Goal: Task Accomplishment & Management: Manage account settings

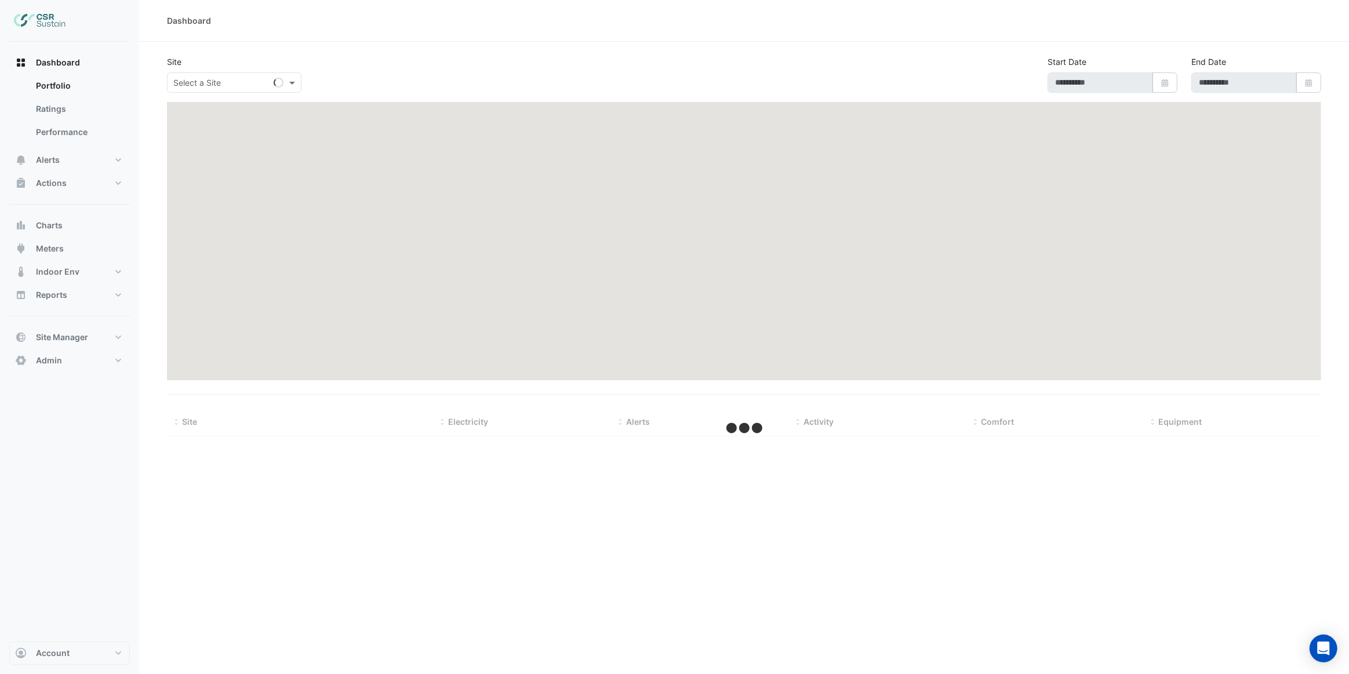
type input "**********"
select select "***"
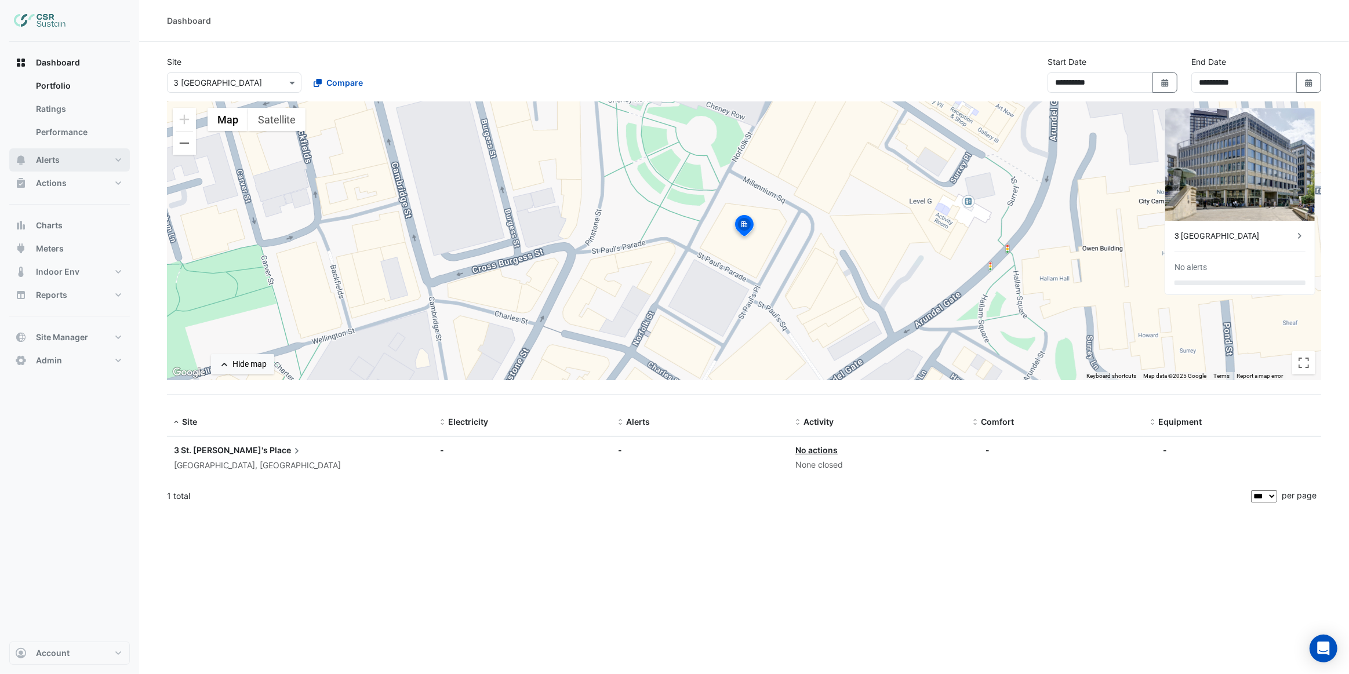
click at [71, 162] on button "Alerts" at bounding box center [69, 159] width 121 height 23
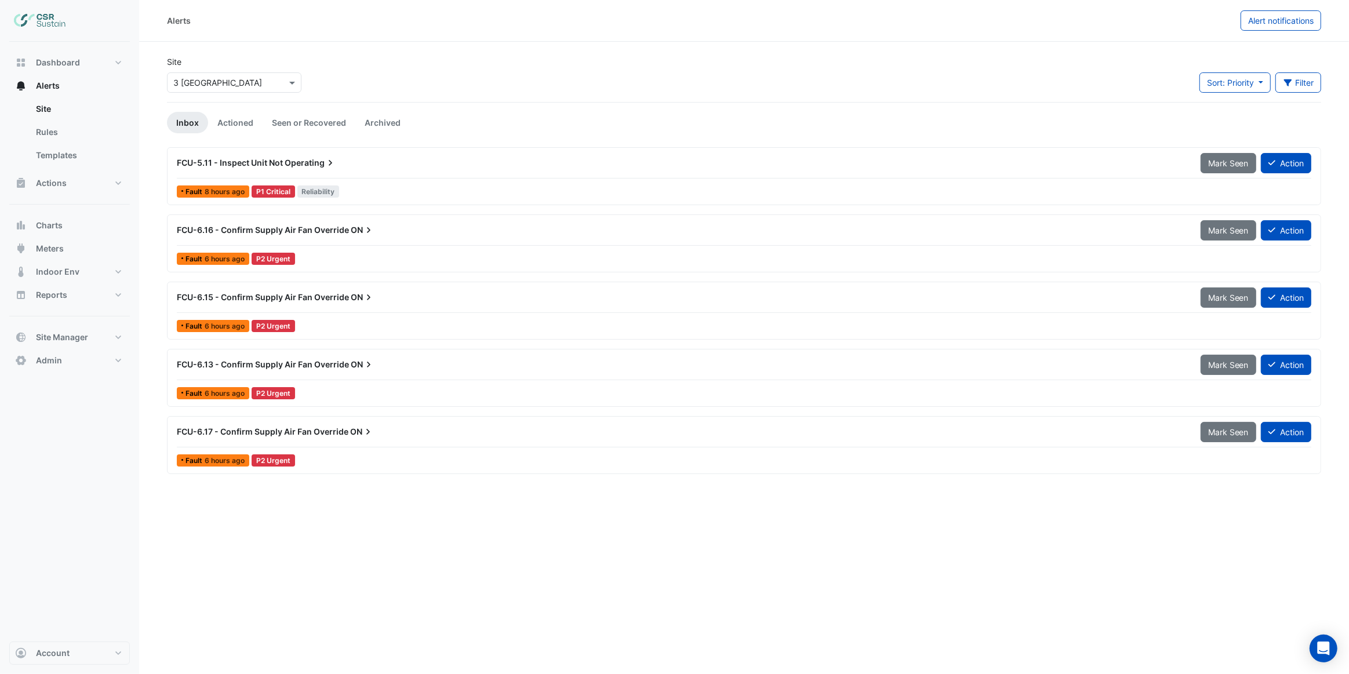
click at [336, 242] on div "FCU-6.16 - Confirm Supply Air Fan Override ON Mark Seen Action" at bounding box center [744, 233] width 1135 height 26
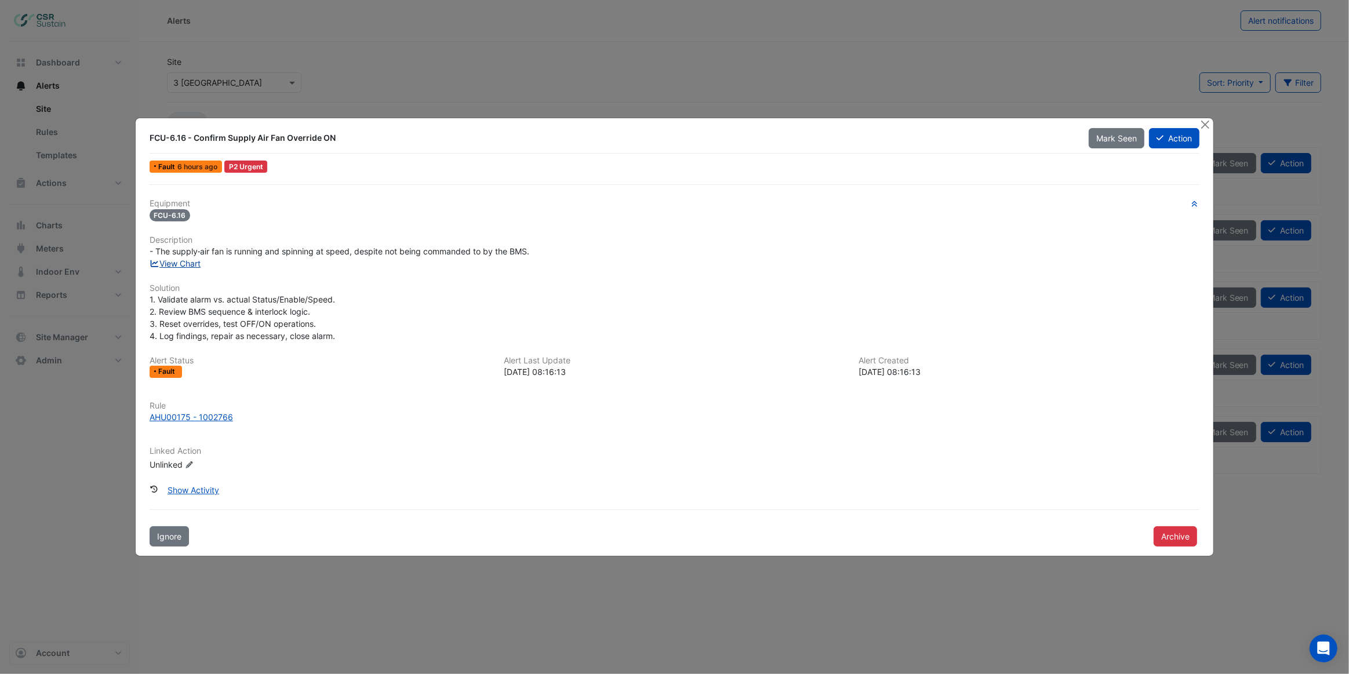
click at [183, 260] on link "View Chart" at bounding box center [176, 264] width 52 height 10
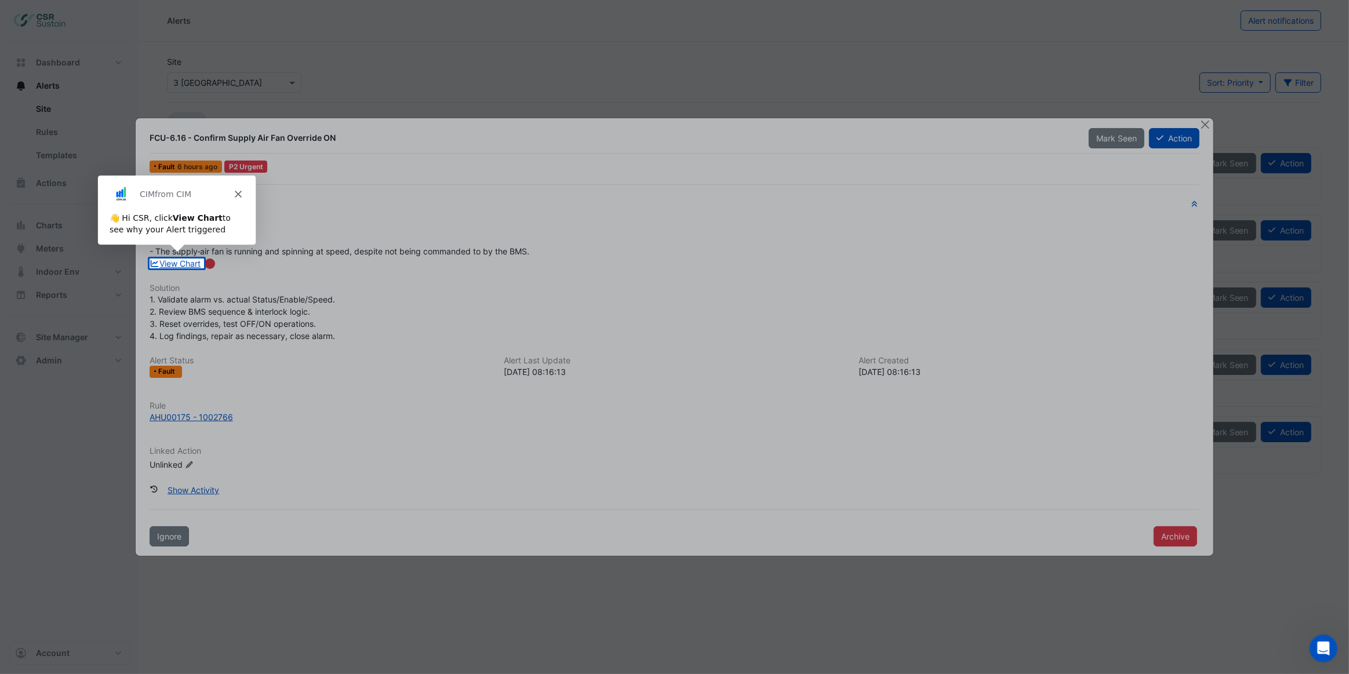
click at [237, 191] on icon "Close" at bounding box center [237, 193] width 7 height 7
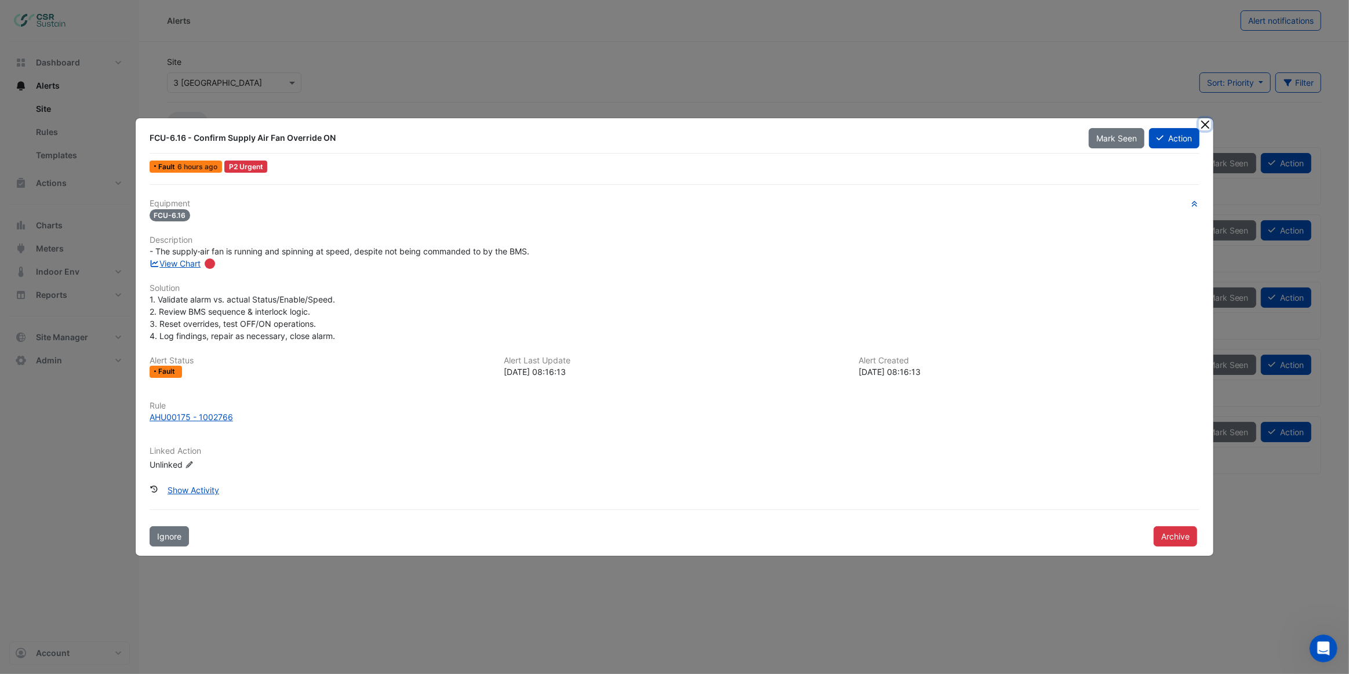
click at [1205, 127] on button "Close" at bounding box center [1205, 124] width 12 height 12
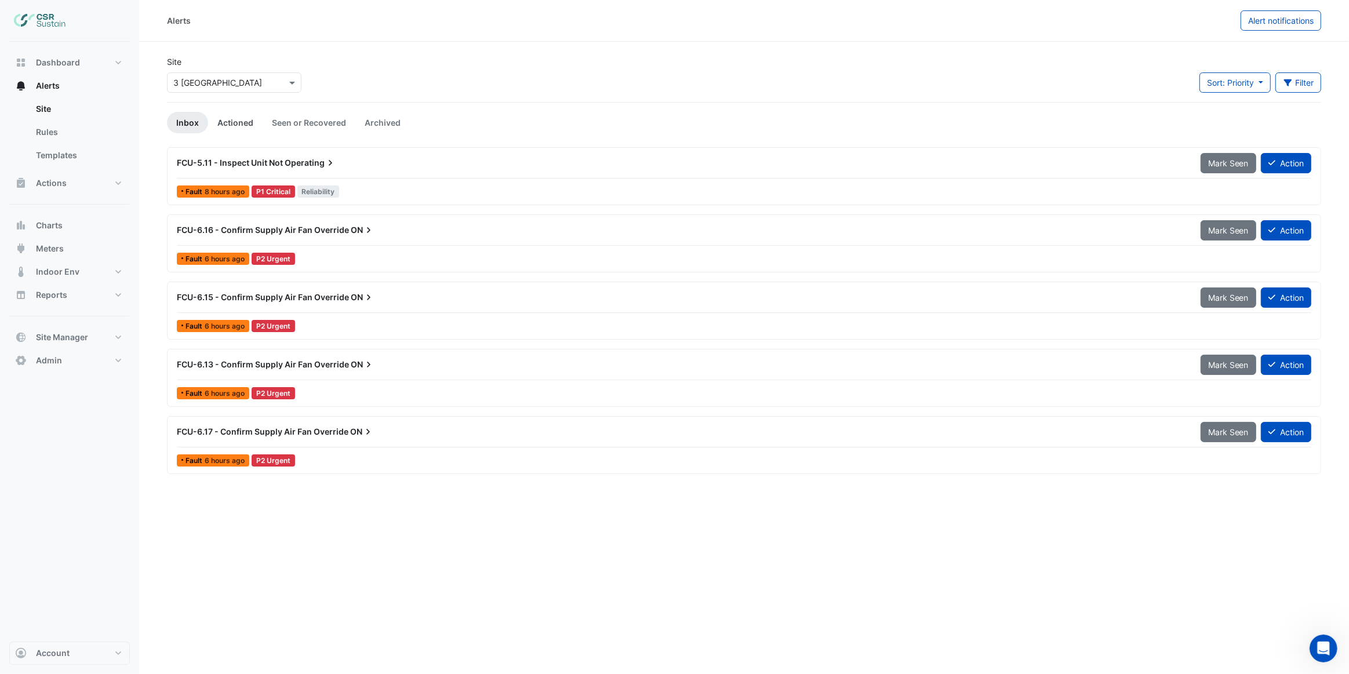
click at [238, 125] on link "Actioned" at bounding box center [235, 122] width 55 height 21
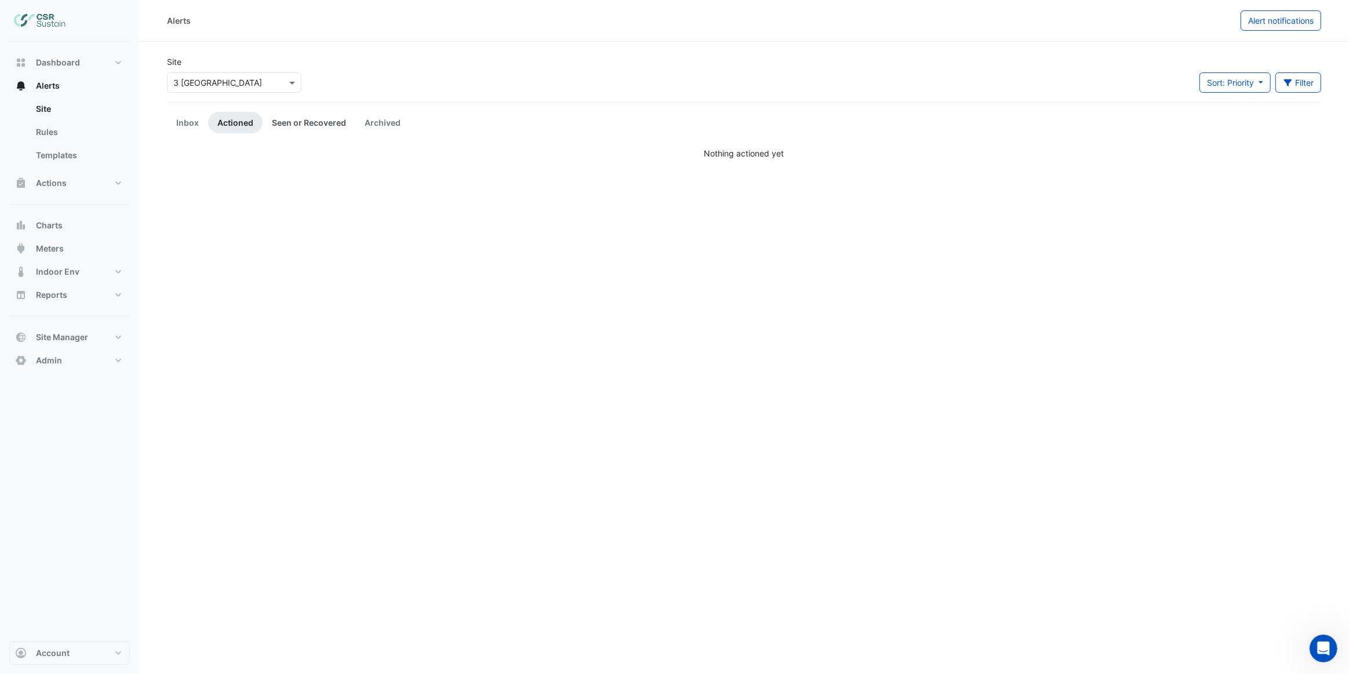
click at [288, 127] on link "Seen or Recovered" at bounding box center [309, 122] width 93 height 21
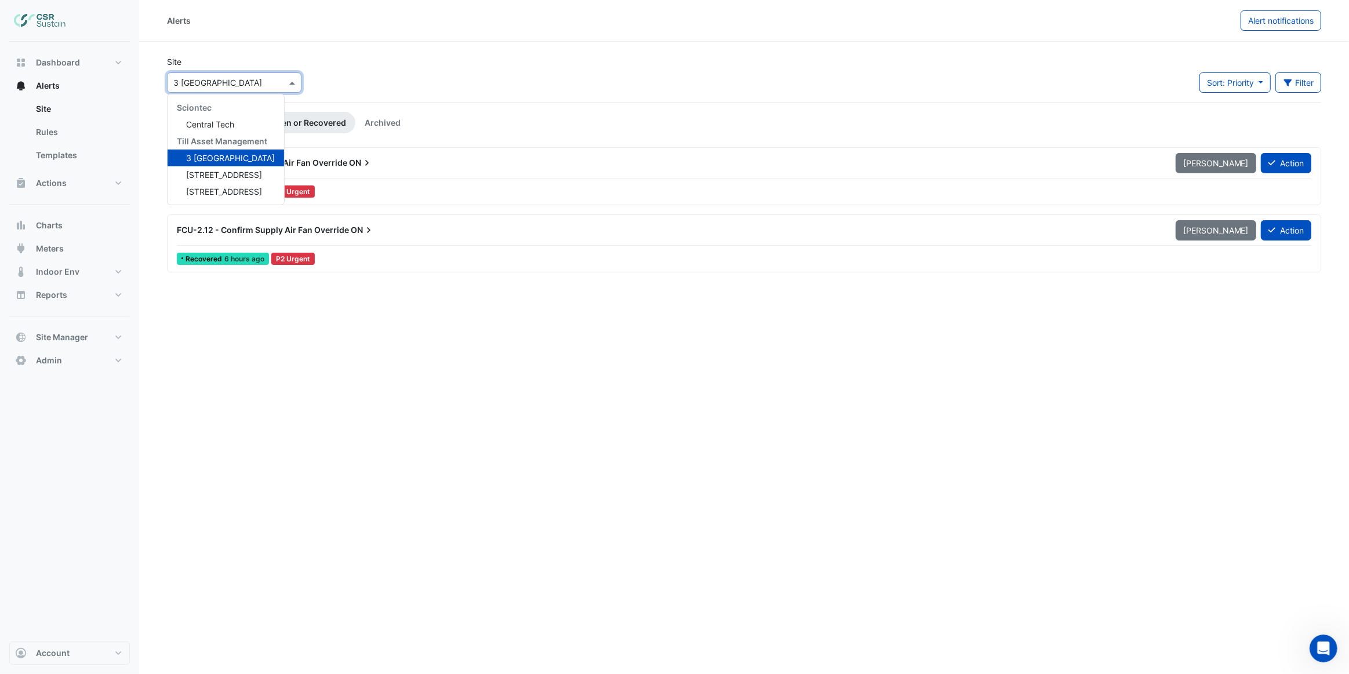
click at [251, 82] on input "text" at bounding box center [222, 83] width 99 height 12
click at [252, 174] on span "5 Exchange Quay" at bounding box center [224, 175] width 76 height 10
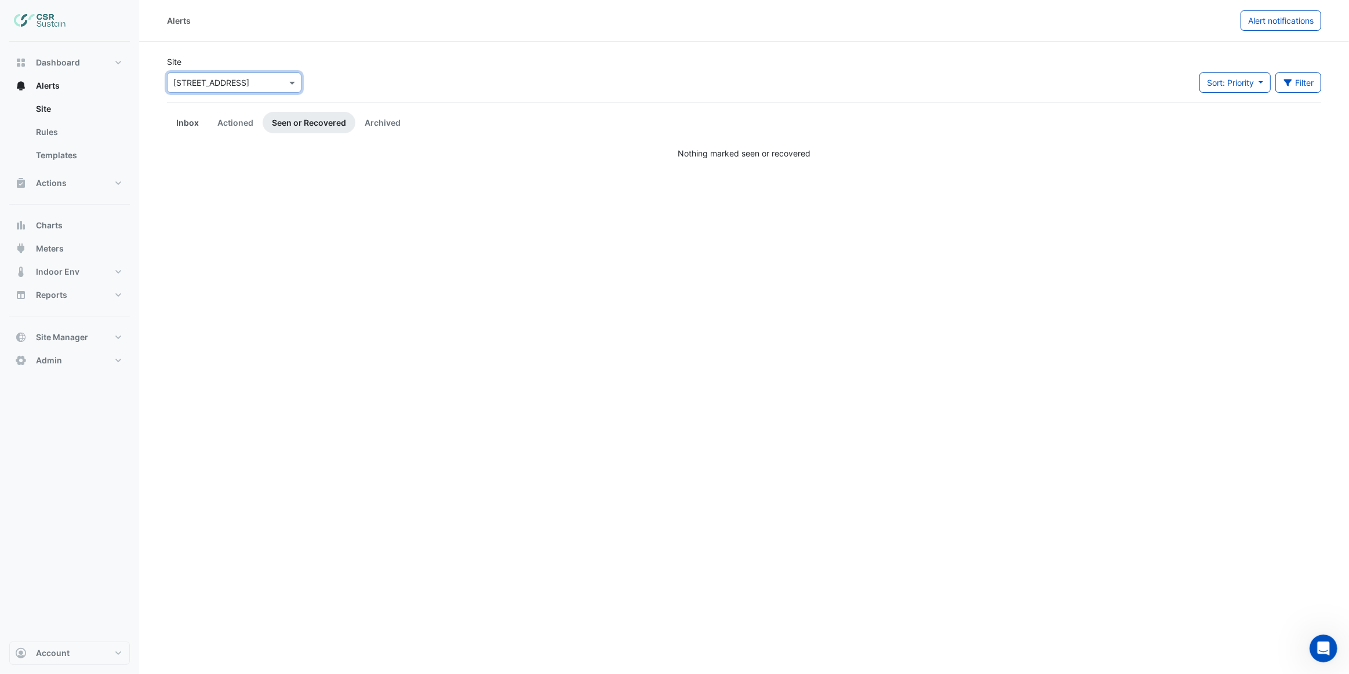
click at [191, 123] on link "Inbox" at bounding box center [187, 122] width 41 height 21
click at [256, 84] on input "text" at bounding box center [222, 83] width 99 height 12
click at [244, 187] on span "8 Exchange Quay" at bounding box center [224, 192] width 76 height 10
click at [87, 137] on link "Rules" at bounding box center [78, 132] width 103 height 23
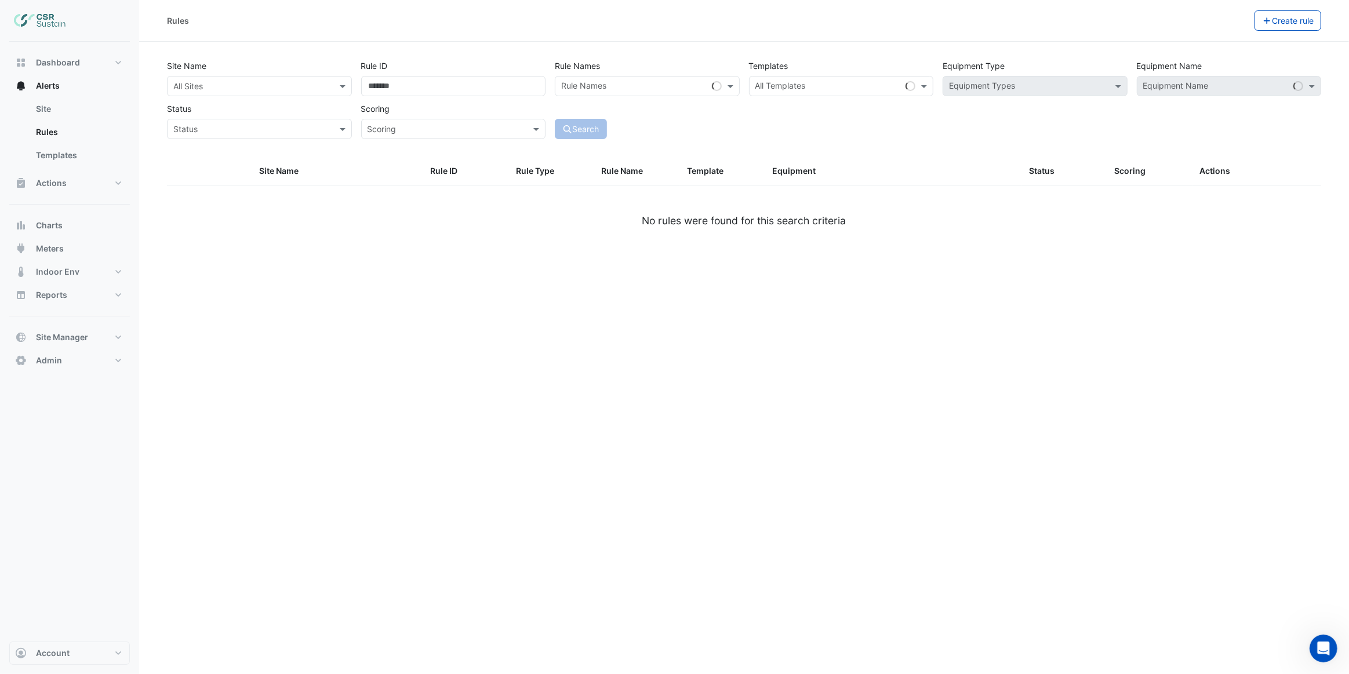
click at [256, 92] on div "All Sites" at bounding box center [250, 86] width 165 height 12
click at [238, 162] on span "3 [GEOGRAPHIC_DATA]" at bounding box center [230, 162] width 89 height 10
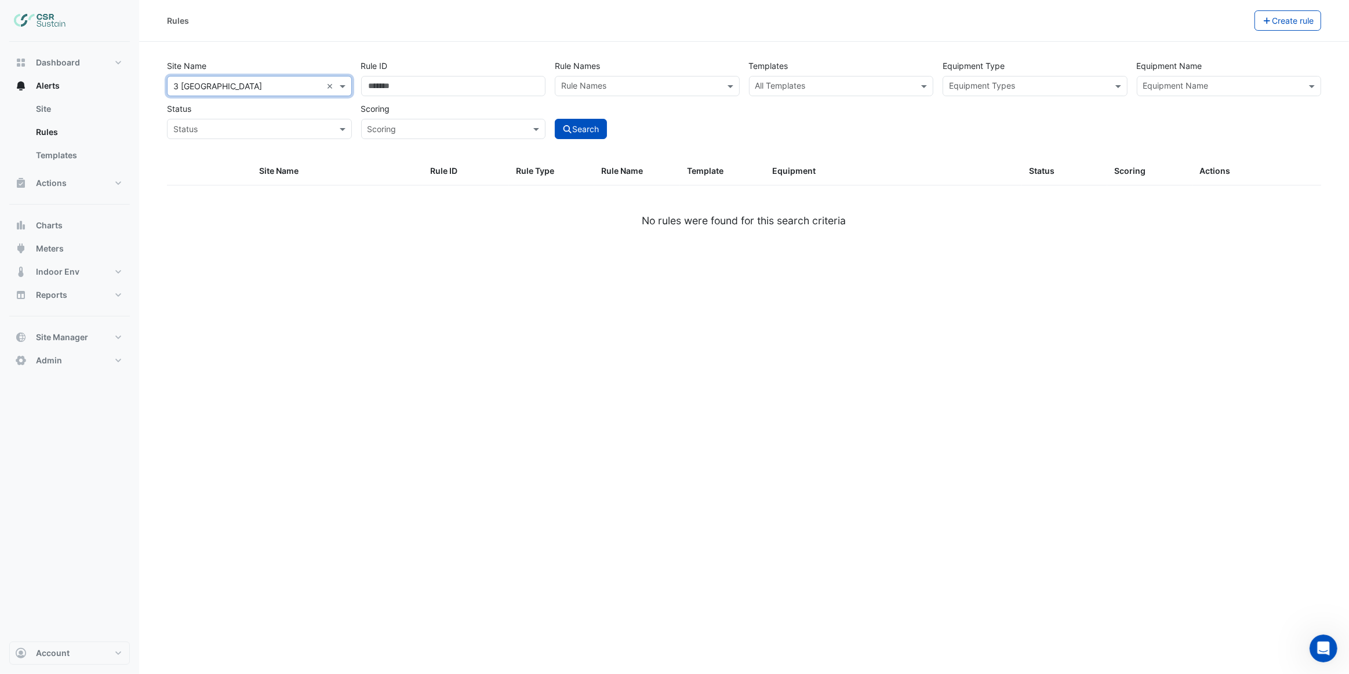
click at [1166, 88] on input "text" at bounding box center [1223, 87] width 159 height 12
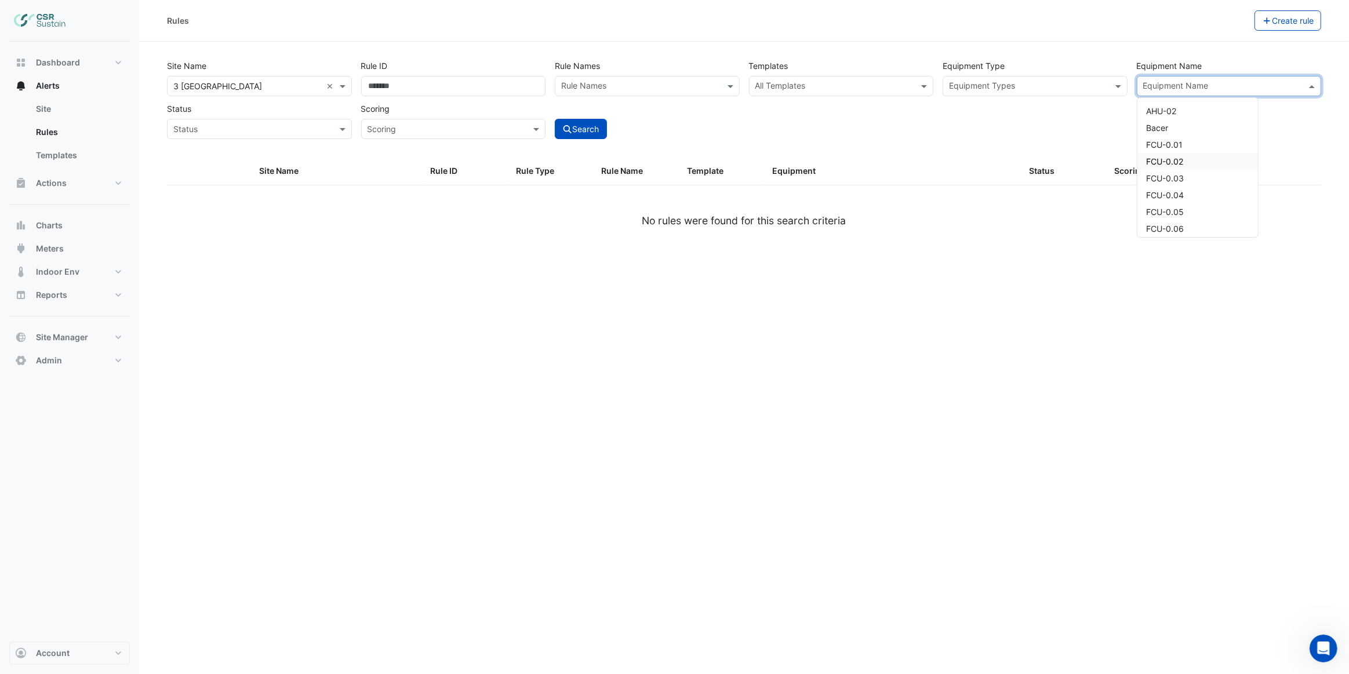
click at [1178, 165] on span "FCU-0.02" at bounding box center [1165, 162] width 37 height 10
click at [598, 131] on button "Search" at bounding box center [581, 129] width 52 height 20
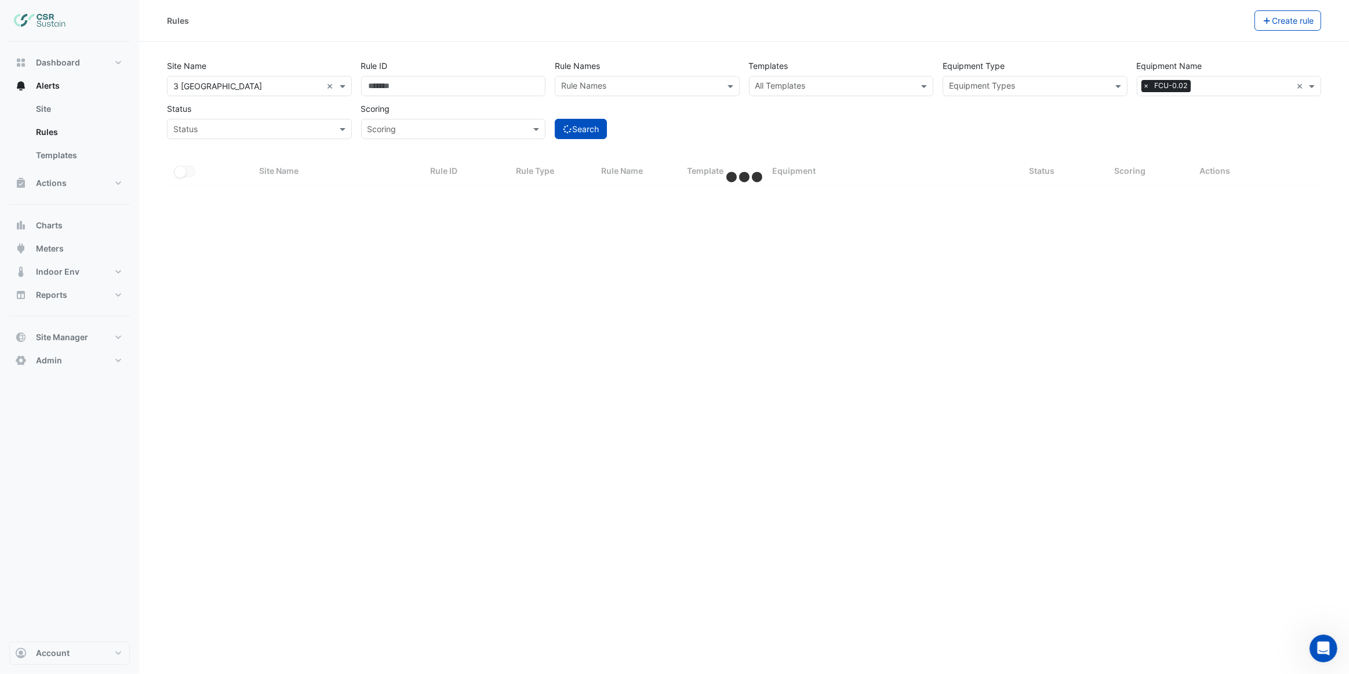
select select "***"
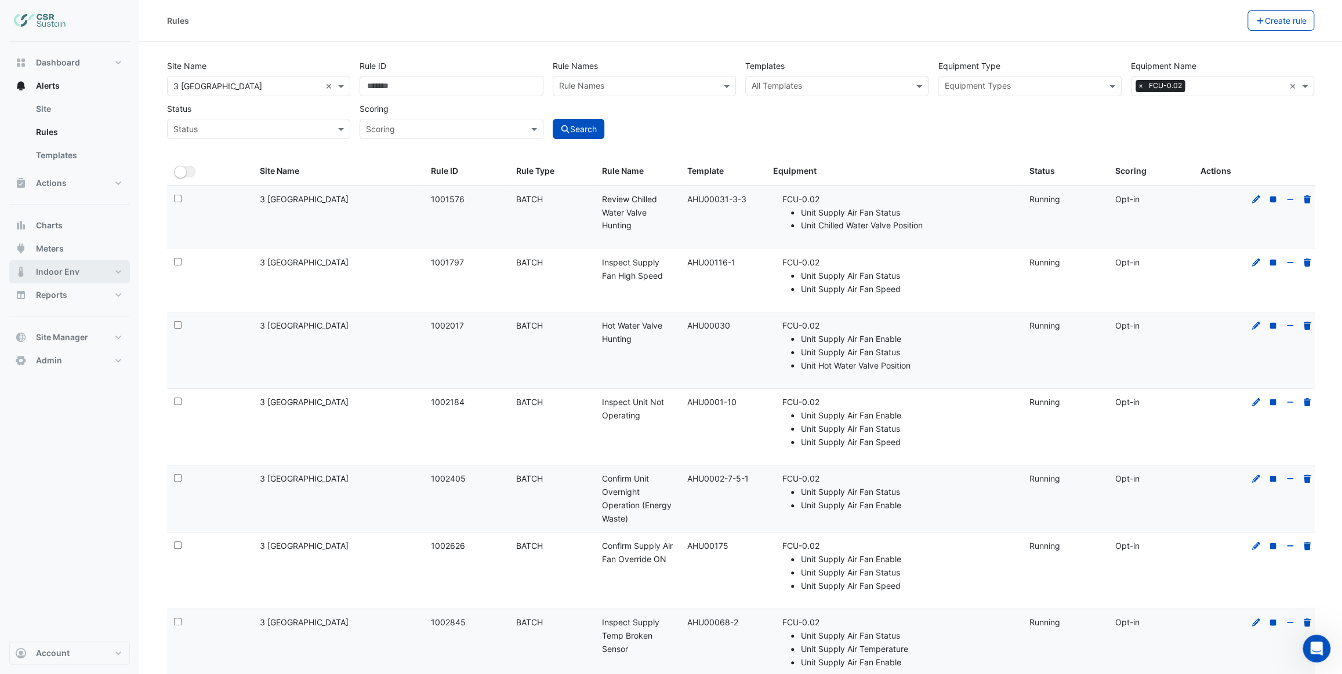
click at [75, 271] on span "Indoor Env" at bounding box center [57, 272] width 43 height 12
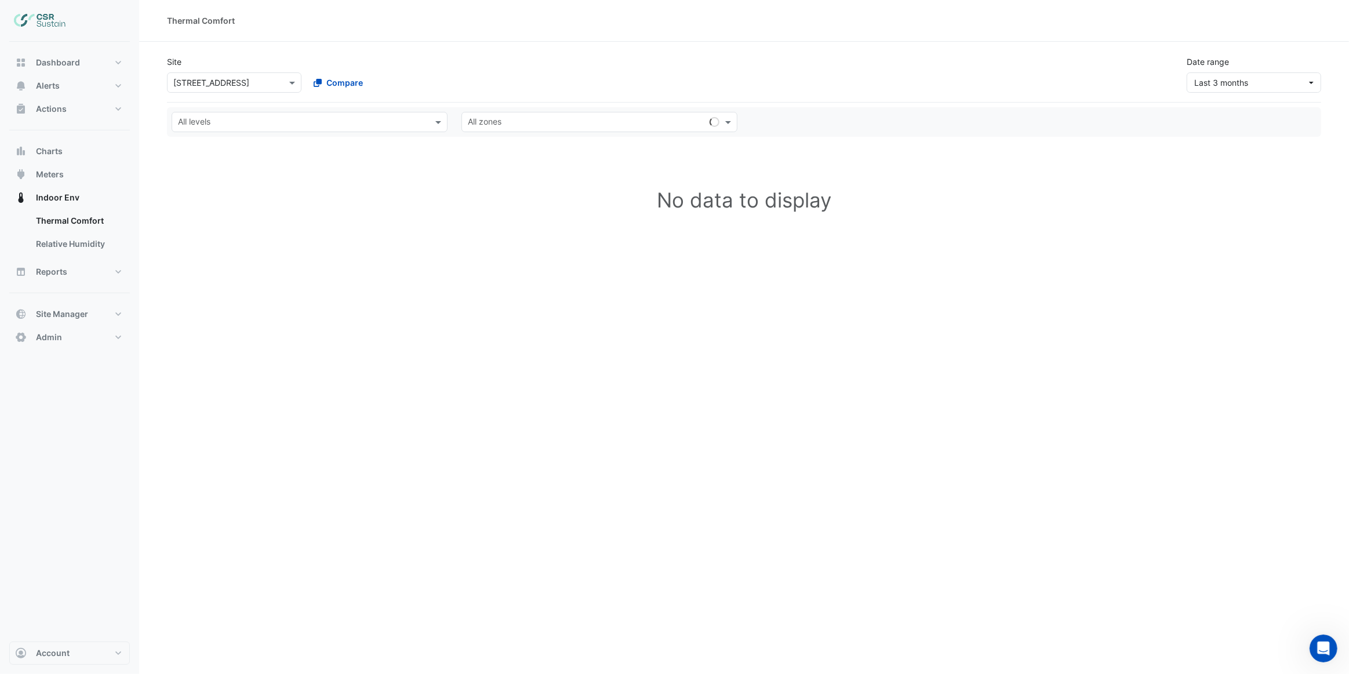
click at [225, 85] on input "text" at bounding box center [222, 83] width 99 height 12
click at [222, 162] on span "3 [GEOGRAPHIC_DATA]" at bounding box center [230, 158] width 89 height 10
click at [1218, 83] on span "Last 3 months" at bounding box center [1222, 83] width 54 height 10
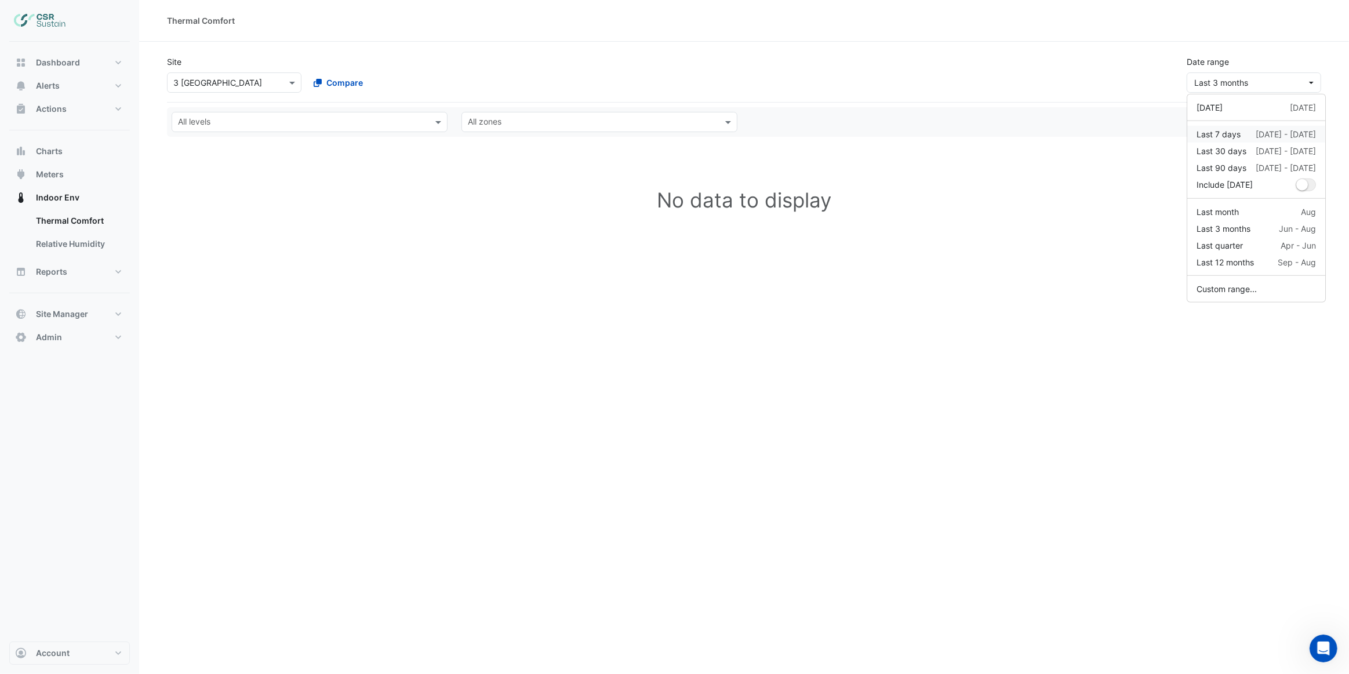
click at [1234, 132] on div "Last 7 days" at bounding box center [1219, 134] width 44 height 12
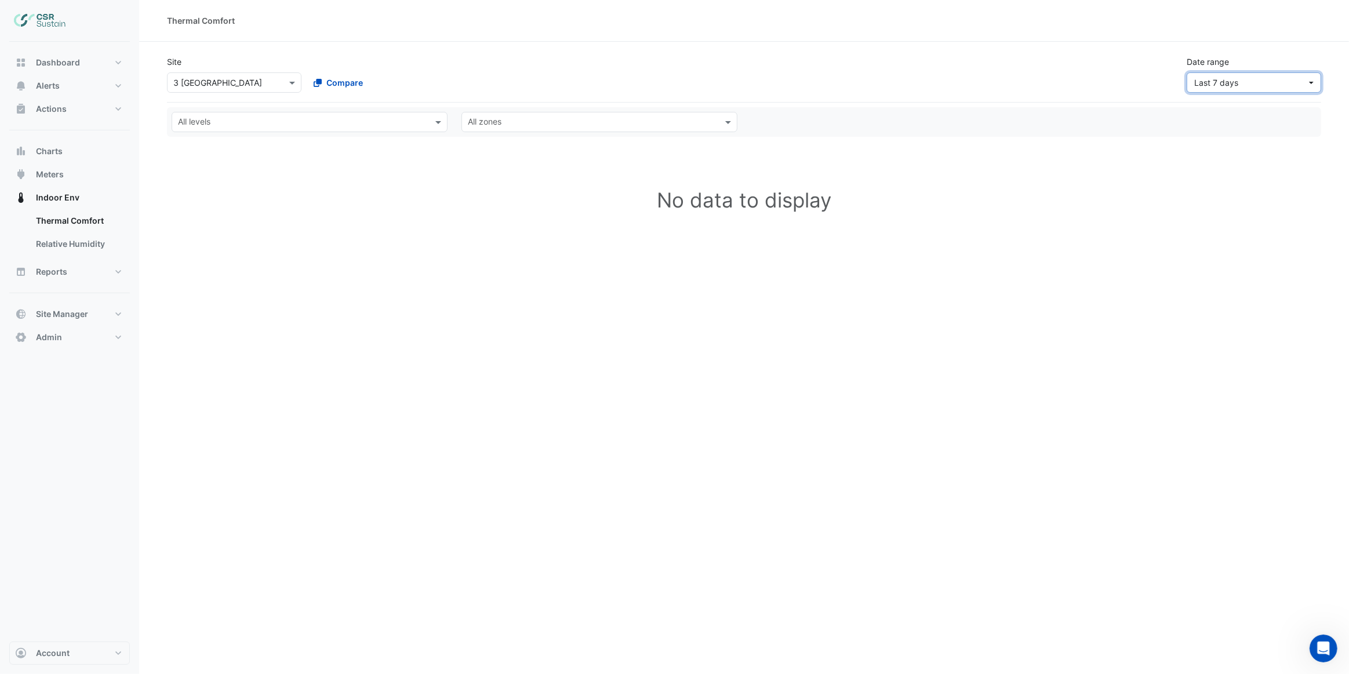
click at [1206, 82] on span "Last 7 days" at bounding box center [1217, 83] width 44 height 10
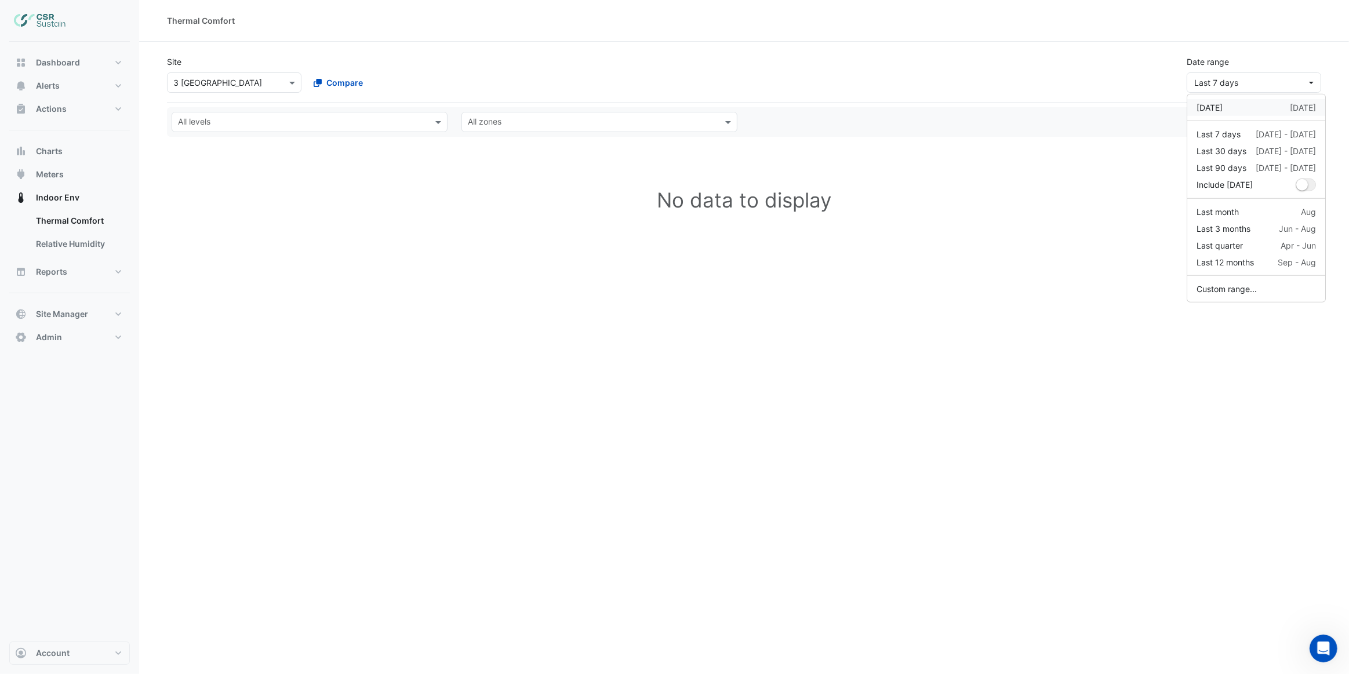
click at [1211, 109] on div "Yesterday" at bounding box center [1210, 107] width 26 height 12
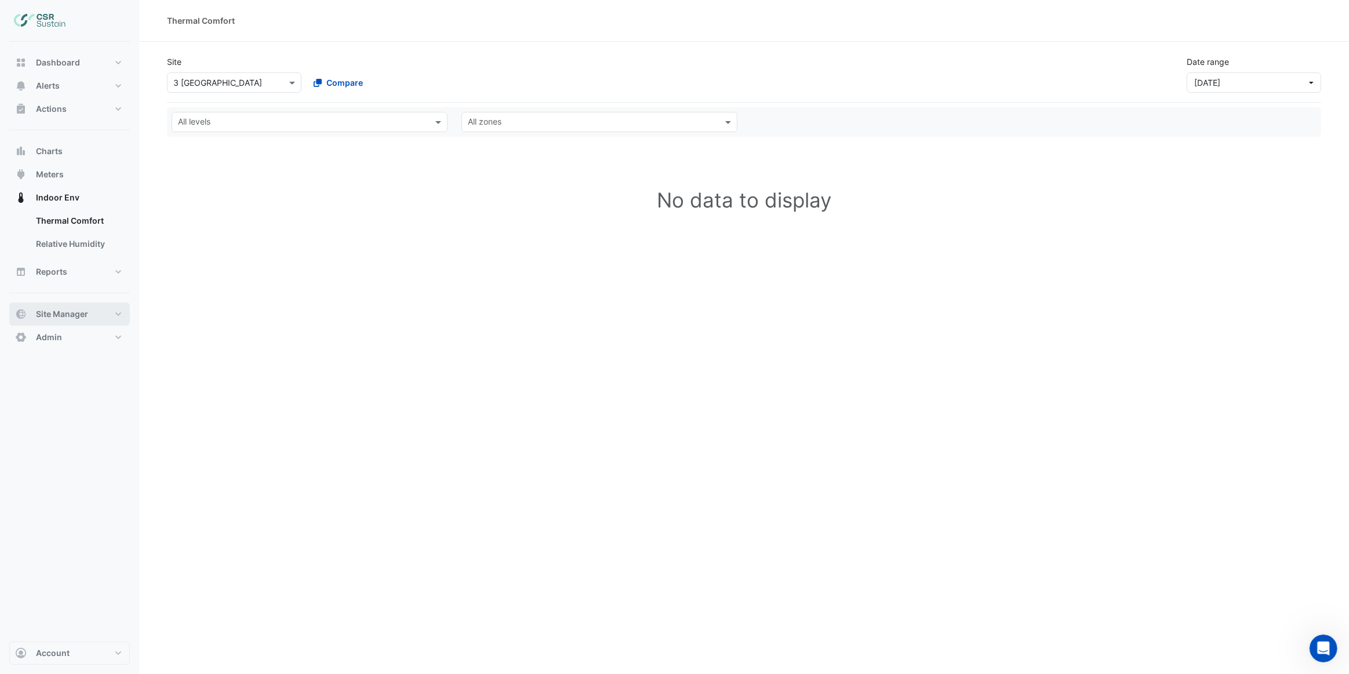
click at [85, 317] on span "Site Manager" at bounding box center [62, 314] width 52 height 12
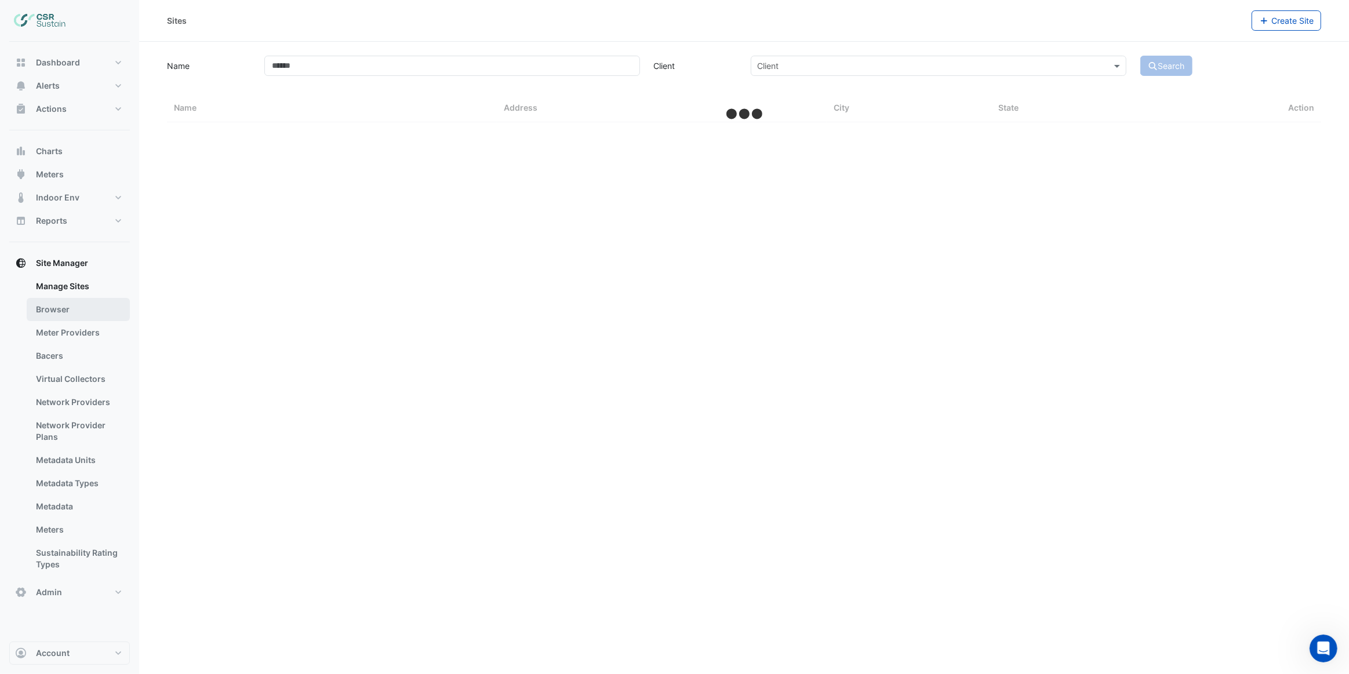
select select "***"
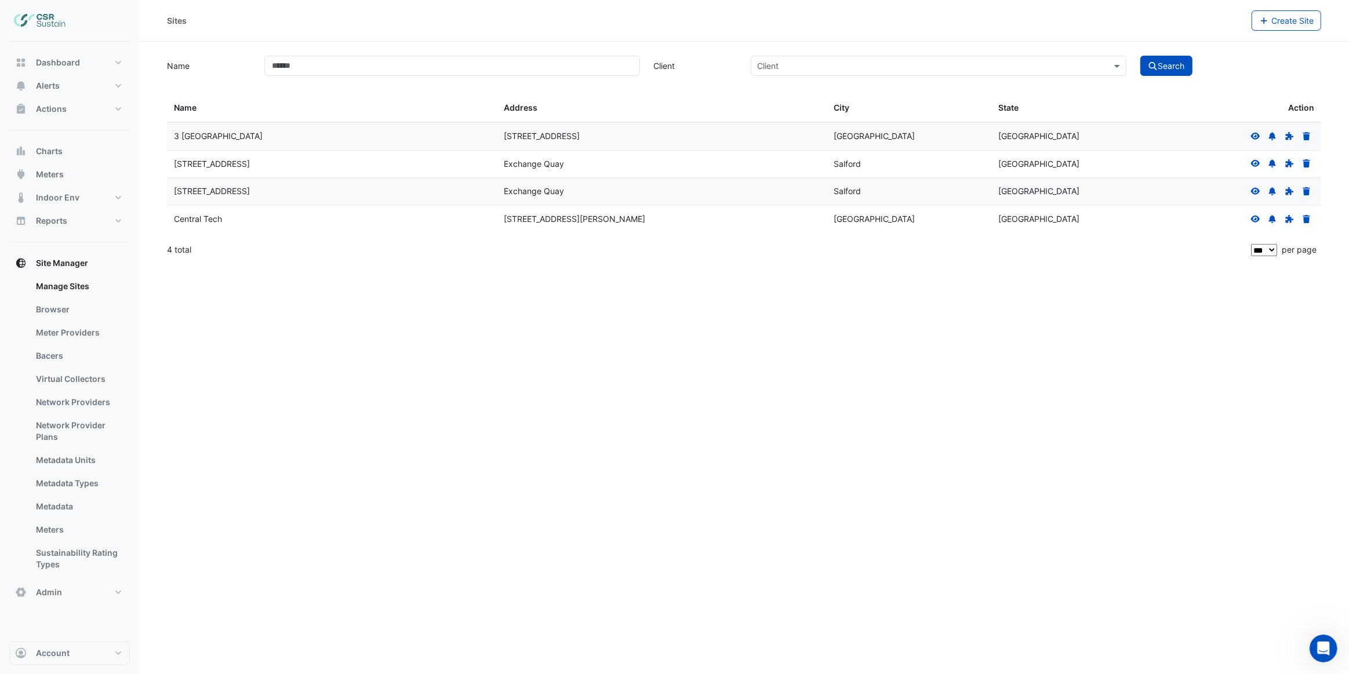
click at [1255, 134] on icon at bounding box center [1256, 136] width 10 height 8
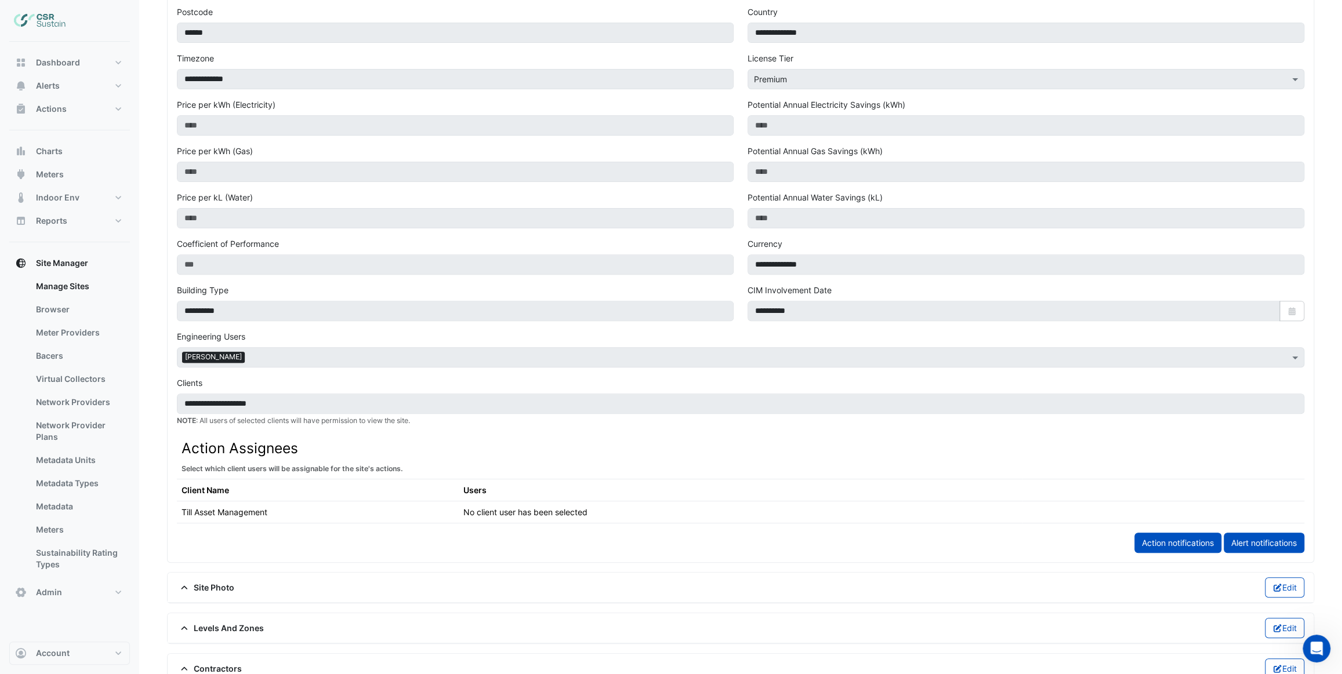
scroll to position [422, 0]
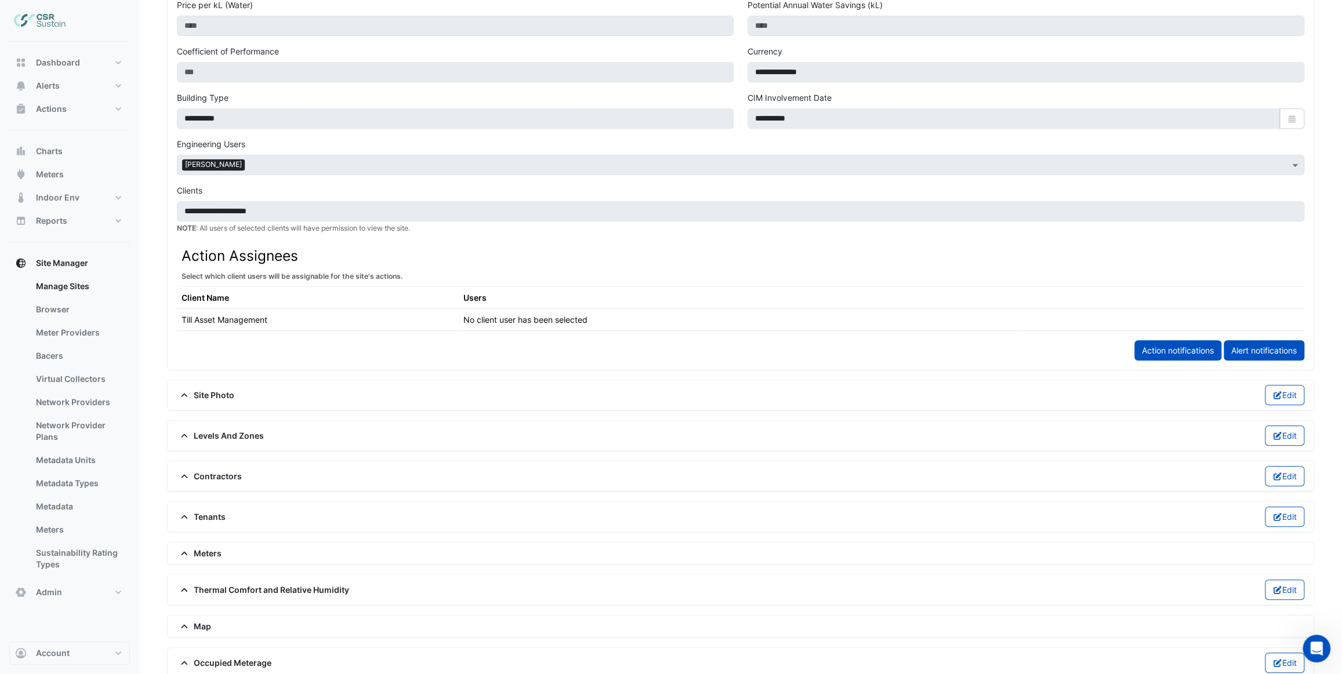
click at [226, 585] on span "Thermal Comfort and Relative Humidity" at bounding box center [263, 590] width 172 height 12
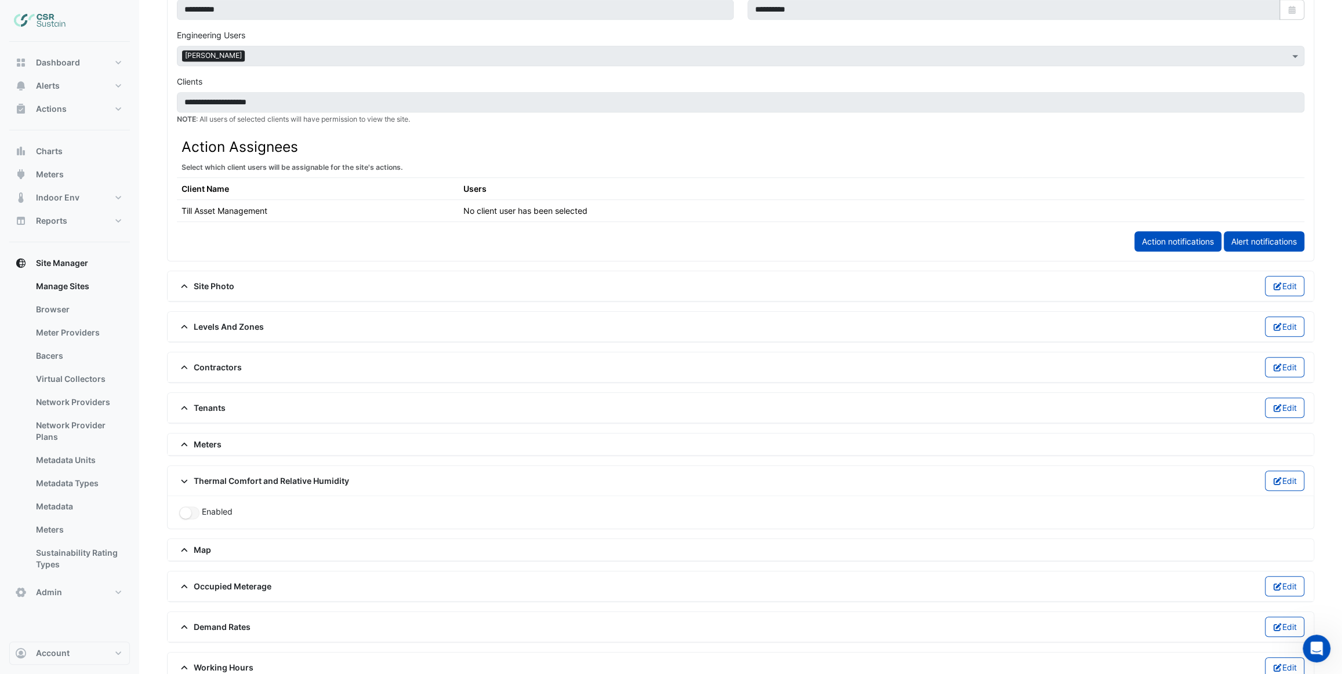
scroll to position [545, 0]
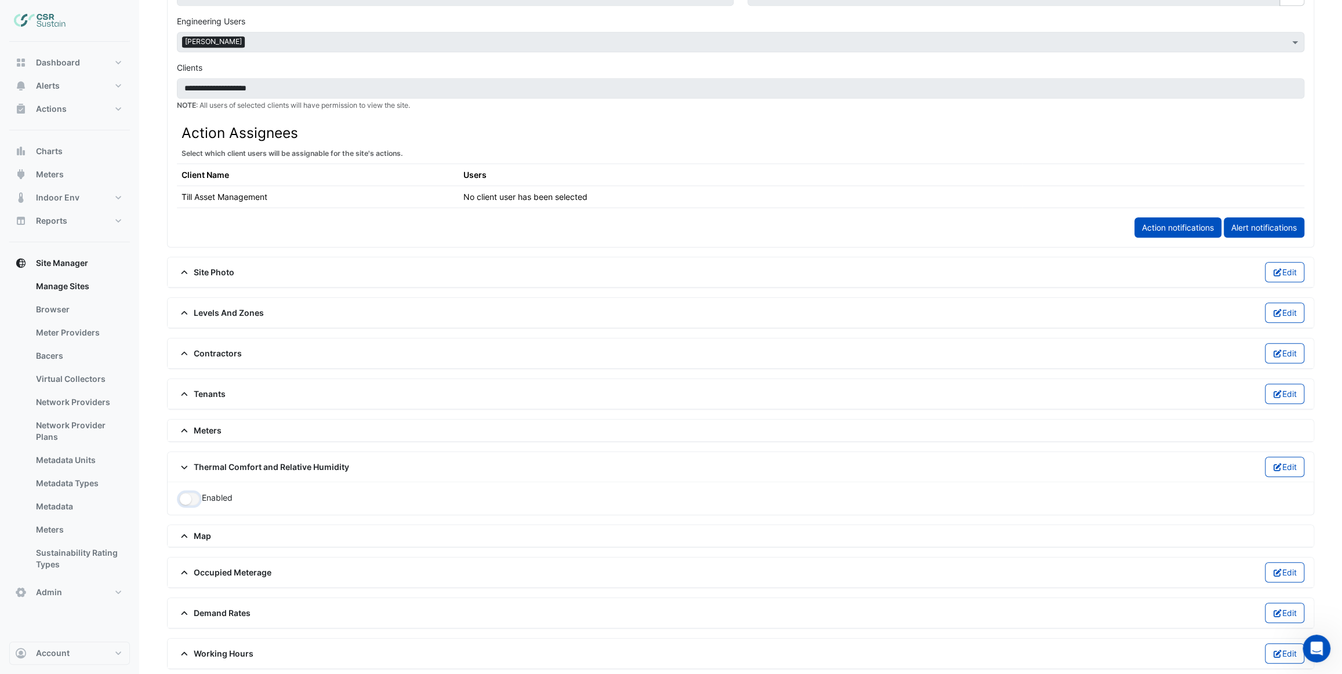
click at [191, 498] on button "button" at bounding box center [189, 499] width 20 height 13
click at [1289, 467] on button "Edit" at bounding box center [1285, 467] width 40 height 20
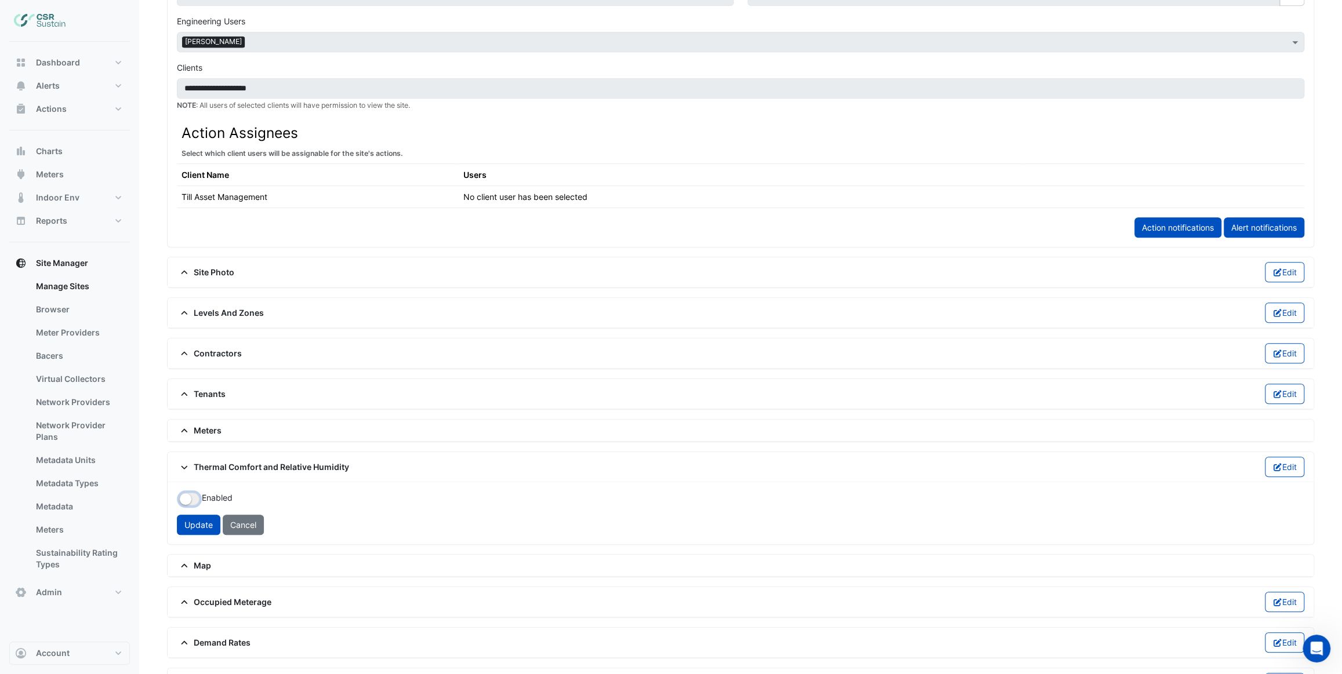
click at [194, 497] on button "button" at bounding box center [189, 499] width 20 height 13
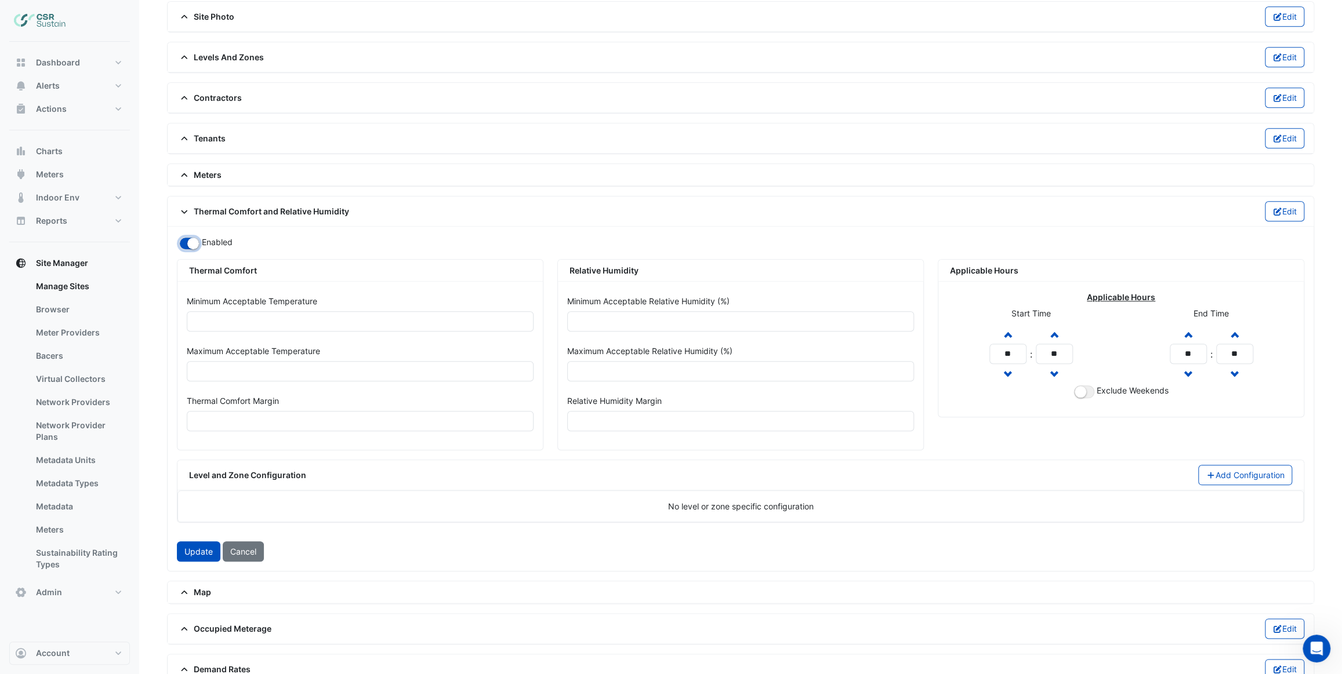
scroll to position [808, 0]
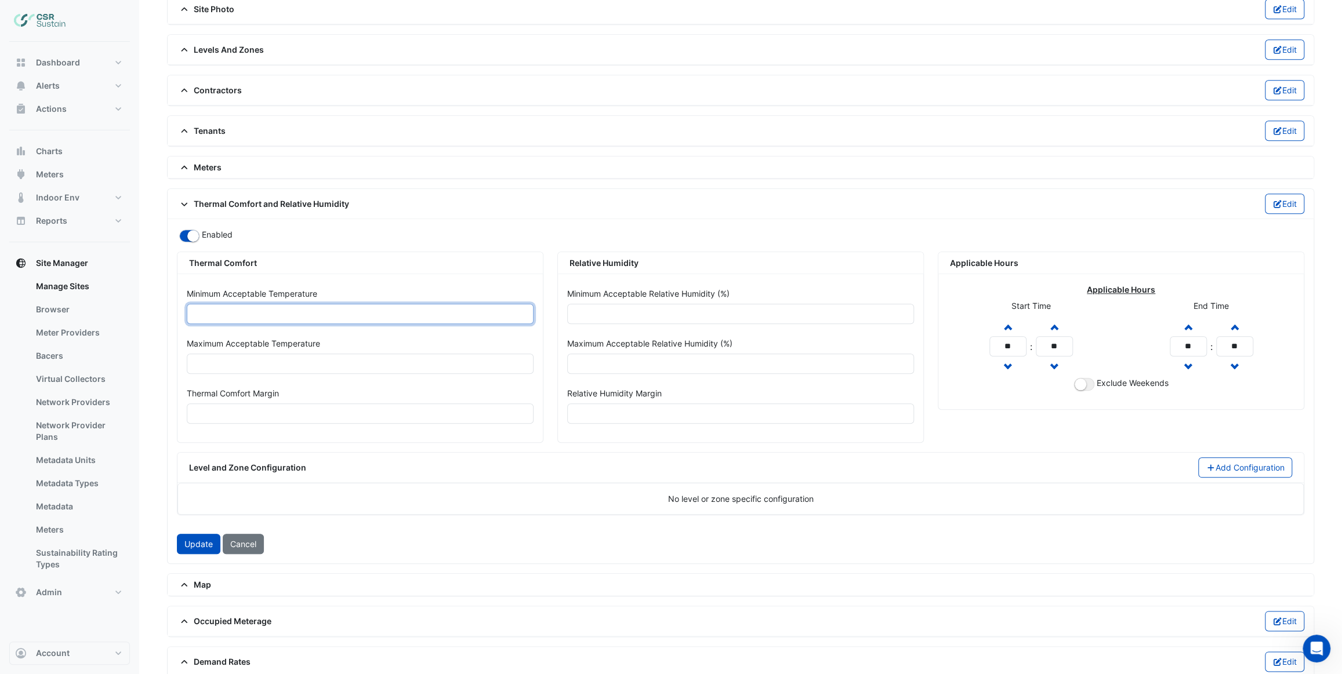
drag, startPoint x: 201, startPoint y: 307, endPoint x: 190, endPoint y: 310, distance: 11.4
click at [190, 310] on input "*" at bounding box center [360, 314] width 347 height 20
type input "**"
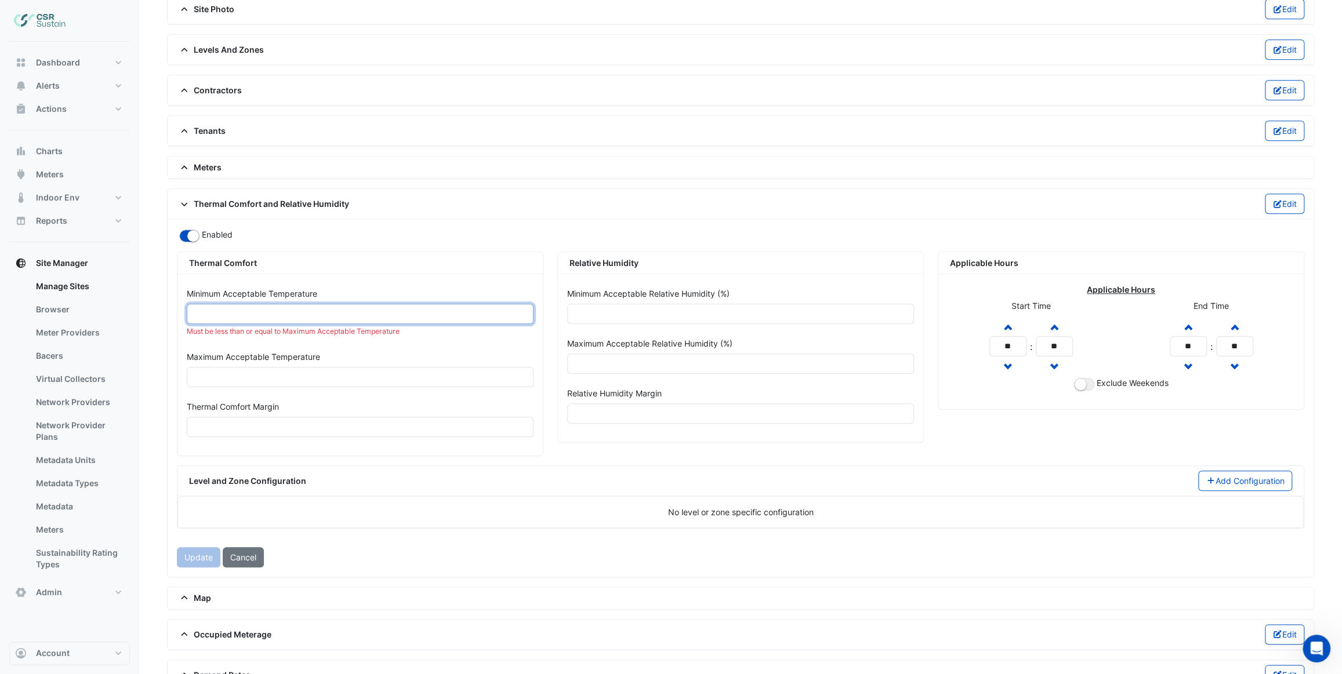
click at [191, 310] on input "**" at bounding box center [360, 314] width 347 height 20
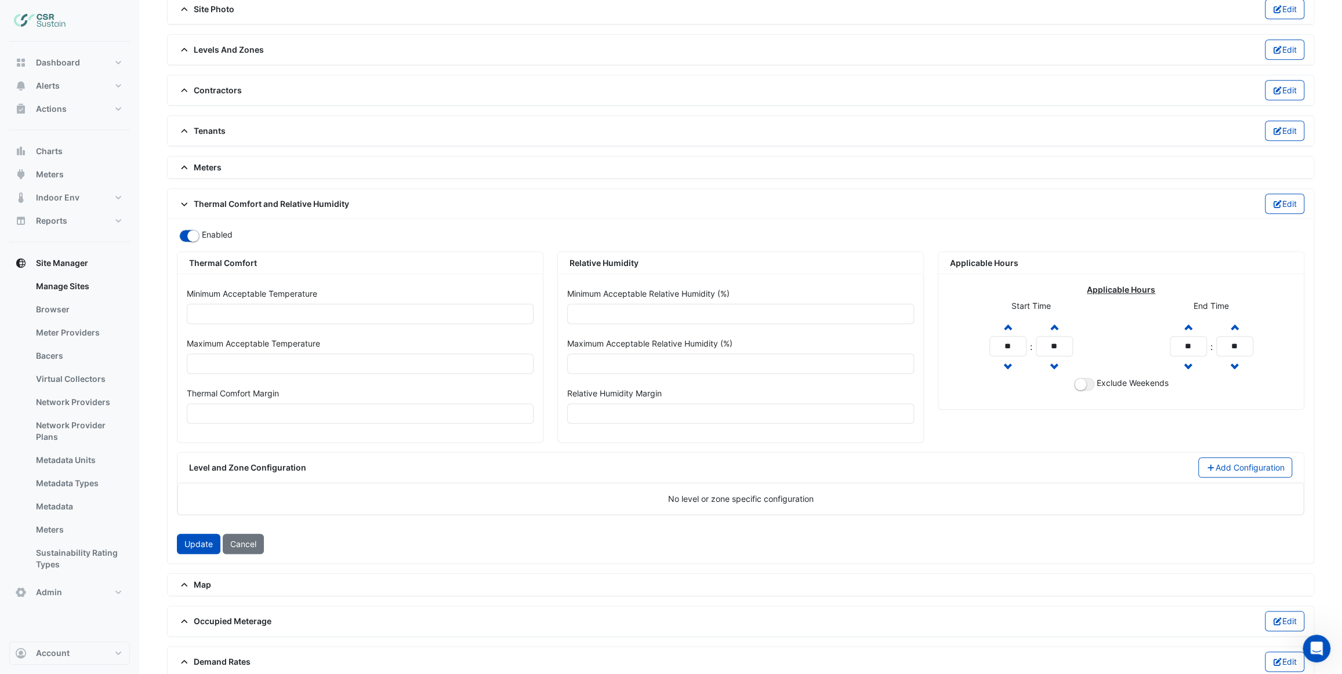
click at [251, 539] on button "Cancel" at bounding box center [243, 544] width 41 height 20
type input "*"
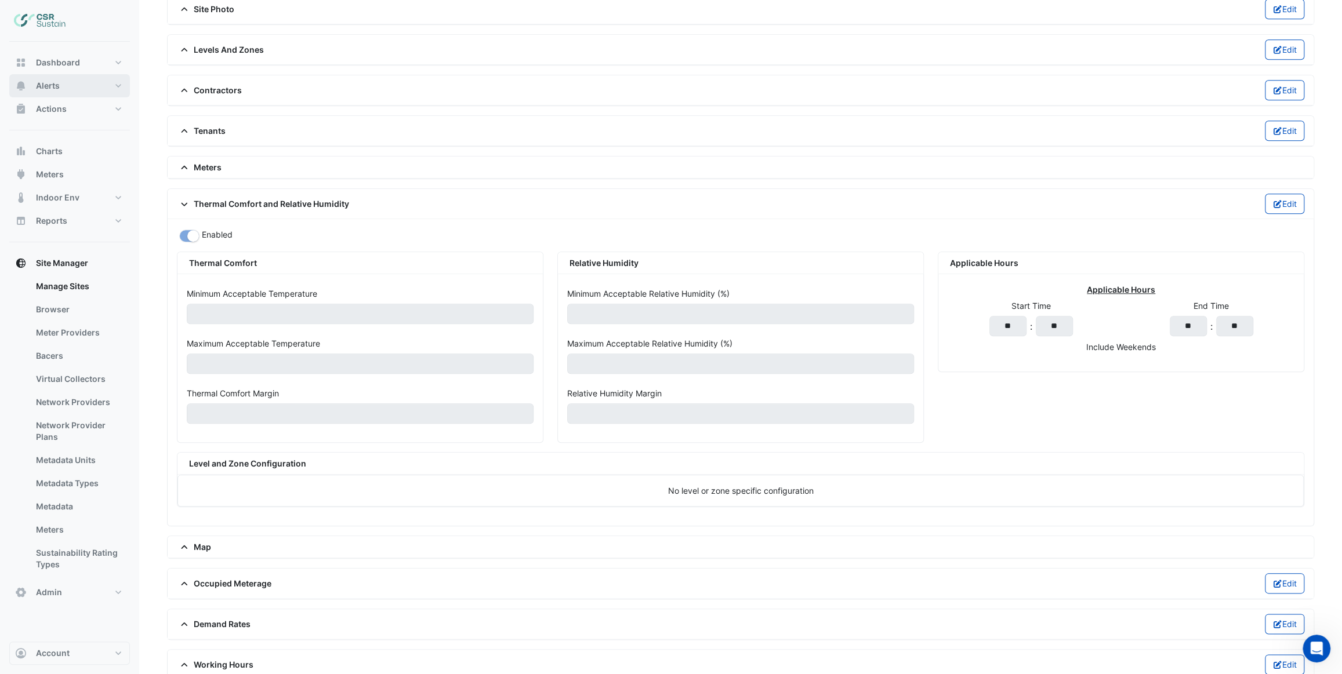
click at [77, 92] on button "Alerts" at bounding box center [69, 85] width 121 height 23
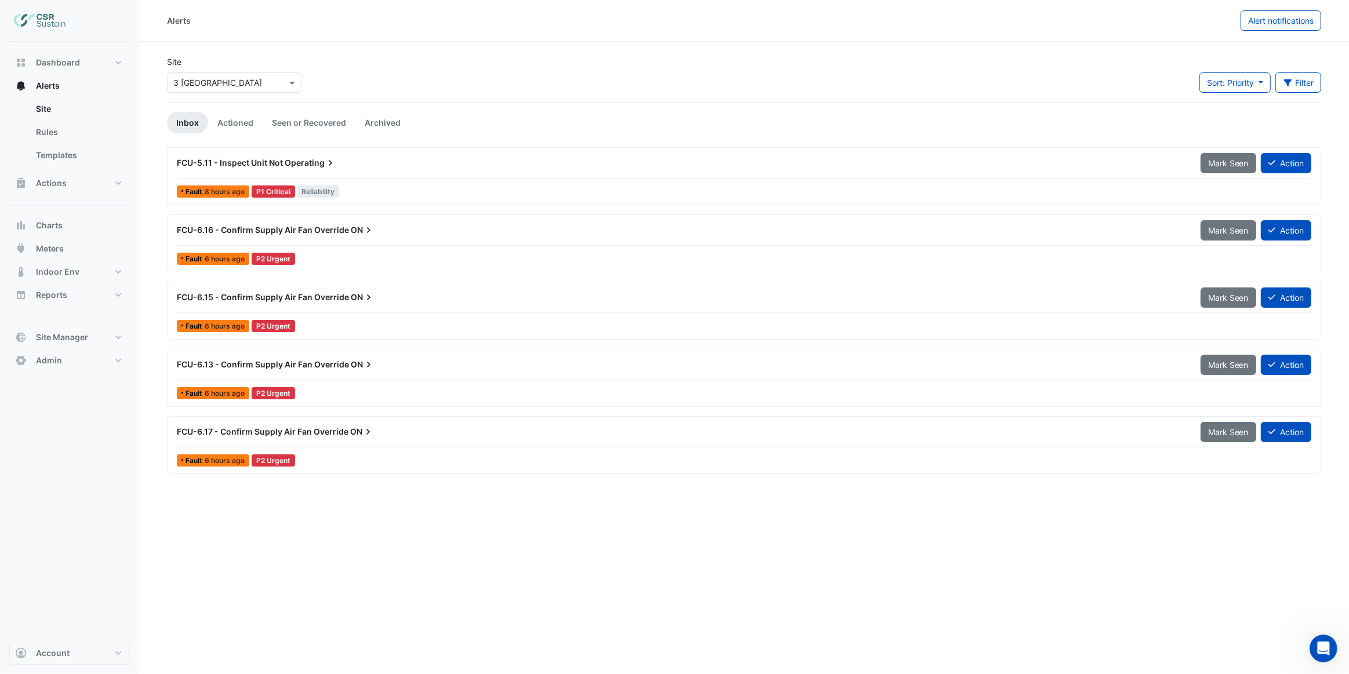
click at [292, 24] on div "Alerts" at bounding box center [704, 20] width 1074 height 20
click at [108, 655] on button "Account" at bounding box center [69, 653] width 121 height 23
click at [108, 540] on link "Account Settings" at bounding box center [69, 544] width 110 height 23
click at [112, 366] on button "Admin" at bounding box center [69, 360] width 121 height 23
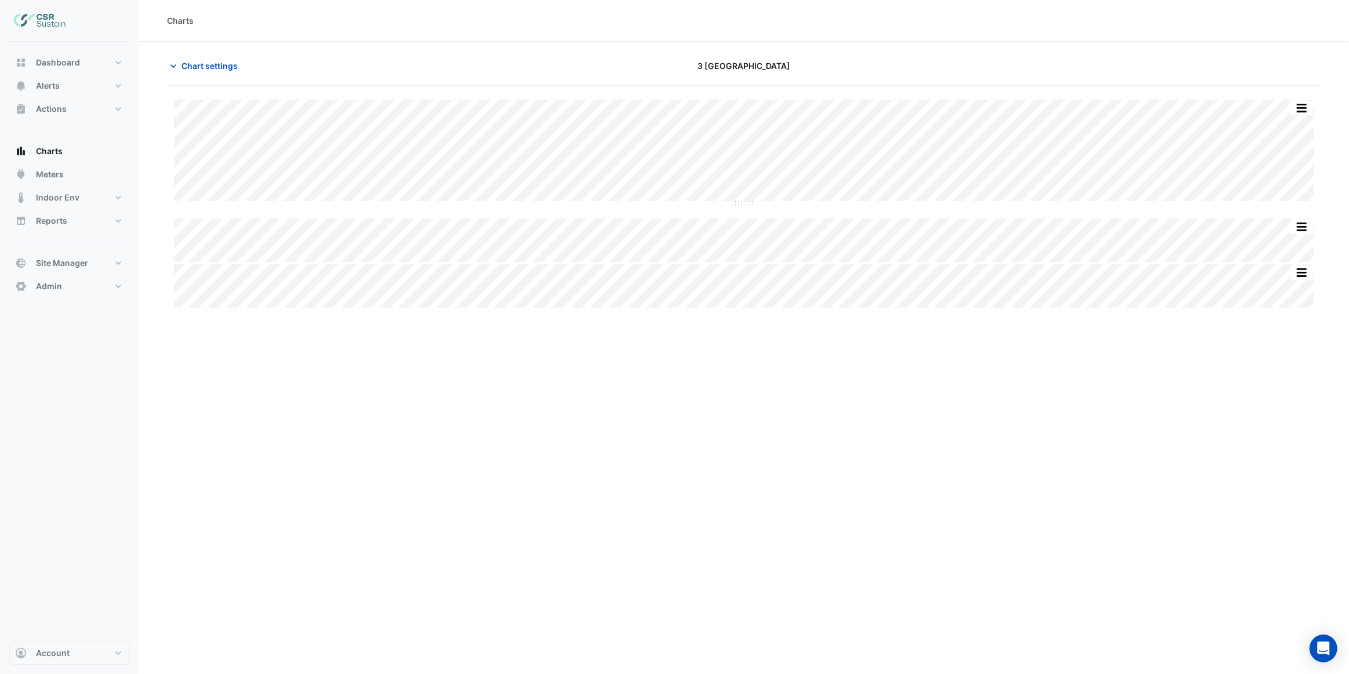
type input "**********"
click at [203, 65] on span "Chart settings" at bounding box center [210, 66] width 56 height 12
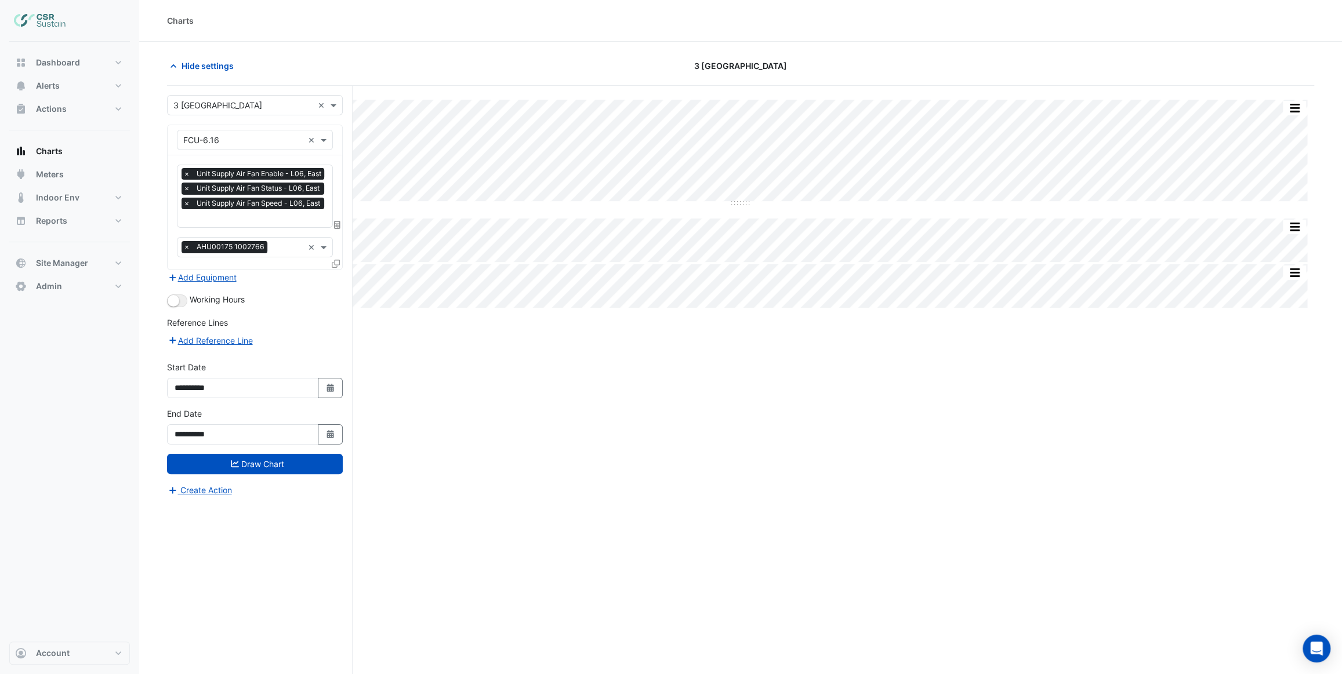
click at [337, 262] on icon at bounding box center [336, 264] width 8 height 8
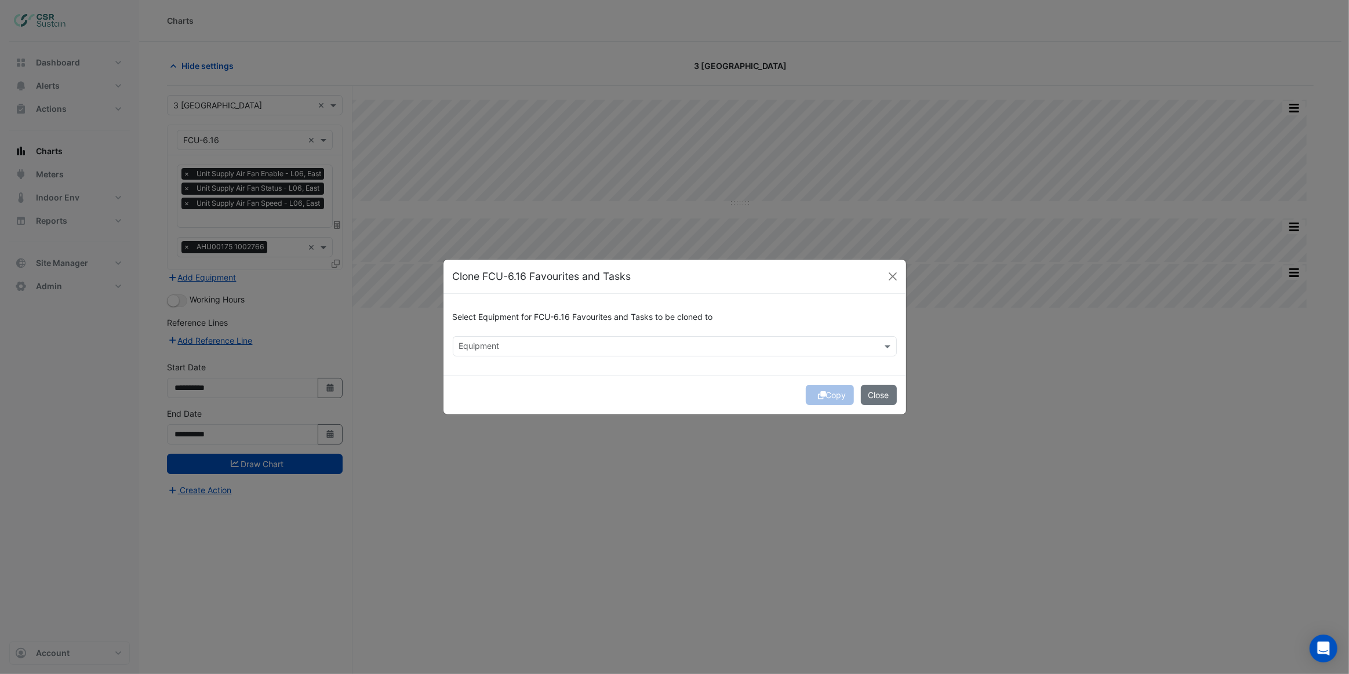
click at [531, 344] on input "text" at bounding box center [668, 348] width 418 height 12
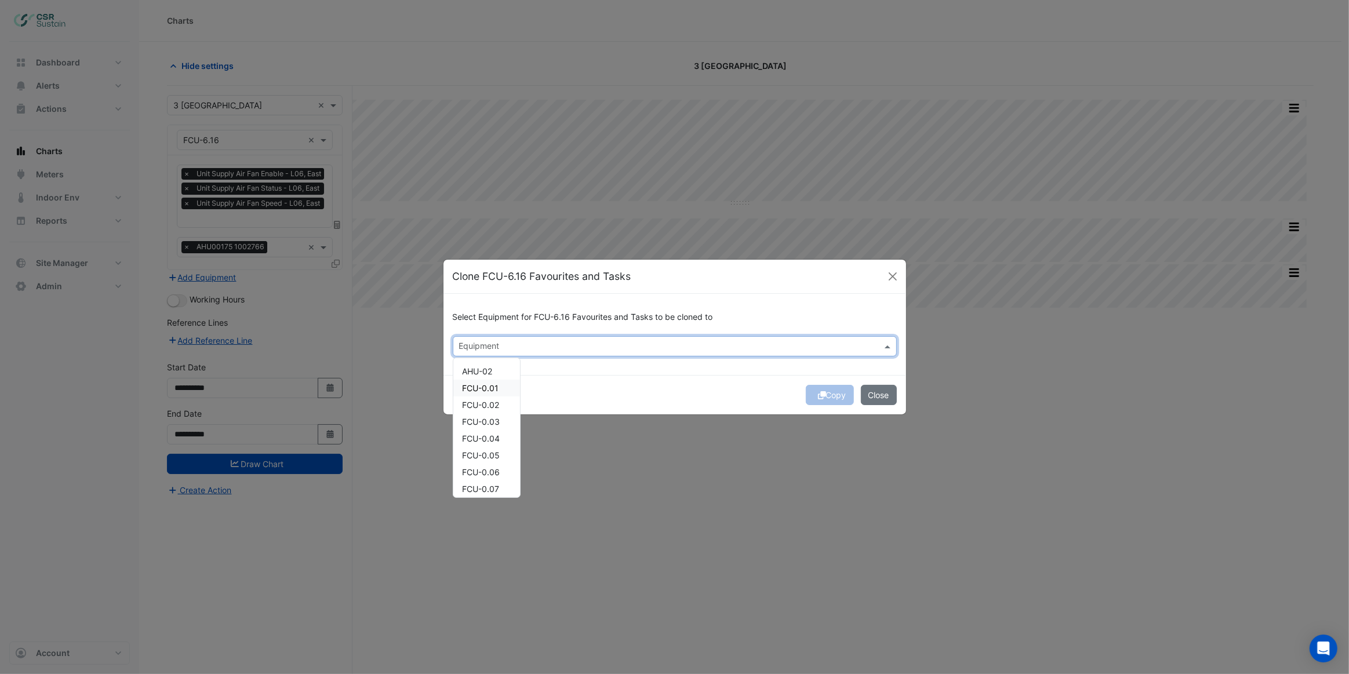
click at [502, 387] on div "FCU-0.01" at bounding box center [486, 388] width 67 height 17
click at [495, 447] on span "FCU-1.07" at bounding box center [480, 445] width 35 height 10
click at [494, 448] on span "FCU-1.23" at bounding box center [480, 450] width 35 height 10
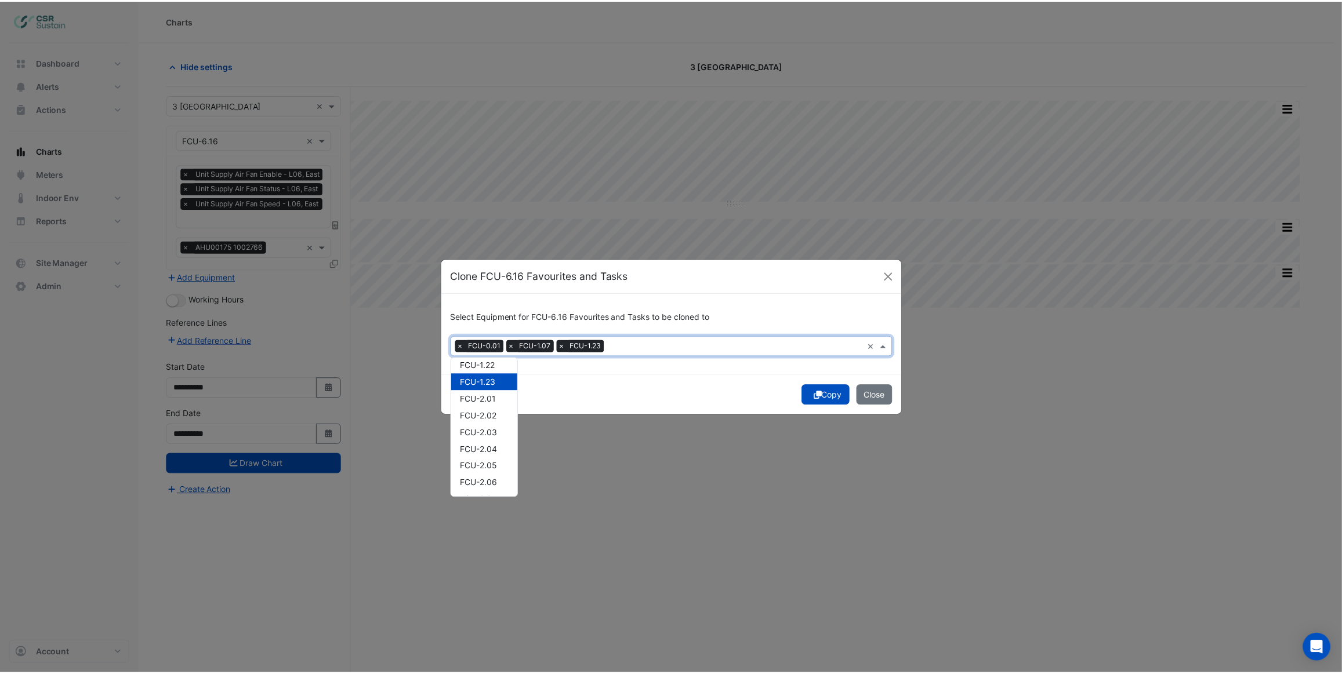
scroll to position [685, 0]
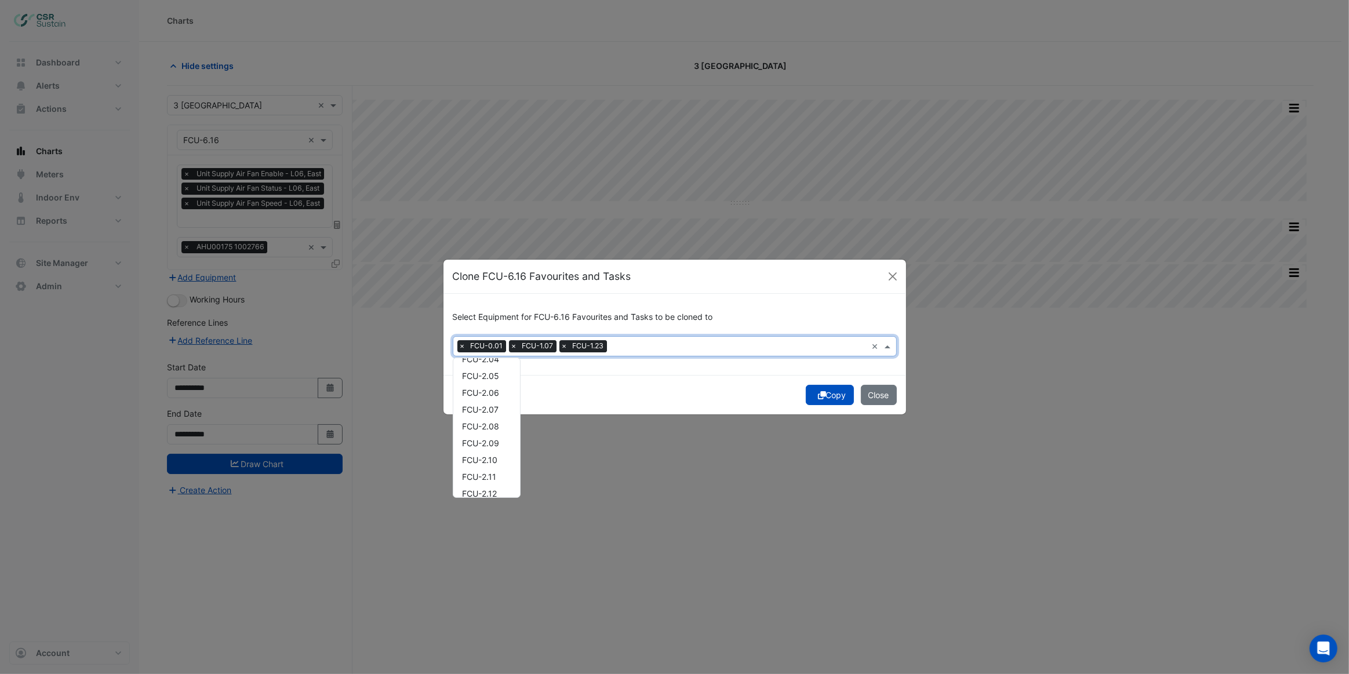
click at [493, 448] on div "FCU-2.09" at bounding box center [486, 443] width 67 height 17
click at [823, 395] on div "Copy Close" at bounding box center [675, 394] width 463 height 39
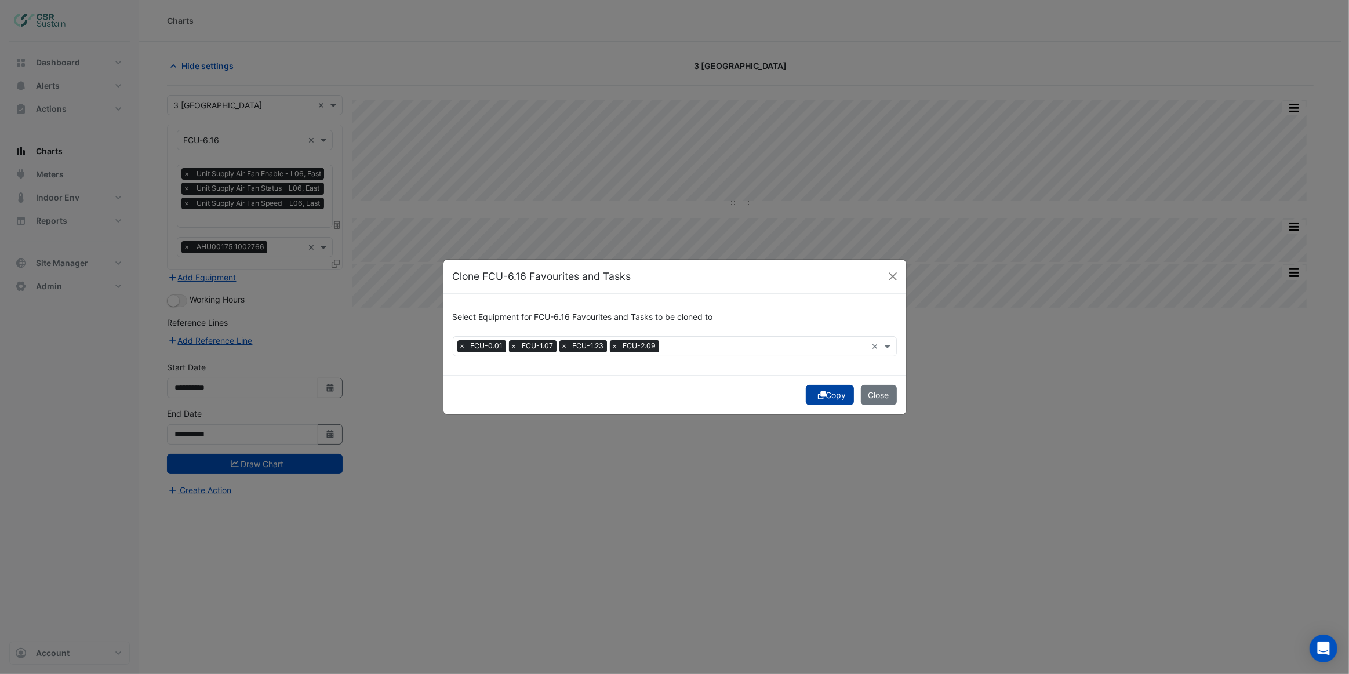
click at [825, 395] on button "Copy" at bounding box center [830, 395] width 48 height 20
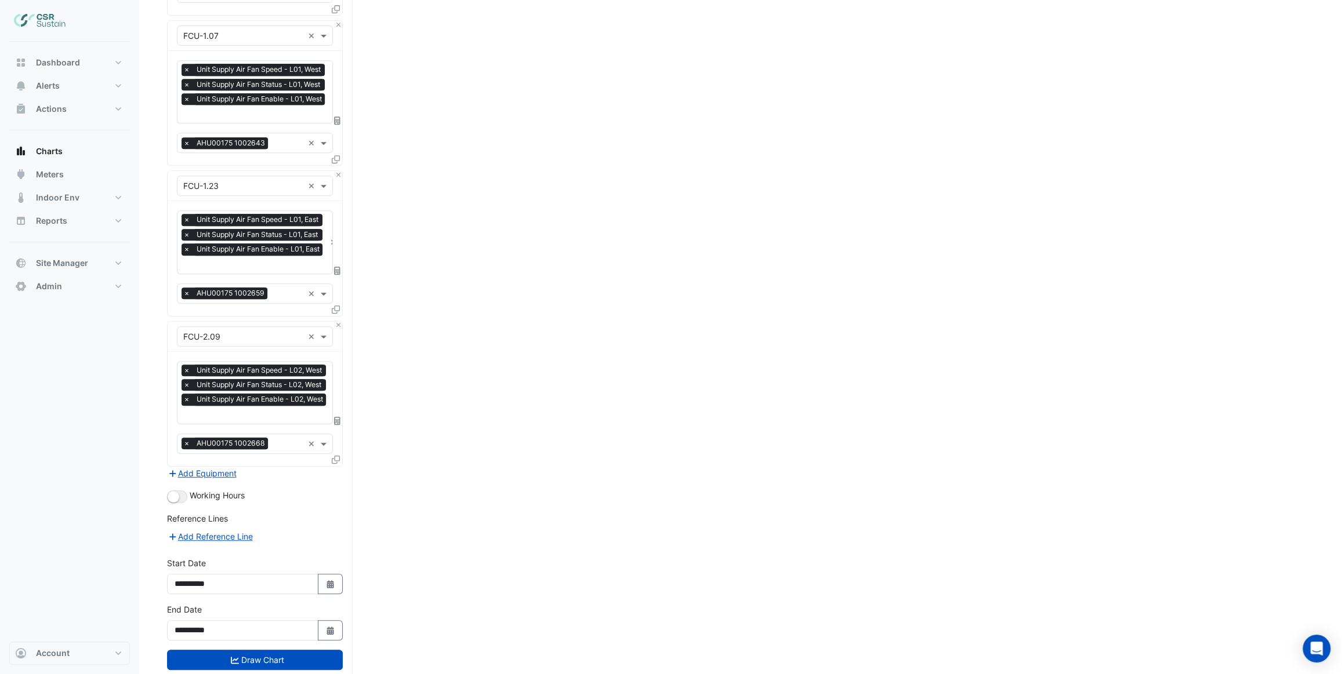
scroll to position [423, 0]
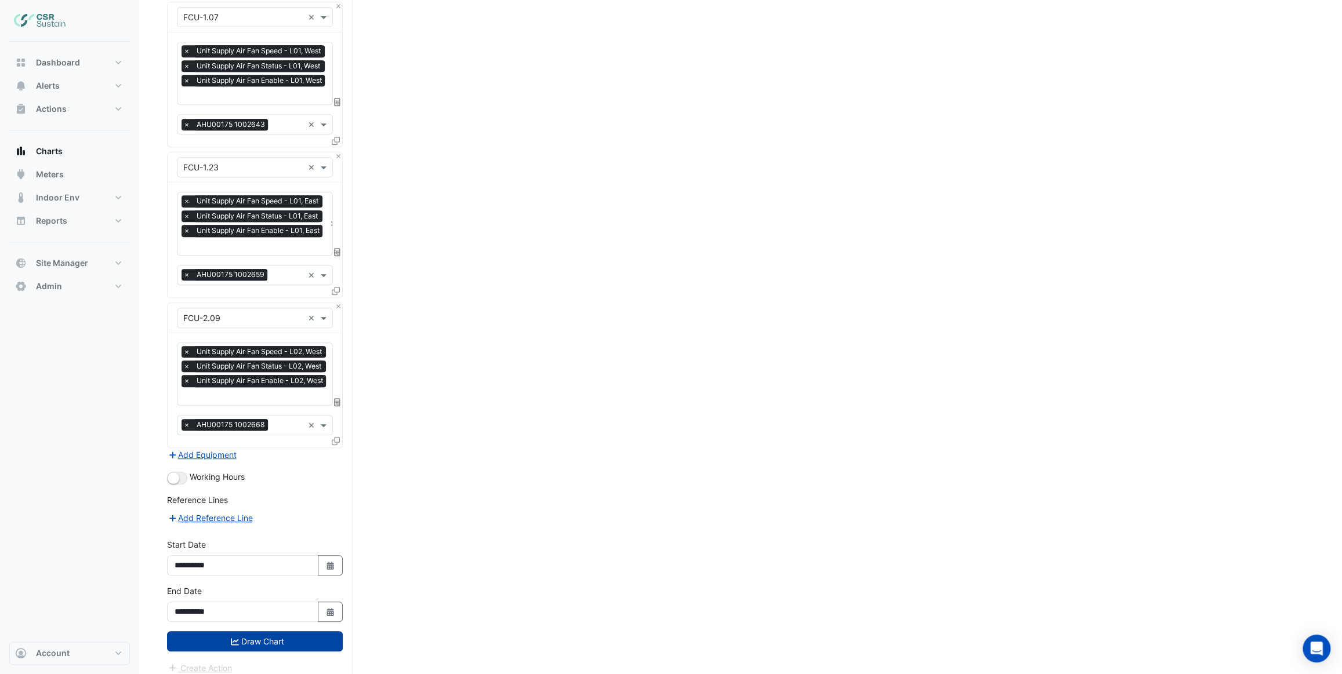
click at [286, 632] on button "Draw Chart" at bounding box center [255, 641] width 176 height 20
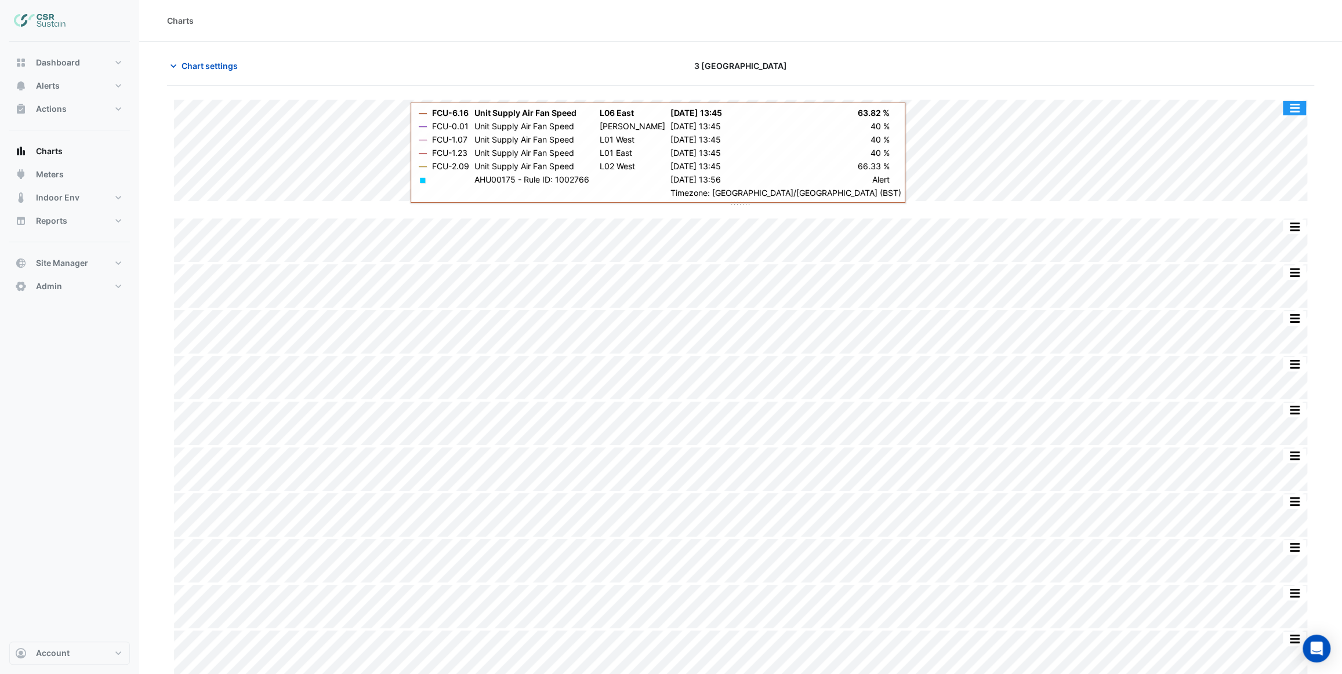
click at [1292, 110] on button "button" at bounding box center [1294, 108] width 23 height 14
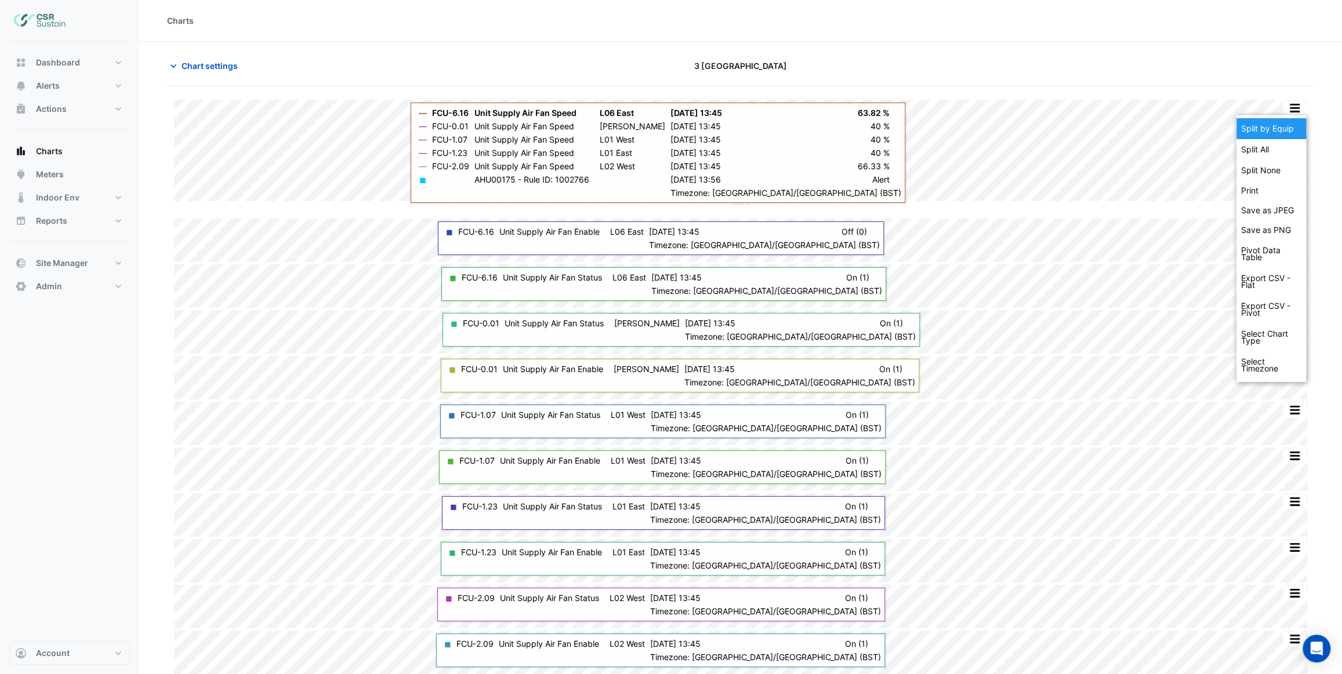
drag, startPoint x: 1284, startPoint y: 131, endPoint x: 1069, endPoint y: 12, distance: 246.1
click at [1284, 131] on div "Split by Equip" at bounding box center [1271, 128] width 70 height 21
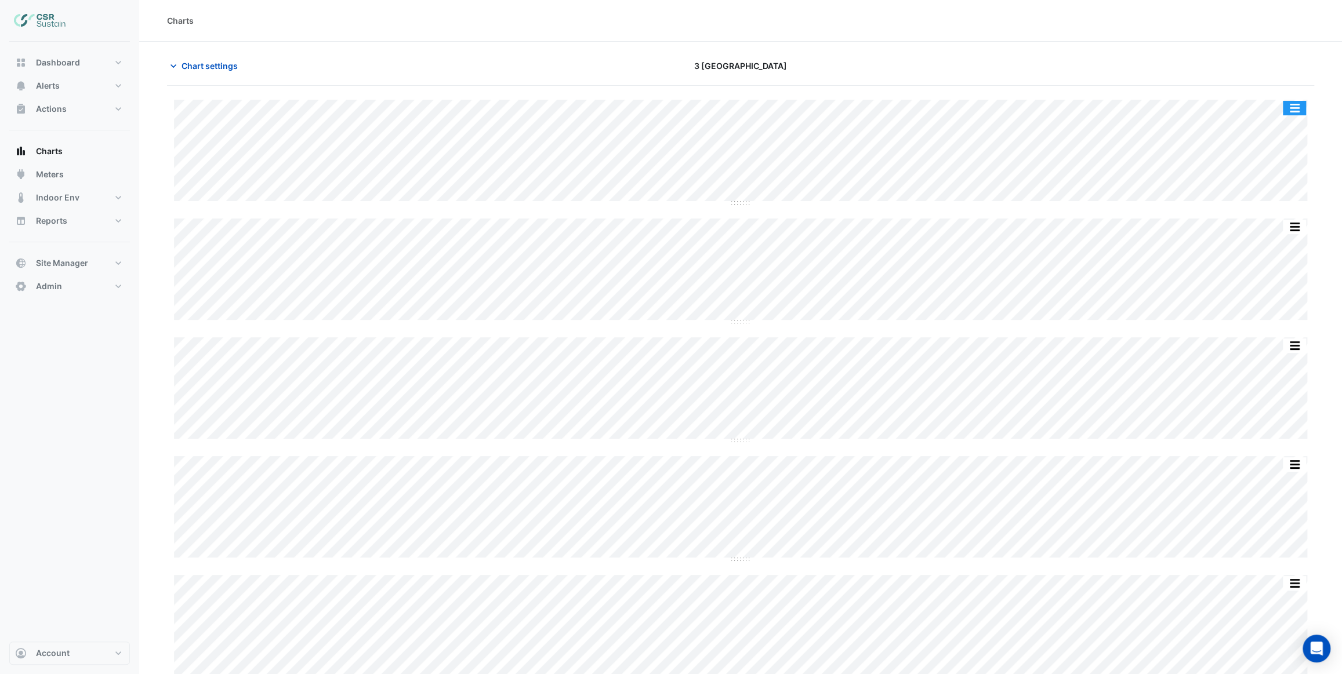
click at [1295, 107] on button "button" at bounding box center [1294, 108] width 23 height 14
click at [1148, 88] on div "Split by Unit Split All Split None Print Save as JPEG Save as PNG Pivot Data Ta…" at bounding box center [740, 619] width 1147 height 1066
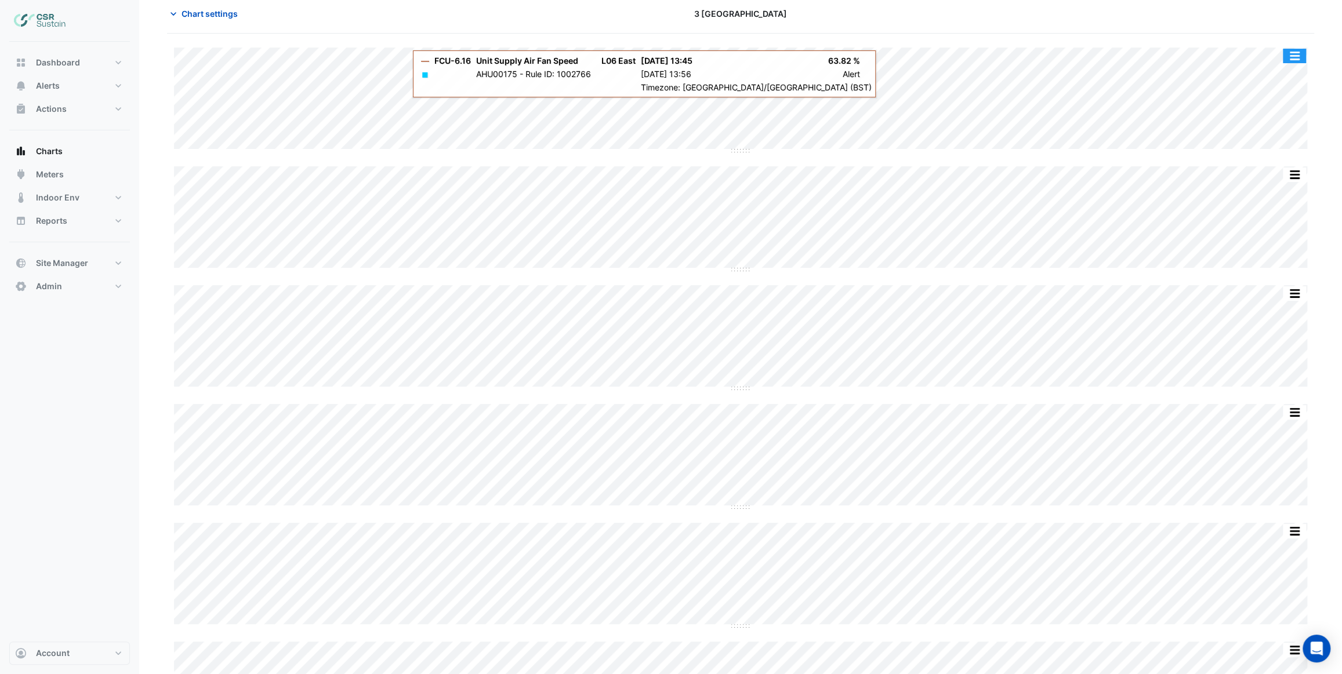
click at [1295, 53] on button "button" at bounding box center [1294, 56] width 23 height 14
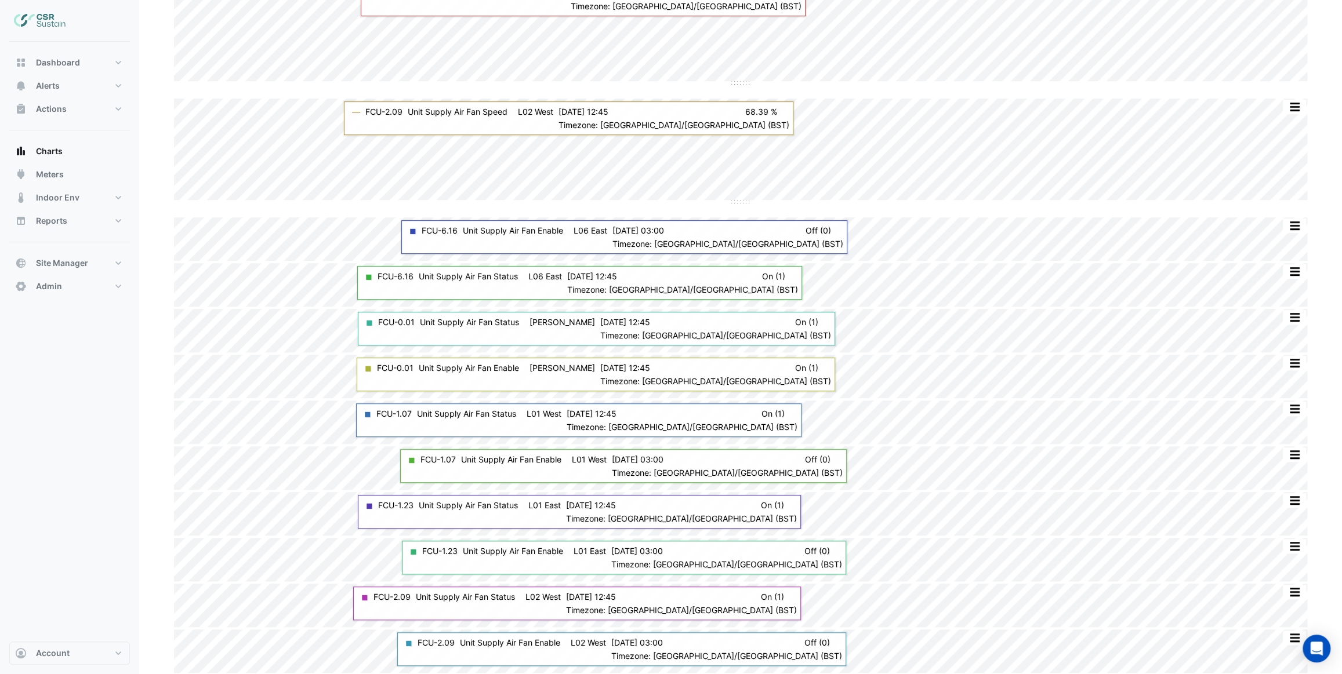
scroll to position [477, 0]
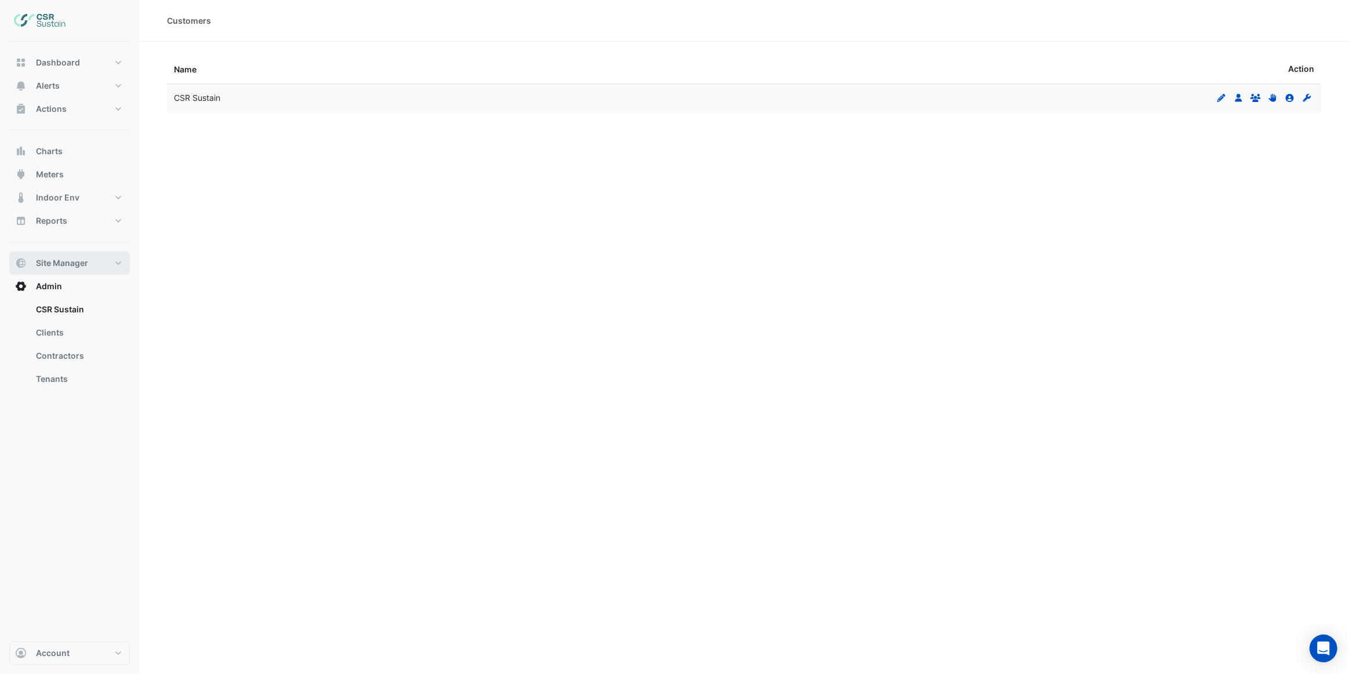
click at [101, 265] on button "Site Manager" at bounding box center [69, 263] width 121 height 23
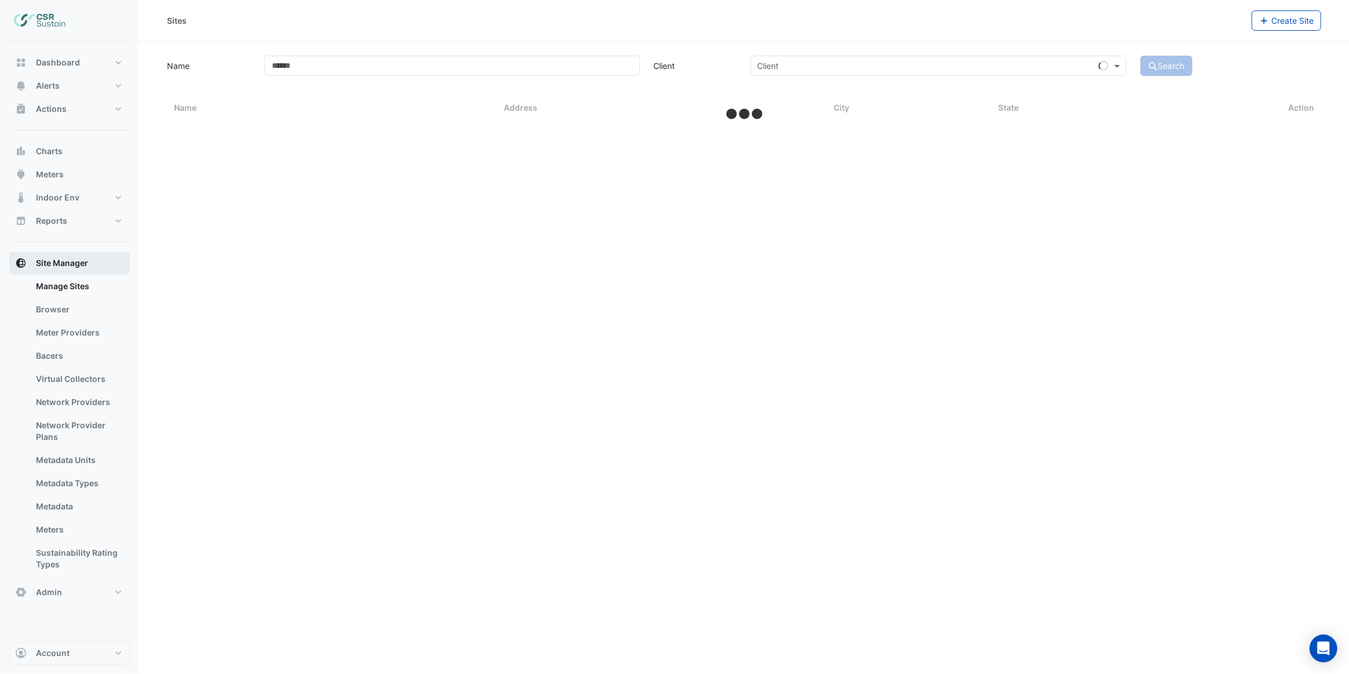
select select "***"
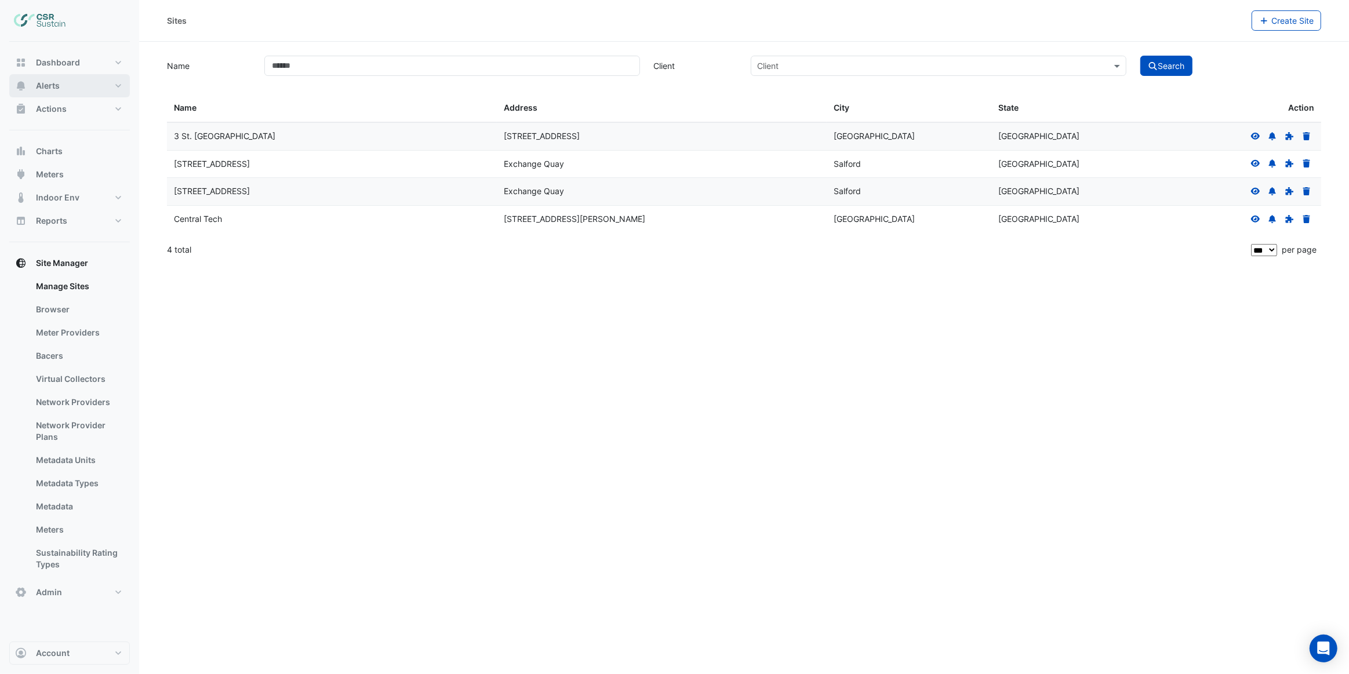
click at [67, 82] on button "Alerts" at bounding box center [69, 85] width 121 height 23
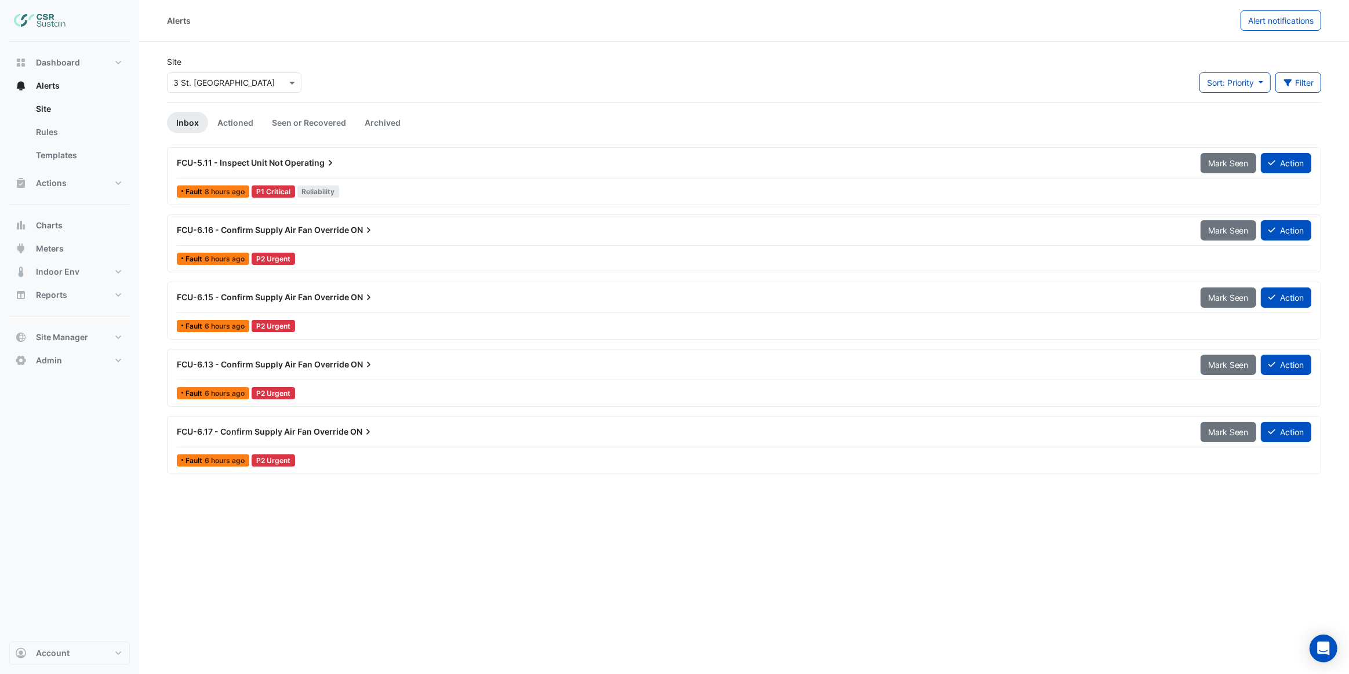
click at [341, 252] on div "Fault 6 hours ago P2 Urgent" at bounding box center [744, 259] width 1137 height 17
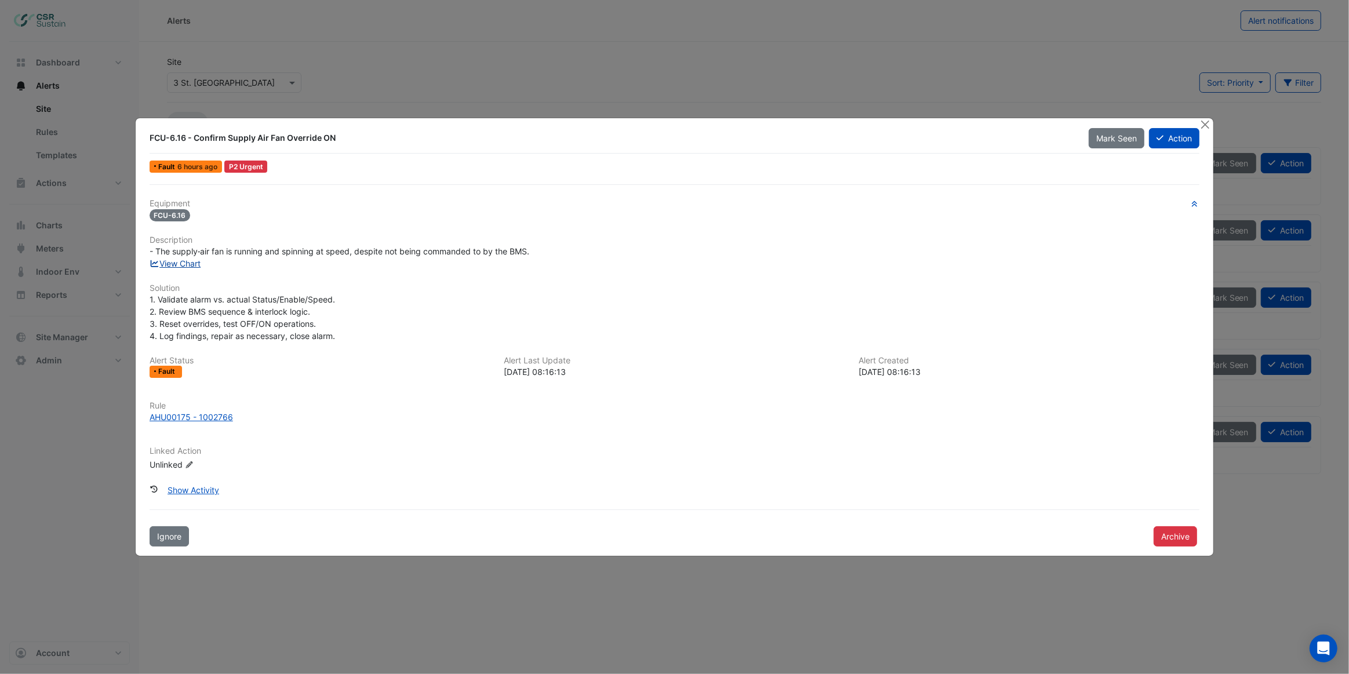
click at [186, 268] on link "View Chart" at bounding box center [176, 264] width 52 height 10
click at [1207, 126] on button "Close" at bounding box center [1205, 124] width 12 height 12
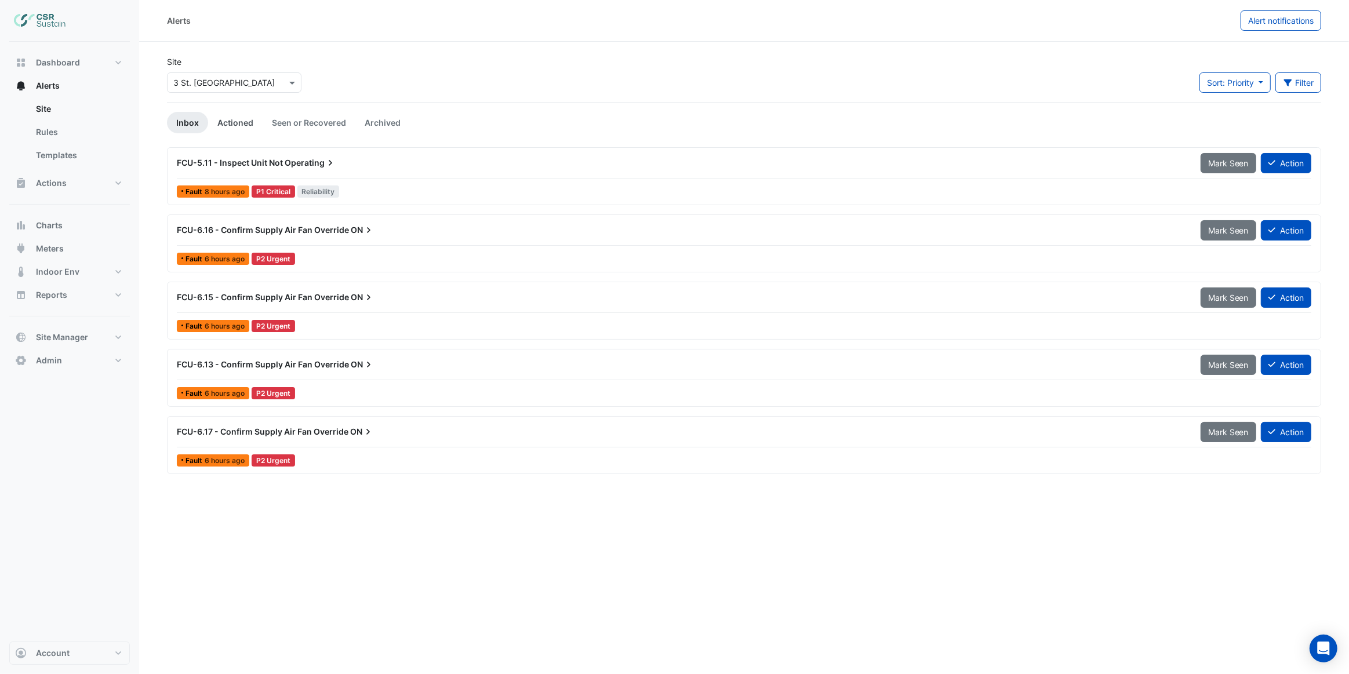
drag, startPoint x: 255, startPoint y: 125, endPoint x: 297, endPoint y: 123, distance: 43.0
click at [255, 125] on link "Actioned" at bounding box center [235, 122] width 55 height 21
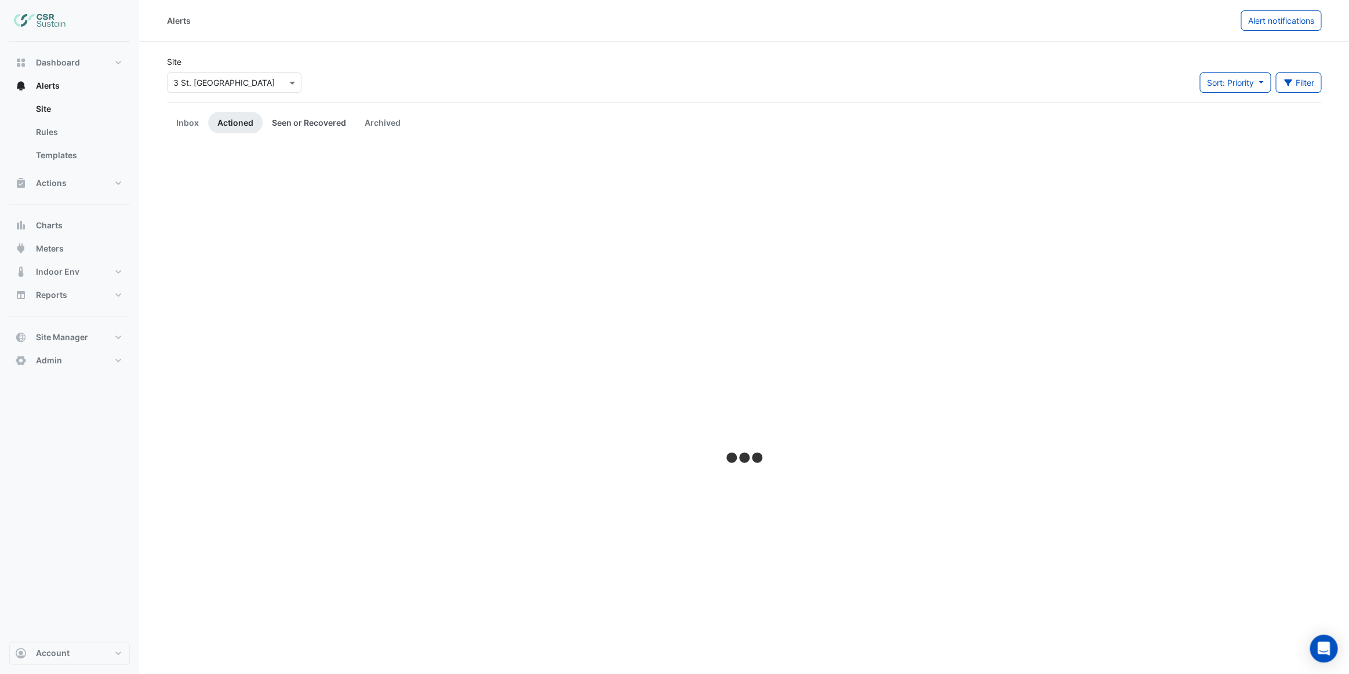
click at [302, 124] on link "Seen or Recovered" at bounding box center [309, 122] width 93 height 21
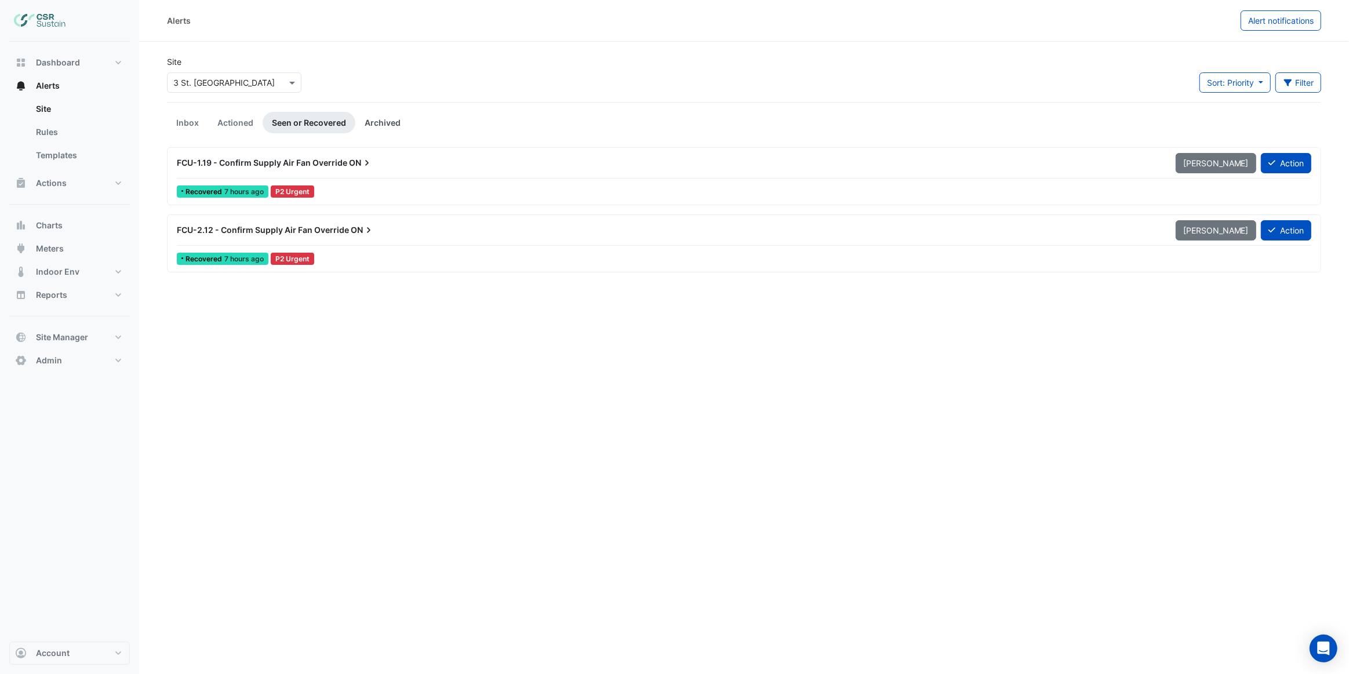
click at [387, 119] on link "Archived" at bounding box center [382, 122] width 55 height 21
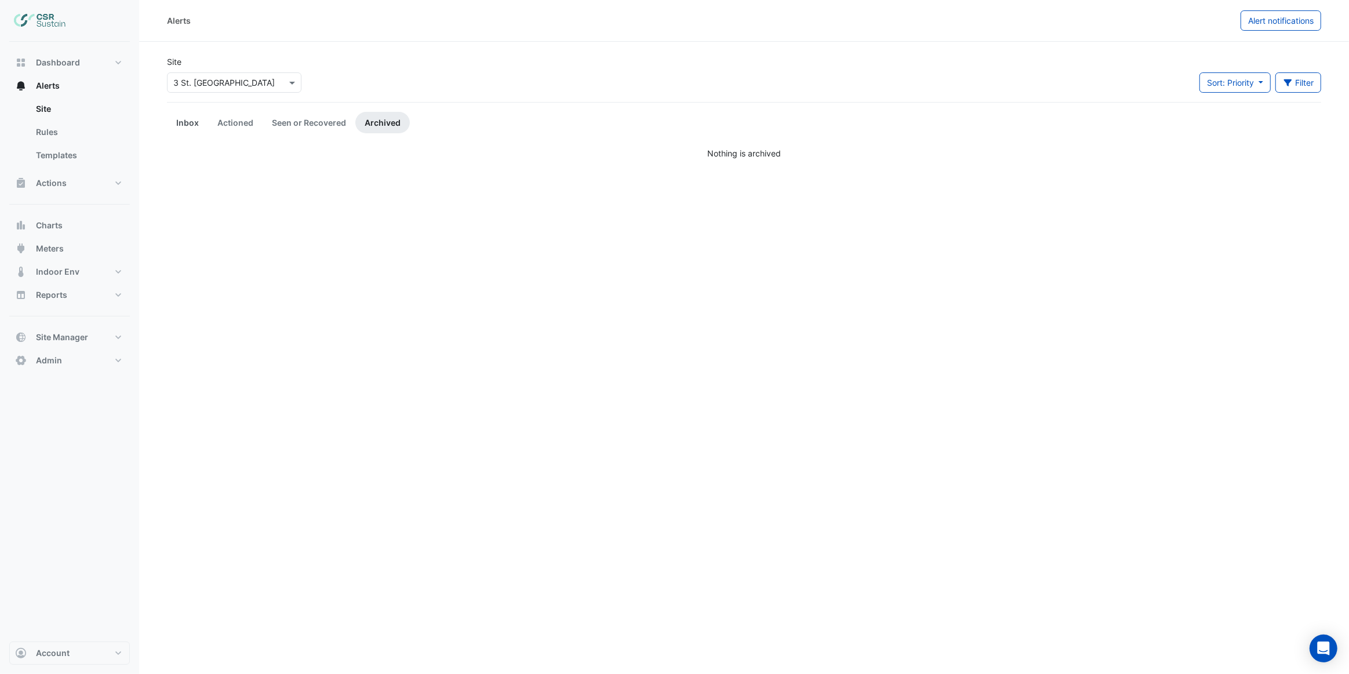
click at [186, 122] on link "Inbox" at bounding box center [187, 122] width 41 height 21
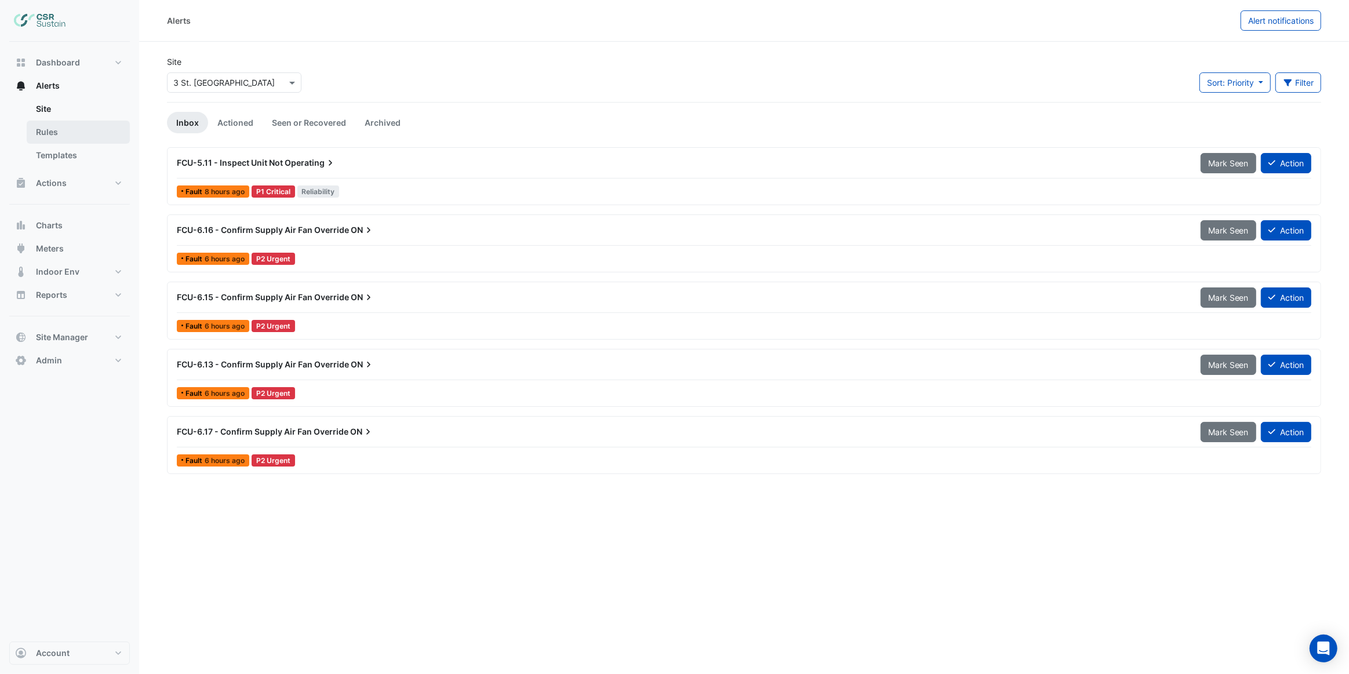
click at [49, 135] on link "Rules" at bounding box center [78, 132] width 103 height 23
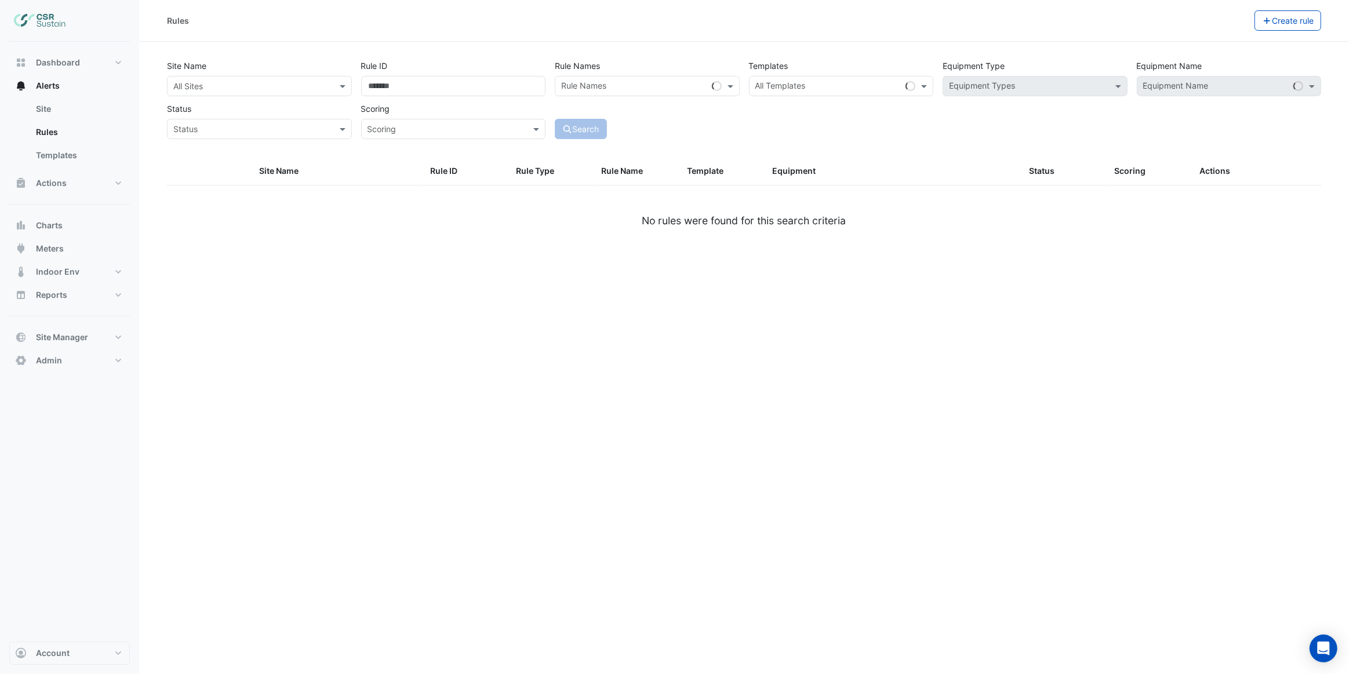
click at [231, 86] on input "text" at bounding box center [247, 87] width 149 height 12
click at [237, 166] on div "3 [GEOGRAPHIC_DATA]" at bounding box center [232, 161] width 129 height 17
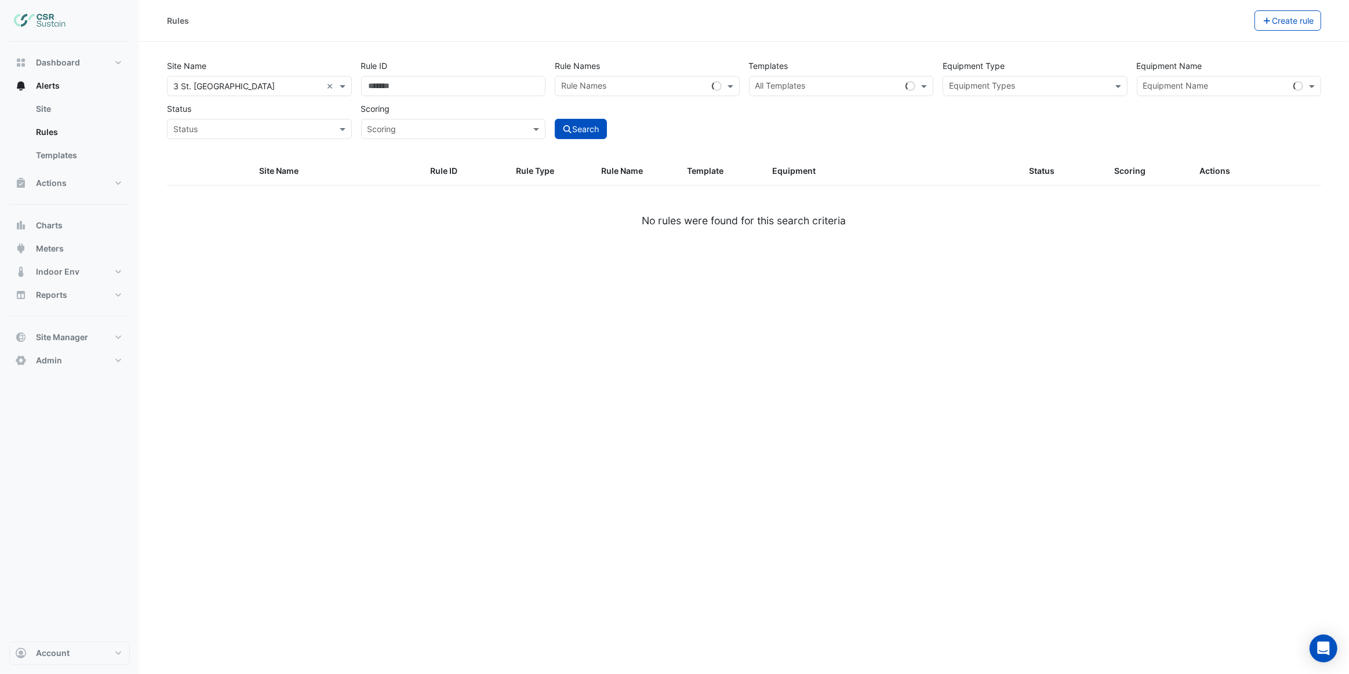
click at [191, 148] on div "Site Name All Sites × 3 St. Paul's Place × Rule ID Rule Names Rule Names Templa…" at bounding box center [744, 107] width 1168 height 102
click at [1186, 85] on input "text" at bounding box center [1223, 87] width 159 height 12
click at [1186, 176] on div "FCU-0.03" at bounding box center [1198, 178] width 121 height 17
drag, startPoint x: 794, startPoint y: 128, endPoint x: 681, endPoint y: 115, distance: 113.2
click at [792, 128] on div "Site Name All Sites × 3 St. Paul's Place × Rule ID Rule Names Rule Names Templa…" at bounding box center [744, 96] width 1164 height 86
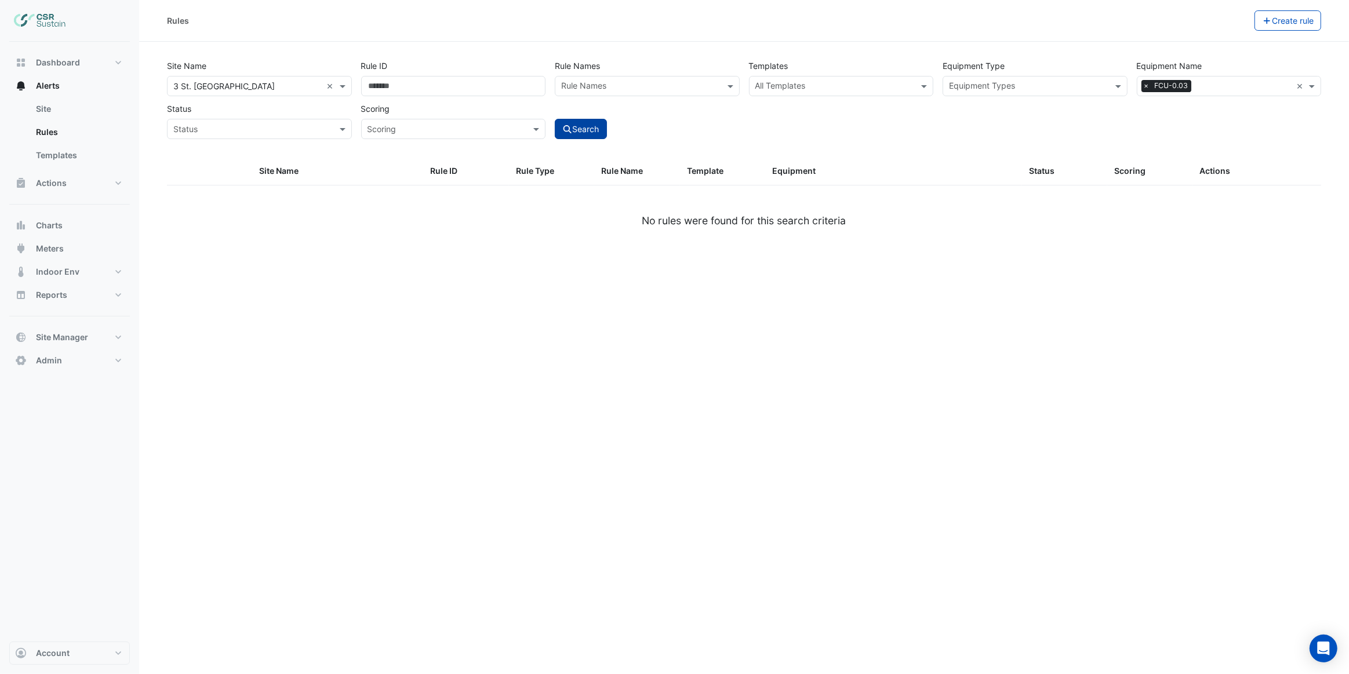
click at [581, 128] on button "Search" at bounding box center [581, 129] width 52 height 20
select select "***"
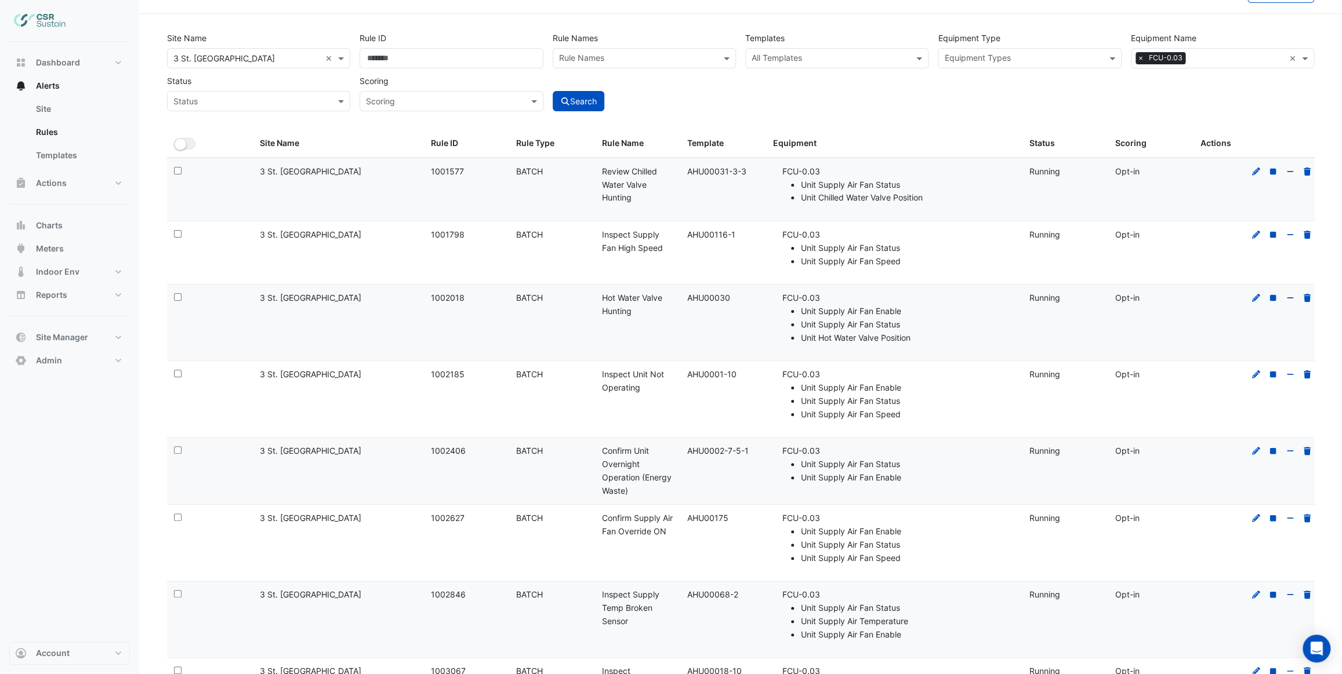
scroll to position [52, 0]
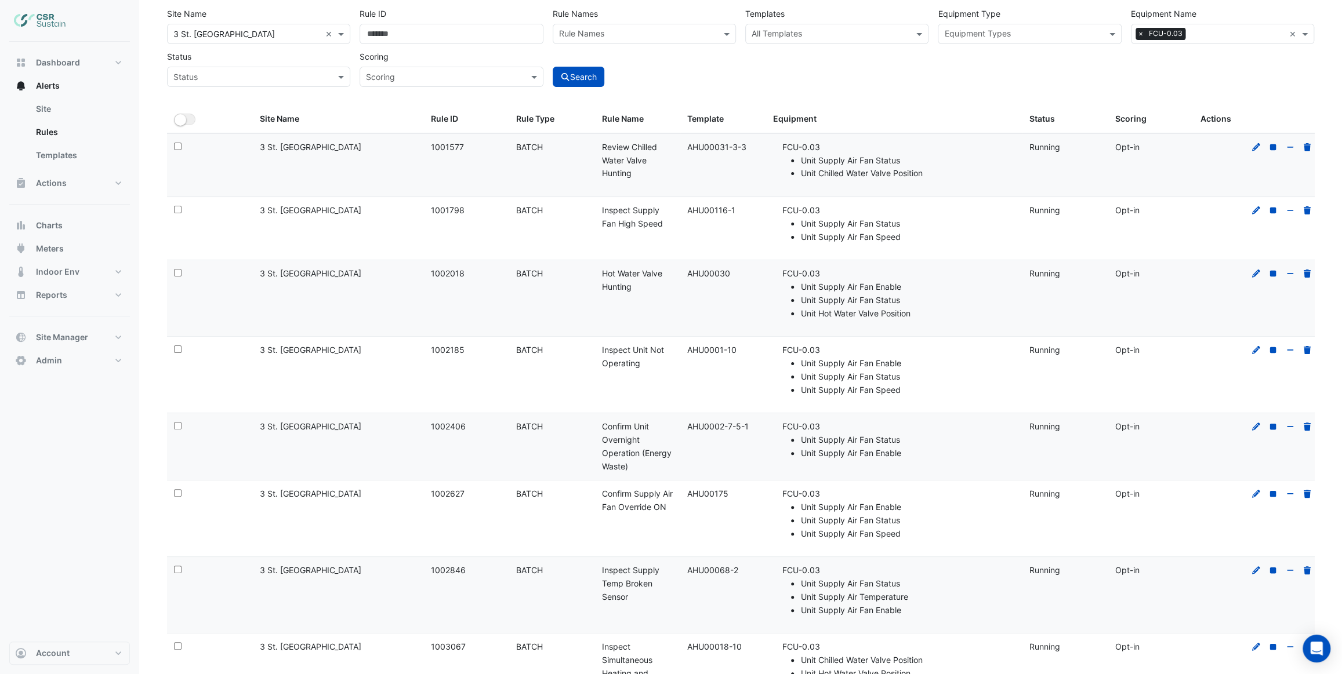
drag, startPoint x: 636, startPoint y: 177, endPoint x: 597, endPoint y: 155, distance: 44.2
click at [597, 155] on datatable-body-cell "Rule Name: Review Chilled Water Valve Hunting" at bounding box center [636, 165] width 85 height 63
drag, startPoint x: 660, startPoint y: 221, endPoint x: 594, endPoint y: 213, distance: 66.0
click at [594, 213] on datatable-body-cell "Rule Name: Inspect Supply Fan High Speed" at bounding box center [636, 228] width 85 height 63
drag, startPoint x: 632, startPoint y: 283, endPoint x: 596, endPoint y: 262, distance: 41.9
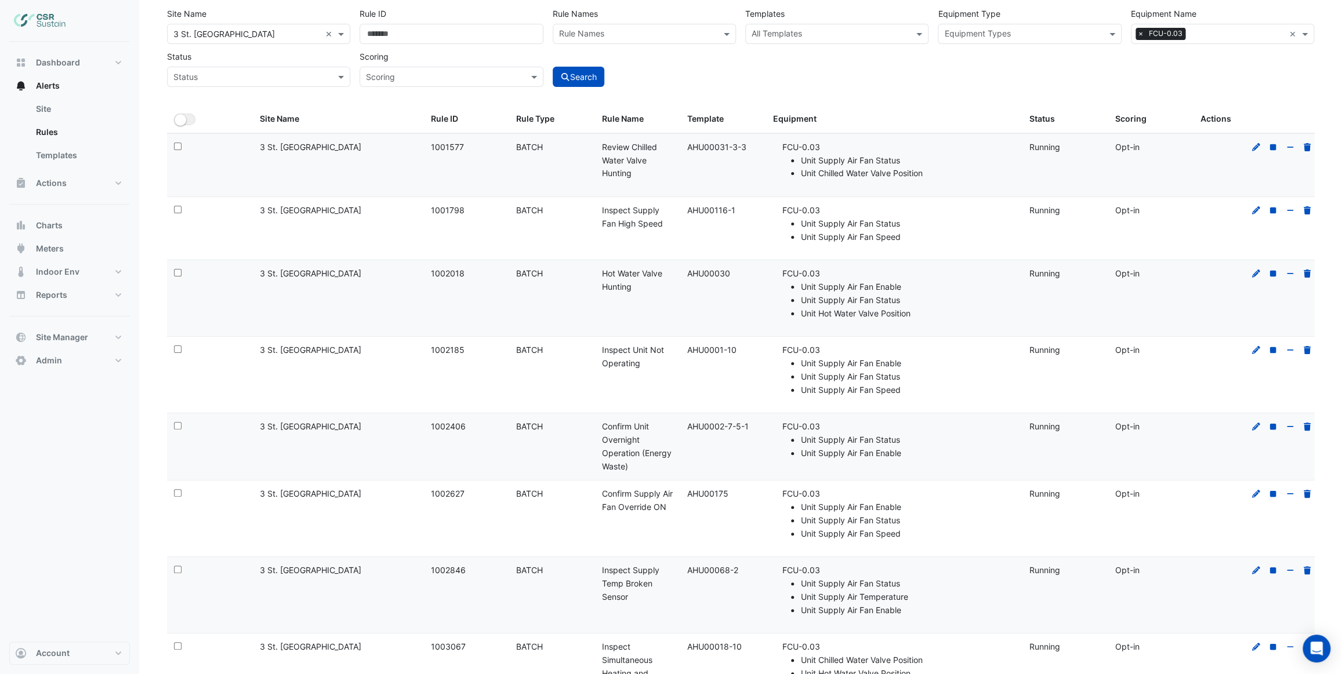
click at [596, 262] on datatable-body-cell "Rule Name: Hot Water Valve Hunting" at bounding box center [636, 298] width 85 height 76
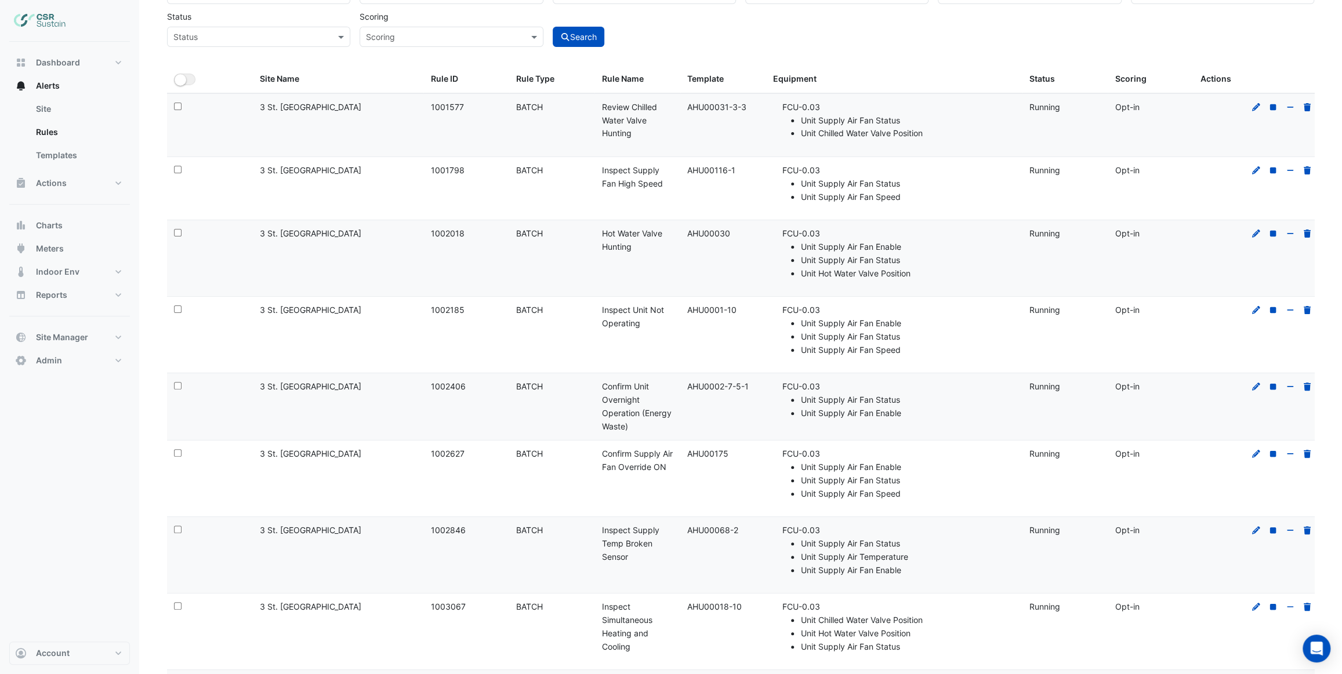
scroll to position [158, 0]
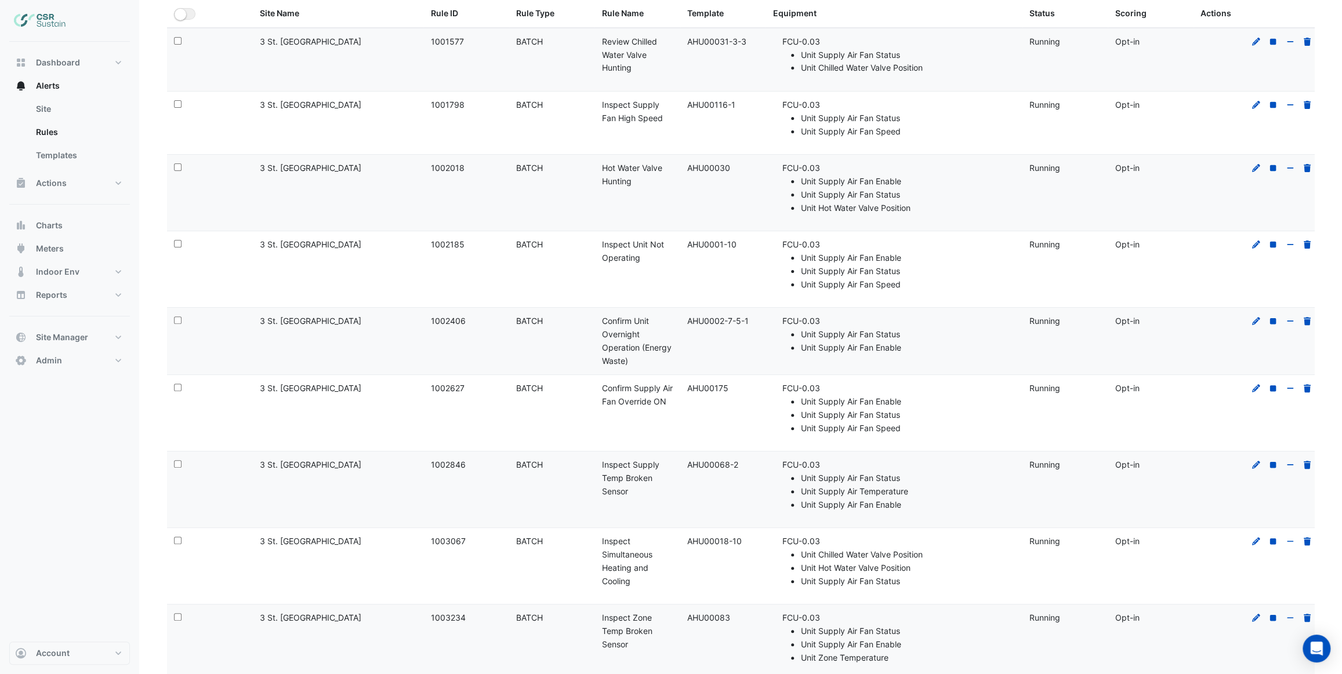
drag, startPoint x: 640, startPoint y: 255, endPoint x: 602, endPoint y: 242, distance: 40.3
click at [602, 242] on div "Rule Name: Inspect Unit Not Operating" at bounding box center [636, 251] width 71 height 27
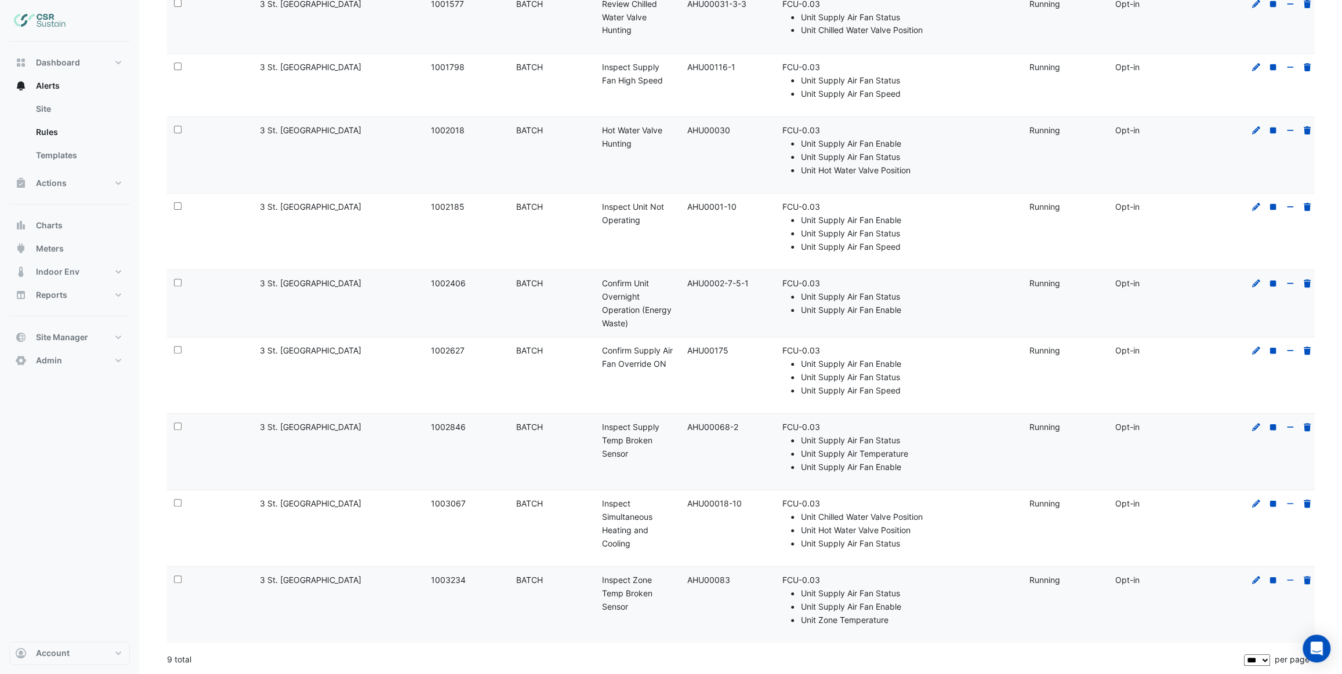
drag, startPoint x: 615, startPoint y: 312, endPoint x: 594, endPoint y: 280, distance: 38.1
click at [594, 280] on datatable-body-cell "Rule Name: Confirm Unit Overnight Operation (Energy Waste)" at bounding box center [636, 303] width 85 height 67
drag, startPoint x: 630, startPoint y: 547, endPoint x: 604, endPoint y: 512, distance: 44.0
click at [604, 513] on div "Rule Name: Inspect Simultaneous Heating and Cooling" at bounding box center [636, 524] width 71 height 53
click at [679, 501] on datatable-body-cell "Rule Name: Inspect Simultaneous Heating and Cooling" at bounding box center [636, 529] width 85 height 76
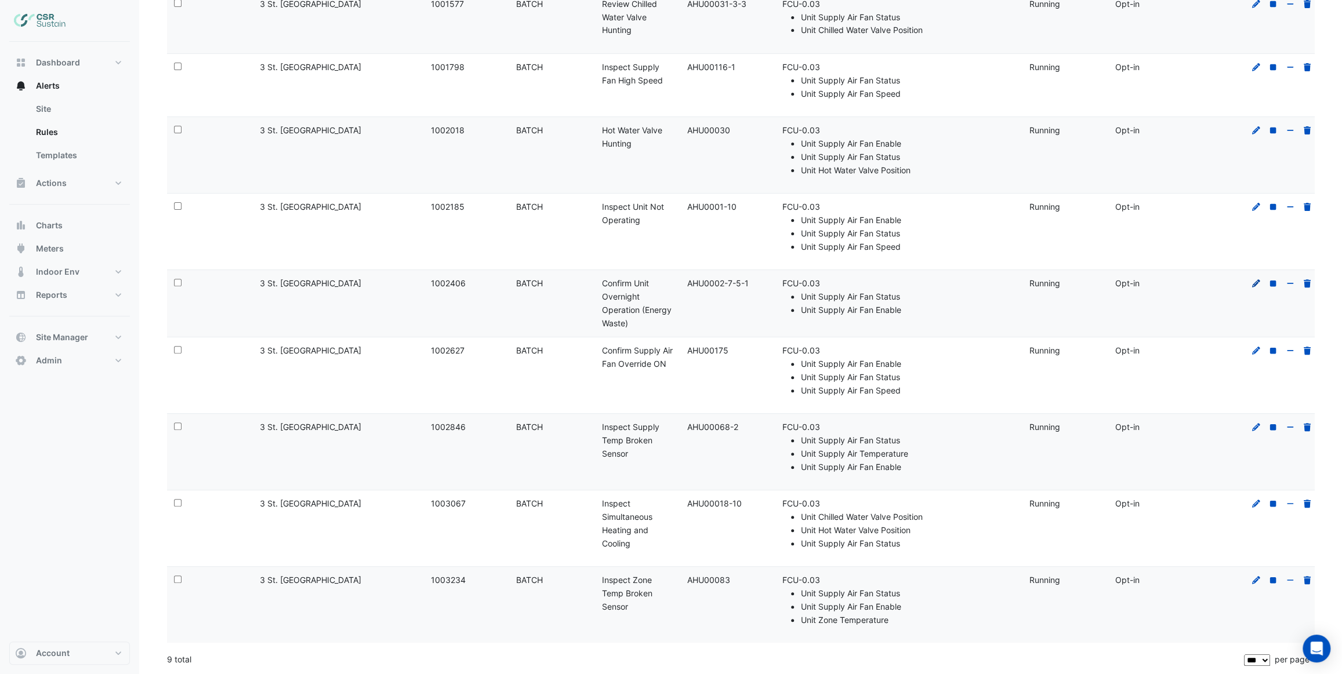
click at [1255, 282] on icon at bounding box center [1256, 284] width 8 height 8
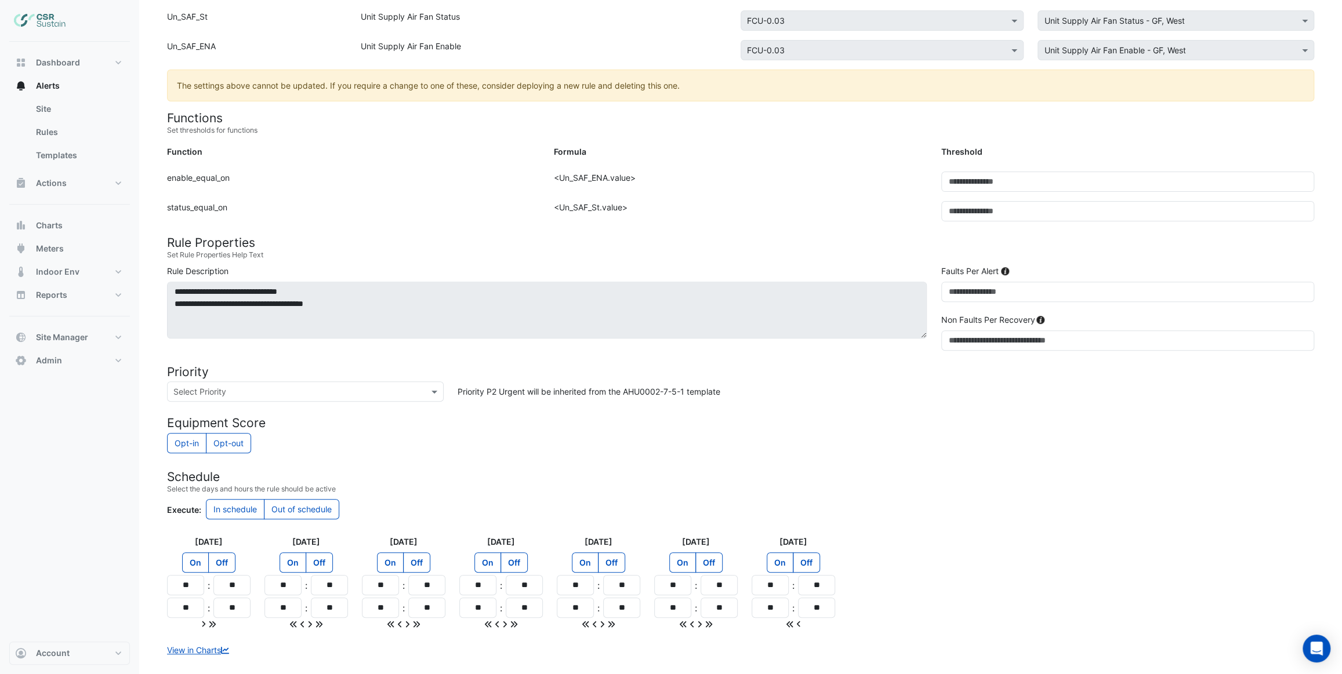
scroll to position [250, 0]
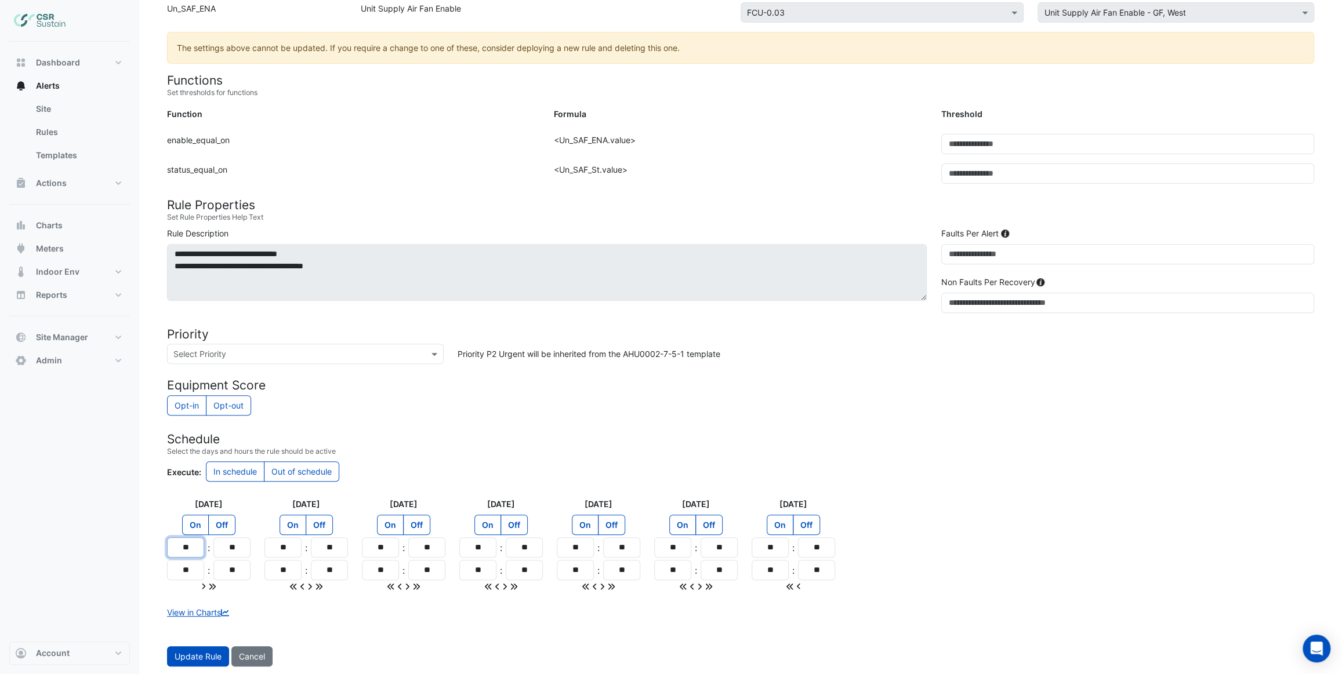
click at [191, 547] on input "**" at bounding box center [185, 548] width 37 height 20
drag, startPoint x: 193, startPoint y: 547, endPoint x: 177, endPoint y: 545, distance: 15.3
click at [177, 545] on input "**" at bounding box center [185, 548] width 37 height 20
click at [193, 549] on input "**" at bounding box center [185, 548] width 37 height 20
click at [420, 432] on h4 "Schedule" at bounding box center [740, 439] width 1147 height 14
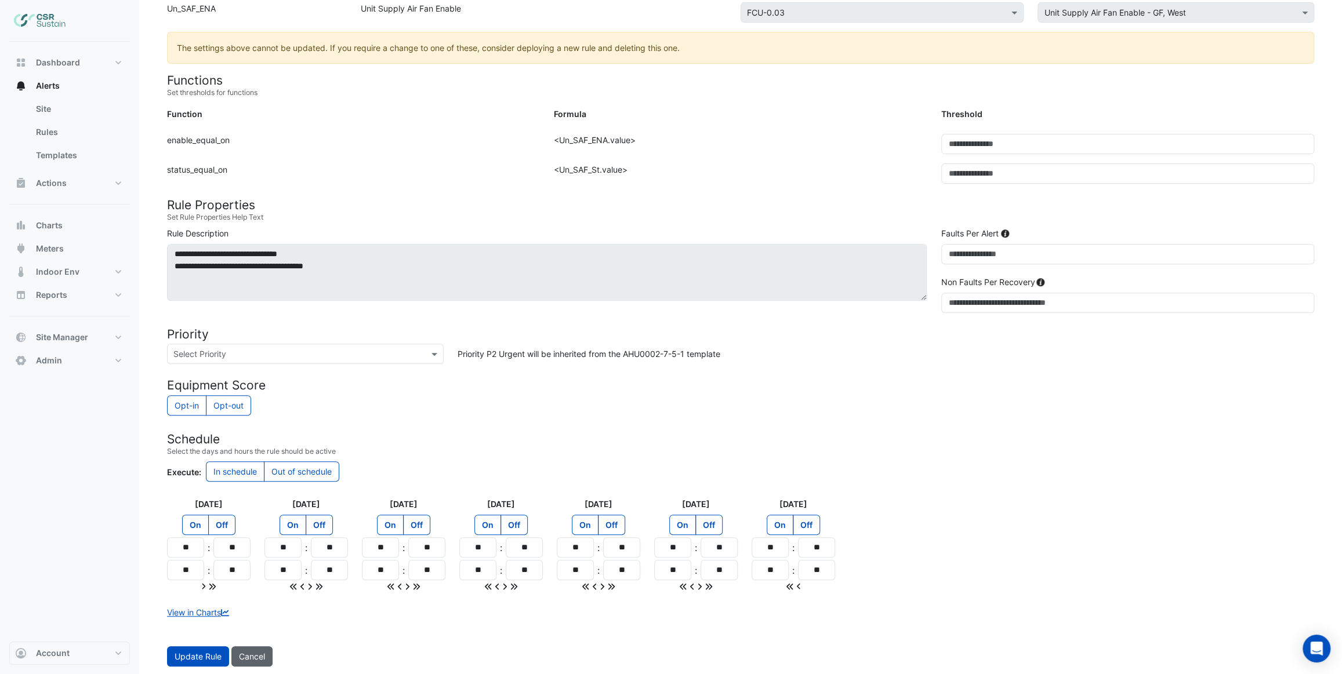
click at [252, 654] on button "Cancel" at bounding box center [251, 657] width 41 height 20
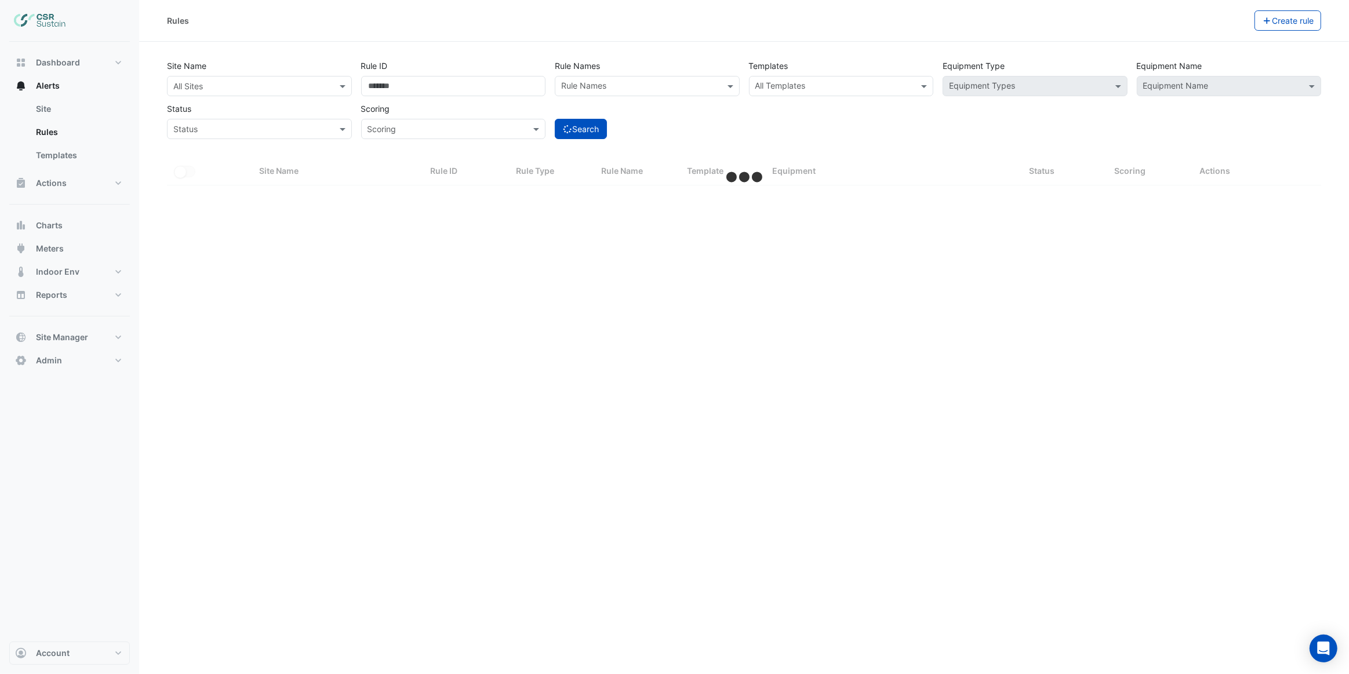
select select "***"
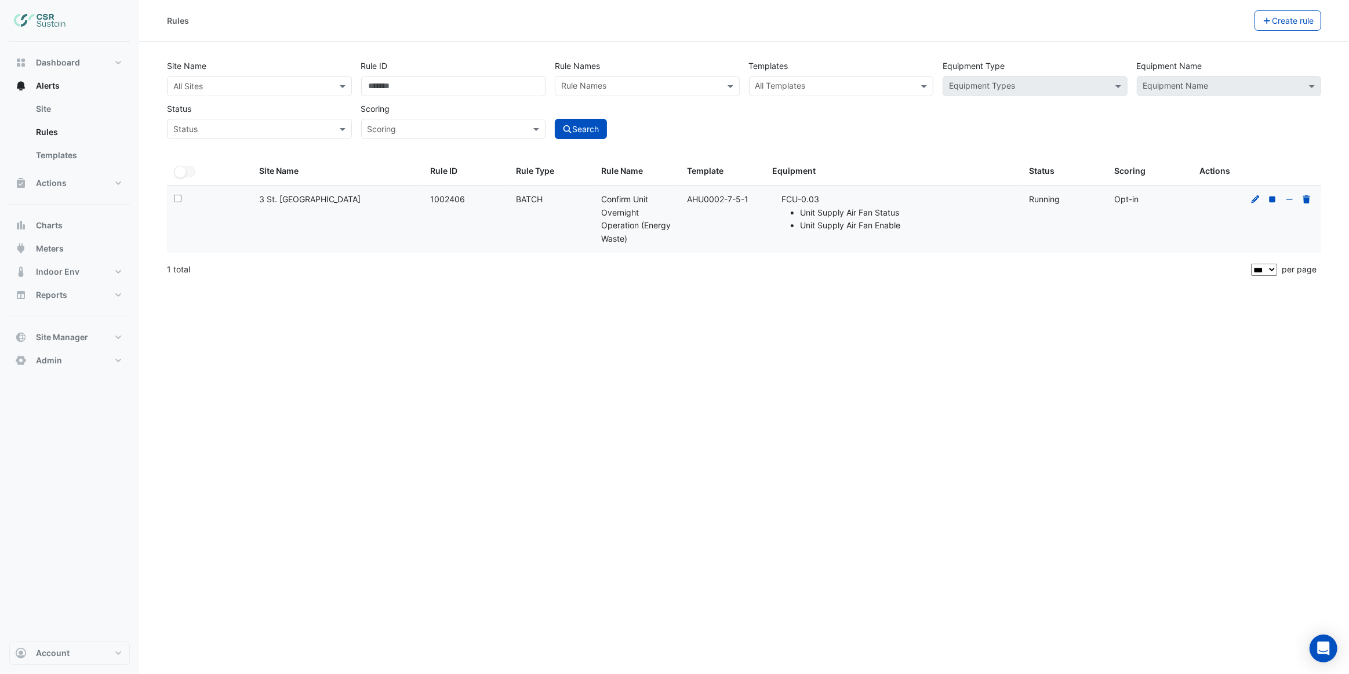
drag, startPoint x: 687, startPoint y: 200, endPoint x: 751, endPoint y: 200, distance: 64.4
click at [751, 200] on div "Template: AHU0002-7-5-1" at bounding box center [722, 199] width 71 height 13
copy div "AHU0002-7-5-1"
drag, startPoint x: 738, startPoint y: 119, endPoint x: 617, endPoint y: 97, distance: 123.1
click at [737, 118] on div "Search" at bounding box center [647, 119] width 194 height 41
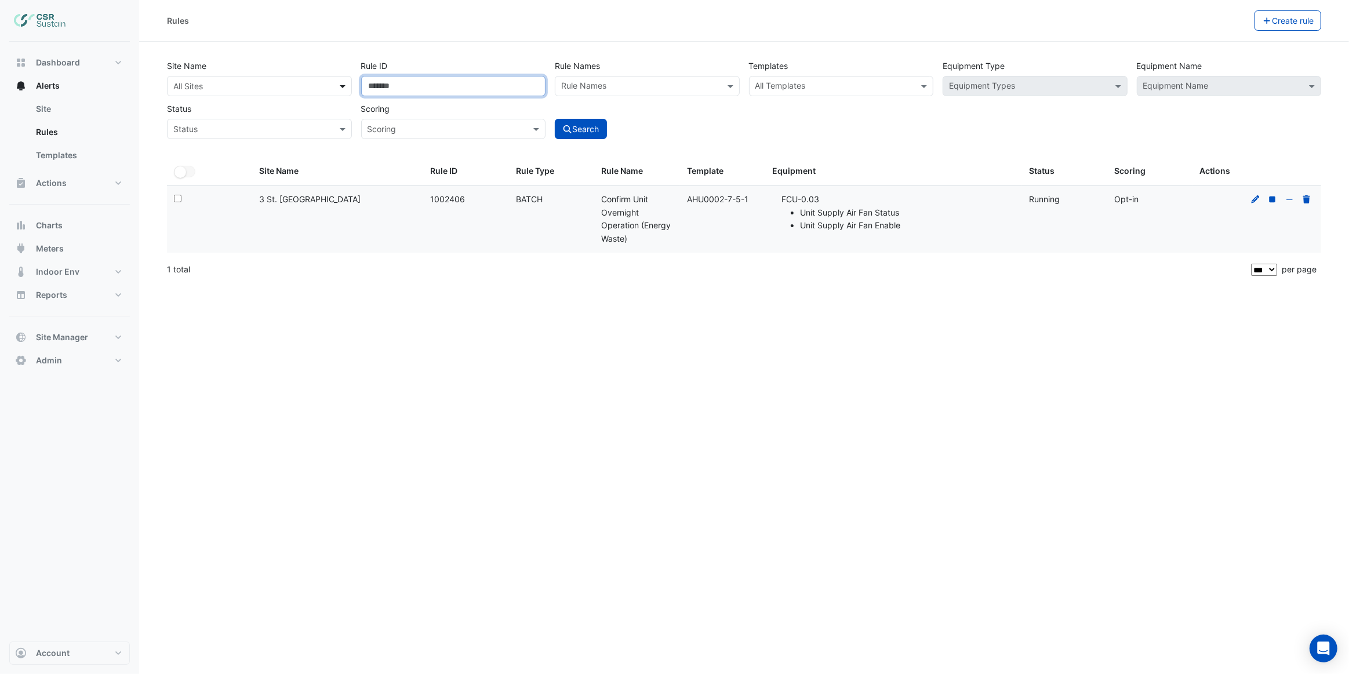
drag, startPoint x: 389, startPoint y: 84, endPoint x: 340, endPoint y: 82, distance: 48.7
click at [340, 82] on div "Site Name All Sites Rule ID ******* Rule Names Rule Names Templates All Templat…" at bounding box center [744, 96] width 1164 height 86
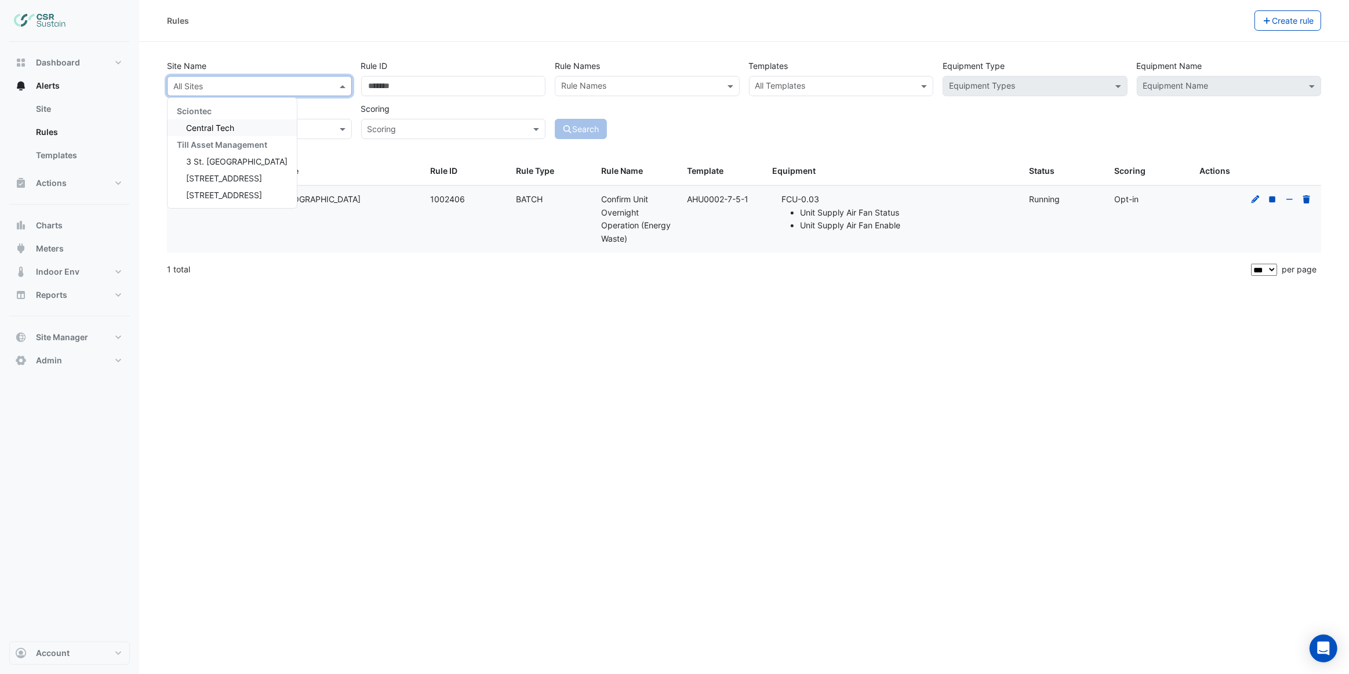
click at [311, 84] on input "text" at bounding box center [247, 87] width 149 height 12
click at [238, 166] on div "3 St. Paul's Place" at bounding box center [232, 161] width 129 height 17
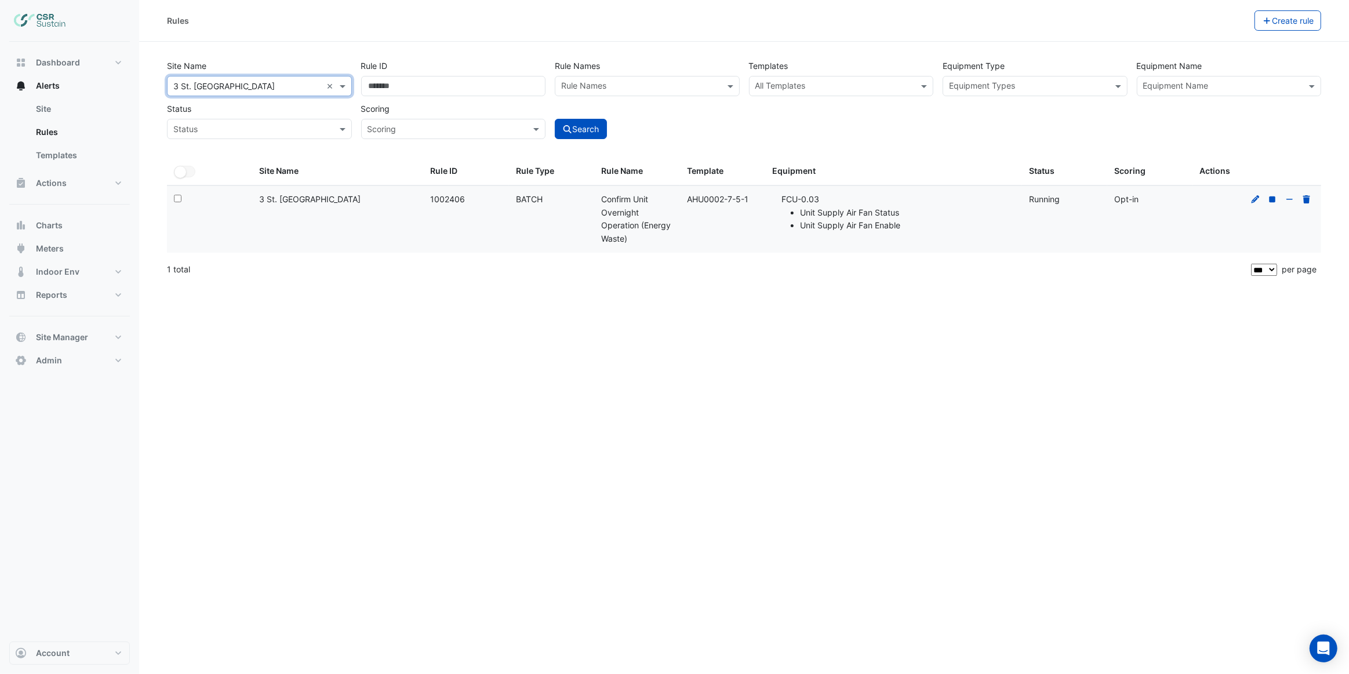
click at [753, 116] on div "Site Name All Sites × 3 St. Paul's Place × Rule ID Rule Names Rule Names Templa…" at bounding box center [744, 96] width 1164 height 86
drag, startPoint x: 798, startPoint y: 85, endPoint x: 809, endPoint y: 86, distance: 11.1
click at [798, 85] on input "text" at bounding box center [835, 87] width 159 height 12
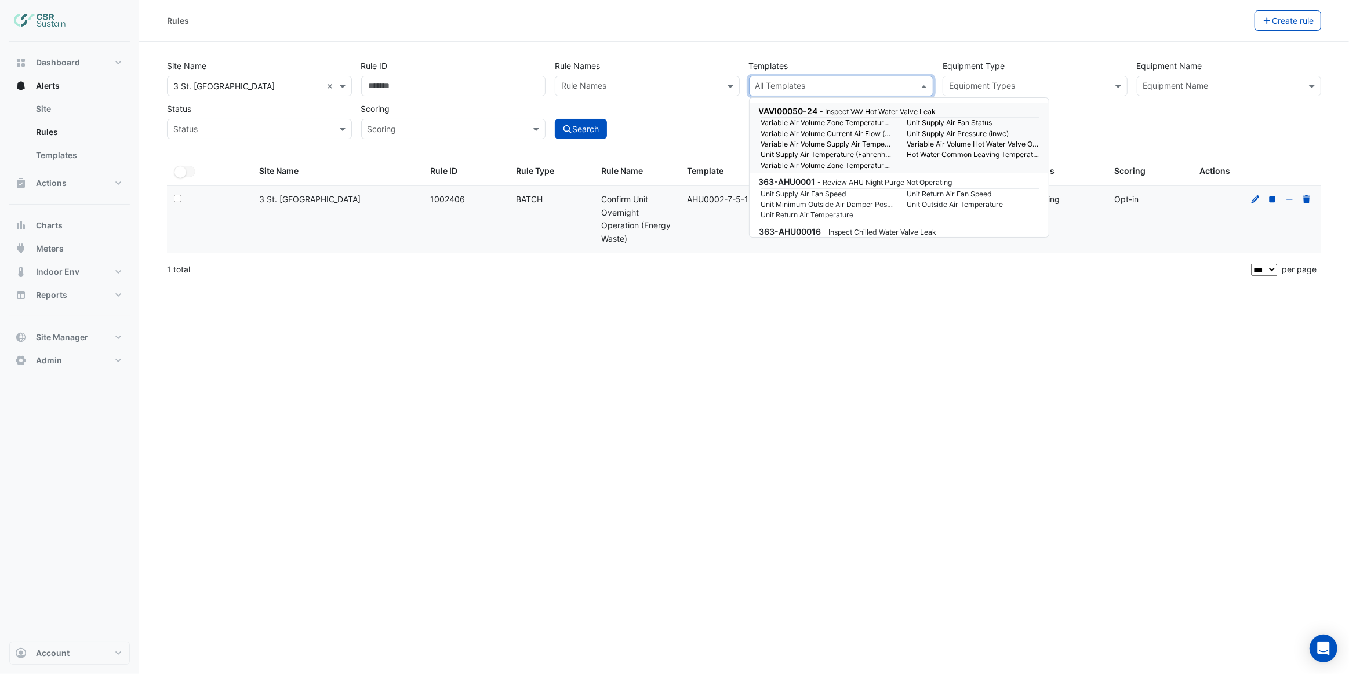
paste input "**********"
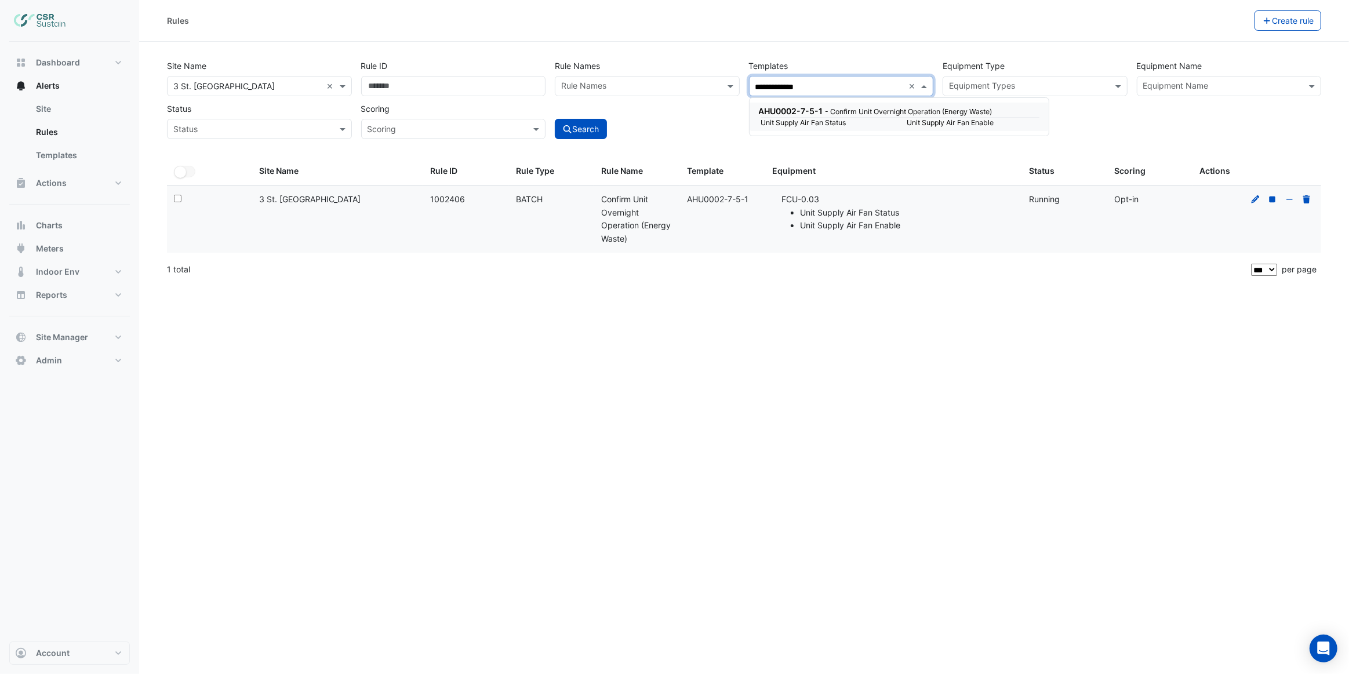
click at [819, 115] on span "AHU0002-7-5-1" at bounding box center [791, 111] width 64 height 10
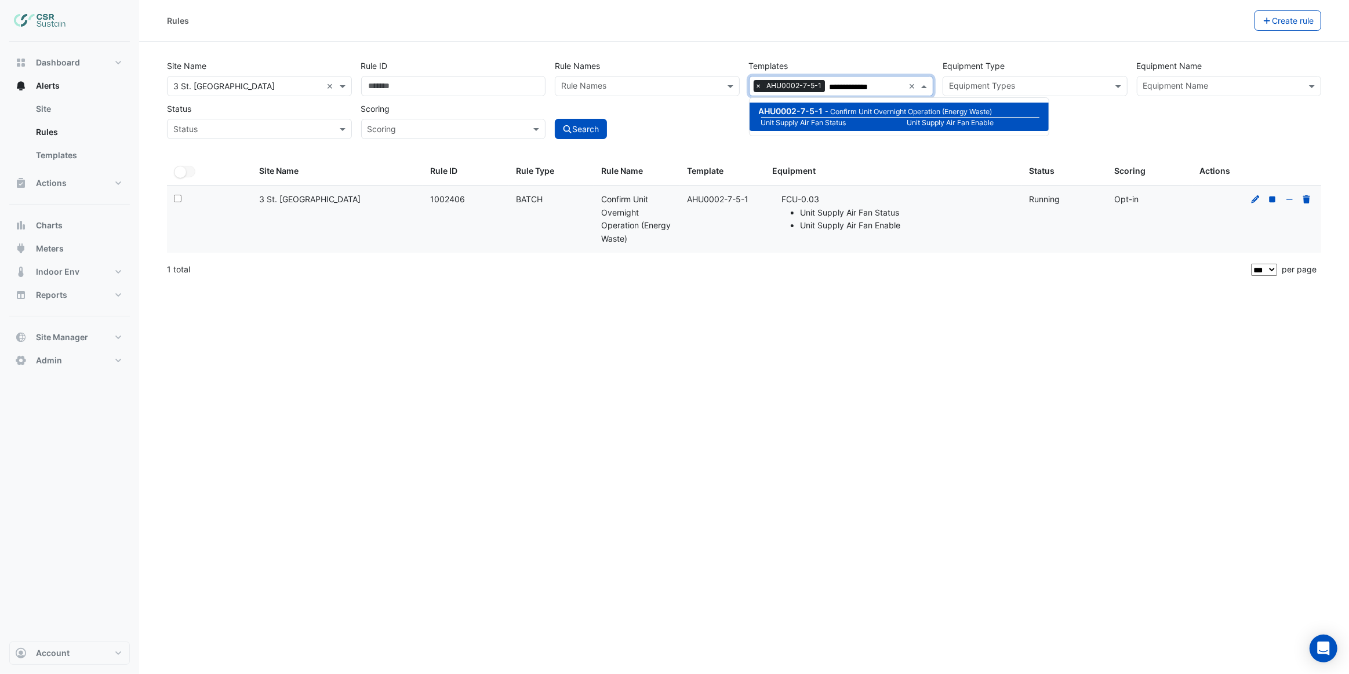
type input "**********"
click at [719, 118] on div "Search" at bounding box center [647, 119] width 194 height 41
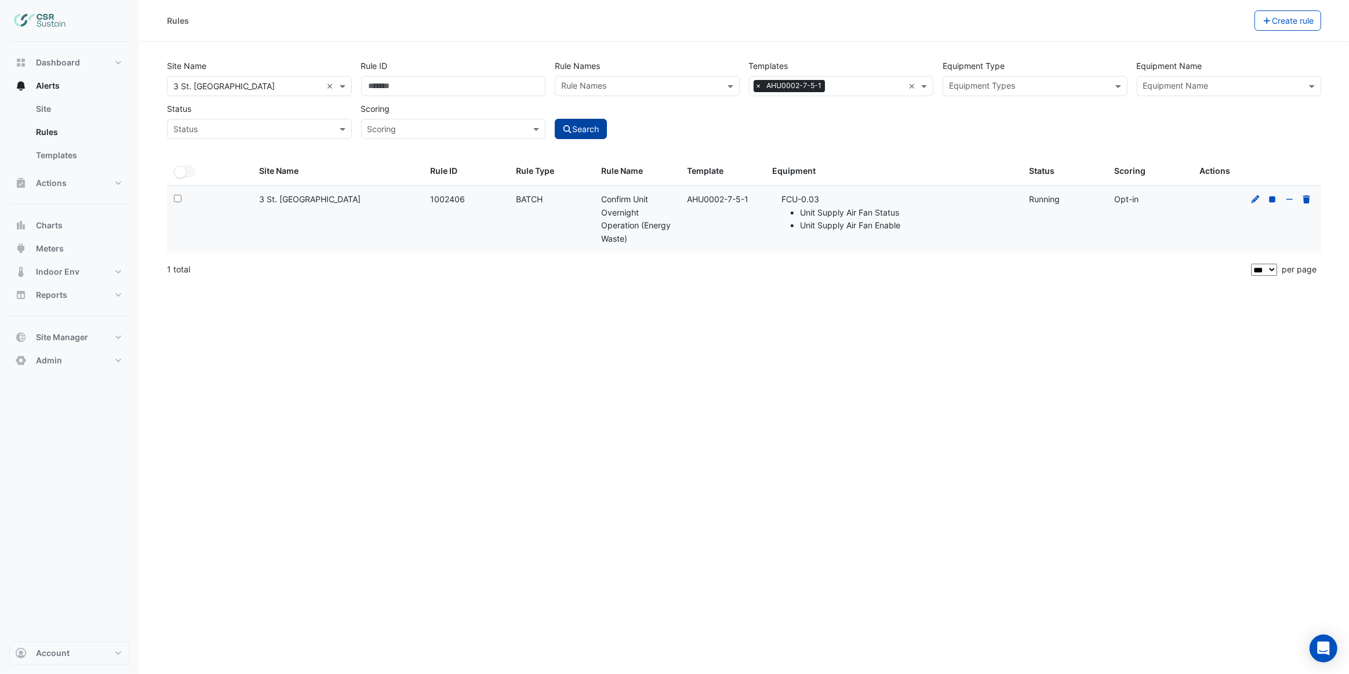
click at [575, 129] on button "Search" at bounding box center [581, 129] width 52 height 20
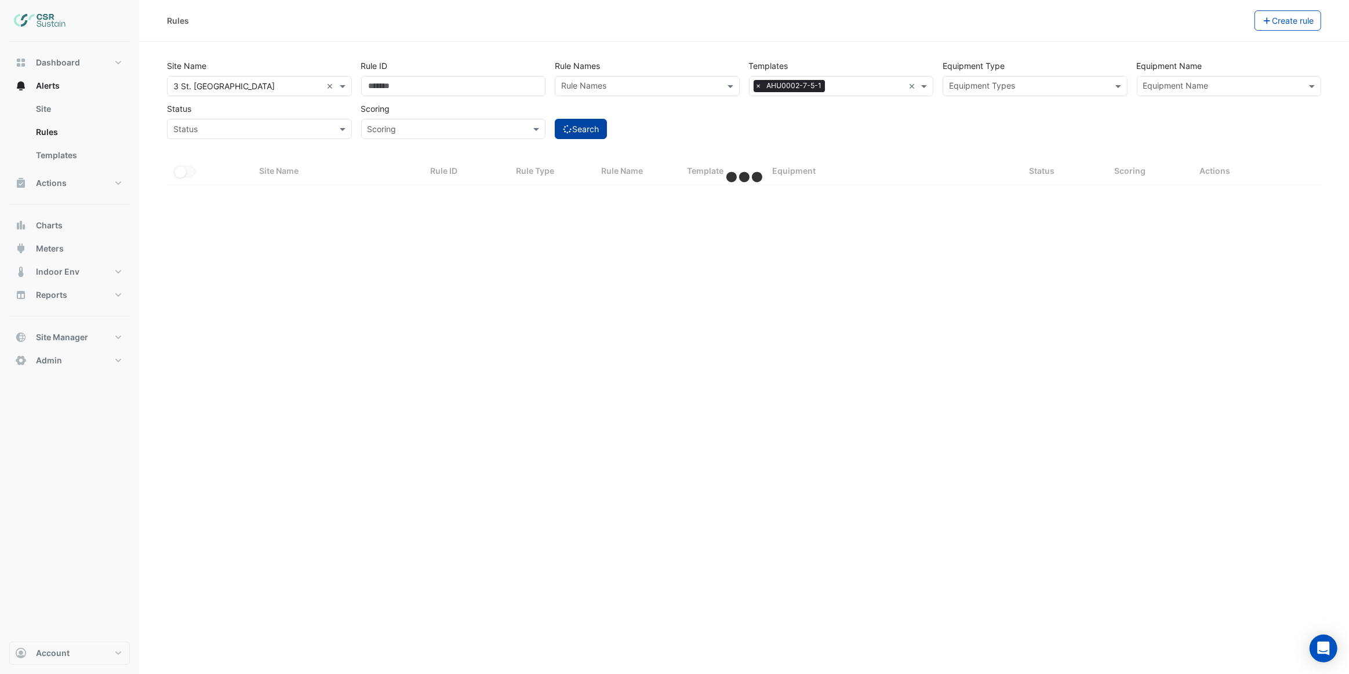
select select "***"
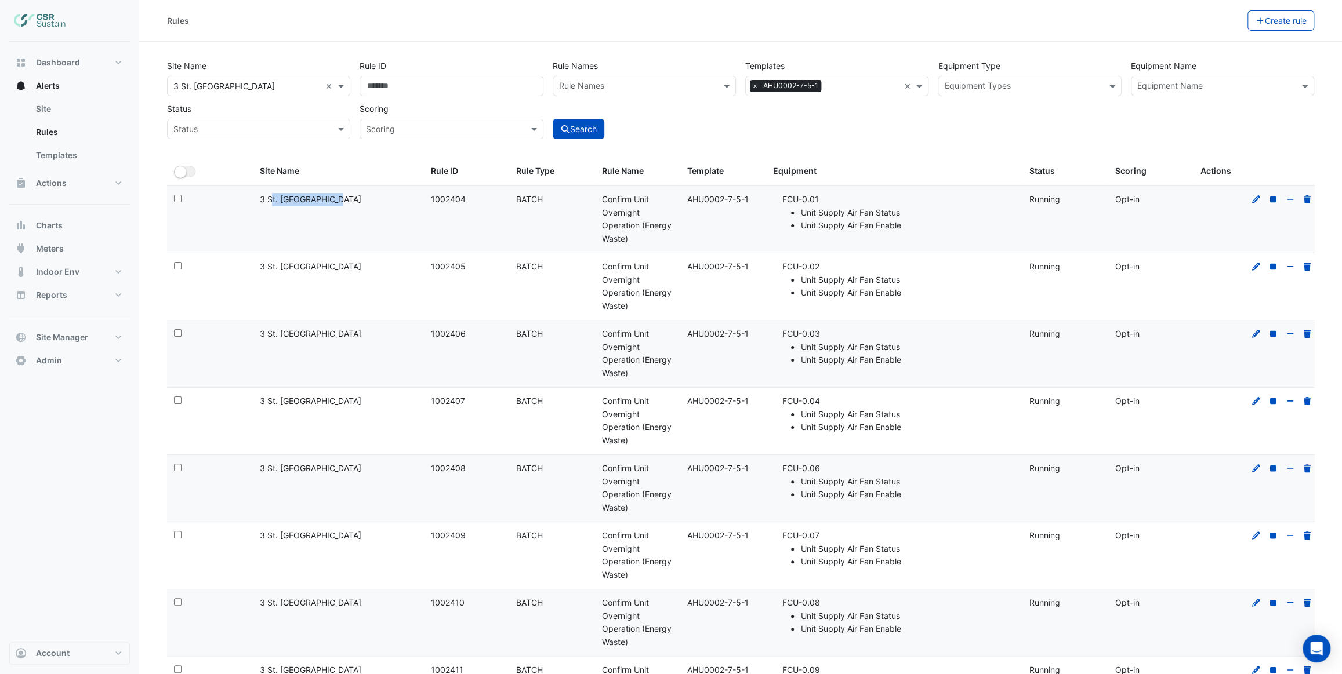
drag, startPoint x: 259, startPoint y: 199, endPoint x: 315, endPoint y: 198, distance: 55.7
click at [315, 198] on div "Site Name: 3 St. Paul's Place" at bounding box center [337, 199] width 157 height 13
click at [322, 231] on datatable-body-cell "Site Name: 3 St. Paul's Place" at bounding box center [337, 219] width 171 height 67
click at [183, 173] on small "button" at bounding box center [181, 172] width 12 height 12
click at [687, 119] on div "Search" at bounding box center [644, 119] width 193 height 41
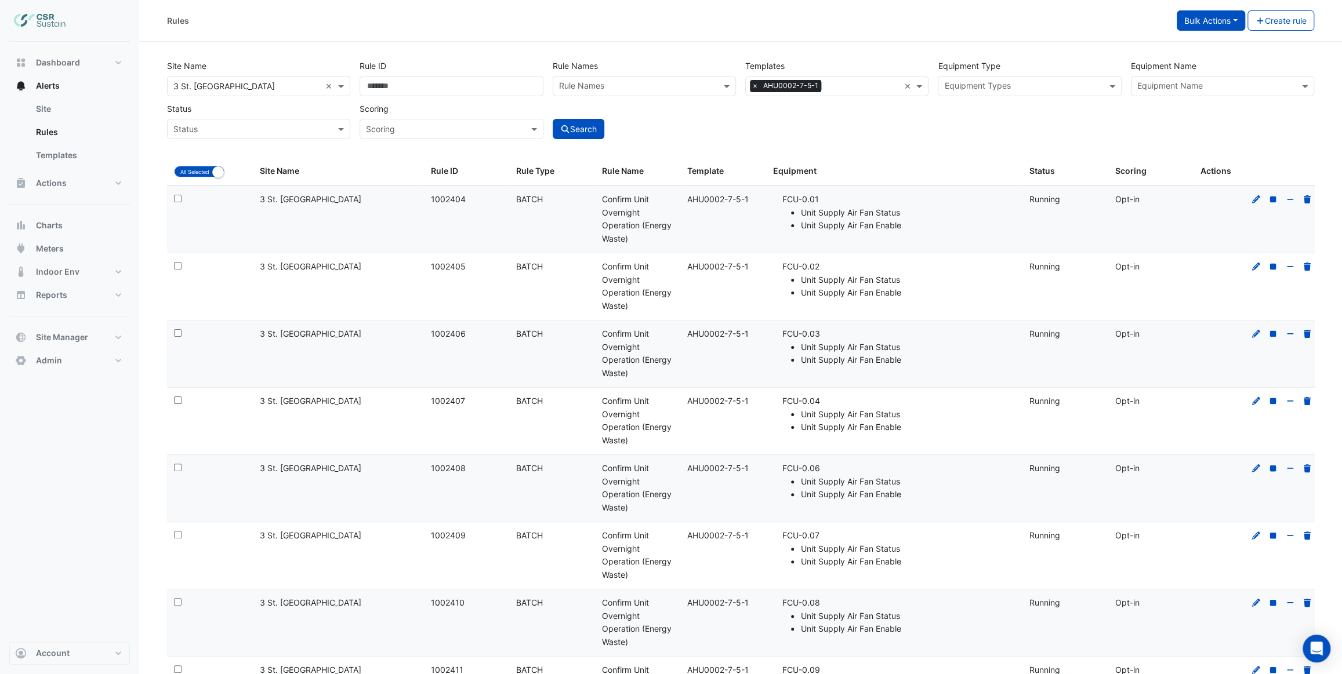
click at [1218, 22] on button "Bulk Actions" at bounding box center [1211, 20] width 68 height 20
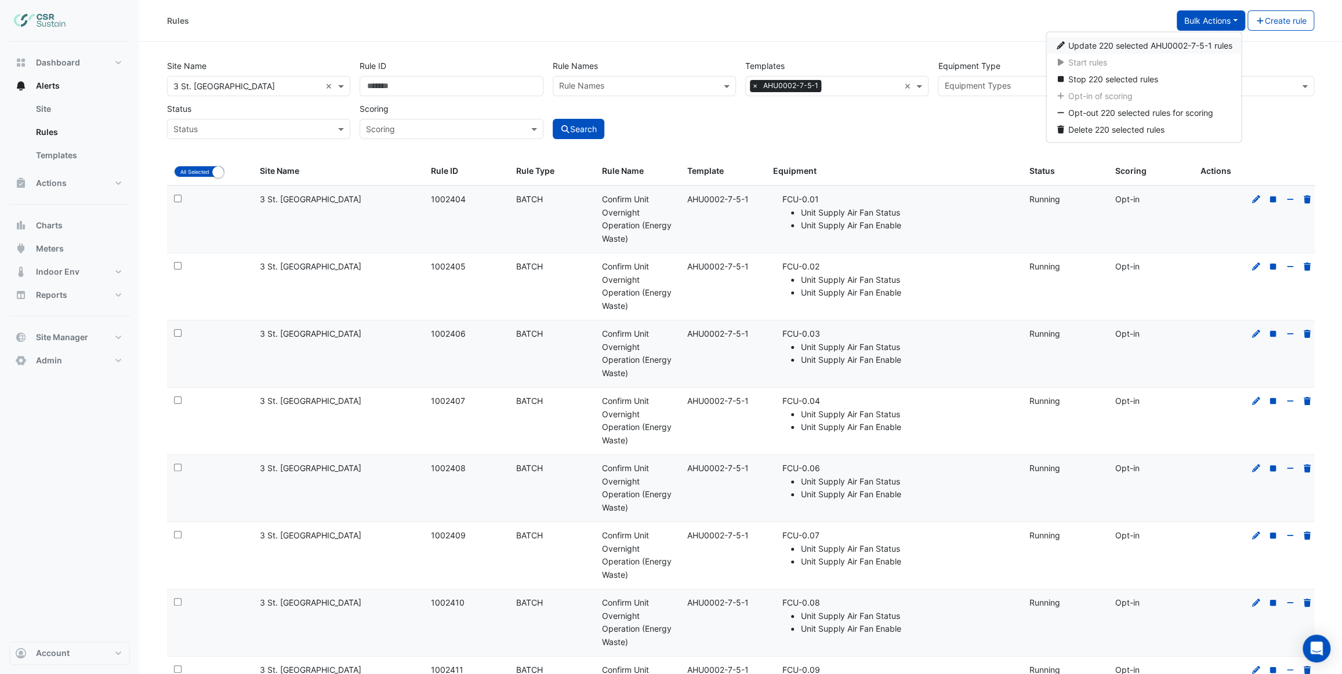
click at [1119, 46] on span "Update 220 selected AHU0002-7-5-1 rules" at bounding box center [1150, 46] width 164 height 10
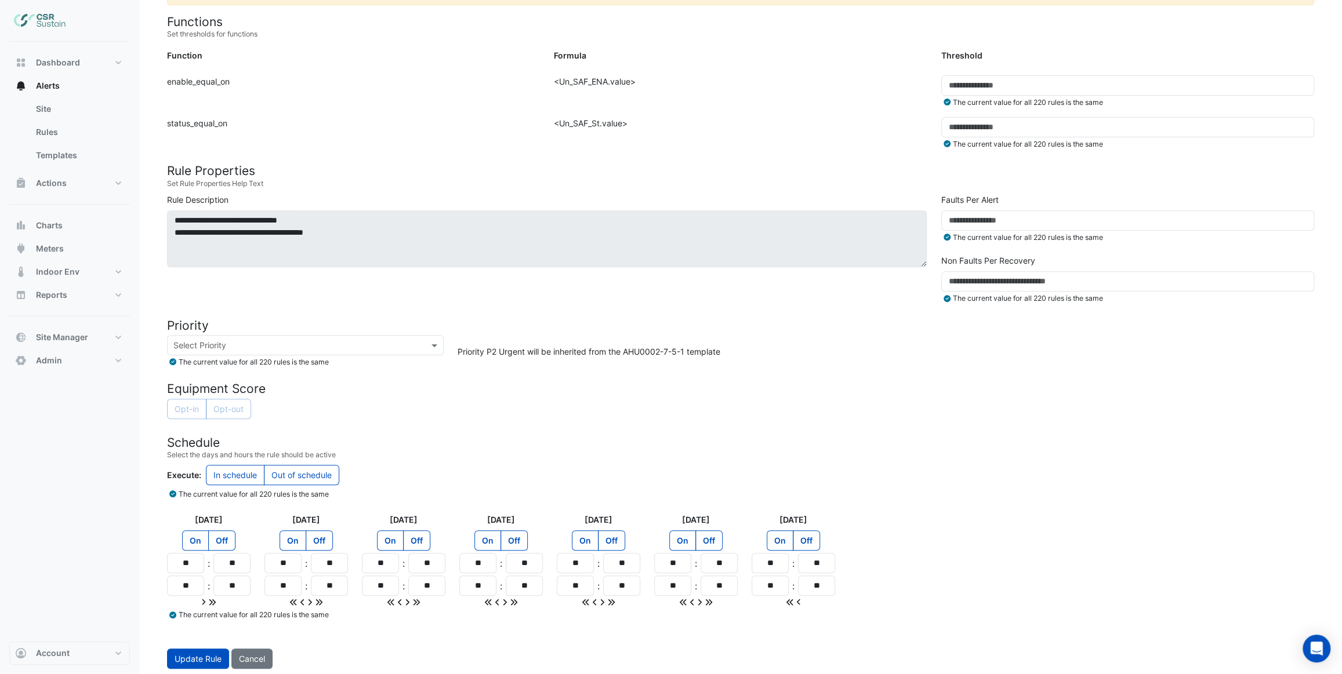
scroll to position [284, 0]
drag, startPoint x: 192, startPoint y: 562, endPoint x: 173, endPoint y: 560, distance: 18.6
click at [173, 560] on input "**" at bounding box center [185, 562] width 37 height 20
type input "**"
drag, startPoint x: 194, startPoint y: 583, endPoint x: 169, endPoint y: 576, distance: 26.6
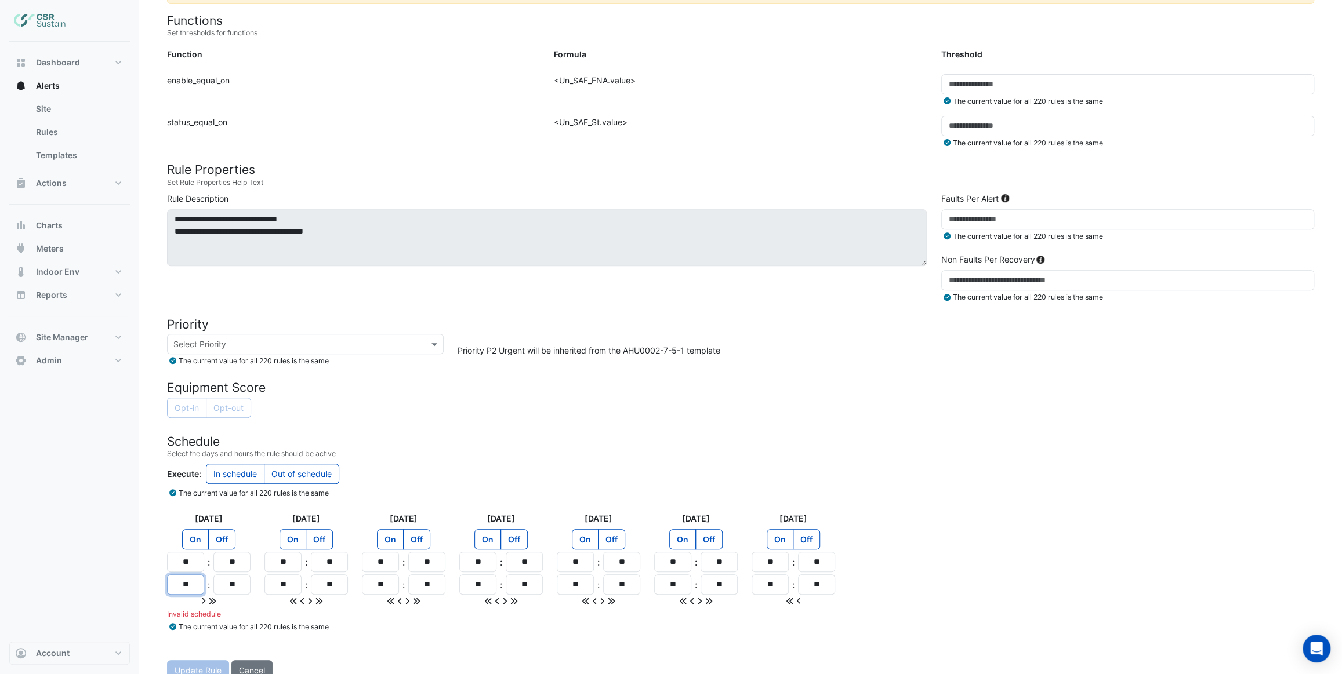
click at [169, 576] on input "**" at bounding box center [185, 585] width 37 height 20
type input "**"
click at [237, 611] on div "Invalid schedule" at bounding box center [209, 614] width 84 height 10
click at [245, 592] on app-time-picker-day "Monday On Off ** : ** ** : ** Invalid schedule" at bounding box center [209, 566] width 84 height 107
click at [242, 562] on input "**" at bounding box center [231, 562] width 37 height 20
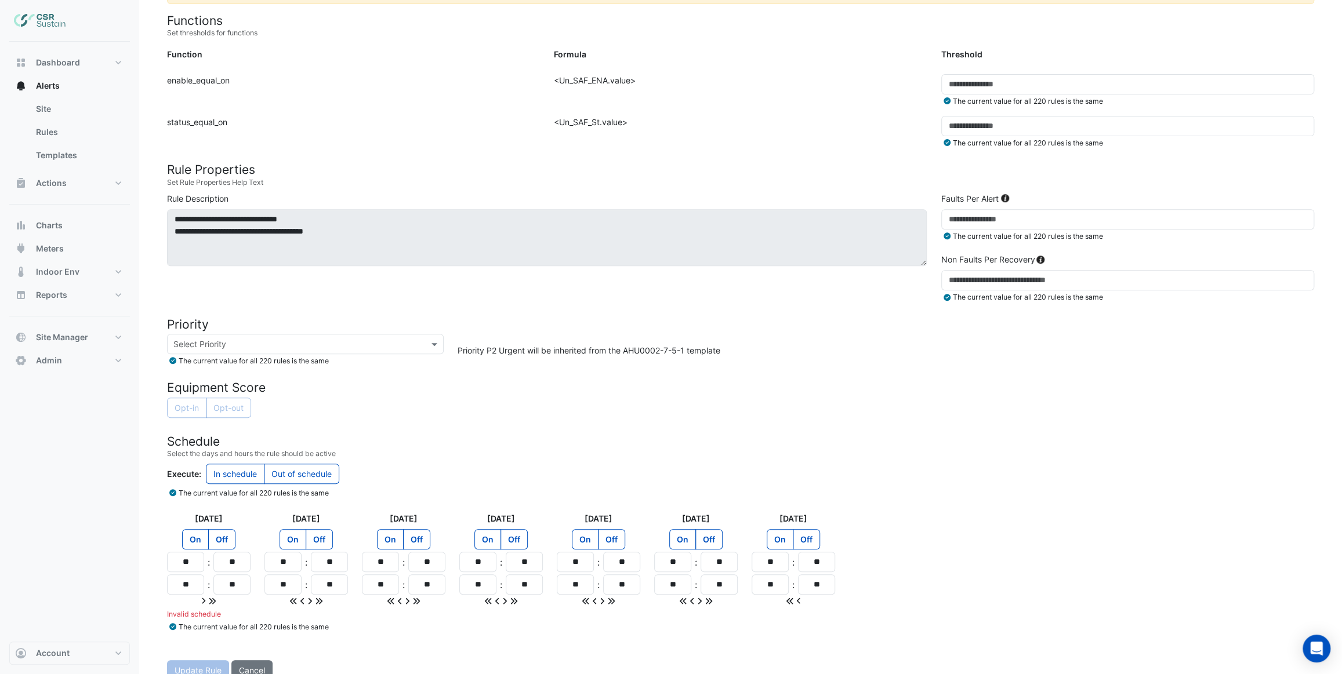
click at [249, 521] on div "Monday" at bounding box center [209, 521] width 84 height 17
click at [284, 477] on label "Out of schedule" at bounding box center [301, 474] width 75 height 20
drag, startPoint x: 193, startPoint y: 564, endPoint x: 155, endPoint y: 559, distance: 38.6
click at [155, 559] on section "Site Select a Site × 3 St. Paul's Place Template Select a Template AHU0002-7-5-…" at bounding box center [740, 219] width 1203 height 923
type input "**"
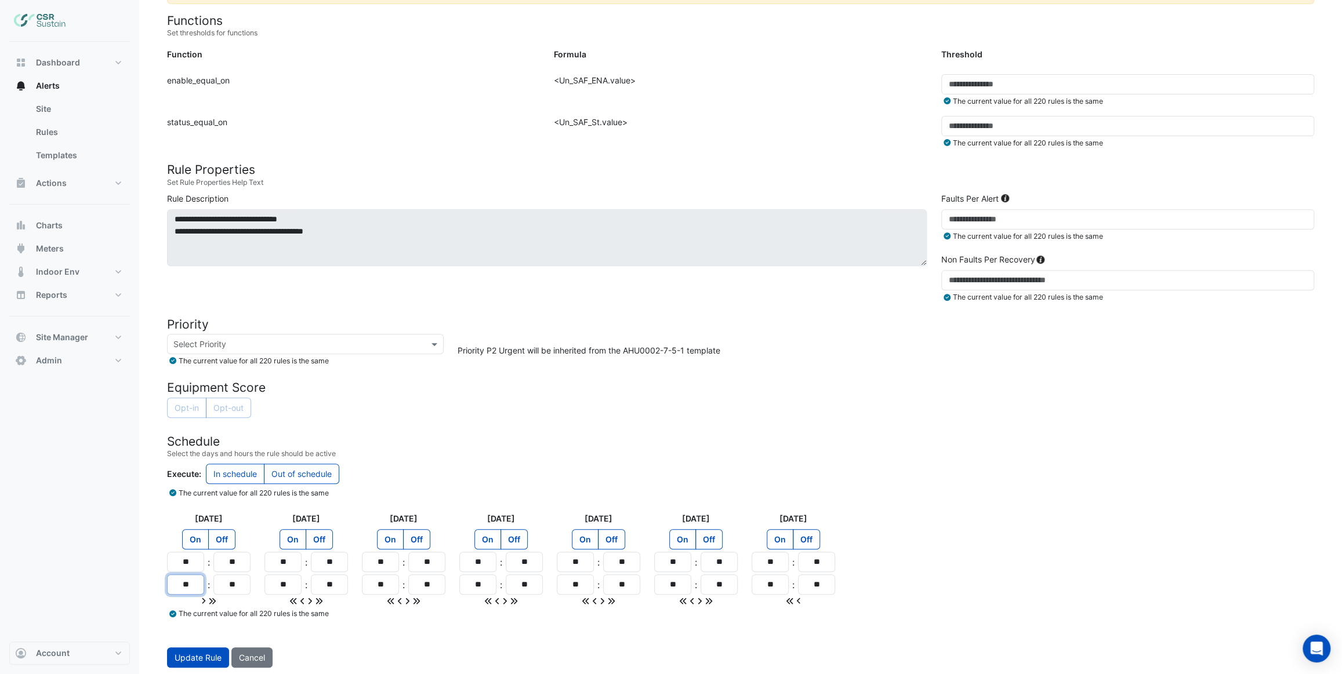
drag, startPoint x: 189, startPoint y: 584, endPoint x: 168, endPoint y: 579, distance: 21.4
click at [168, 579] on input "**" at bounding box center [185, 585] width 37 height 20
type input "**"
click at [242, 598] on div at bounding box center [209, 601] width 84 height 12
click at [213, 598] on icon at bounding box center [212, 601] width 8 height 8
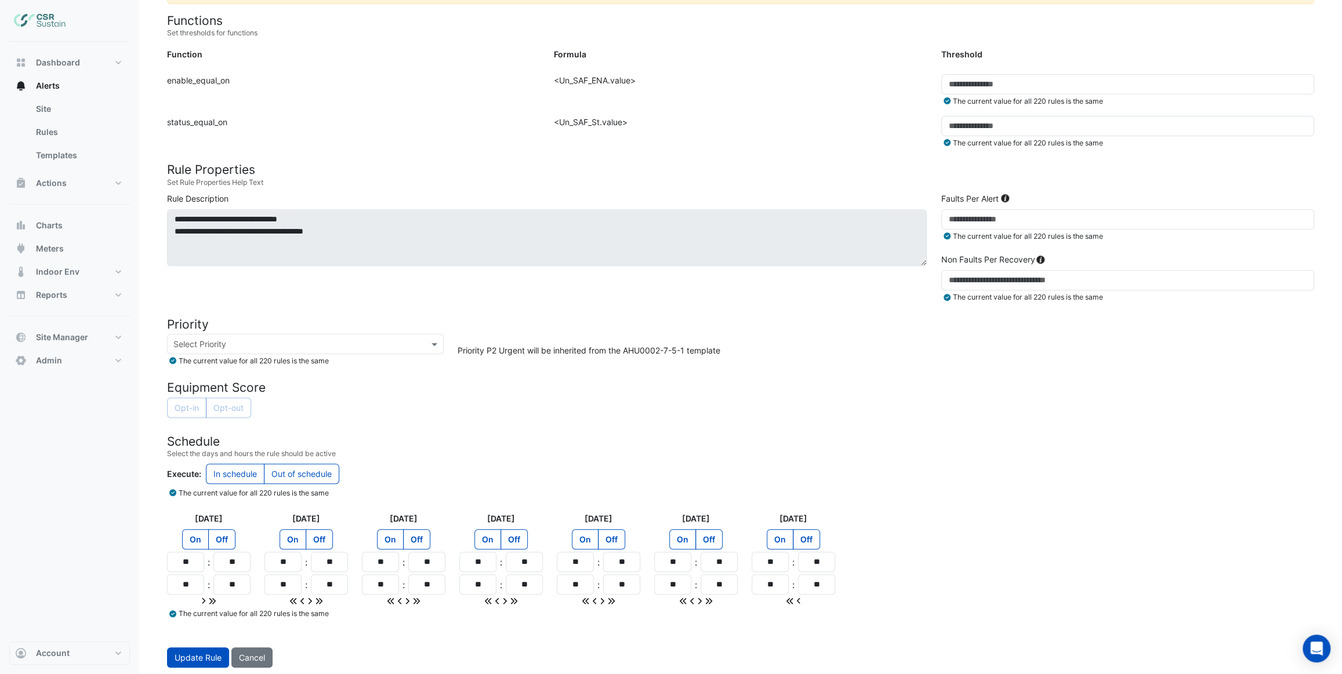
type input "**"
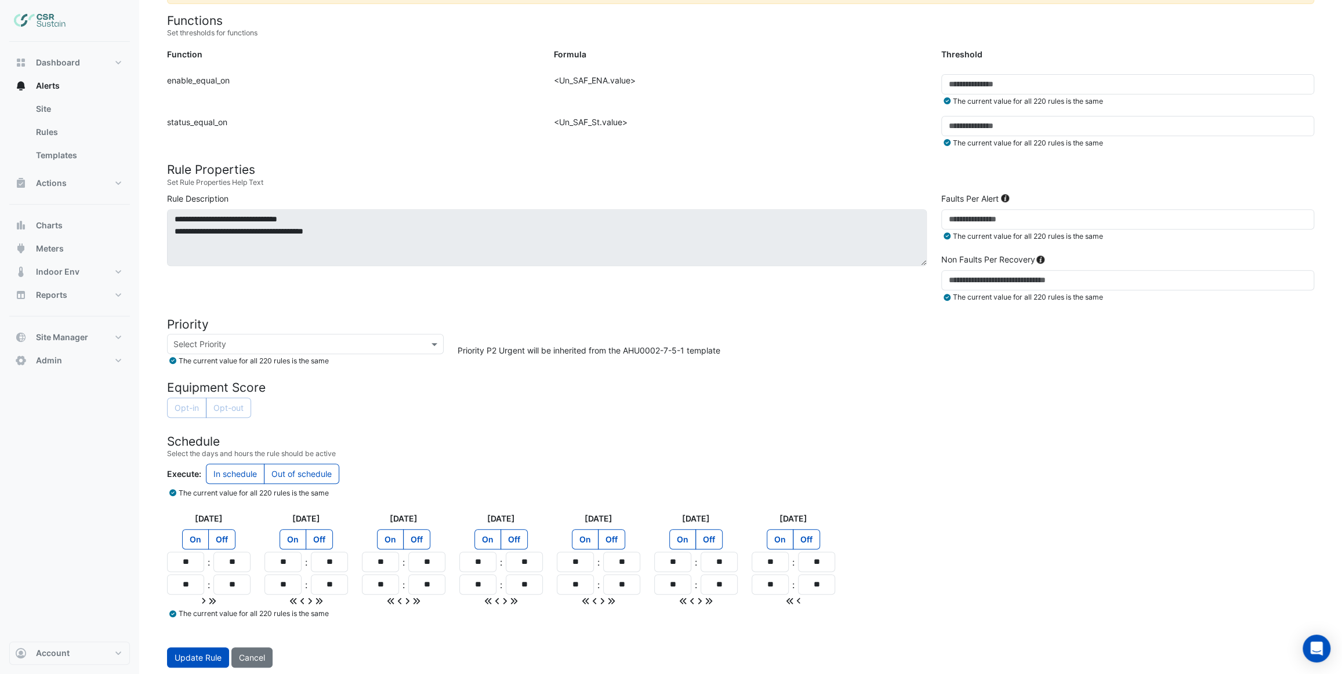
type input "**"
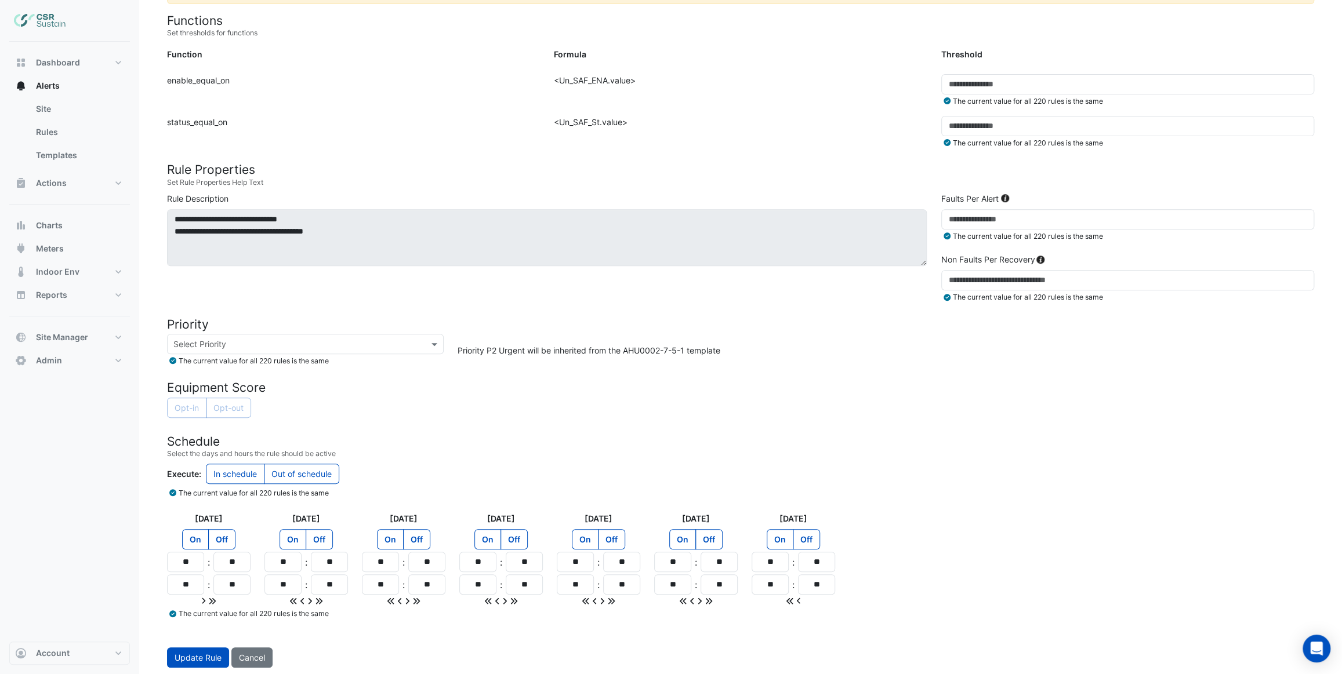
type input "**"
click at [545, 418] on form "Rule Type Batch Sensors Map sensors to concrete equipment properties Point Sens…" at bounding box center [740, 249] width 1147 height 835
click at [224, 539] on label "Off" at bounding box center [221, 539] width 27 height 20
click at [324, 539] on label "Off" at bounding box center [319, 539] width 27 height 20
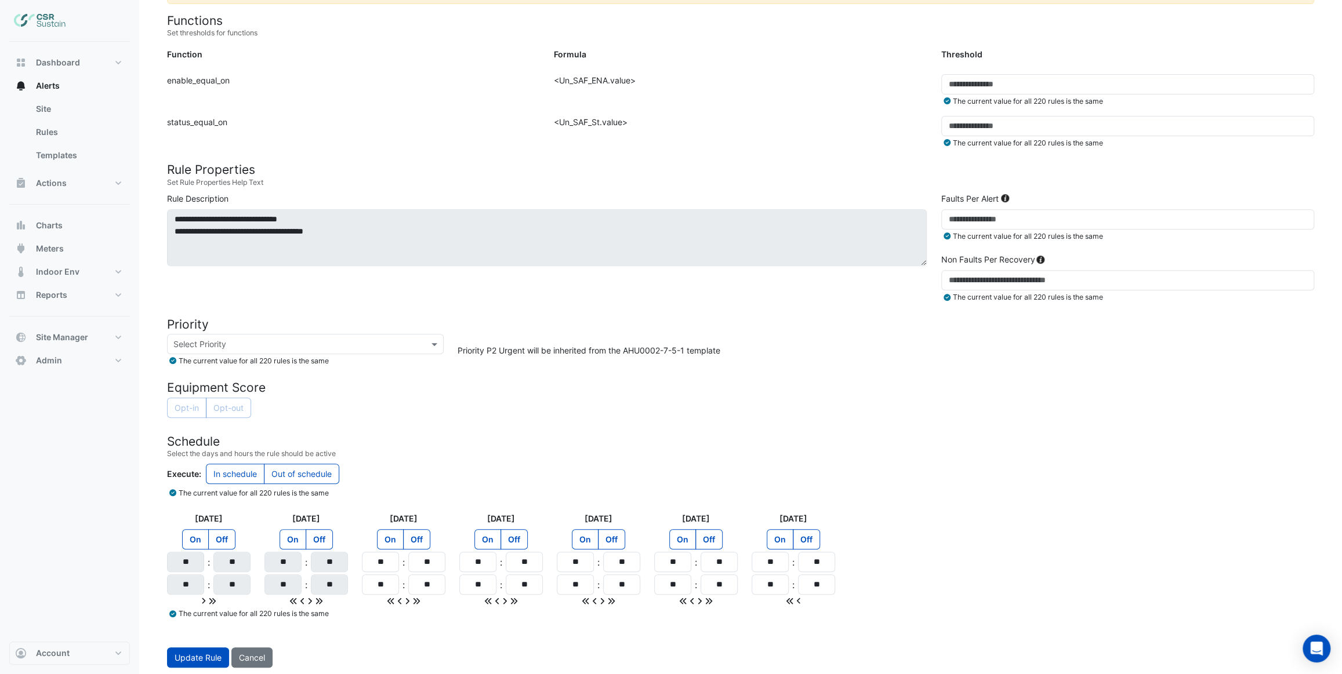
click at [299, 534] on label "On" at bounding box center [293, 539] width 27 height 20
click at [191, 536] on label "On" at bounding box center [195, 539] width 27 height 20
click at [195, 655] on button "Update Rule" at bounding box center [198, 658] width 62 height 20
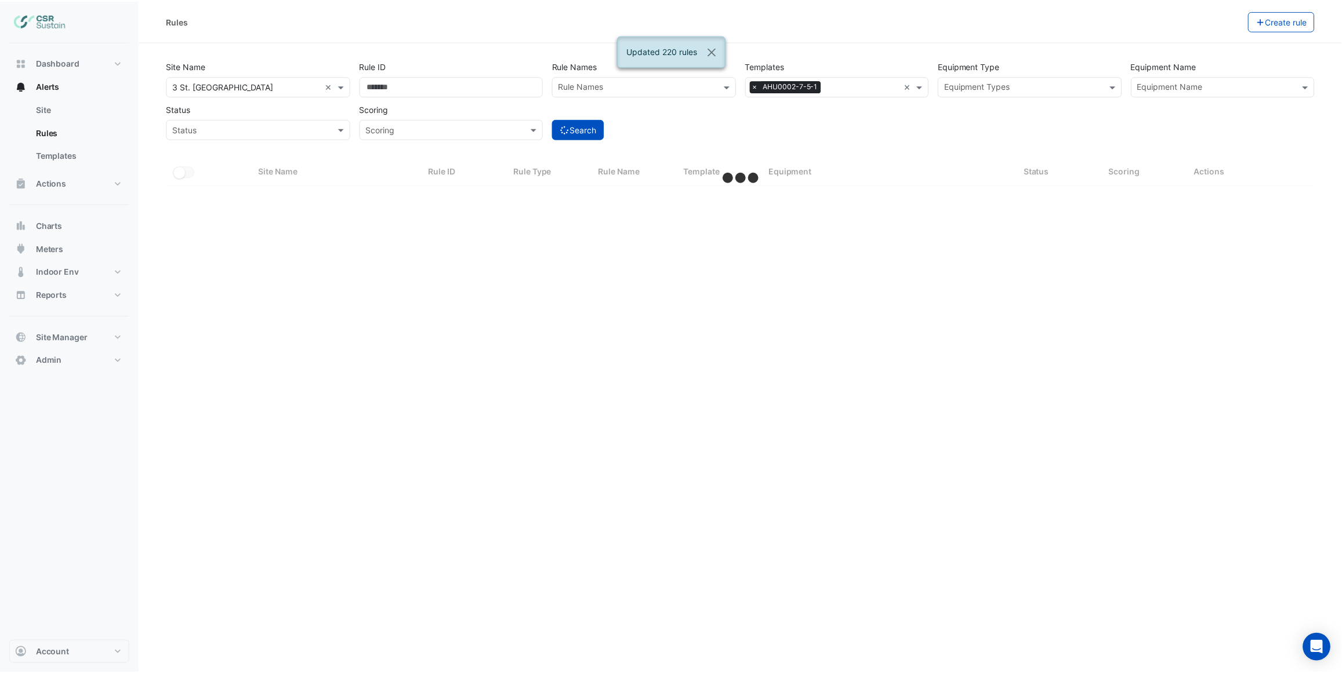
select select "***"
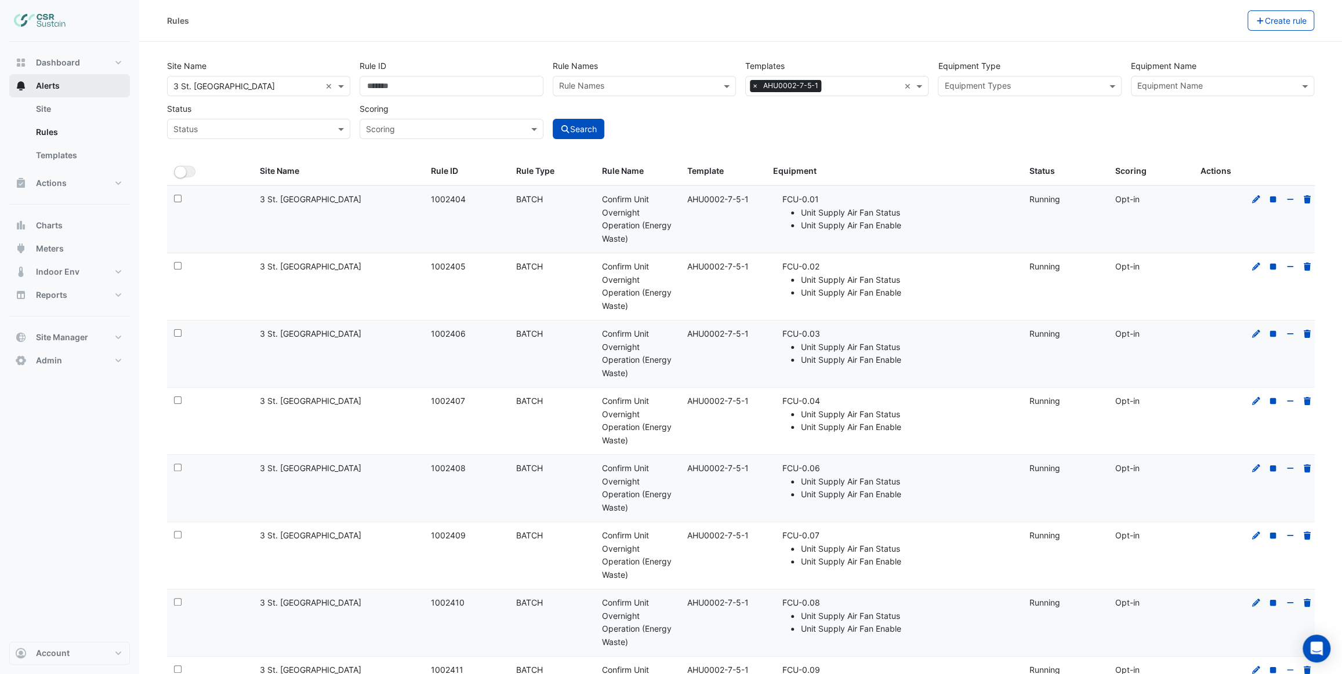
click at [72, 86] on button "Alerts" at bounding box center [69, 85] width 121 height 23
click at [231, 110] on div "Status Status" at bounding box center [258, 119] width 193 height 41
click at [84, 274] on button "Indoor Env" at bounding box center [69, 271] width 121 height 23
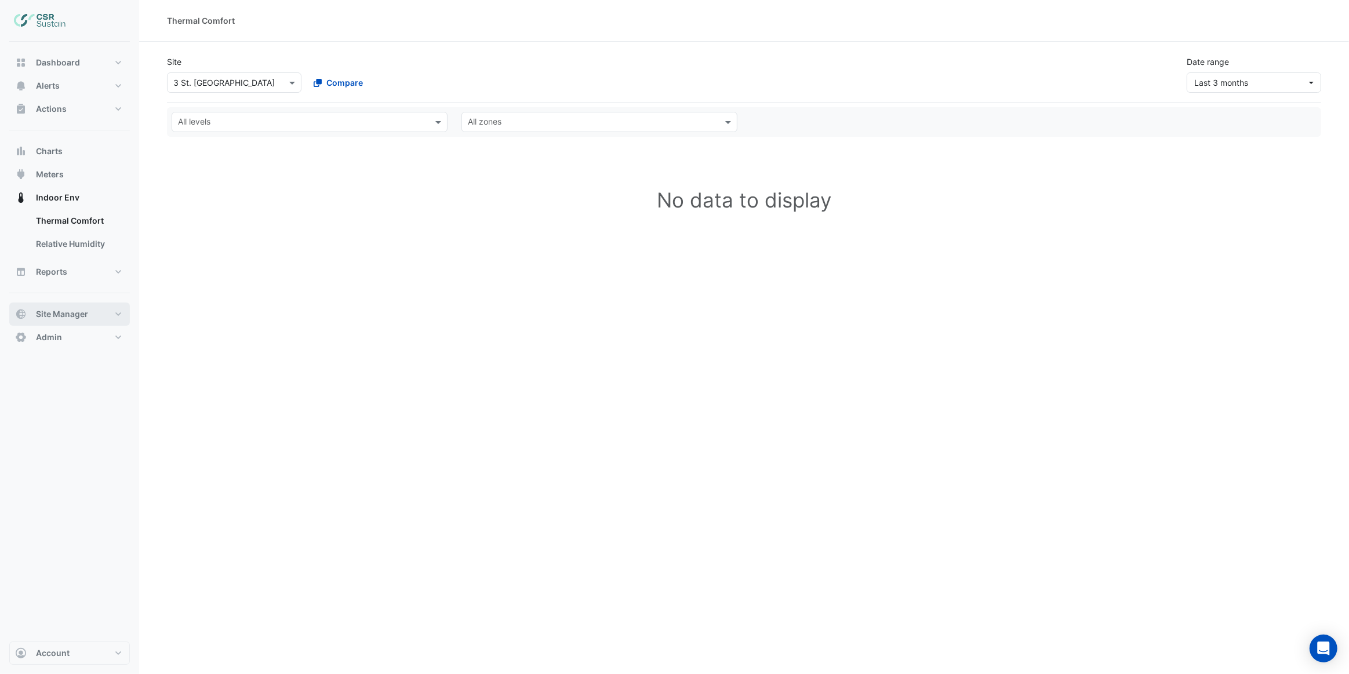
click at [88, 313] on button "Site Manager" at bounding box center [69, 314] width 121 height 23
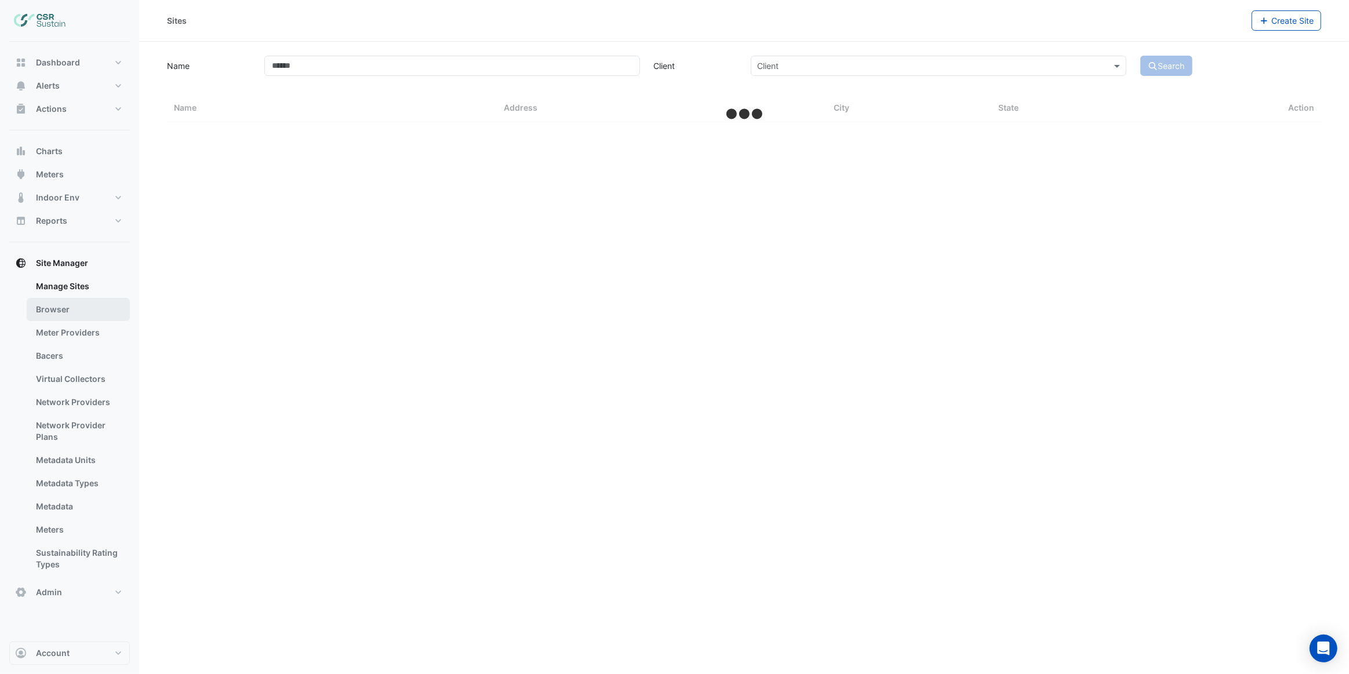
select select "***"
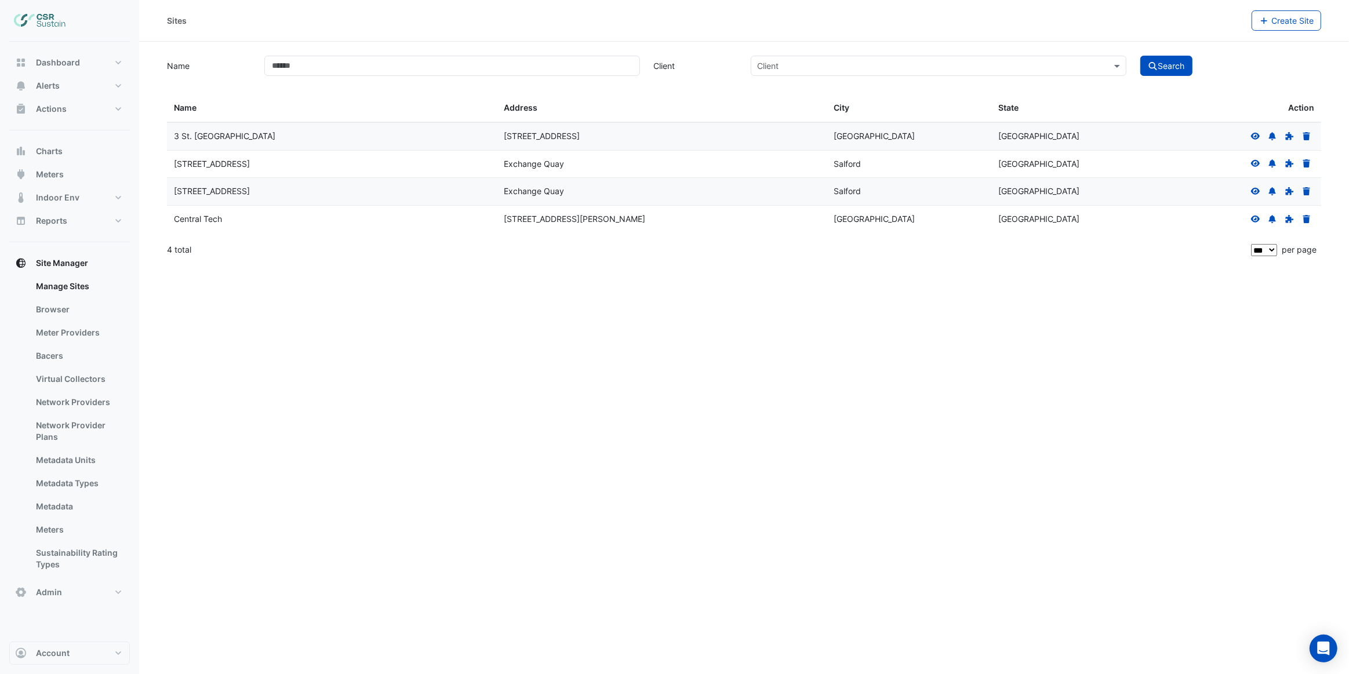
click at [1255, 136] on icon at bounding box center [1255, 135] width 9 height 7
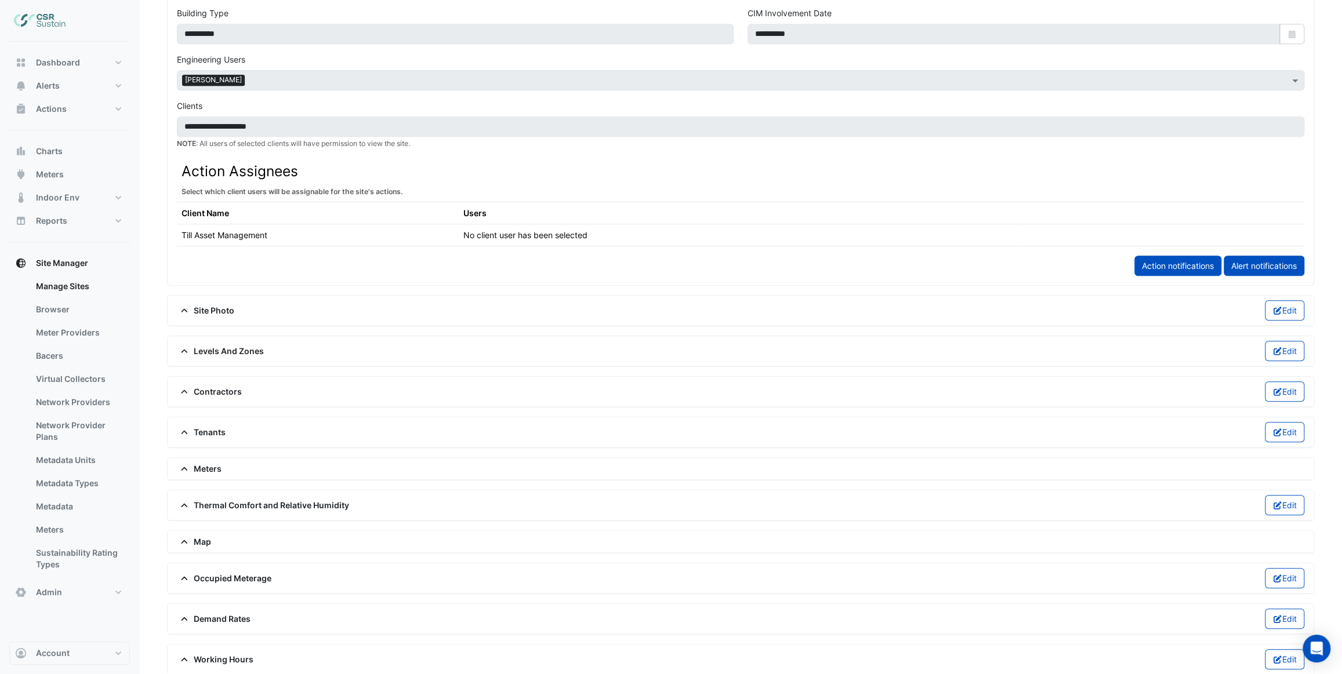
scroll to position [512, 0]
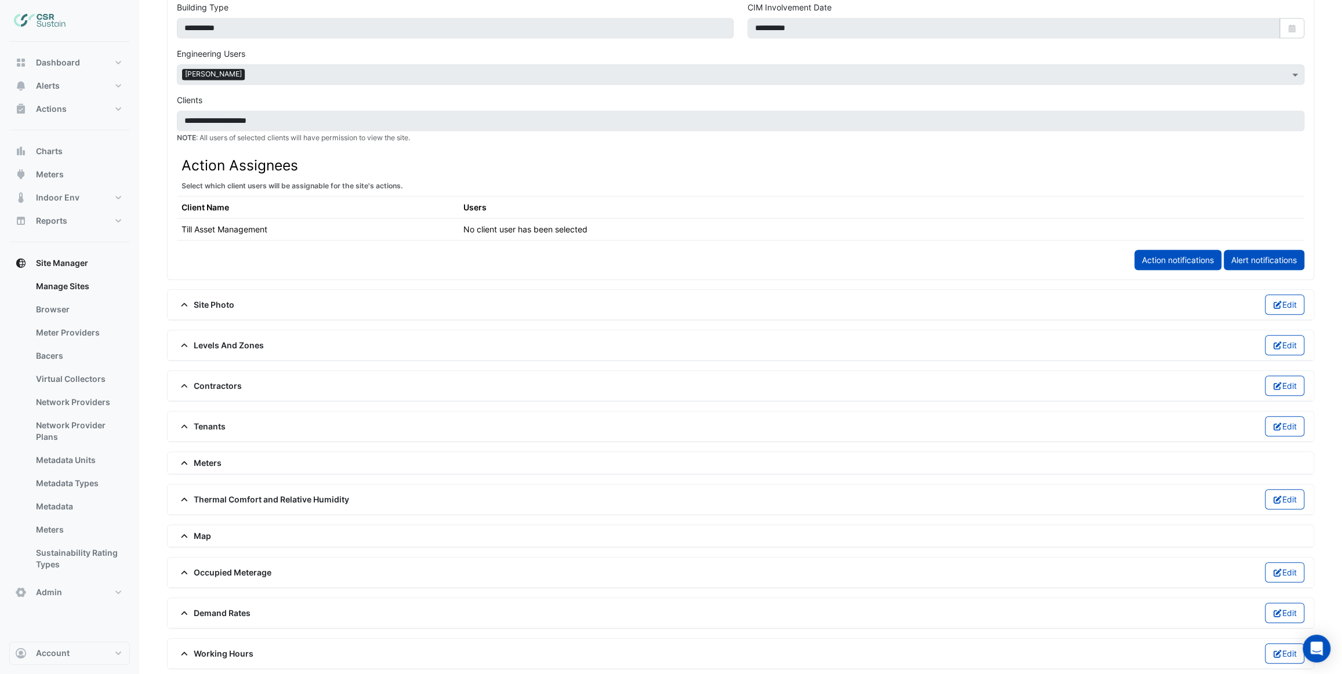
click at [220, 496] on span "Thermal Comfort and Relative Humidity" at bounding box center [263, 499] width 172 height 12
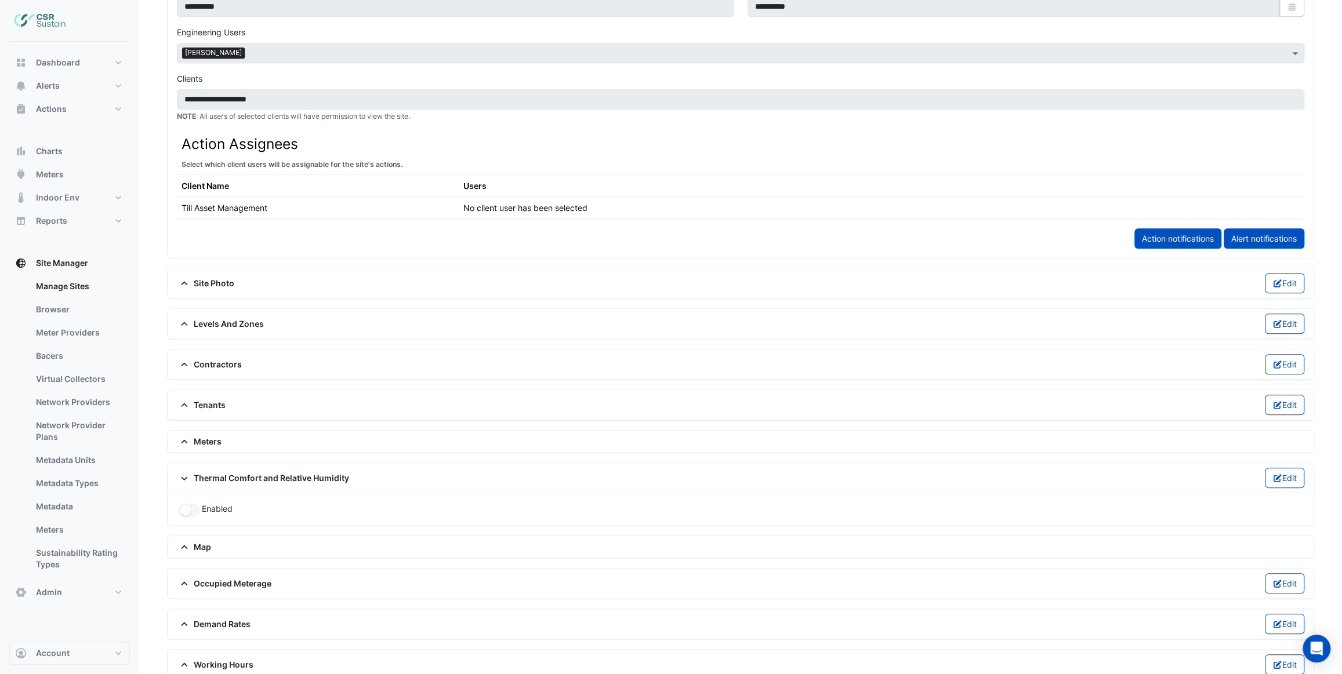
scroll to position [545, 0]
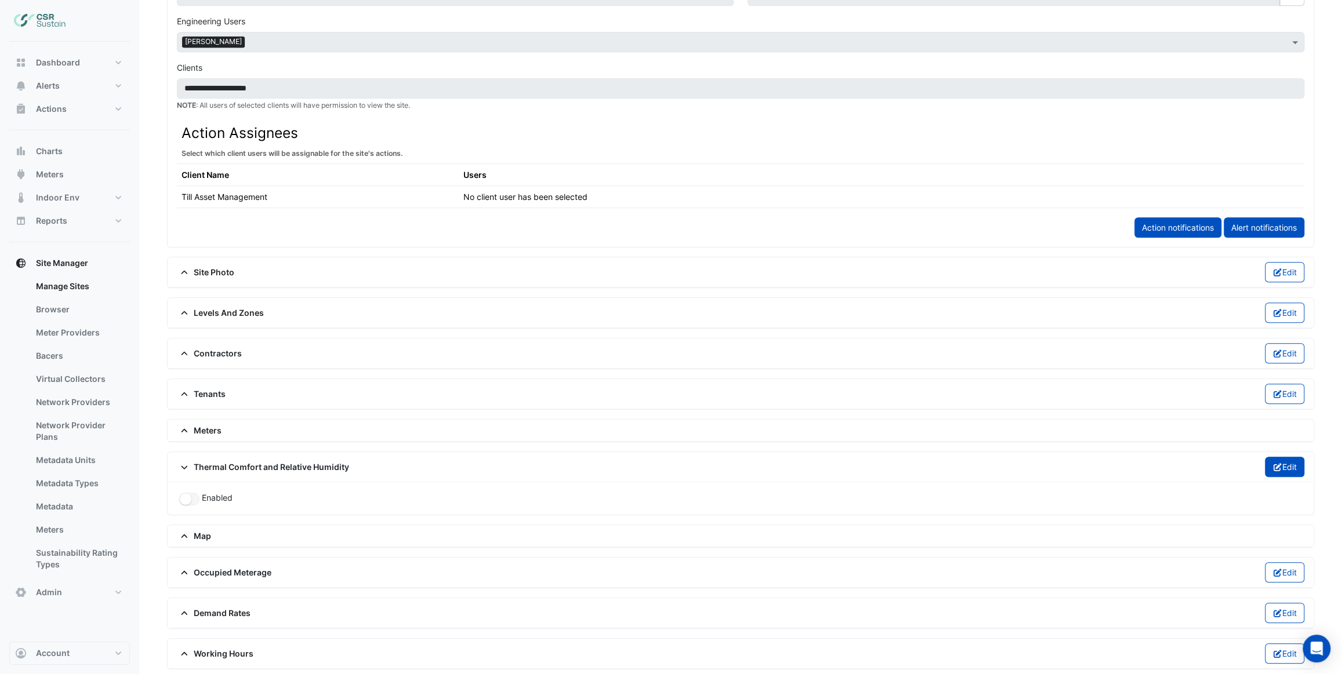
click at [1282, 462] on button "Edit" at bounding box center [1285, 467] width 40 height 20
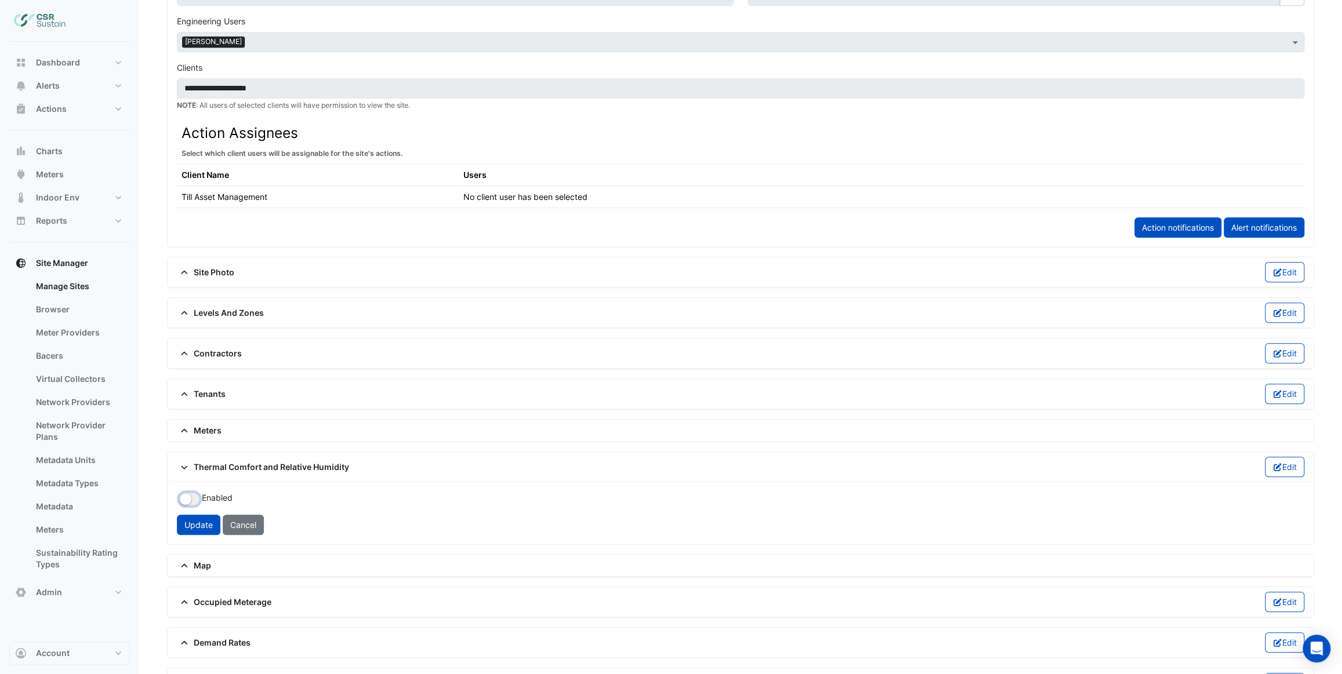
click at [190, 498] on small "button" at bounding box center [186, 499] width 12 height 12
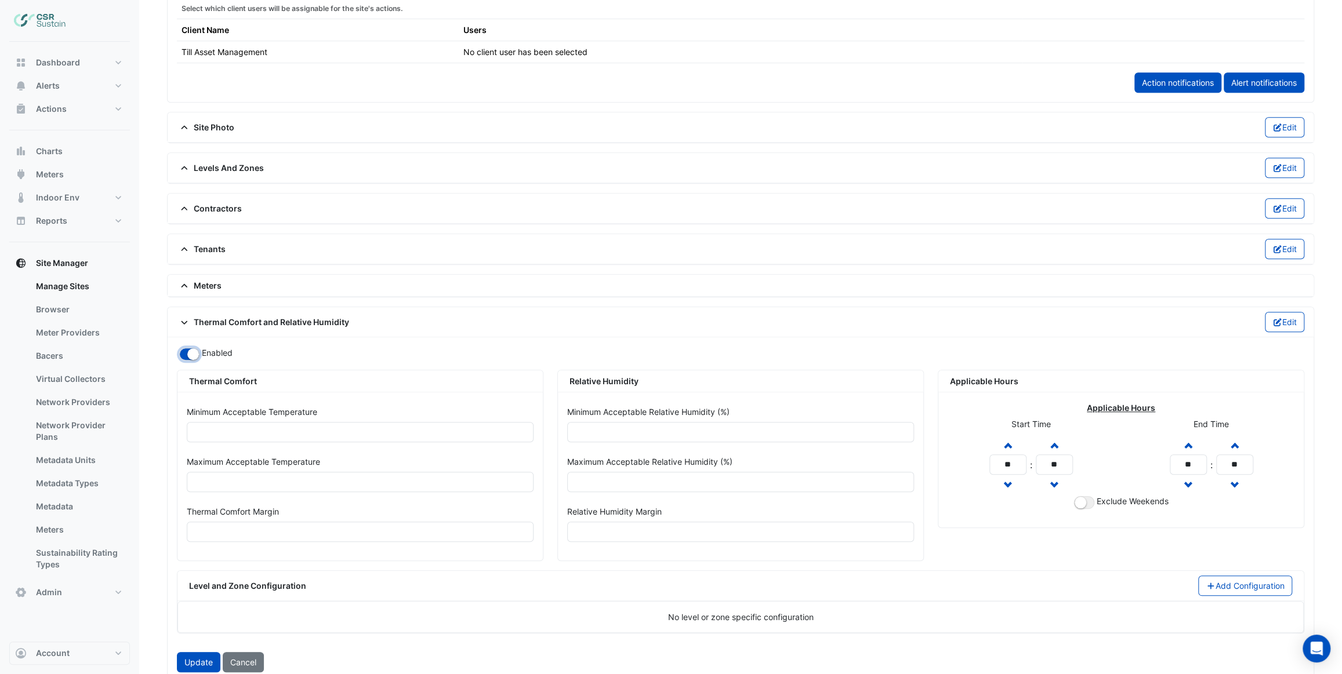
scroll to position [702, 0]
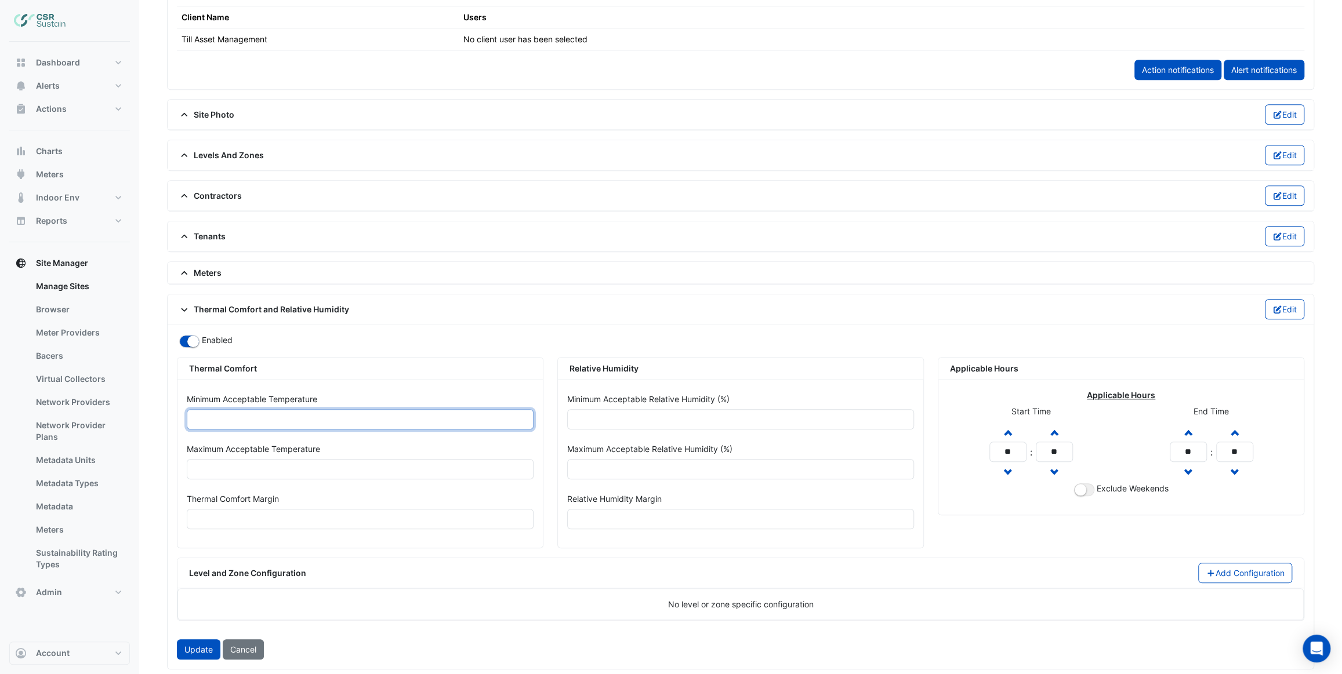
drag, startPoint x: 217, startPoint y: 412, endPoint x: 200, endPoint y: 412, distance: 17.4
click at [200, 412] on input "*" at bounding box center [360, 419] width 347 height 20
drag, startPoint x: 206, startPoint y: 416, endPoint x: 192, endPoint y: 415, distance: 14.5
click at [192, 415] on input "*" at bounding box center [360, 419] width 347 height 20
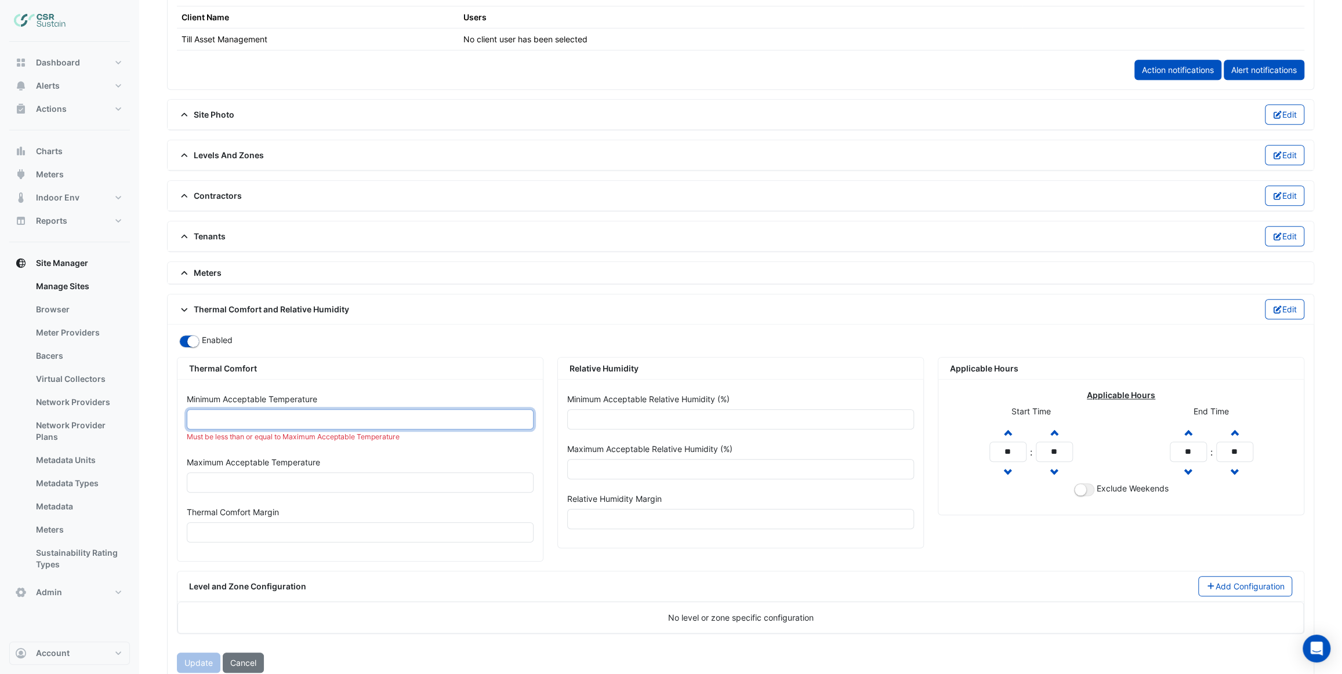
type input "**"
click at [249, 441] on div "Minimum Acceptable Temperature ** Must be less than or equal to Maximum Accepta…" at bounding box center [360, 420] width 361 height 63
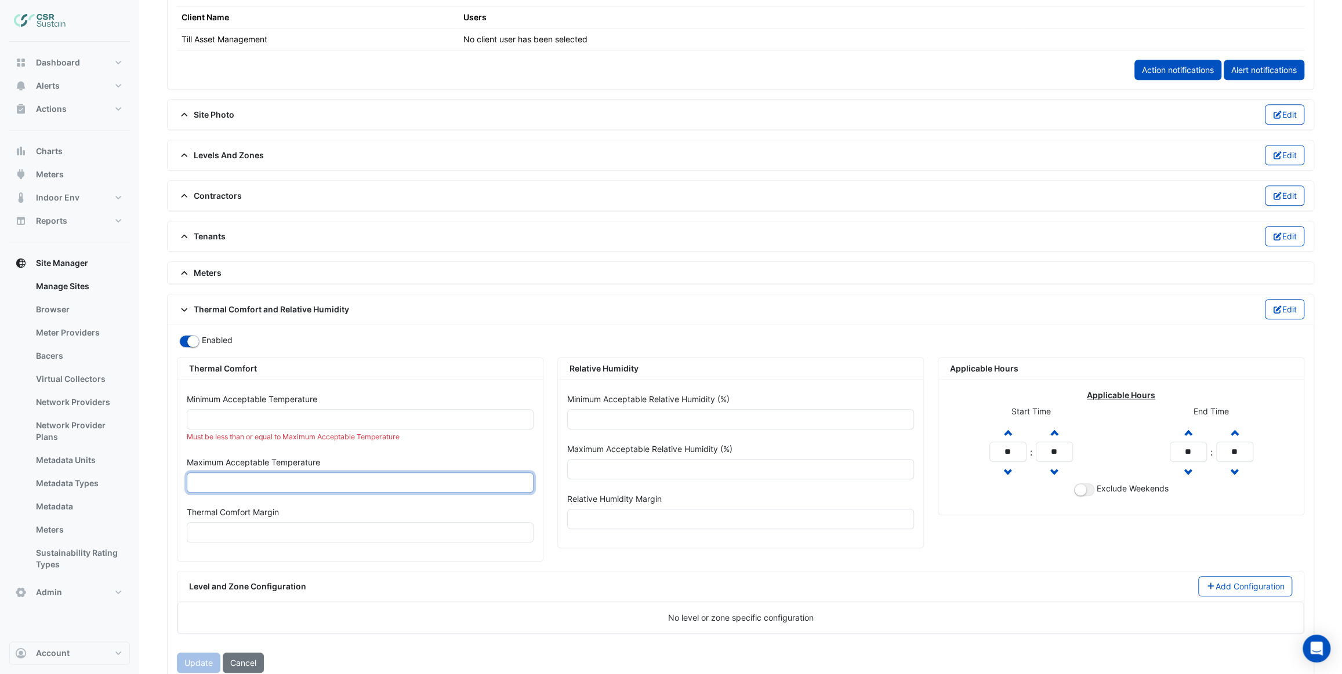
drag, startPoint x: 226, startPoint y: 473, endPoint x: 188, endPoint y: 473, distance: 37.1
click at [188, 473] on input "*" at bounding box center [360, 483] width 347 height 20
click at [210, 473] on input "*" at bounding box center [360, 483] width 347 height 20
drag, startPoint x: 186, startPoint y: 474, endPoint x: 180, endPoint y: 473, distance: 5.9
click at [180, 473] on div "Maximum Acceptable Temperature *" at bounding box center [360, 472] width 361 height 41
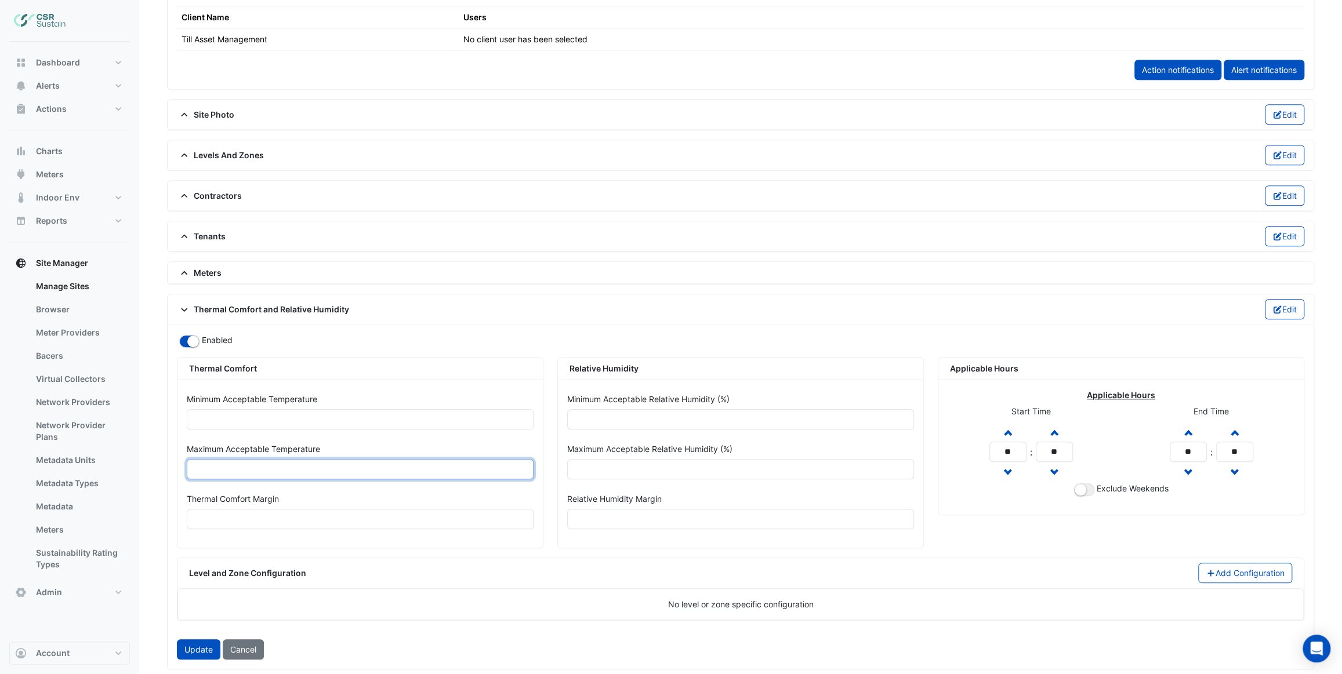
type input "**"
click at [238, 482] on div "Maximum Acceptable Temperature **" at bounding box center [360, 464] width 361 height 50
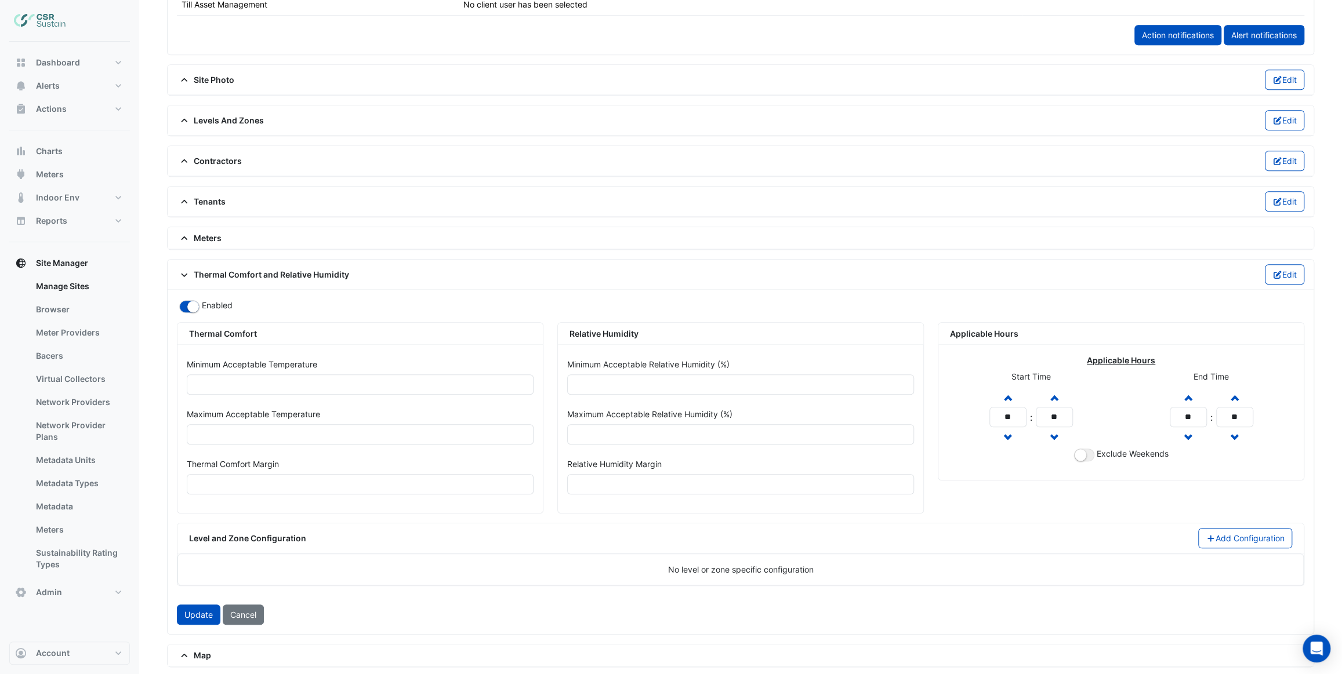
scroll to position [755, 0]
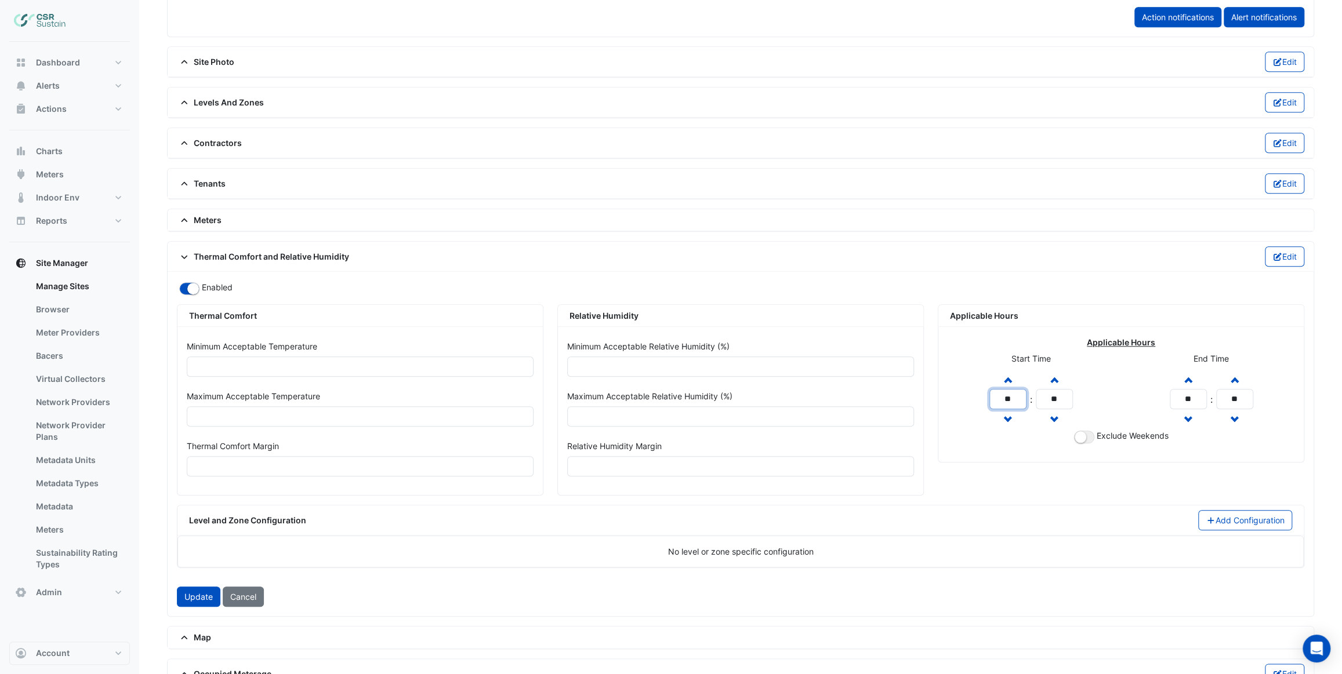
click at [1017, 395] on input "**" at bounding box center [1007, 399] width 37 height 20
type input "**"
drag, startPoint x: 1196, startPoint y: 393, endPoint x: 1166, endPoint y: 393, distance: 30.2
click at [1166, 393] on div "End Time Increment hours ** Decrement hours : Increment minutes ** Decrement mi…" at bounding box center [1211, 389] width 180 height 81
type input "**"
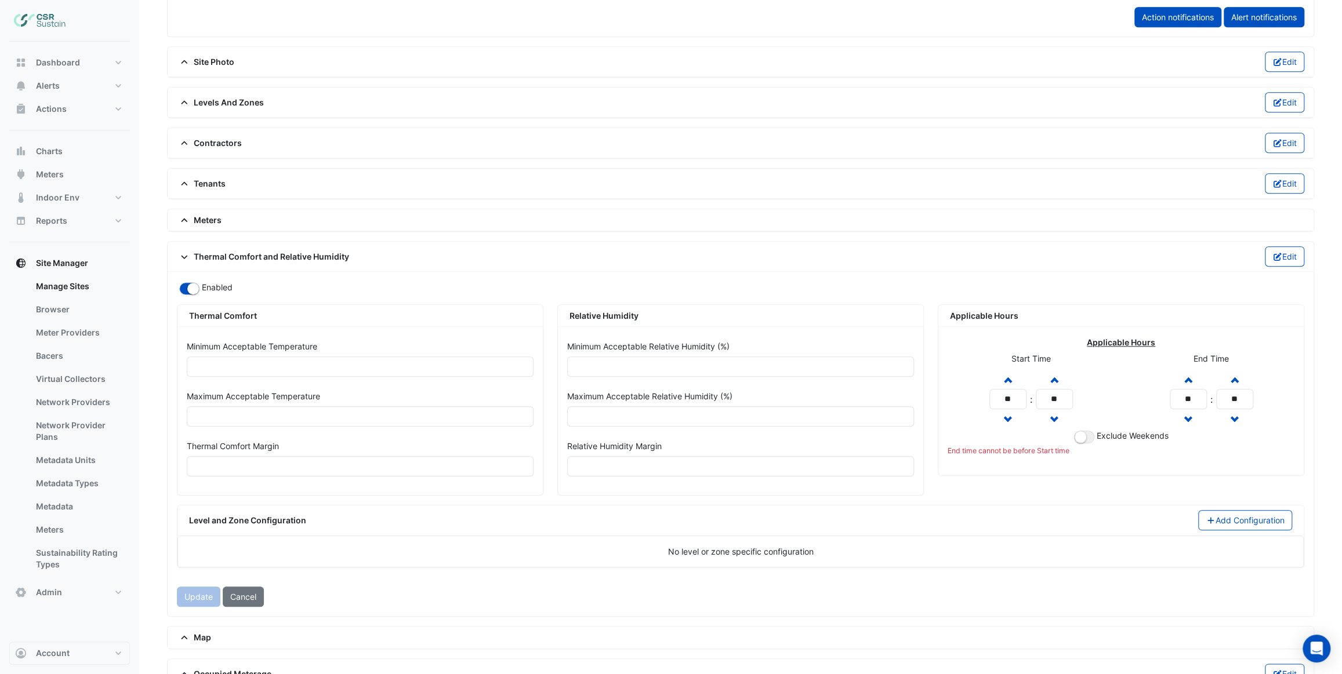
click at [1138, 398] on div "End Time Increment hours ** Decrement hours : Increment minutes ** Decrement mi…" at bounding box center [1211, 389] width 180 height 81
click at [1084, 431] on small "button" at bounding box center [1081, 437] width 12 height 12
click at [1062, 436] on div "Exclude Weekends" at bounding box center [1120, 437] width 337 height 14
drag, startPoint x: 203, startPoint y: 361, endPoint x: 189, endPoint y: 361, distance: 13.9
click at [189, 361] on input "**" at bounding box center [360, 367] width 347 height 20
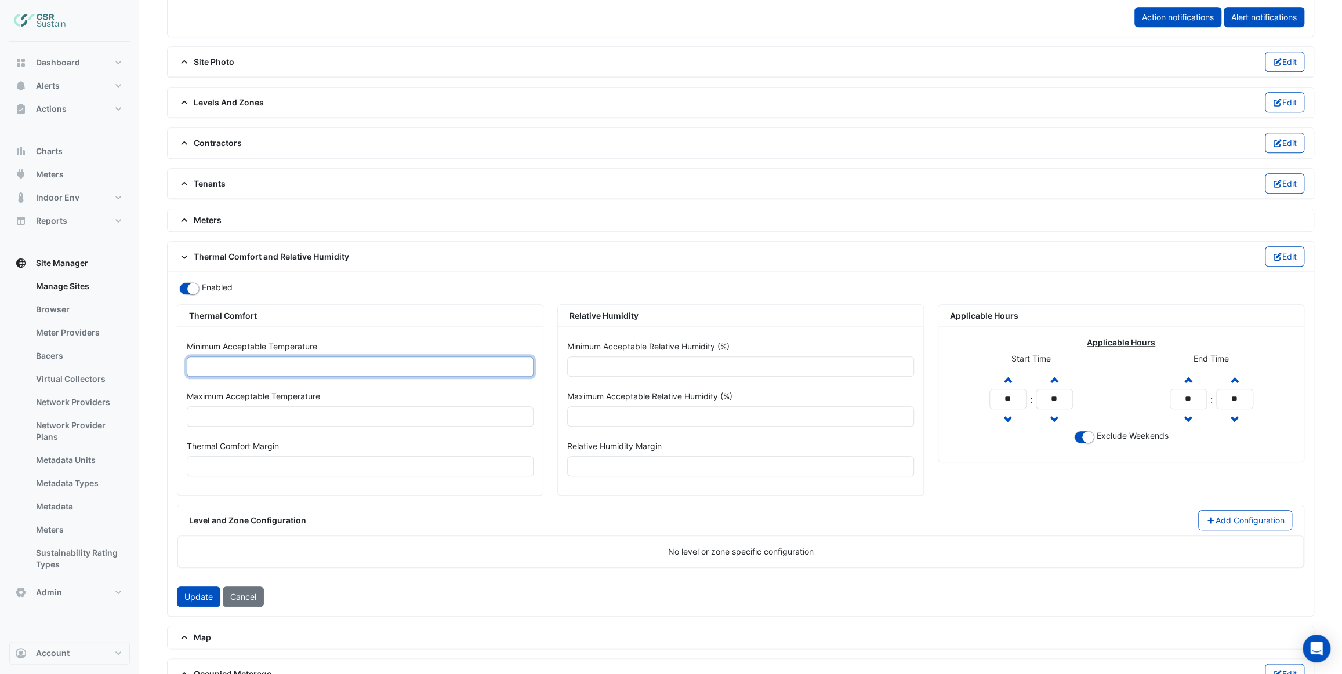
click at [203, 365] on input "**" at bounding box center [360, 367] width 347 height 20
drag, startPoint x: 205, startPoint y: 360, endPoint x: 193, endPoint y: 360, distance: 11.6
click at [193, 360] on input "**" at bounding box center [360, 367] width 347 height 20
type input "**"
click at [211, 407] on input "**" at bounding box center [360, 416] width 347 height 20
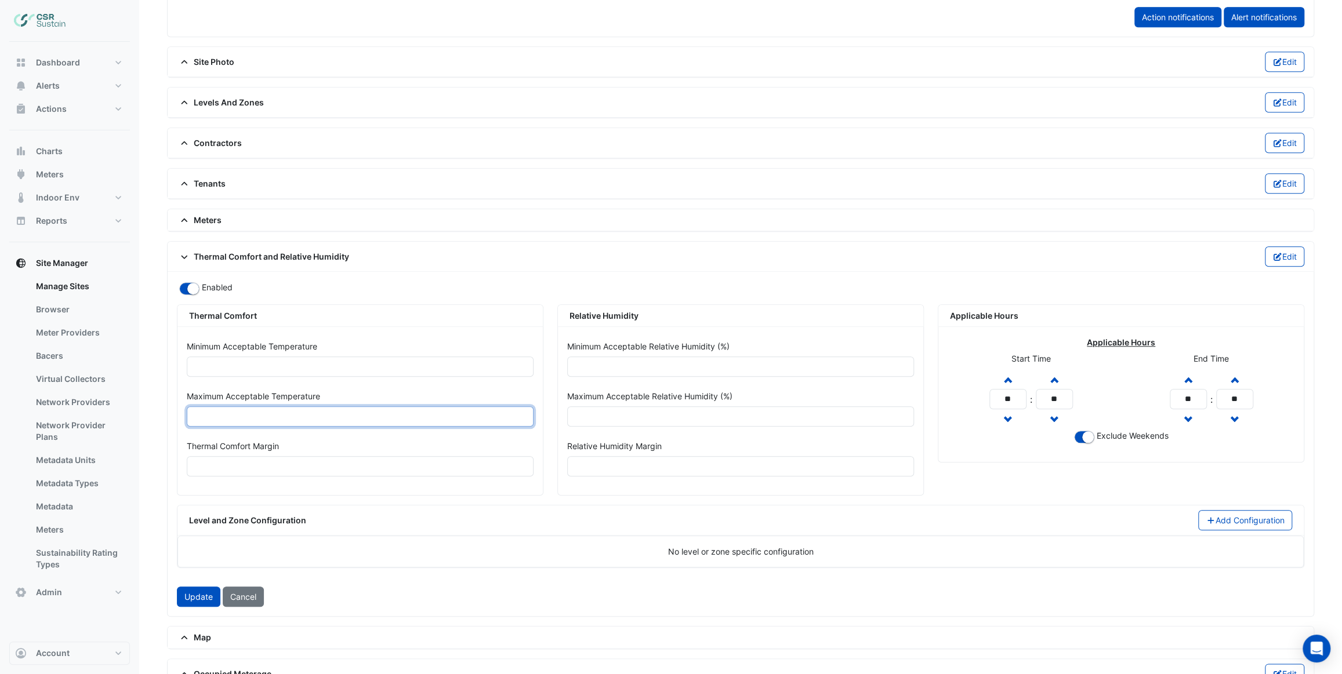
type input "**"
click at [325, 379] on div "Minimum Acceptable Temperature **" at bounding box center [360, 361] width 361 height 50
click at [202, 590] on button "Update" at bounding box center [198, 597] width 43 height 20
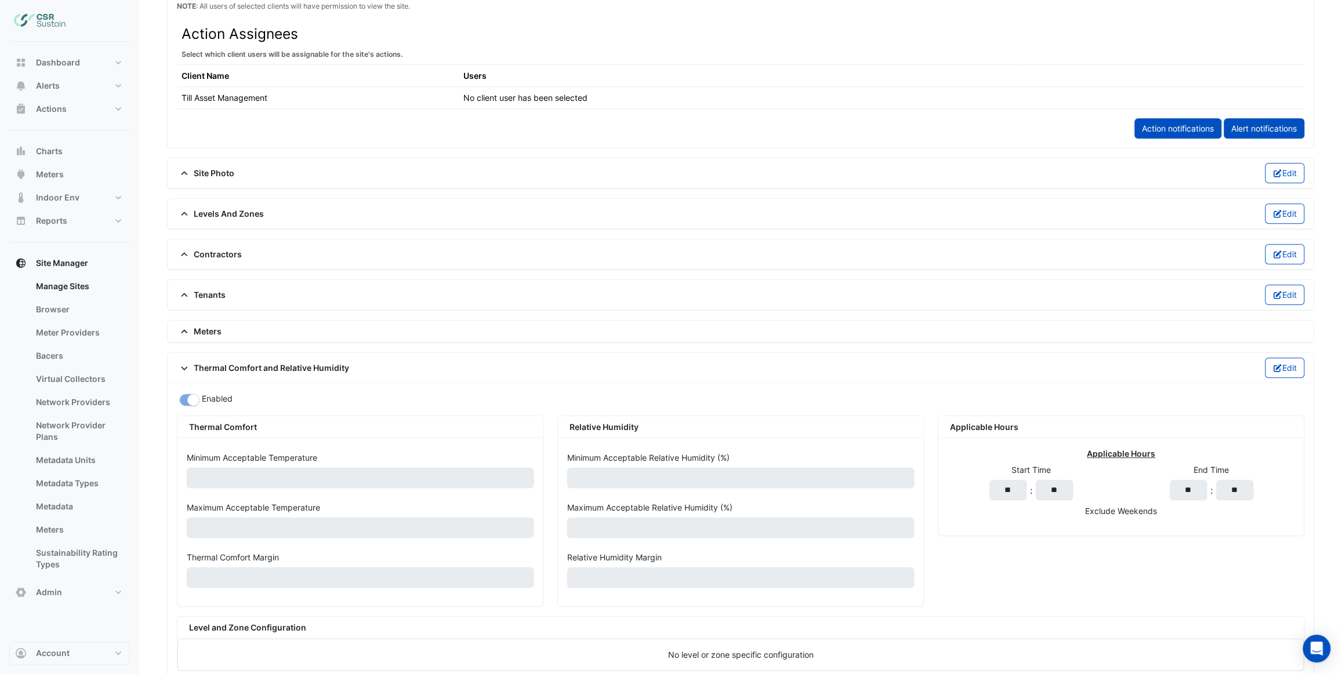
scroll to position [649, 0]
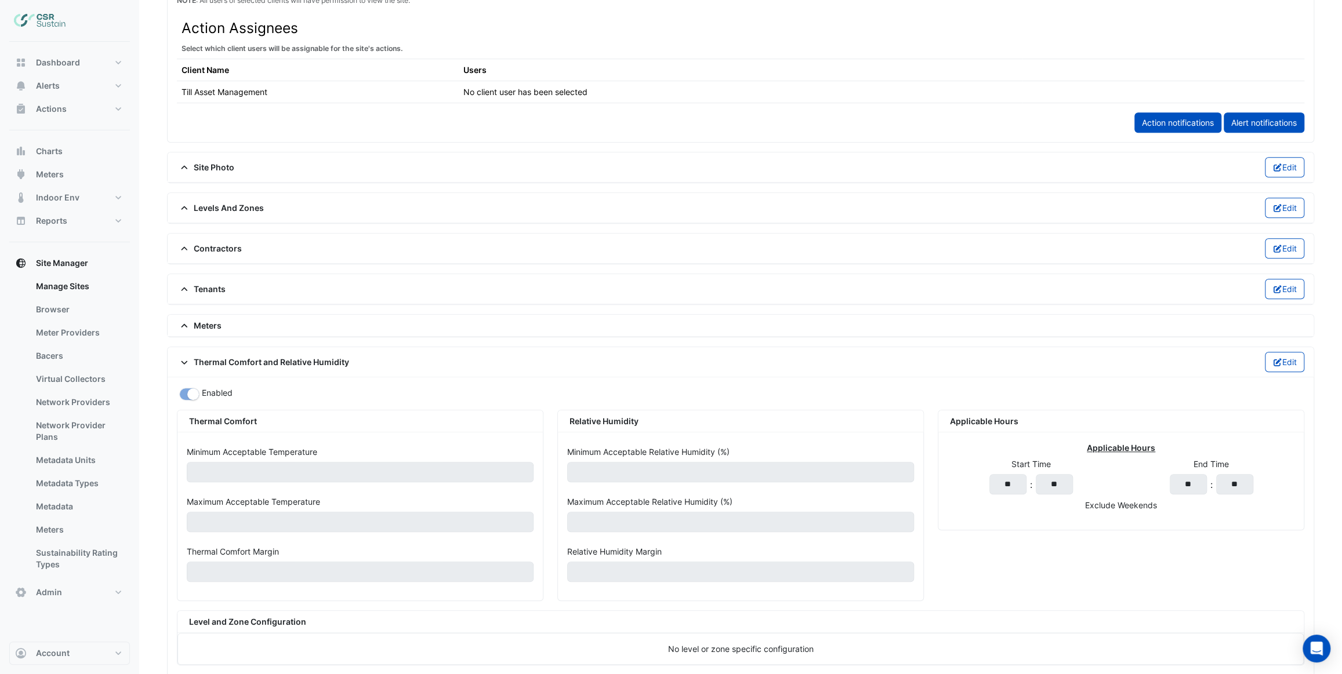
click at [183, 358] on icon at bounding box center [184, 362] width 10 height 8
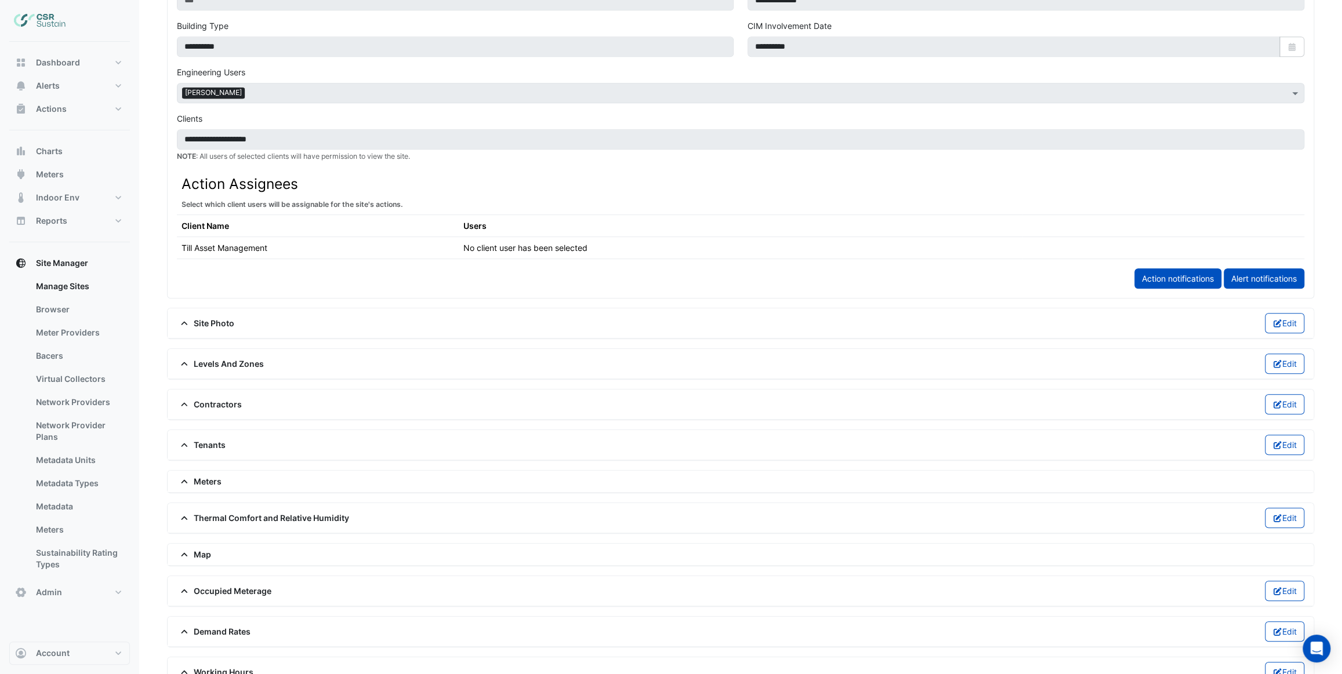
scroll to position [512, 0]
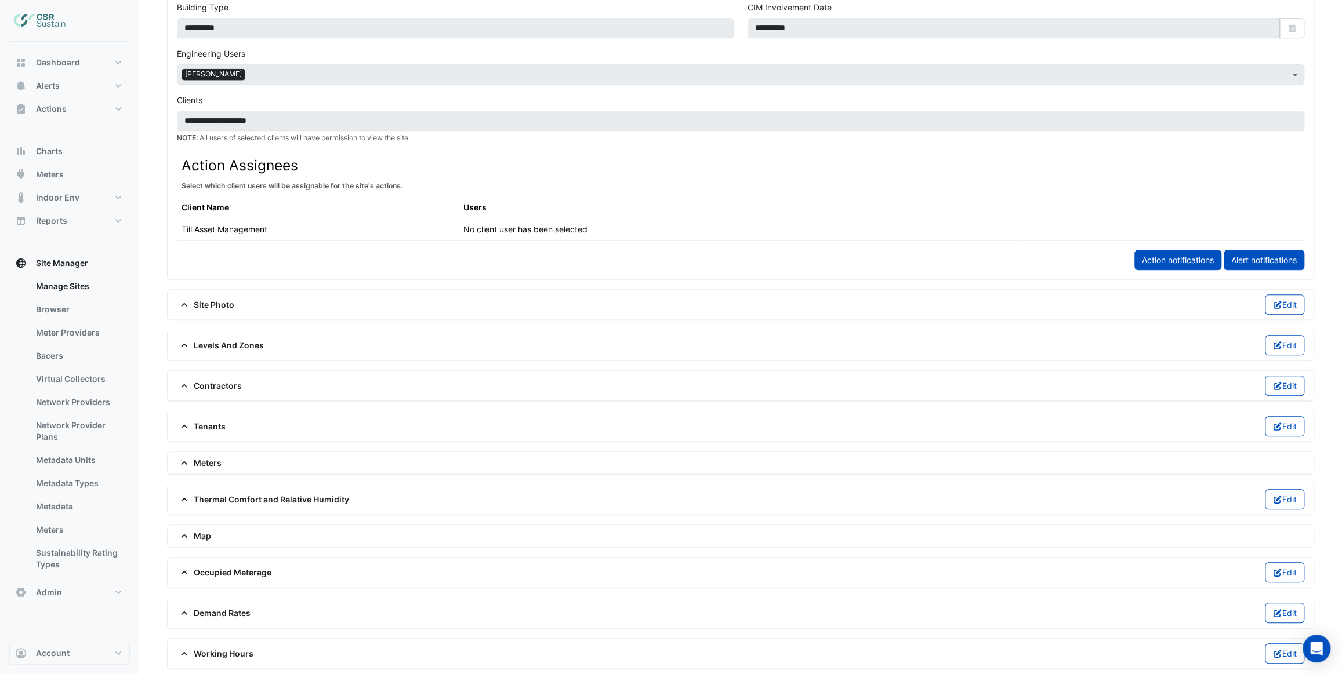
click at [256, 495] on span "Thermal Comfort and Relative Humidity" at bounding box center [263, 499] width 172 height 12
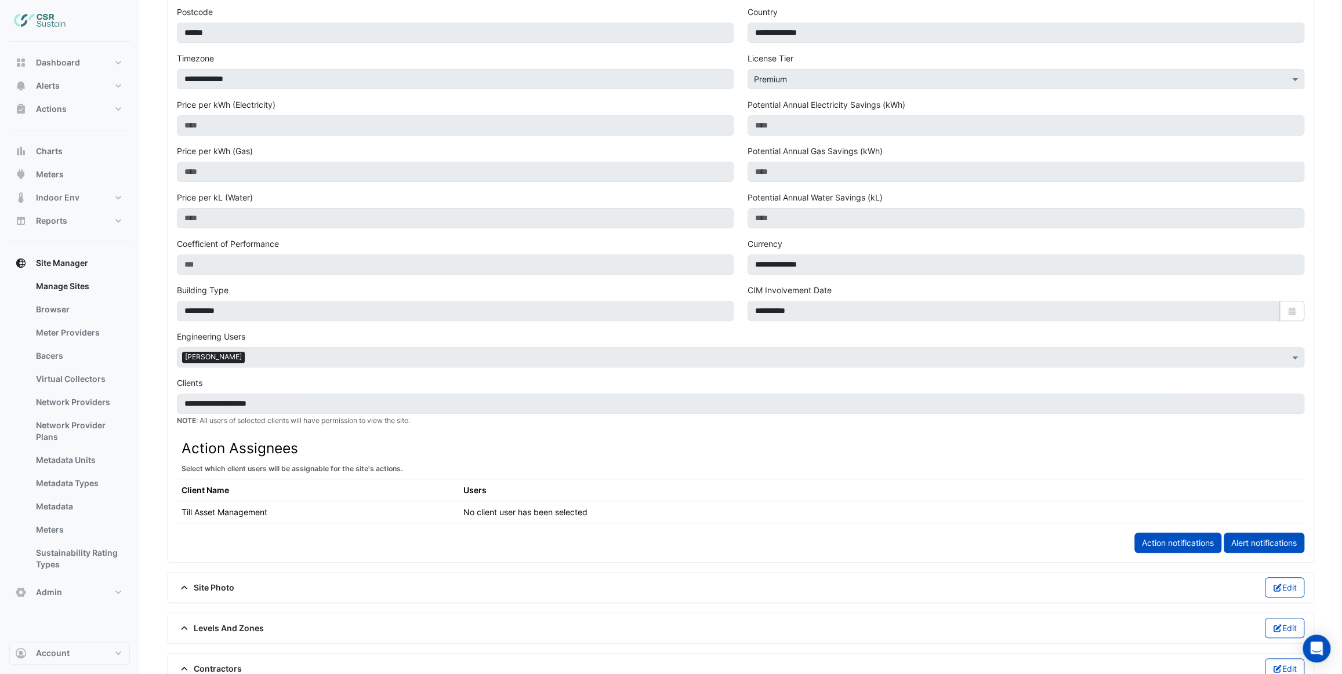
scroll to position [0, 0]
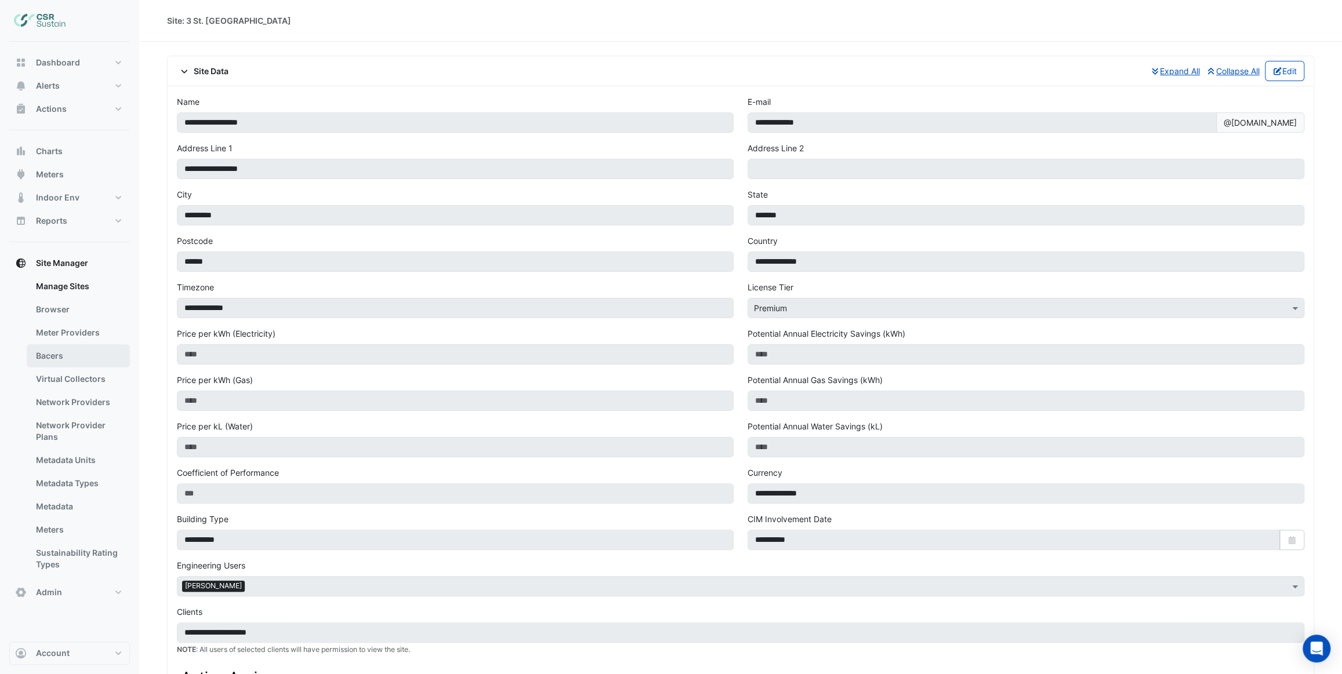
click at [65, 351] on link "Bacers" at bounding box center [78, 355] width 103 height 23
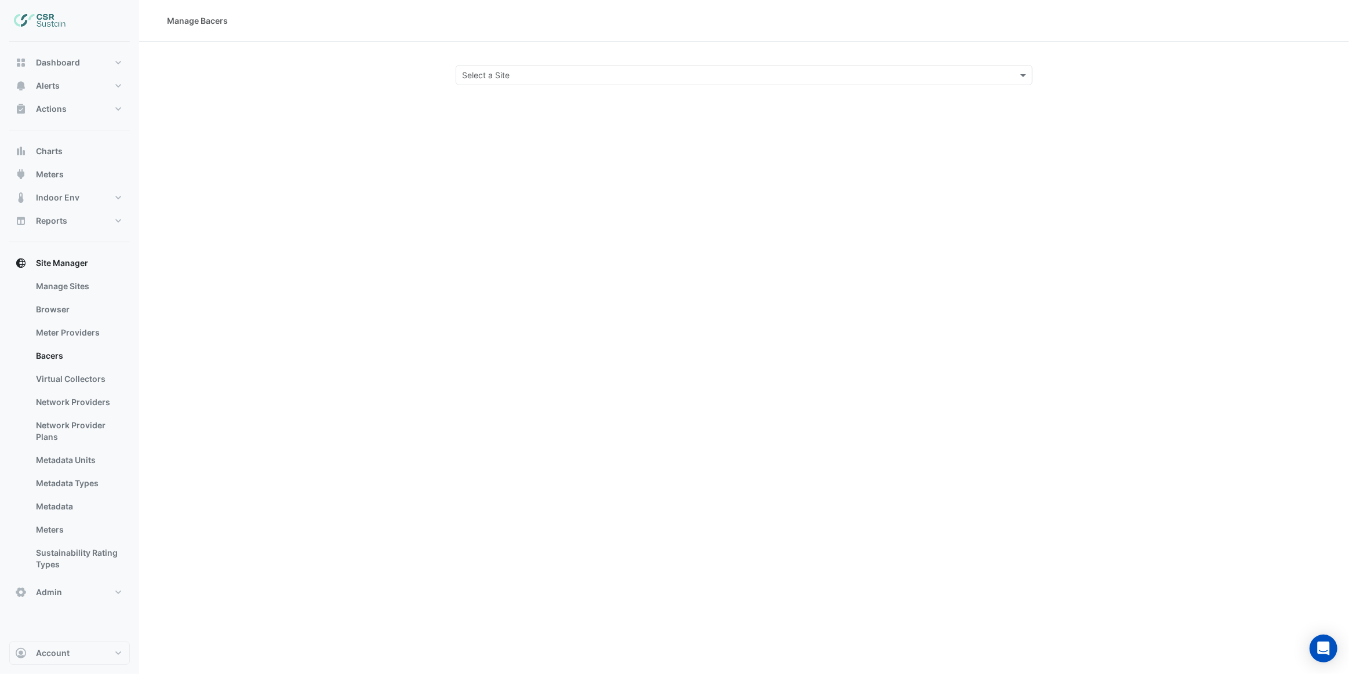
click at [538, 79] on input "text" at bounding box center [733, 76] width 542 height 12
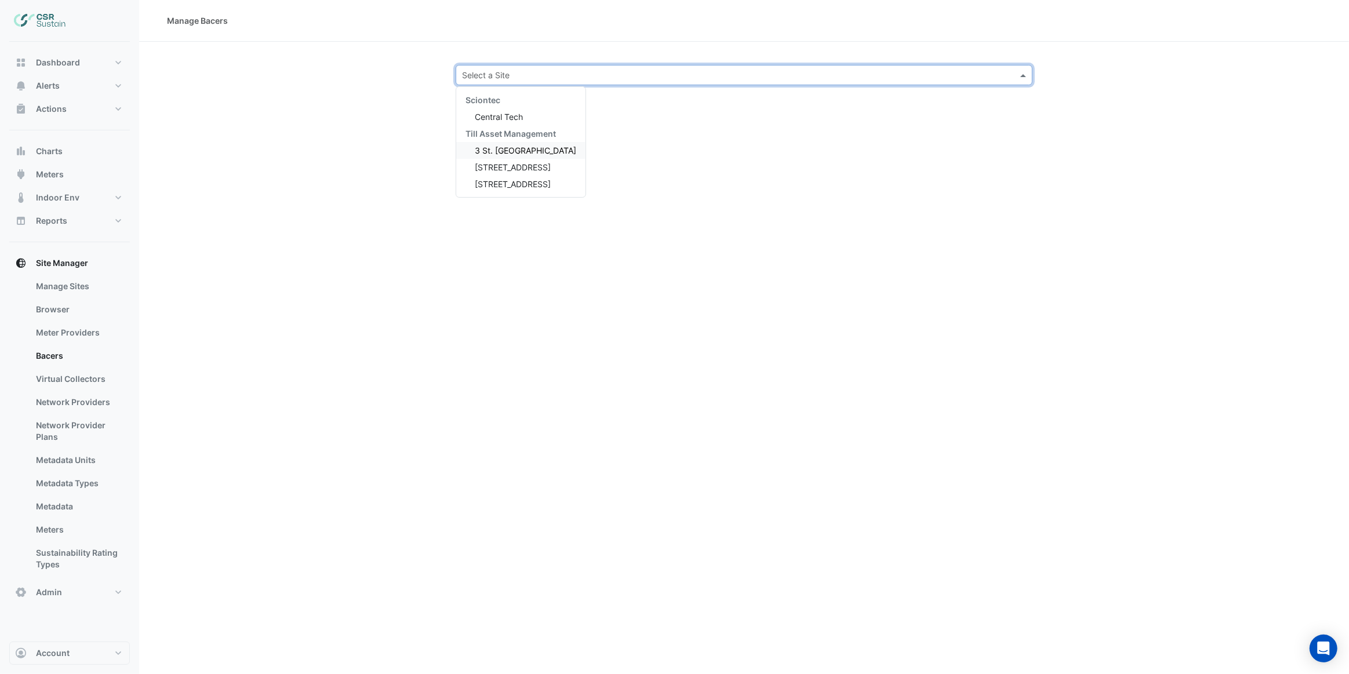
click at [525, 149] on span "3 St. Paul's Place" at bounding box center [525, 151] width 101 height 10
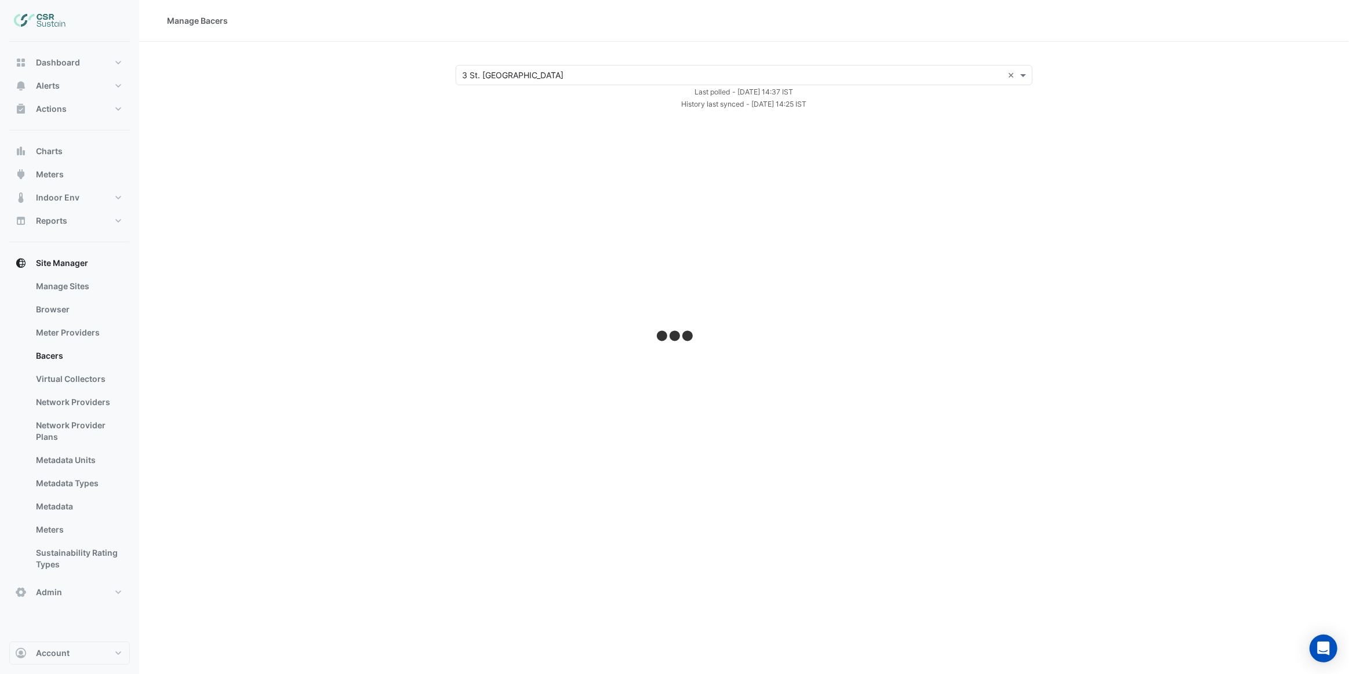
select select "***"
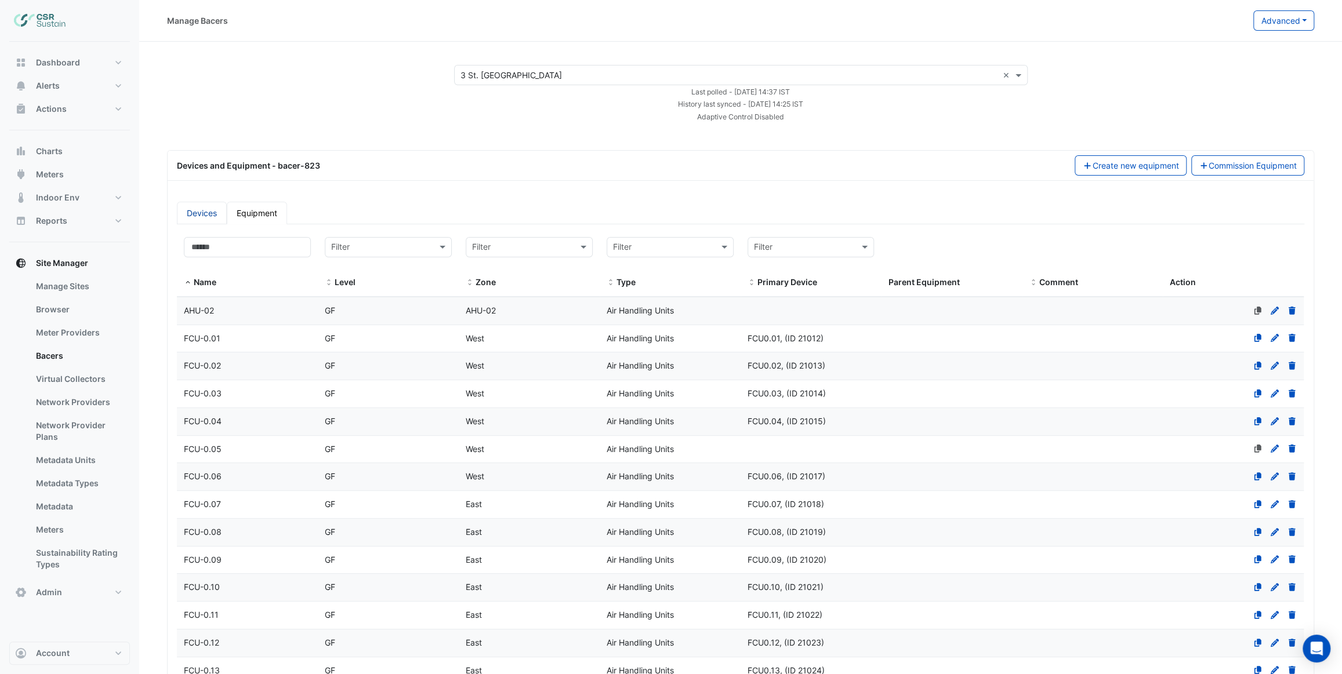
click at [202, 213] on link "Devices" at bounding box center [202, 213] width 50 height 23
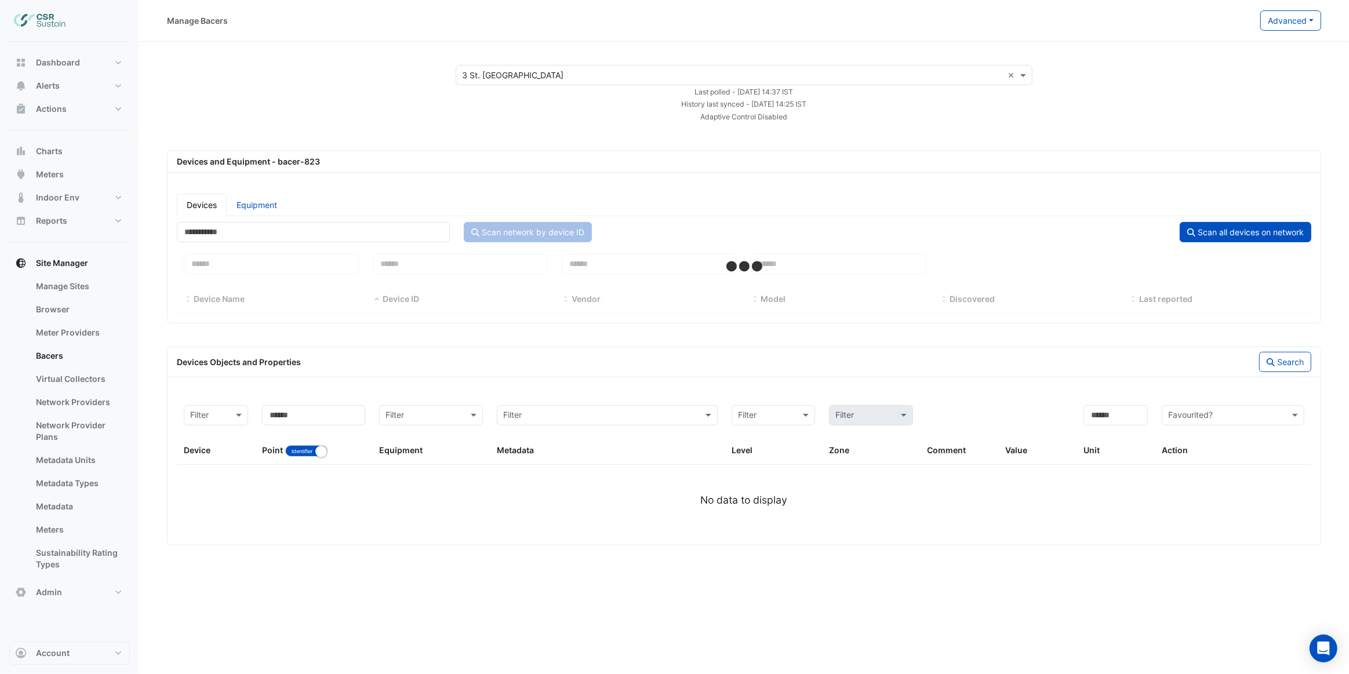
select select "***"
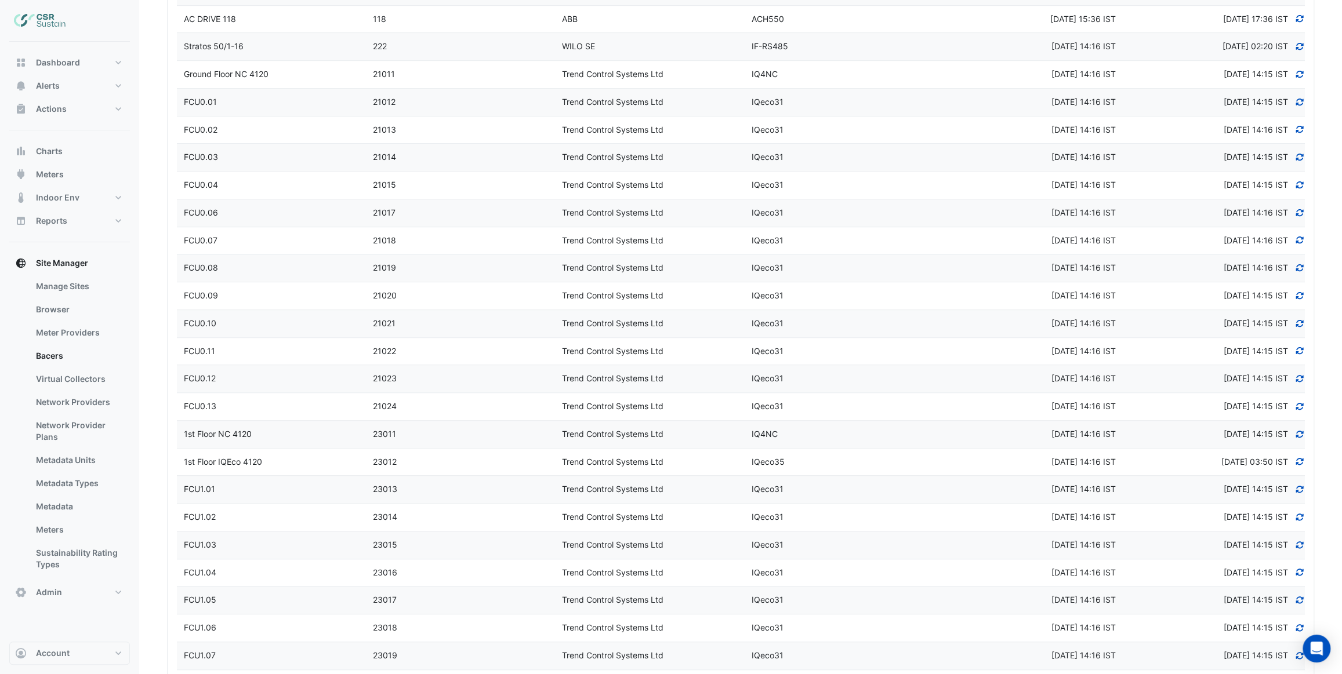
scroll to position [580, 0]
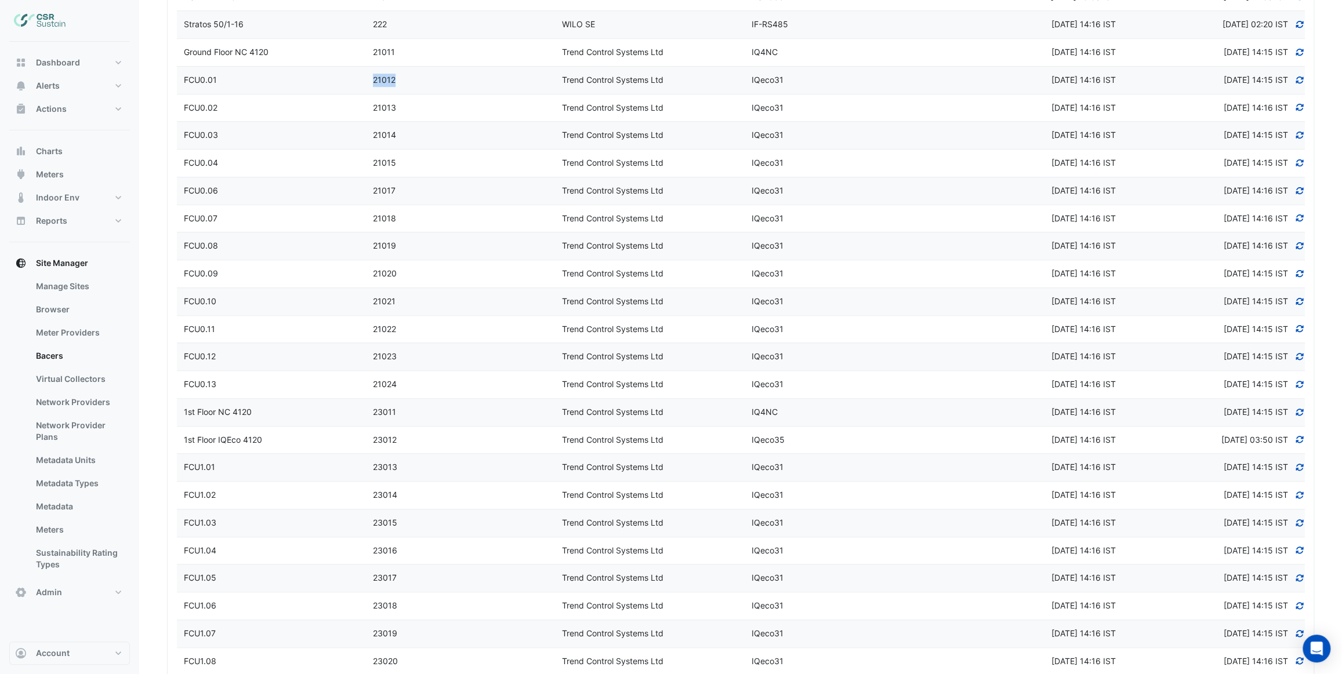
drag, startPoint x: 400, startPoint y: 79, endPoint x: 367, endPoint y: 77, distance: 33.1
click at [367, 77] on div "21012" at bounding box center [460, 80] width 189 height 13
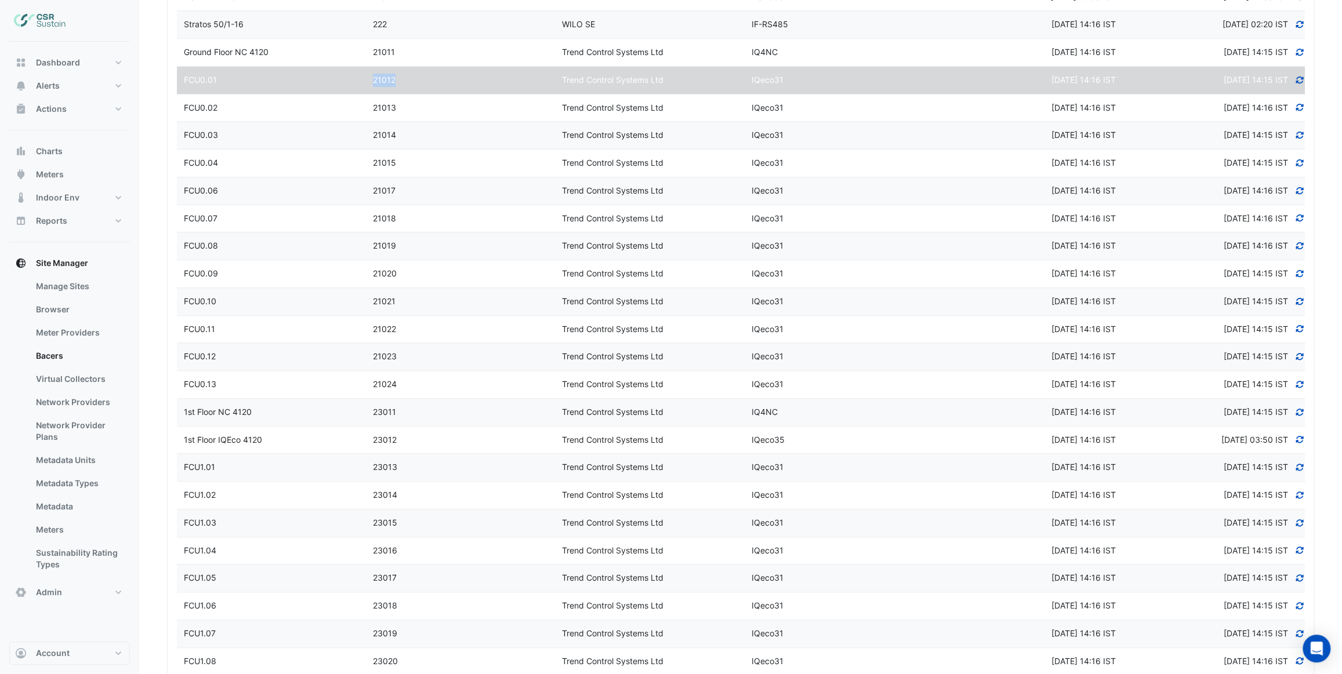
click at [442, 75] on div "21012" at bounding box center [460, 80] width 189 height 13
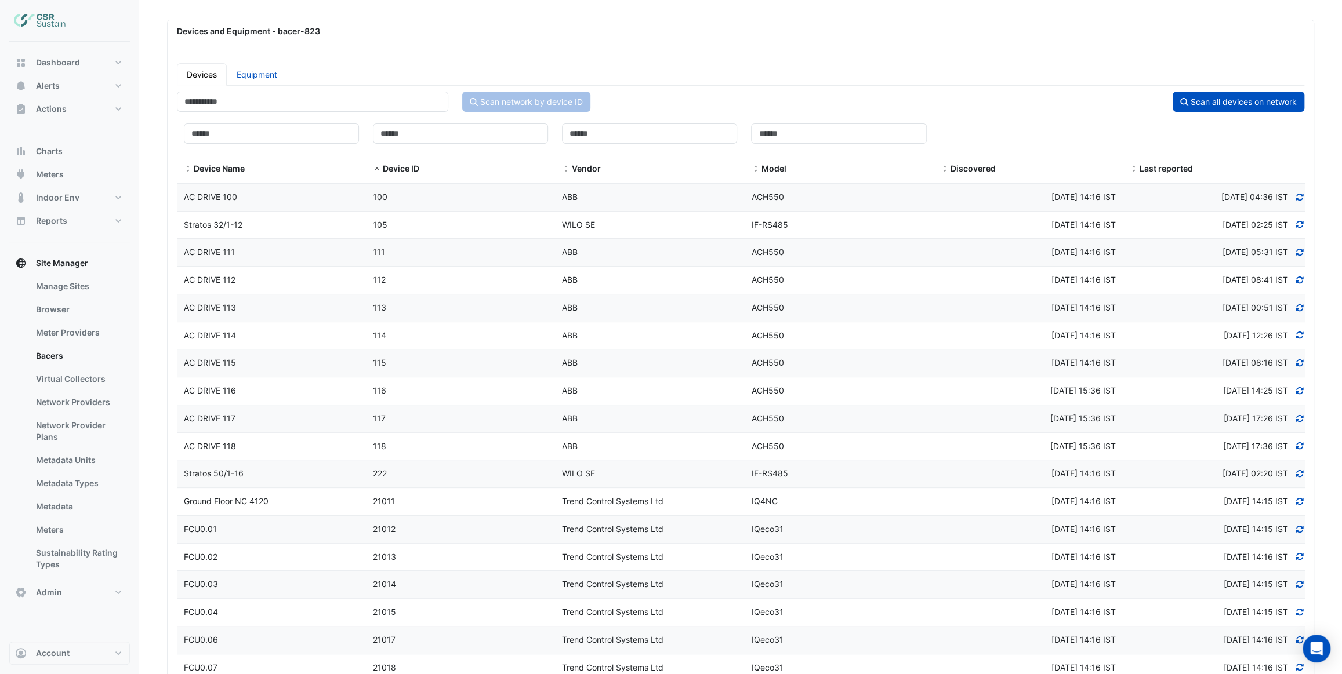
scroll to position [105, 0]
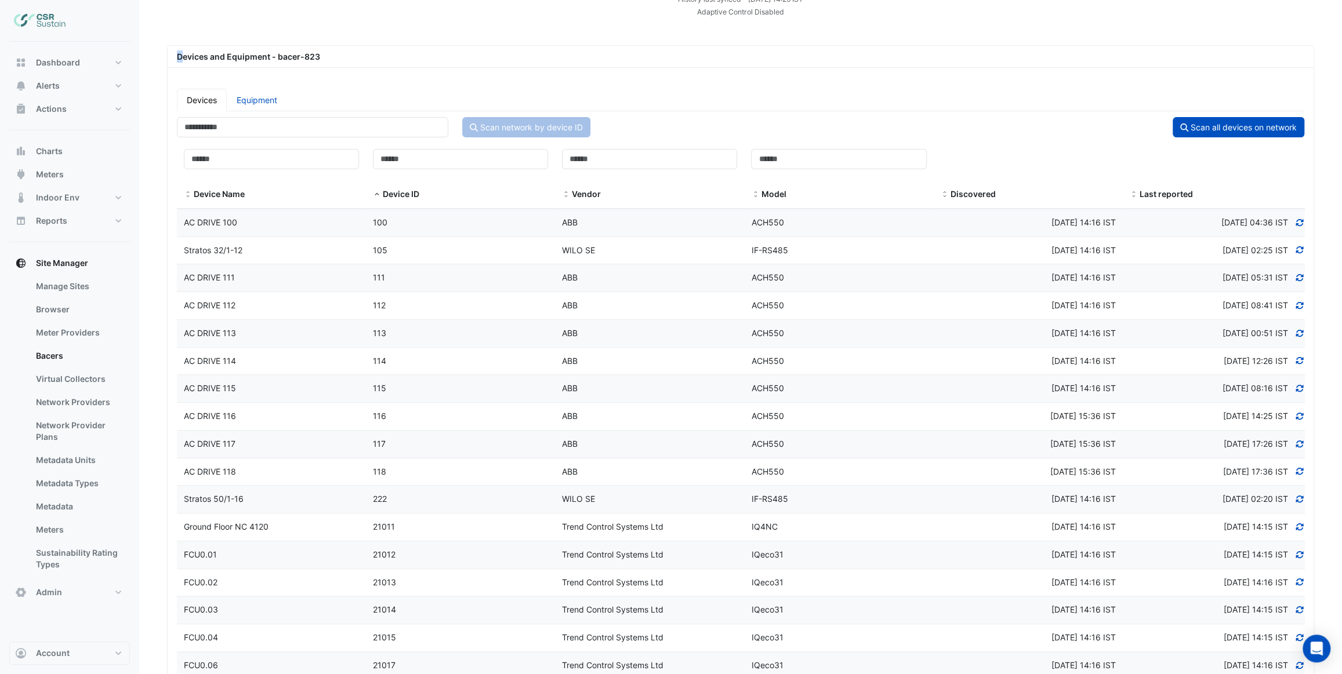
click at [180, 55] on div "Devices and Equipment - bacer-823" at bounding box center [740, 56] width 1141 height 12
click at [177, 54] on div "Devices and Equipment - bacer-823" at bounding box center [740, 56] width 1141 height 12
click at [177, 55] on div "Devices and Equipment - bacer-823" at bounding box center [740, 56] width 1141 height 12
click at [75, 656] on button "Account" at bounding box center [69, 653] width 121 height 23
click at [38, 624] on link "Sign Out" at bounding box center [69, 623] width 110 height 23
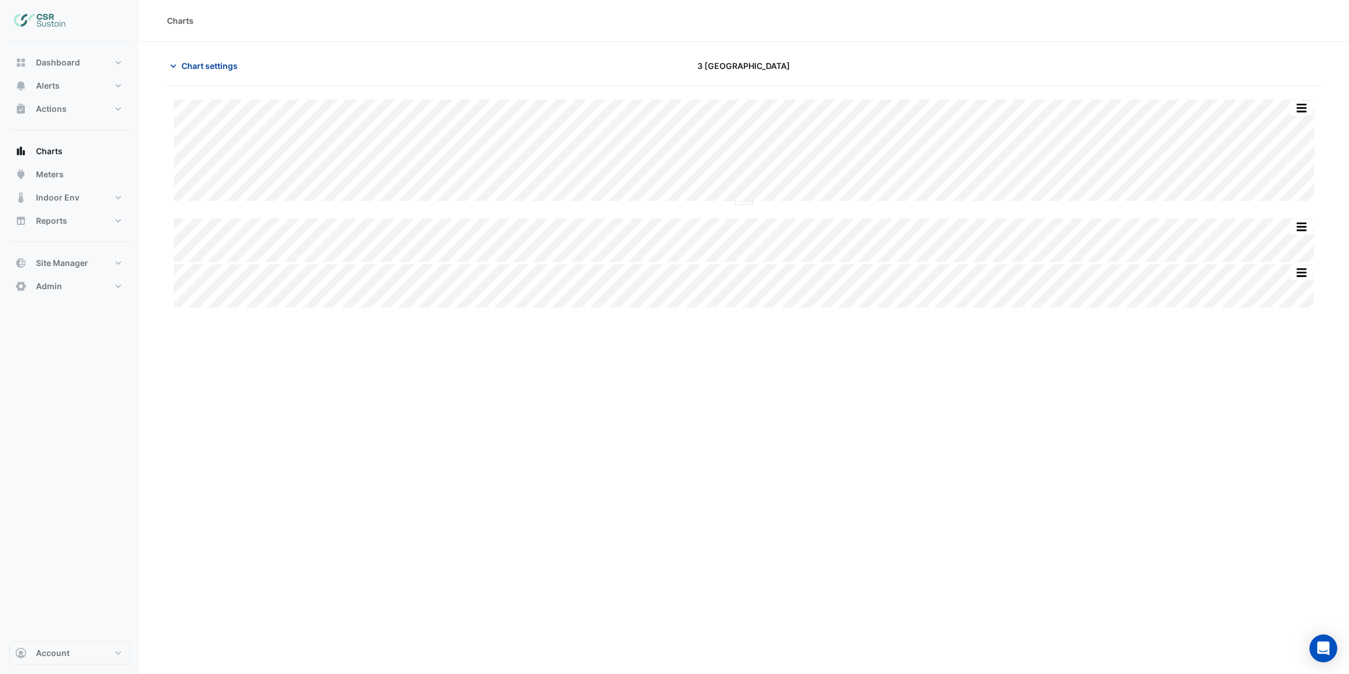
click at [197, 67] on span "Chart settings" at bounding box center [210, 66] width 56 height 12
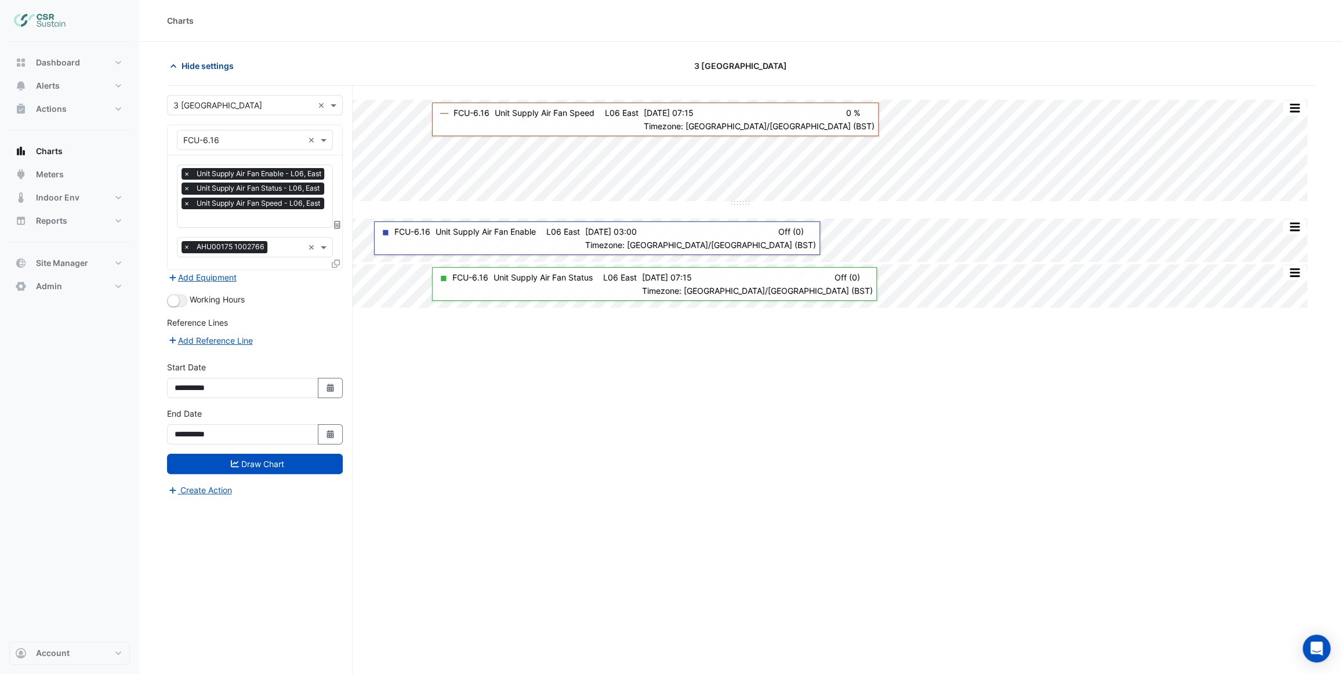
click at [197, 70] on span "Hide settings" at bounding box center [208, 66] width 52 height 12
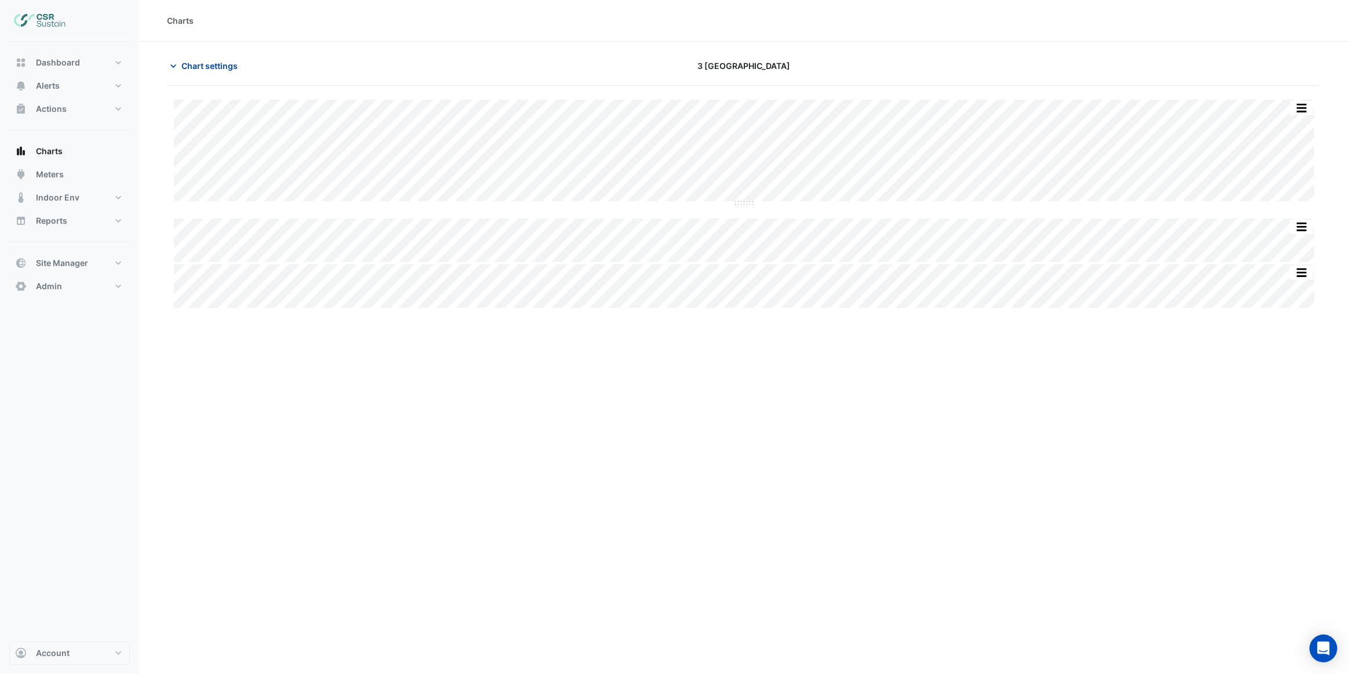
click at [180, 60] on button "Chart settings" at bounding box center [206, 66] width 78 height 20
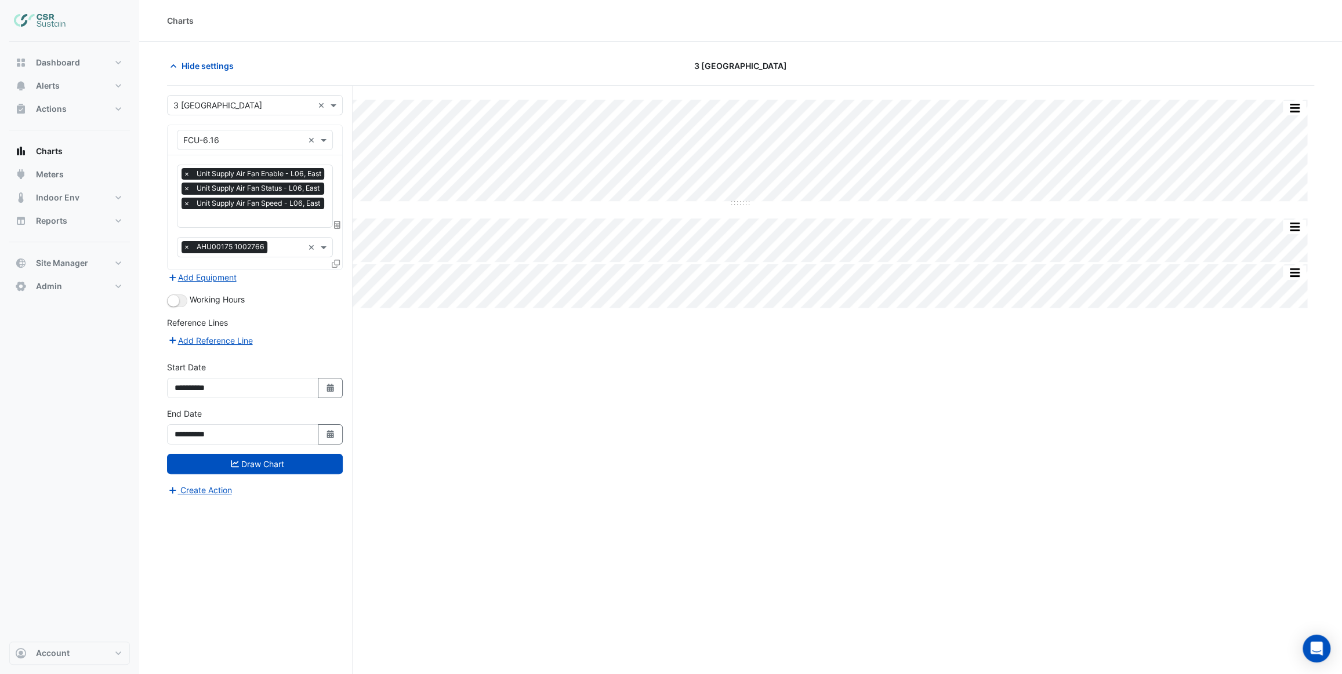
click at [334, 262] on icon at bounding box center [336, 264] width 8 height 8
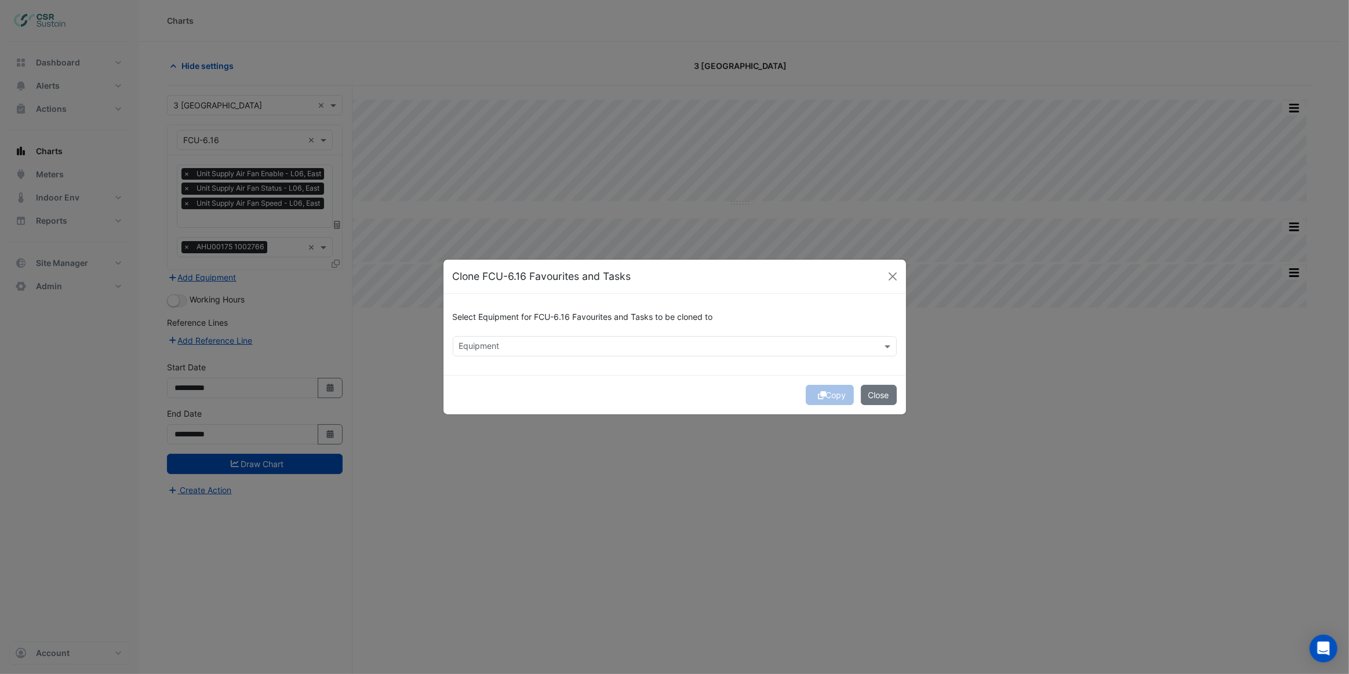
click at [496, 342] on input "text" at bounding box center [668, 348] width 418 height 12
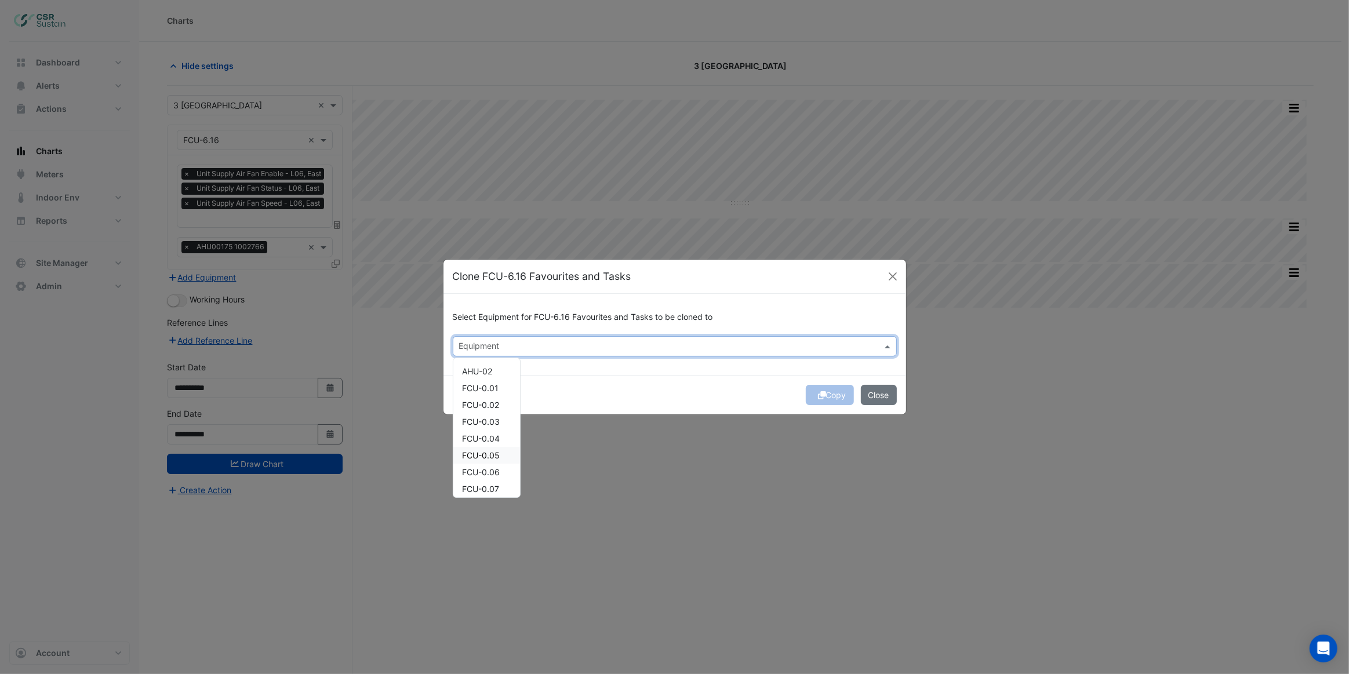
click at [493, 453] on span "FCU-0.05" at bounding box center [482, 456] width 38 height 10
click at [562, 401] on div "Copy Close" at bounding box center [675, 394] width 463 height 39
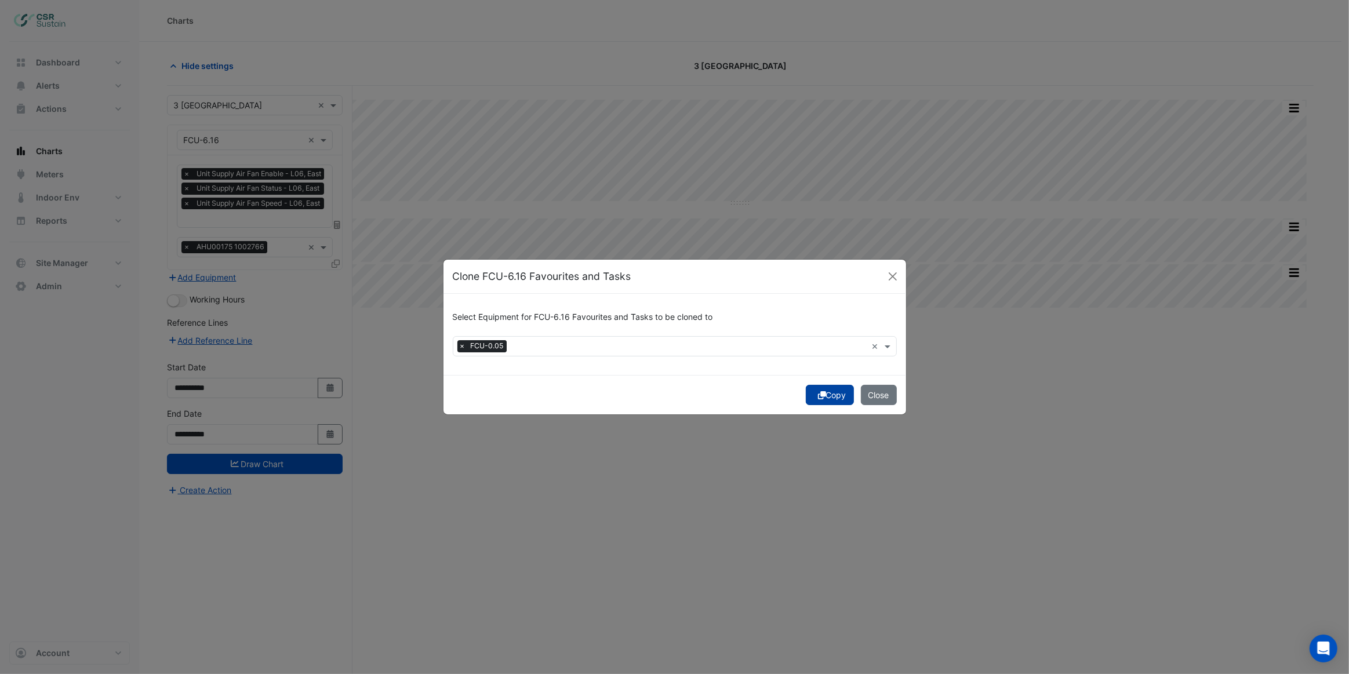
click at [840, 392] on button "Copy" at bounding box center [830, 395] width 48 height 20
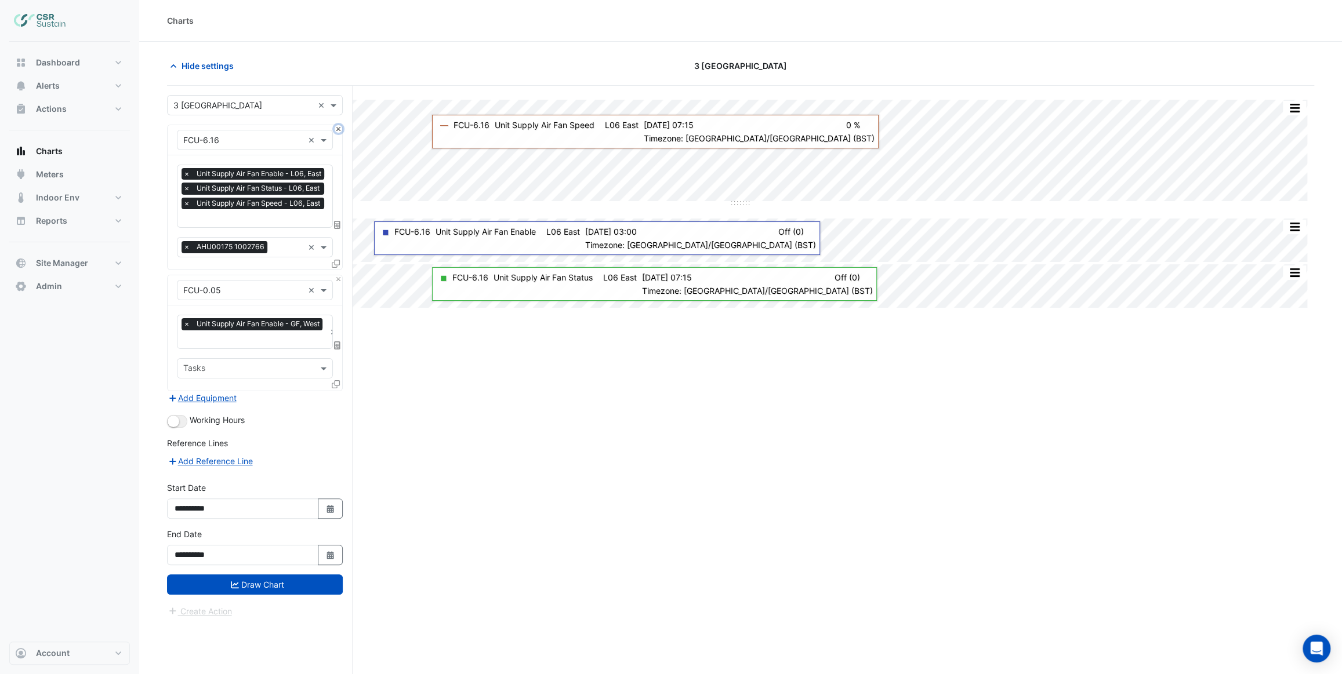
click at [339, 130] on button "Close" at bounding box center [339, 129] width 8 height 8
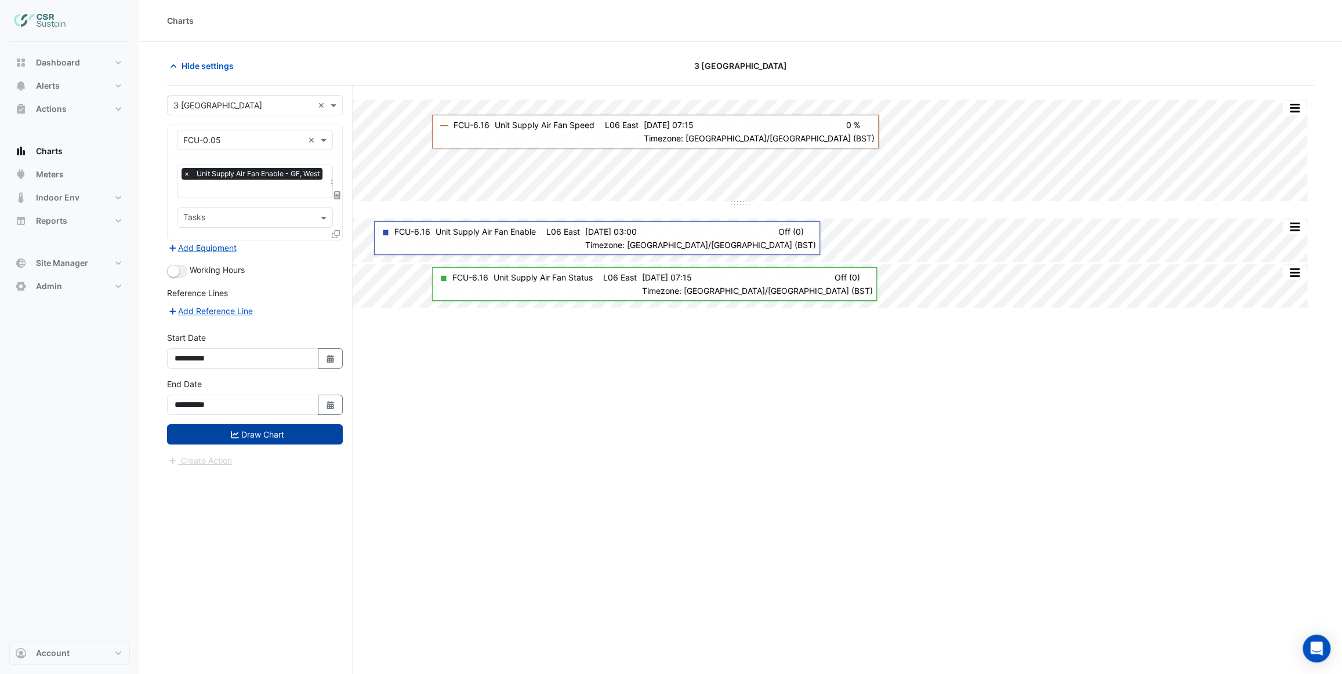
click at [273, 426] on button "Draw Chart" at bounding box center [255, 434] width 176 height 20
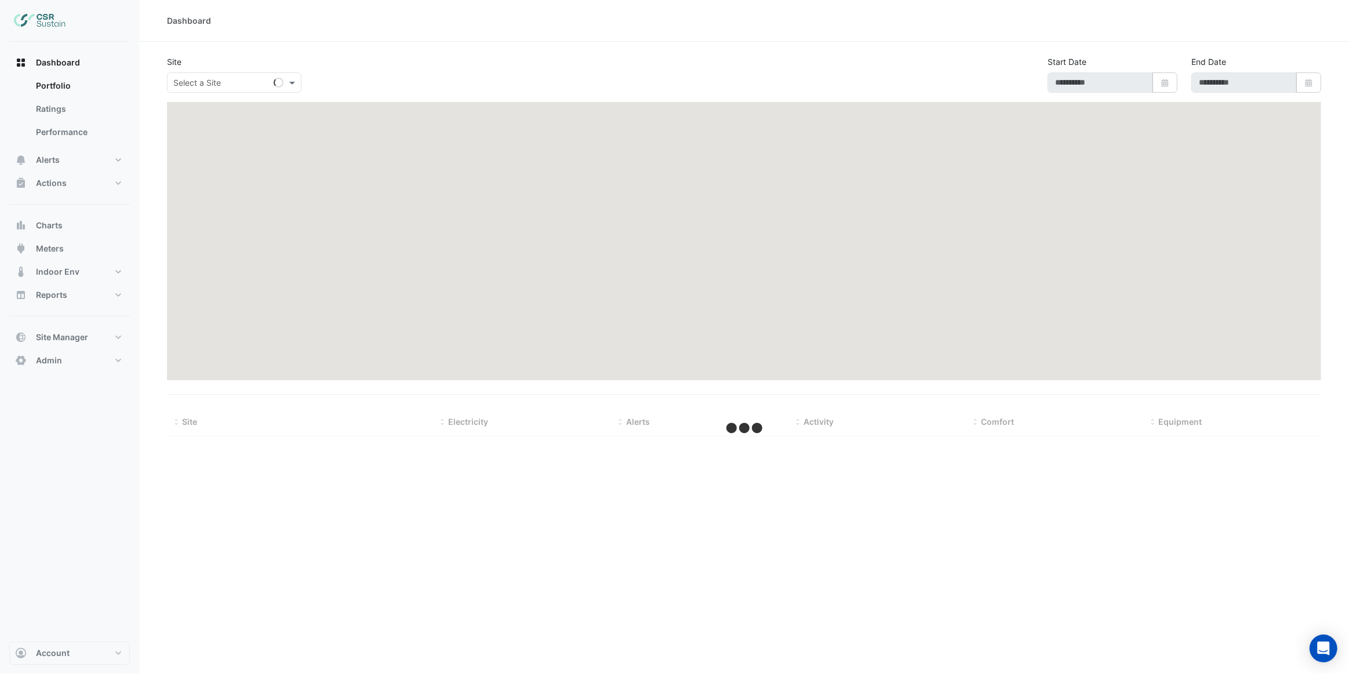
type input "**********"
select select "***"
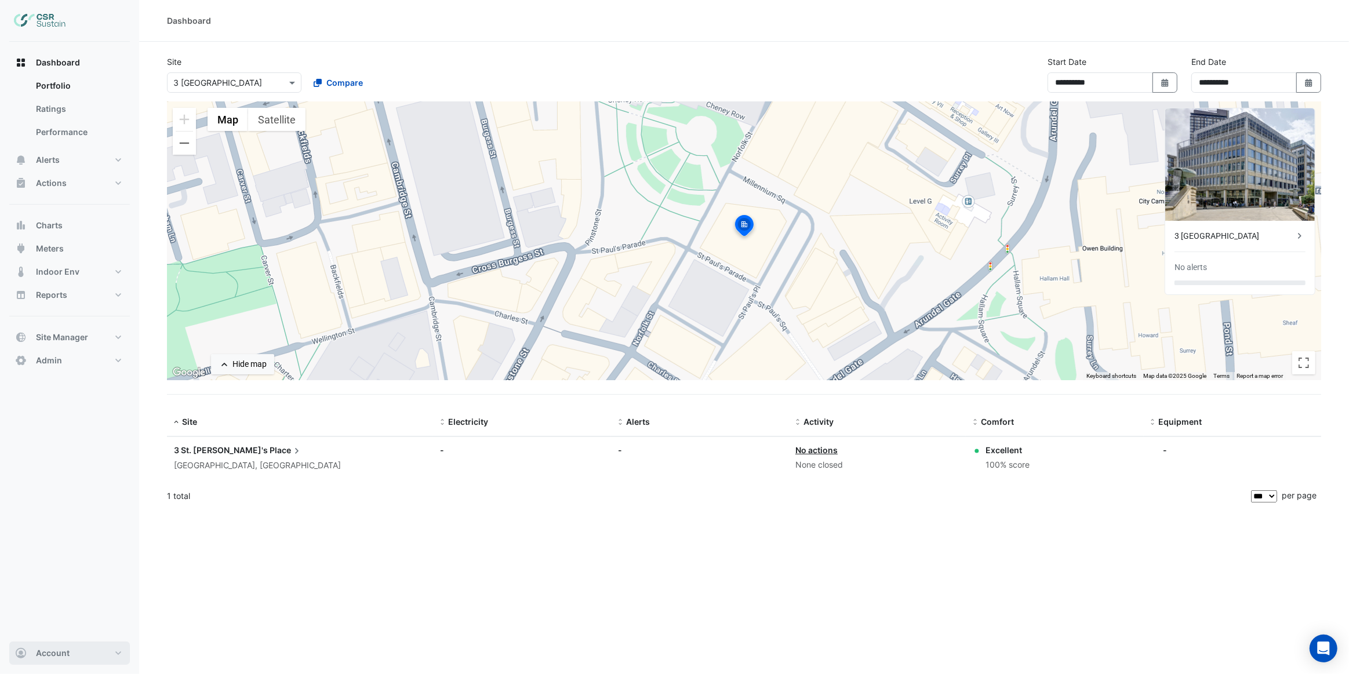
click at [77, 653] on button "Account" at bounding box center [69, 653] width 121 height 23
click at [52, 623] on link "Sign Out" at bounding box center [69, 623] width 110 height 23
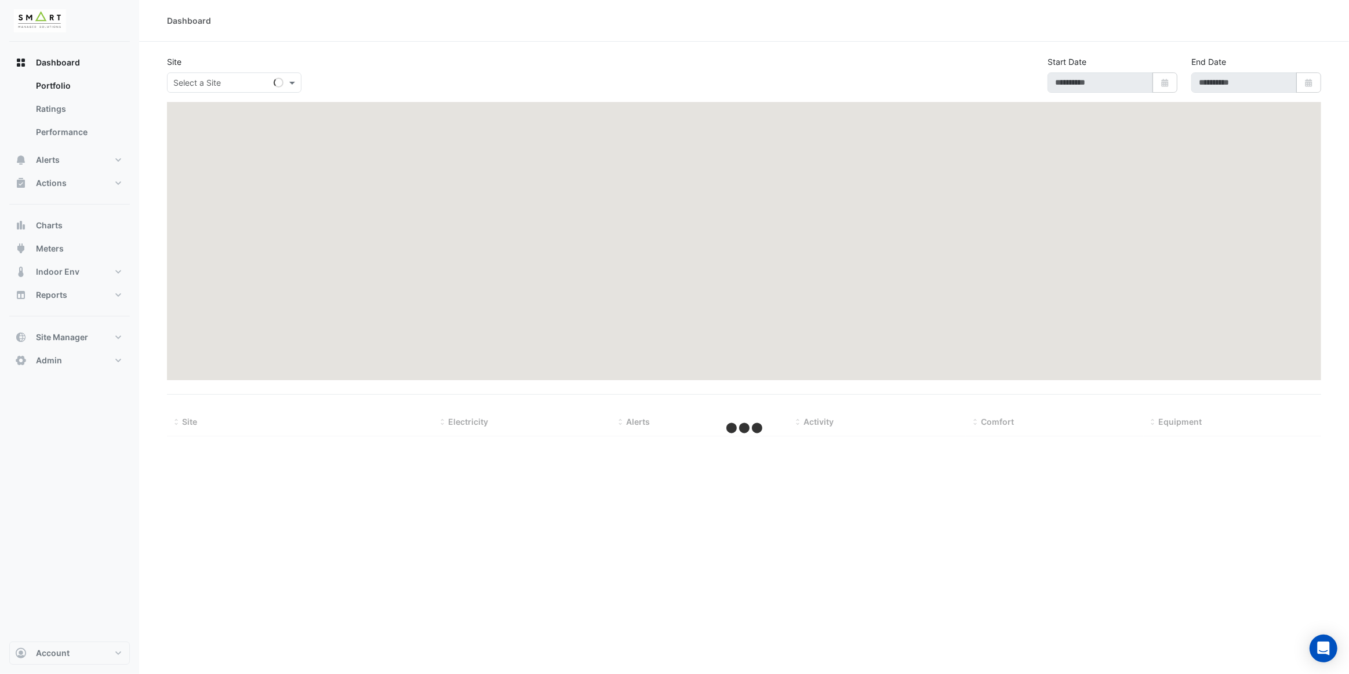
type input "**********"
select select "***"
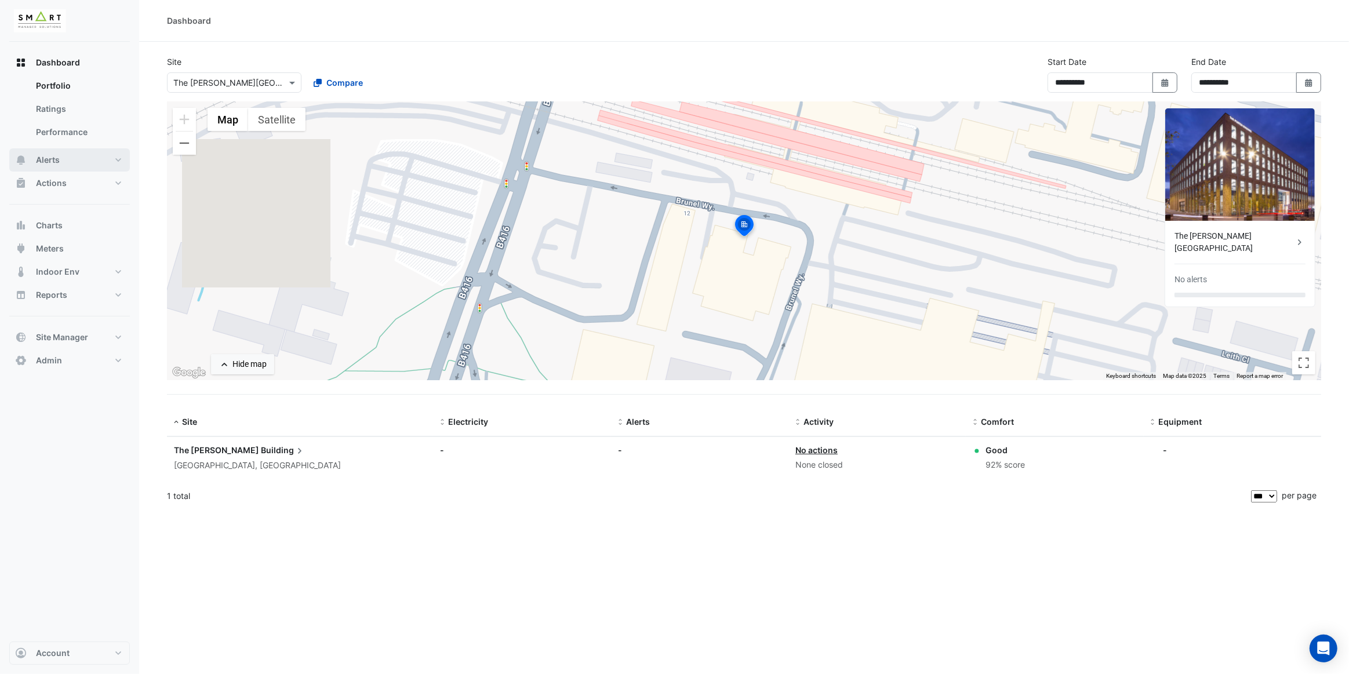
click at [81, 156] on button "Alerts" at bounding box center [69, 159] width 121 height 23
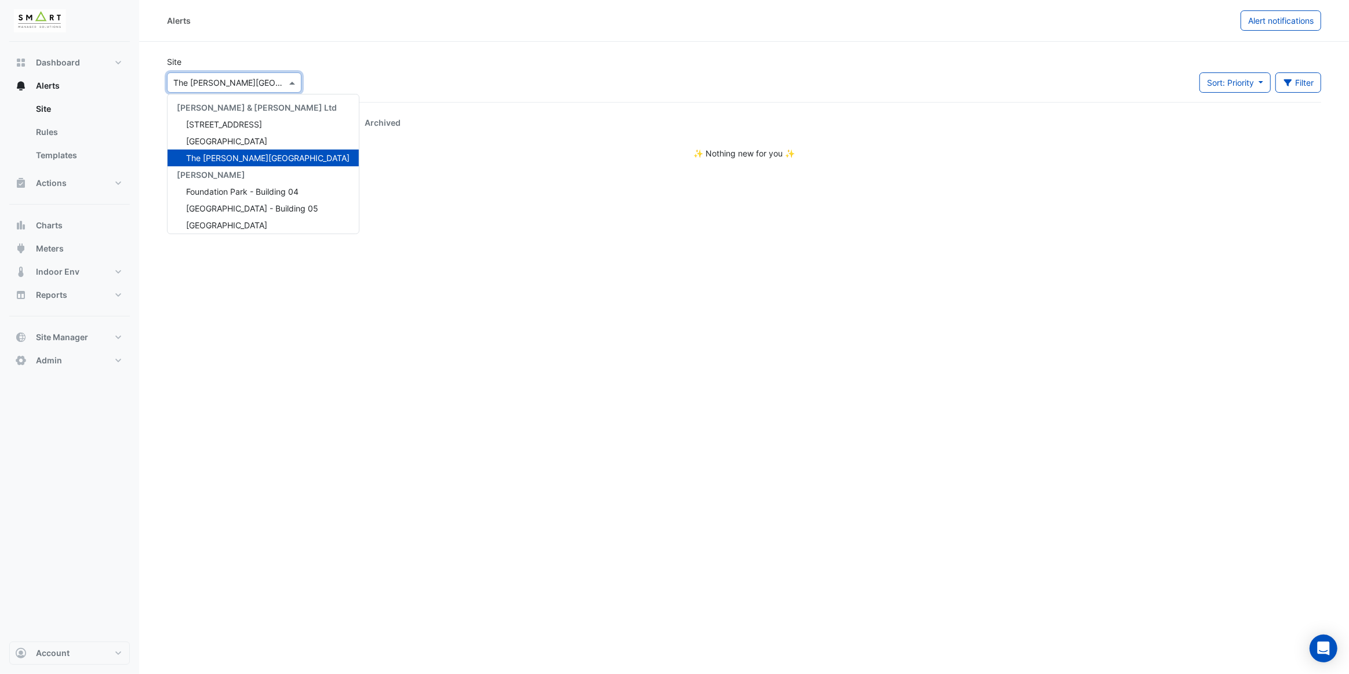
click at [223, 87] on input "text" at bounding box center [222, 83] width 99 height 12
click at [229, 126] on span "12 Hammersmith Grove" at bounding box center [224, 124] width 76 height 10
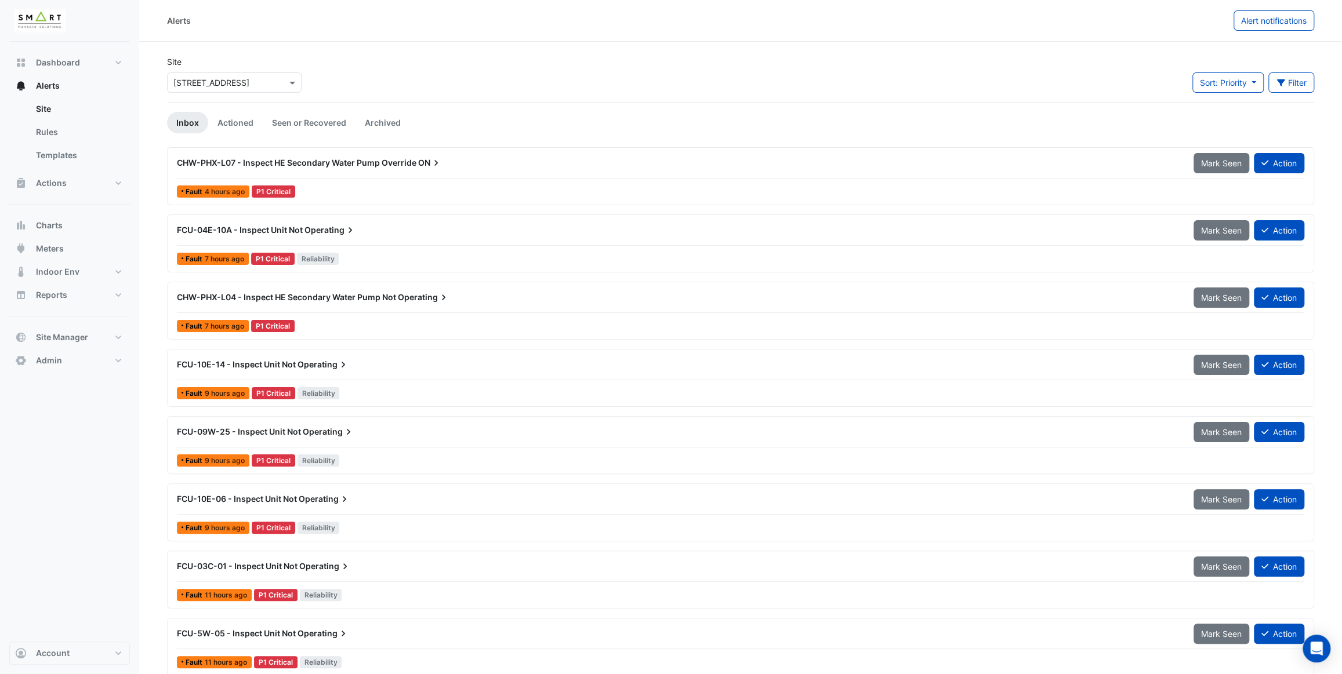
click at [372, 187] on div "Fault 4 hours ago P1 Critical" at bounding box center [741, 191] width 1130 height 17
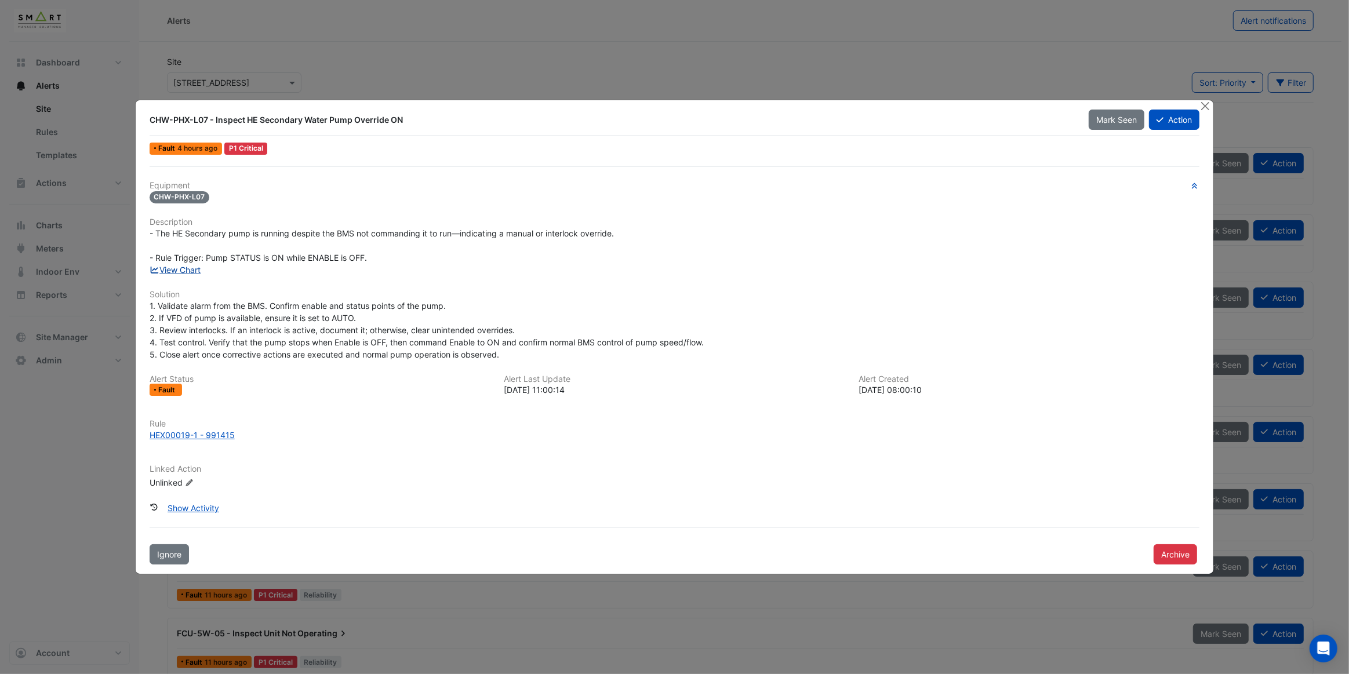
click at [194, 269] on link "View Chart" at bounding box center [176, 270] width 52 height 10
click at [1201, 110] on button "Close" at bounding box center [1205, 106] width 12 height 12
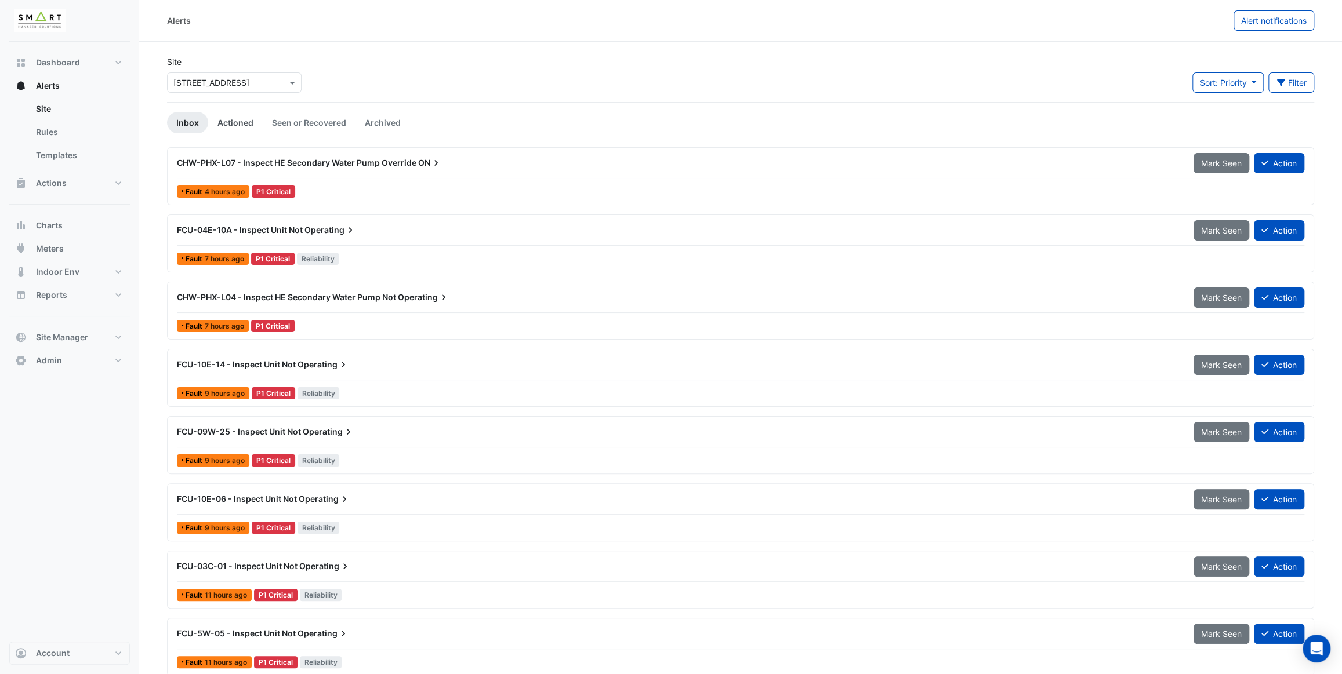
click at [243, 122] on link "Actioned" at bounding box center [235, 122] width 55 height 21
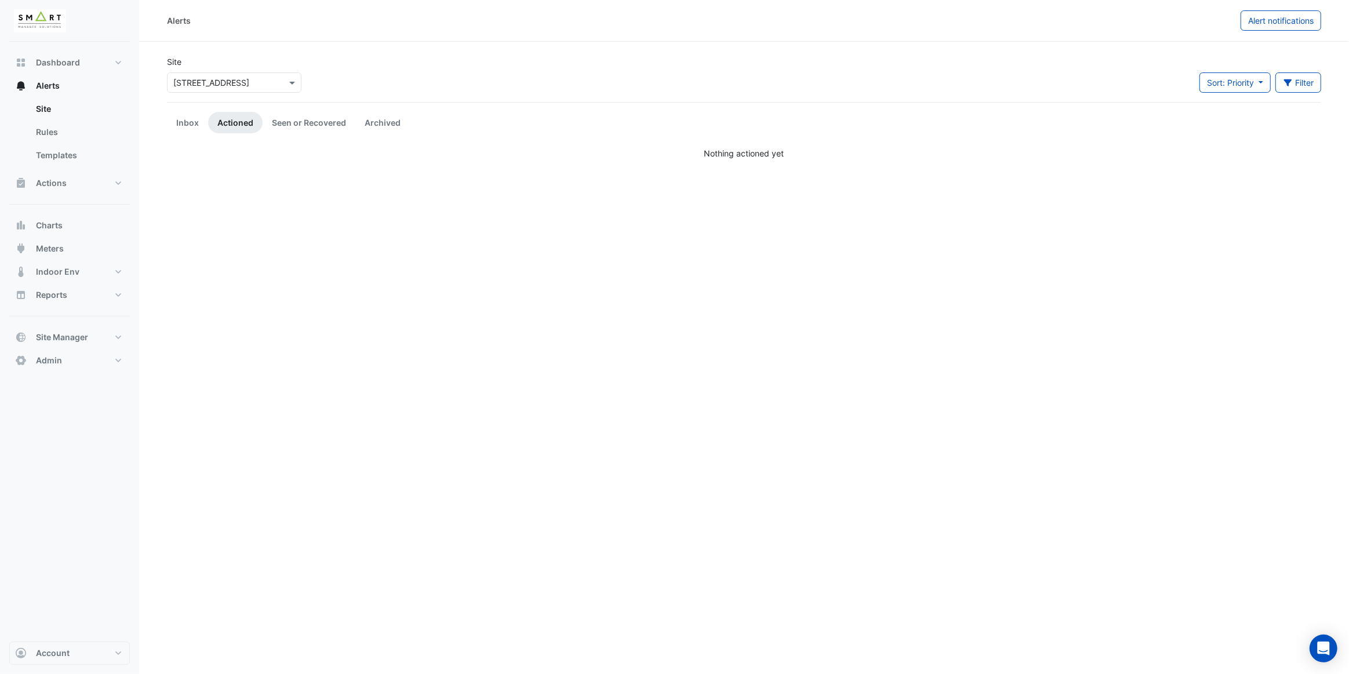
click at [250, 85] on input "text" at bounding box center [222, 83] width 99 height 12
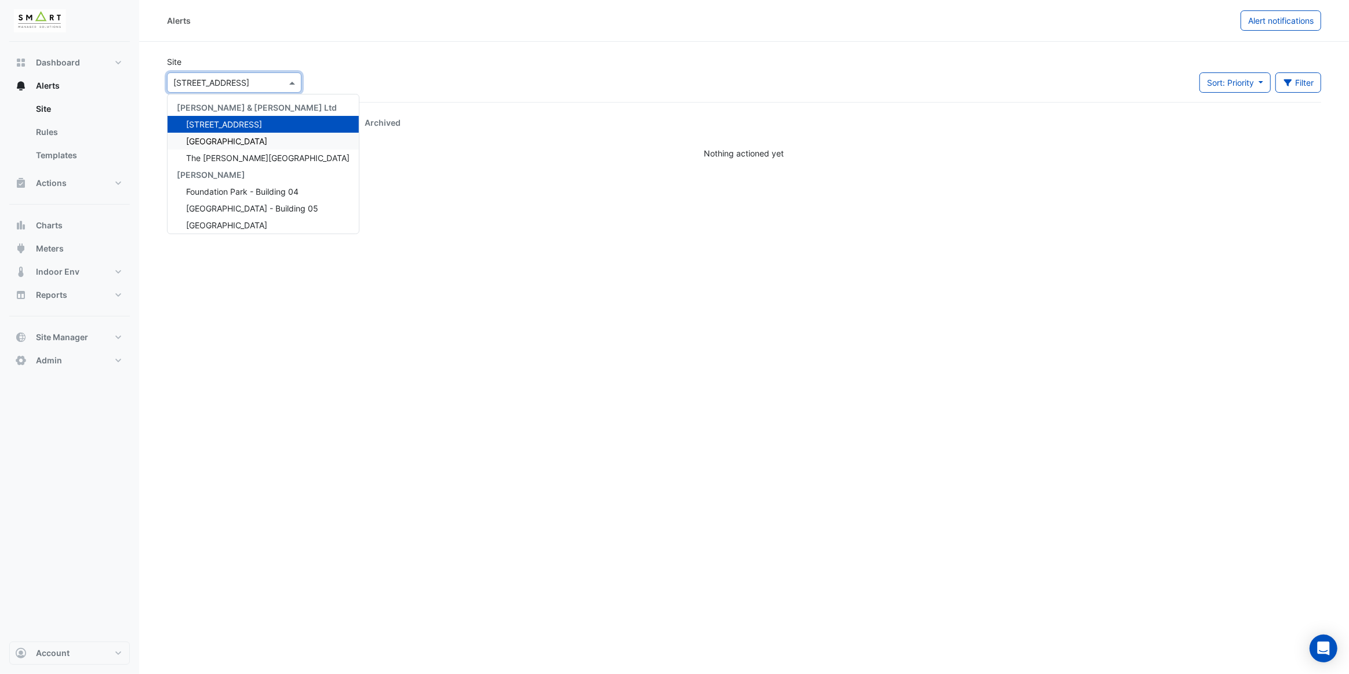
click at [228, 137] on span "[GEOGRAPHIC_DATA]" at bounding box center [226, 141] width 81 height 10
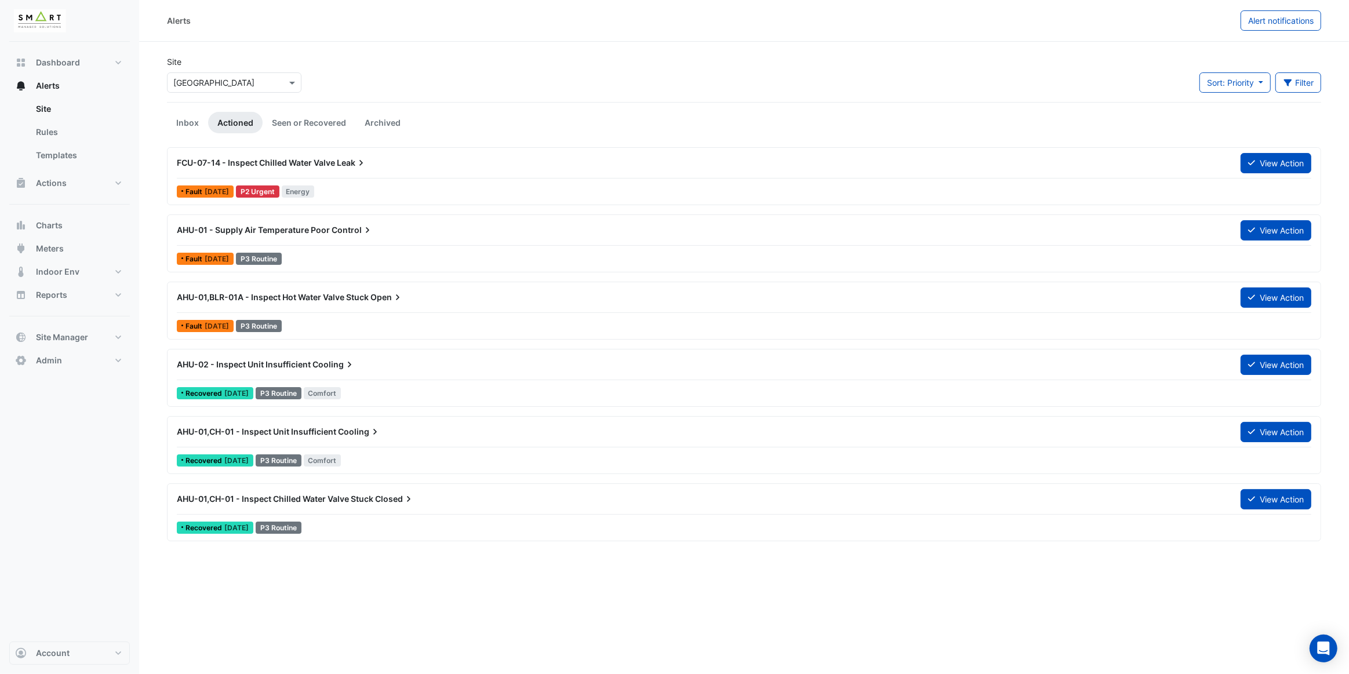
click at [358, 166] on icon at bounding box center [361, 163] width 12 height 12
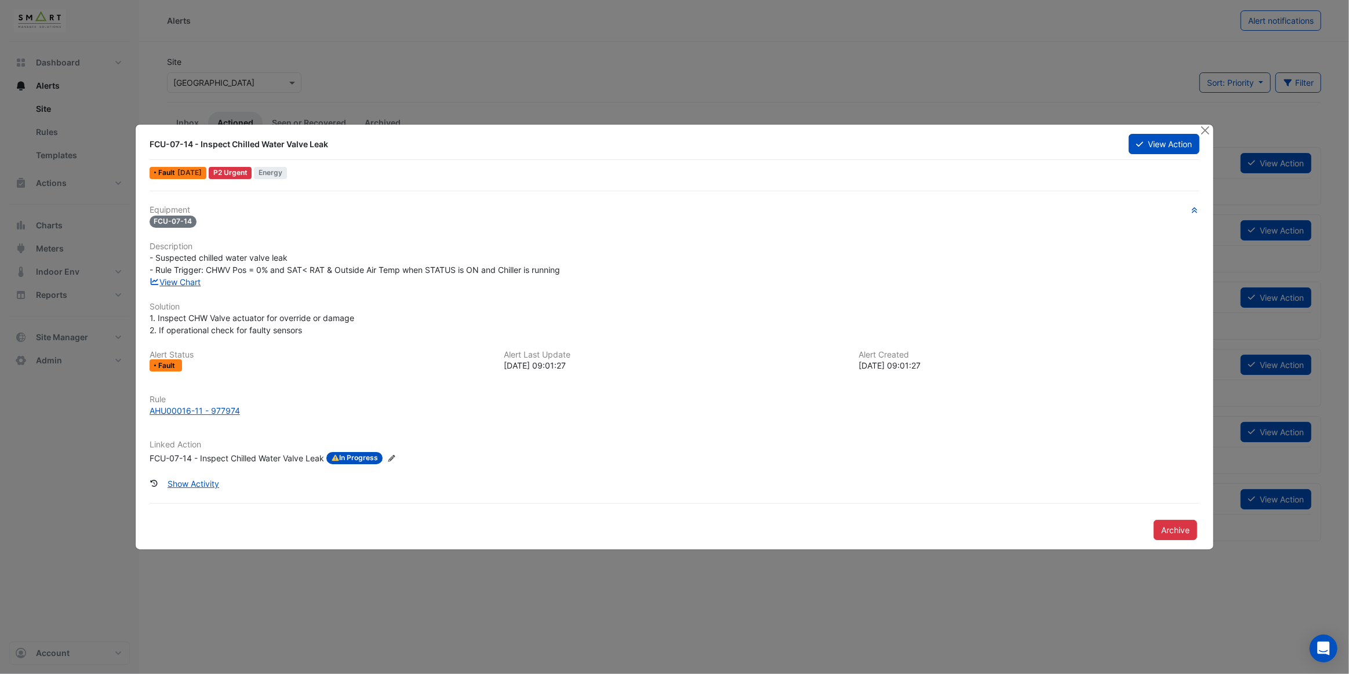
click at [266, 456] on div "FCU-07-14 - Inspect Chilled Water Valve Leak" at bounding box center [237, 458] width 175 height 13
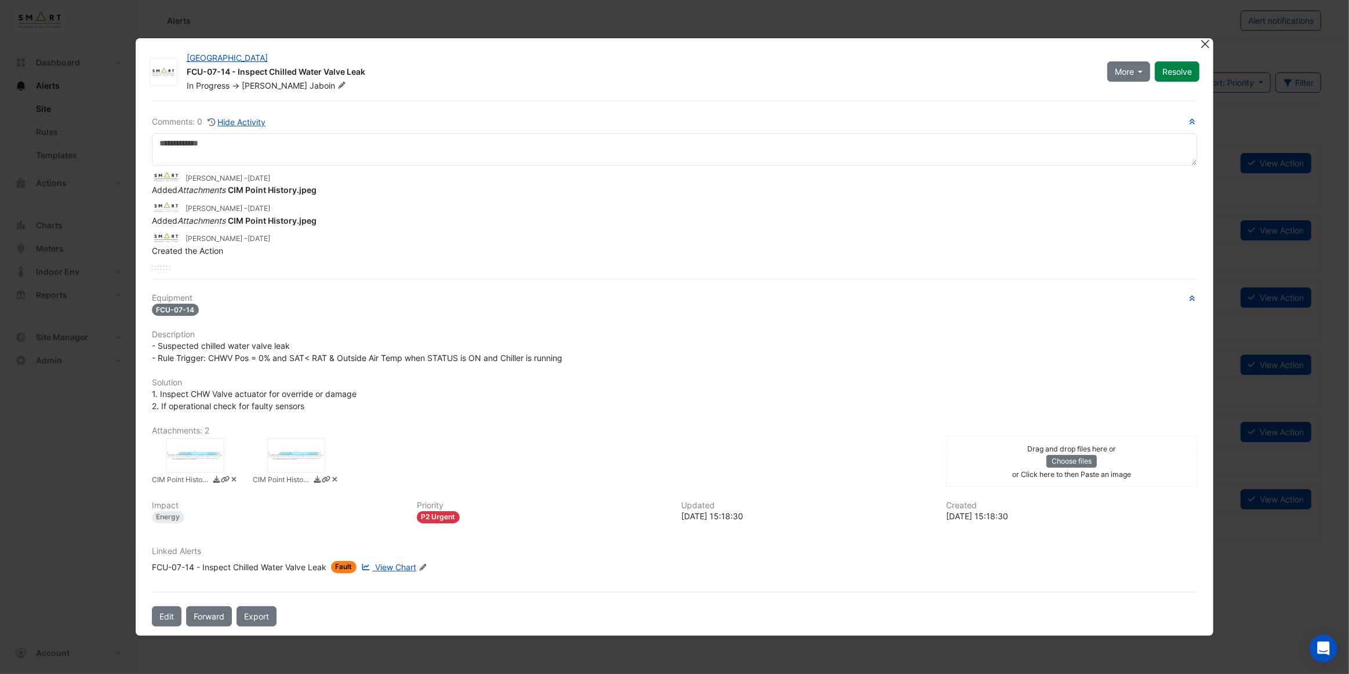
click at [1202, 48] on button "Close" at bounding box center [1205, 44] width 12 height 12
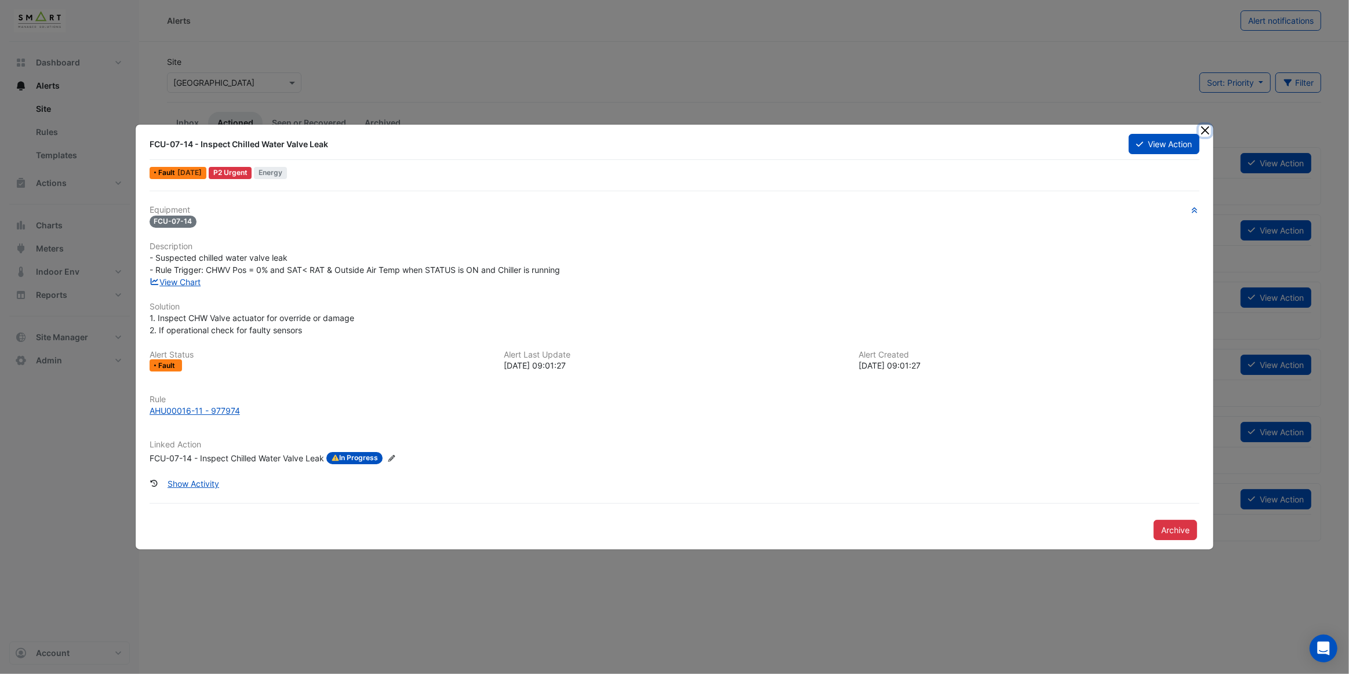
click at [1202, 130] on button "Close" at bounding box center [1205, 131] width 12 height 12
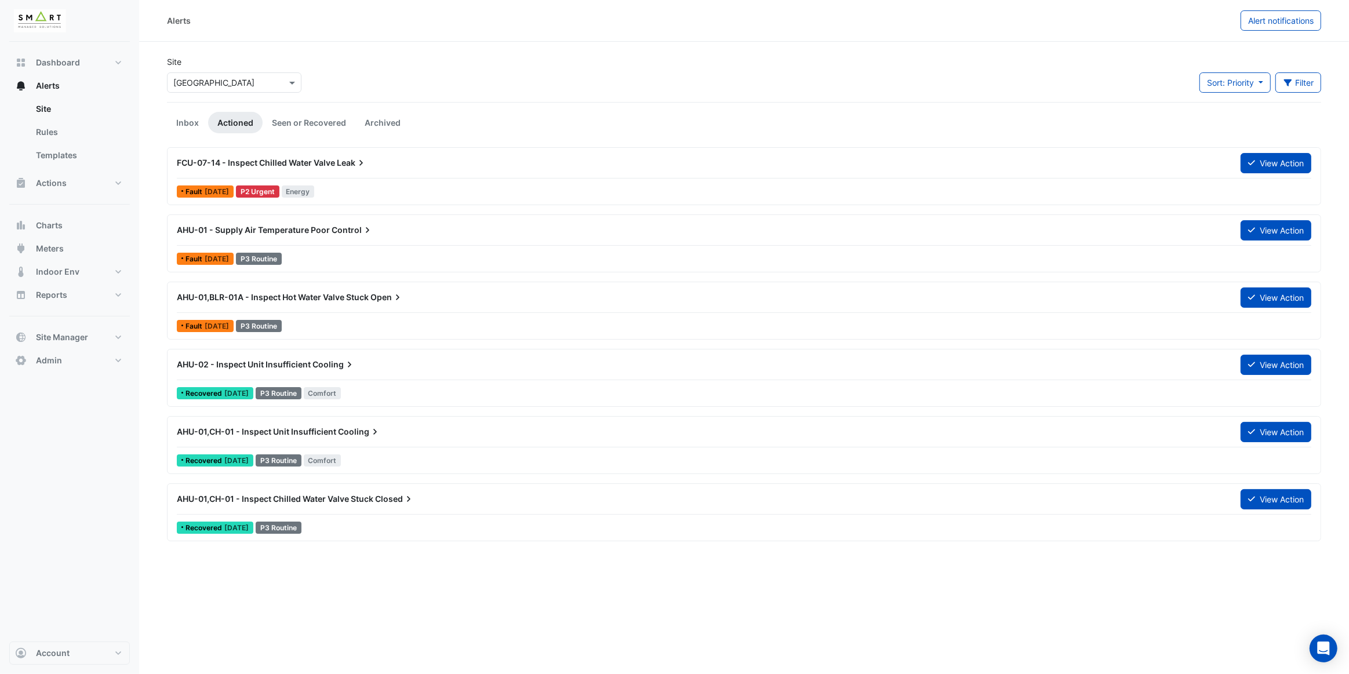
click at [332, 245] on div at bounding box center [744, 245] width 1135 height 1
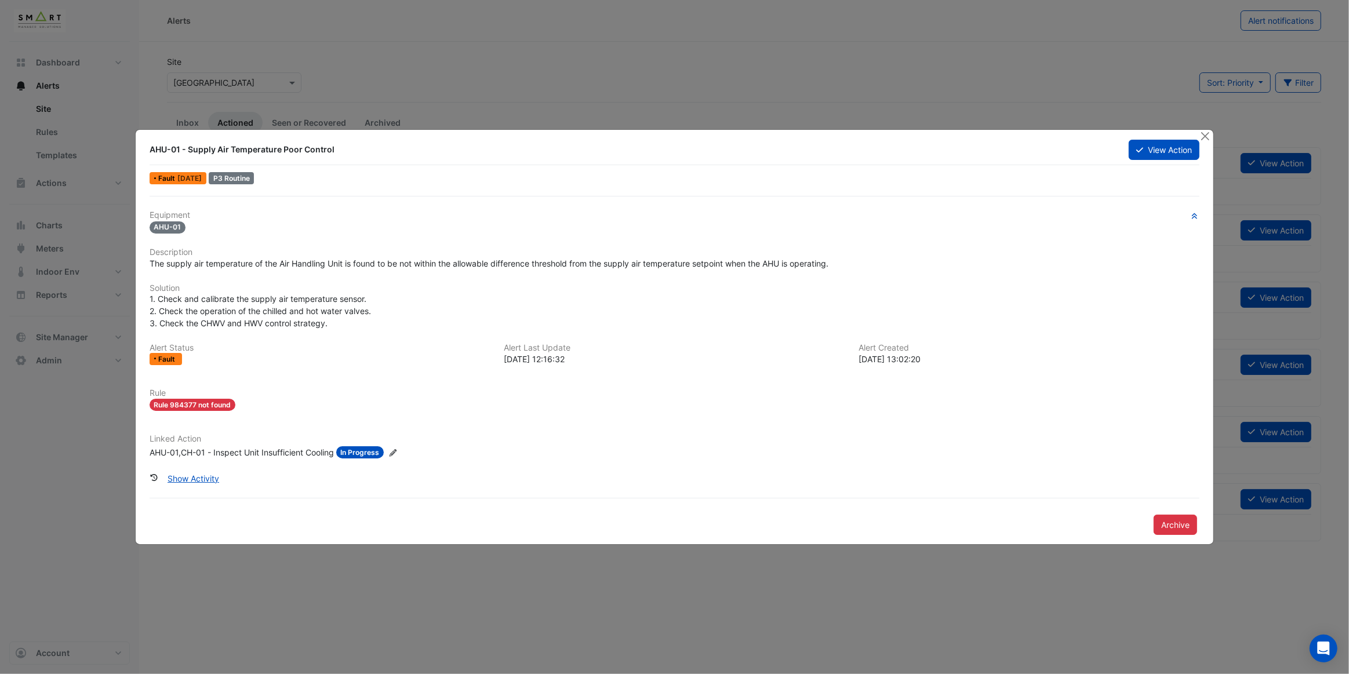
click at [273, 455] on div "AHU-01,CH-01 - Inspect Unit Insufficient Cooling" at bounding box center [242, 453] width 184 height 12
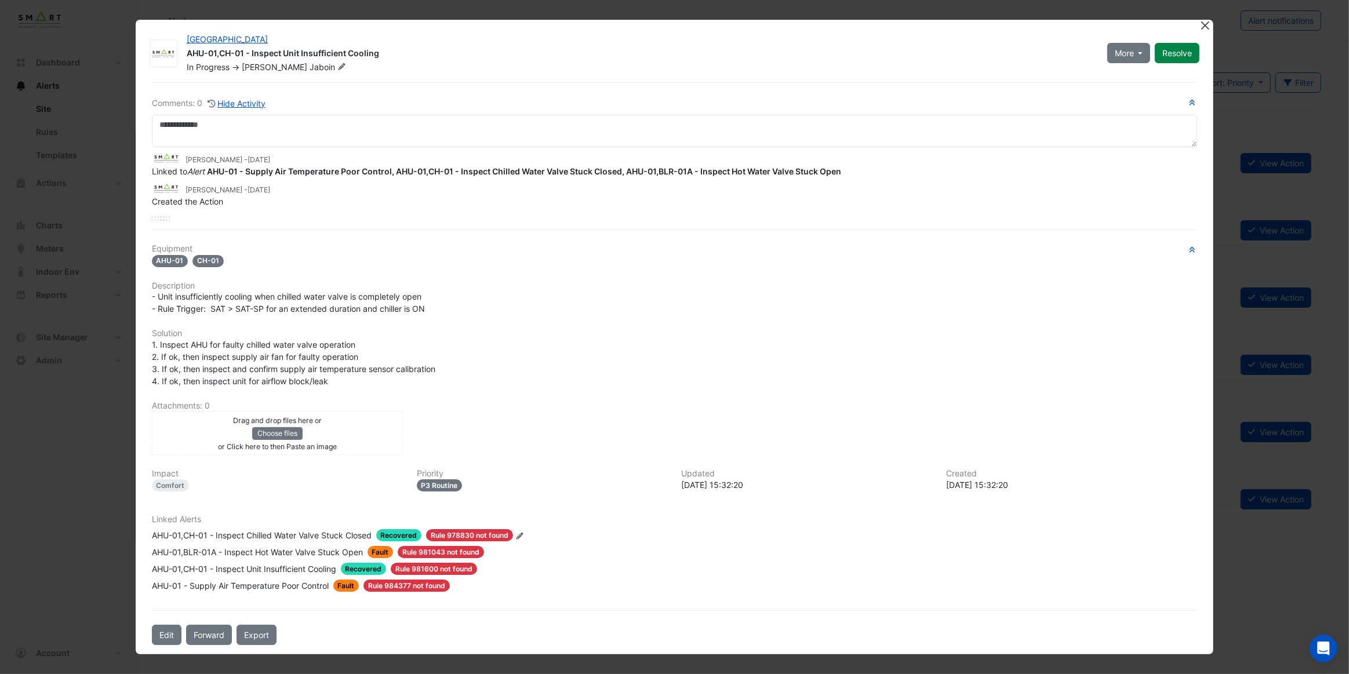
click at [1203, 29] on button "Close" at bounding box center [1205, 26] width 12 height 12
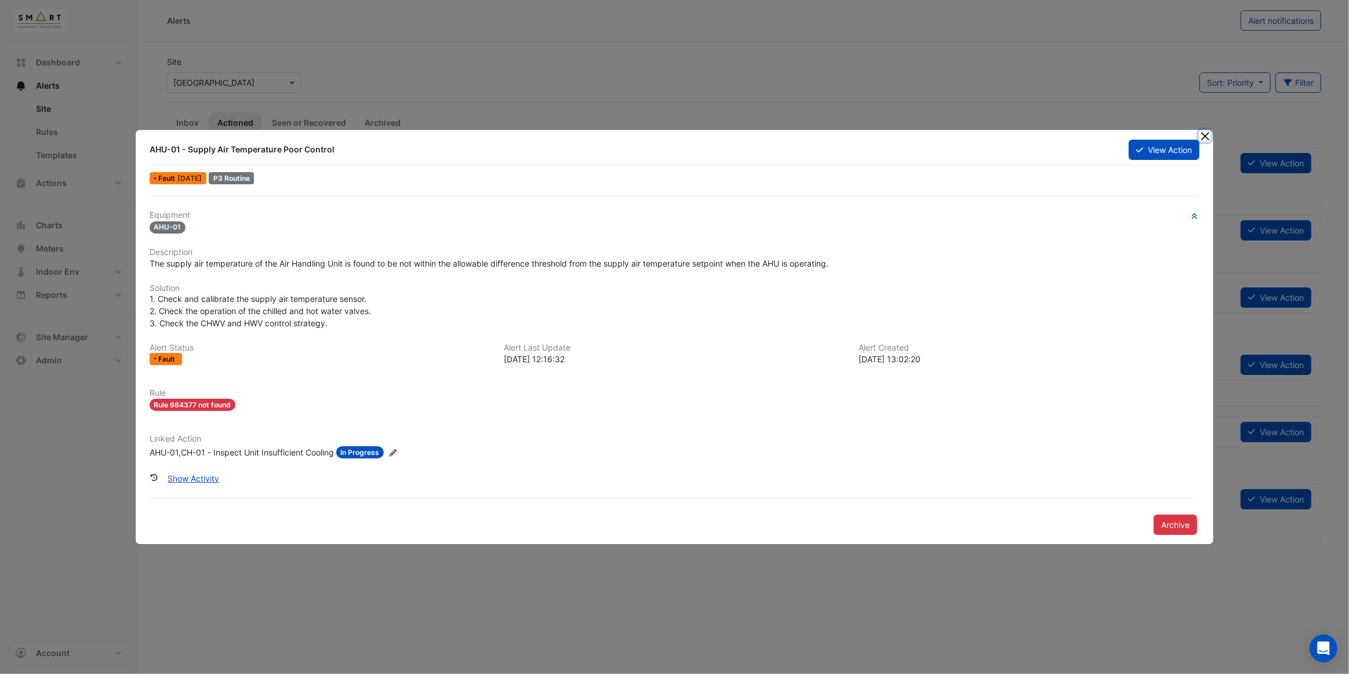
click at [1204, 139] on button "Close" at bounding box center [1205, 136] width 12 height 12
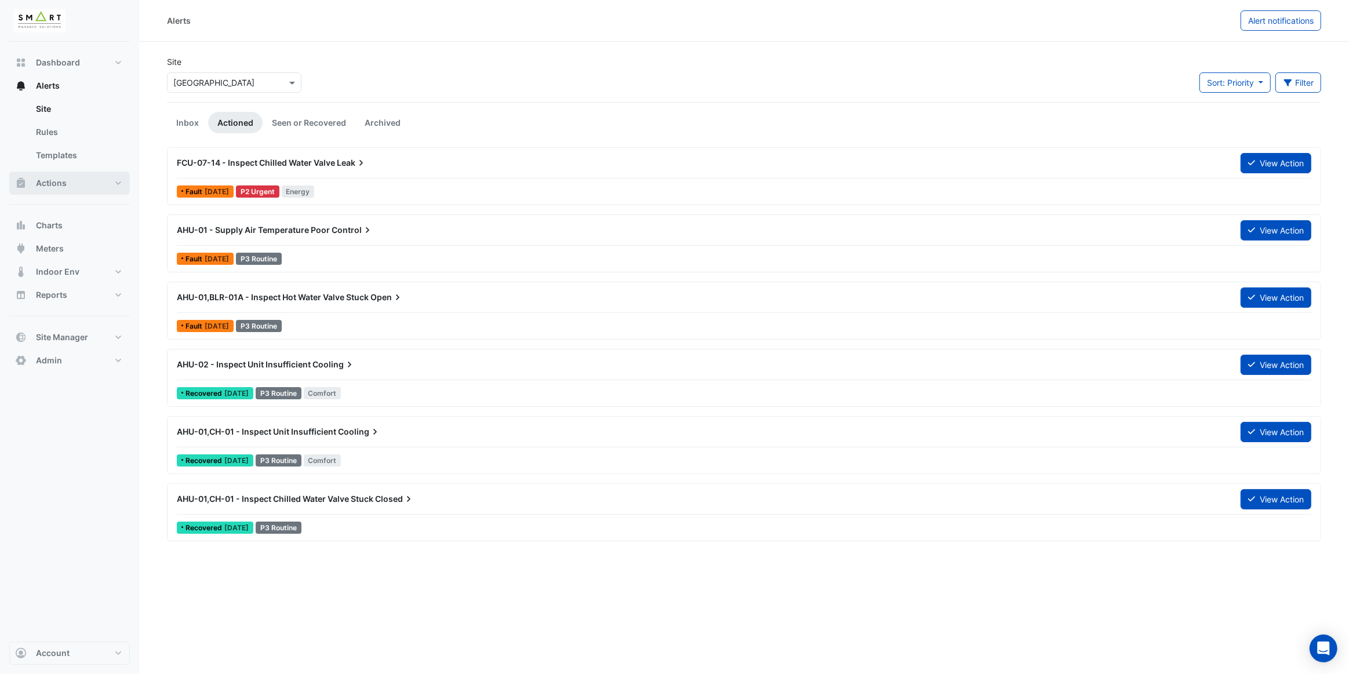
click at [61, 182] on span "Actions" at bounding box center [51, 183] width 31 height 12
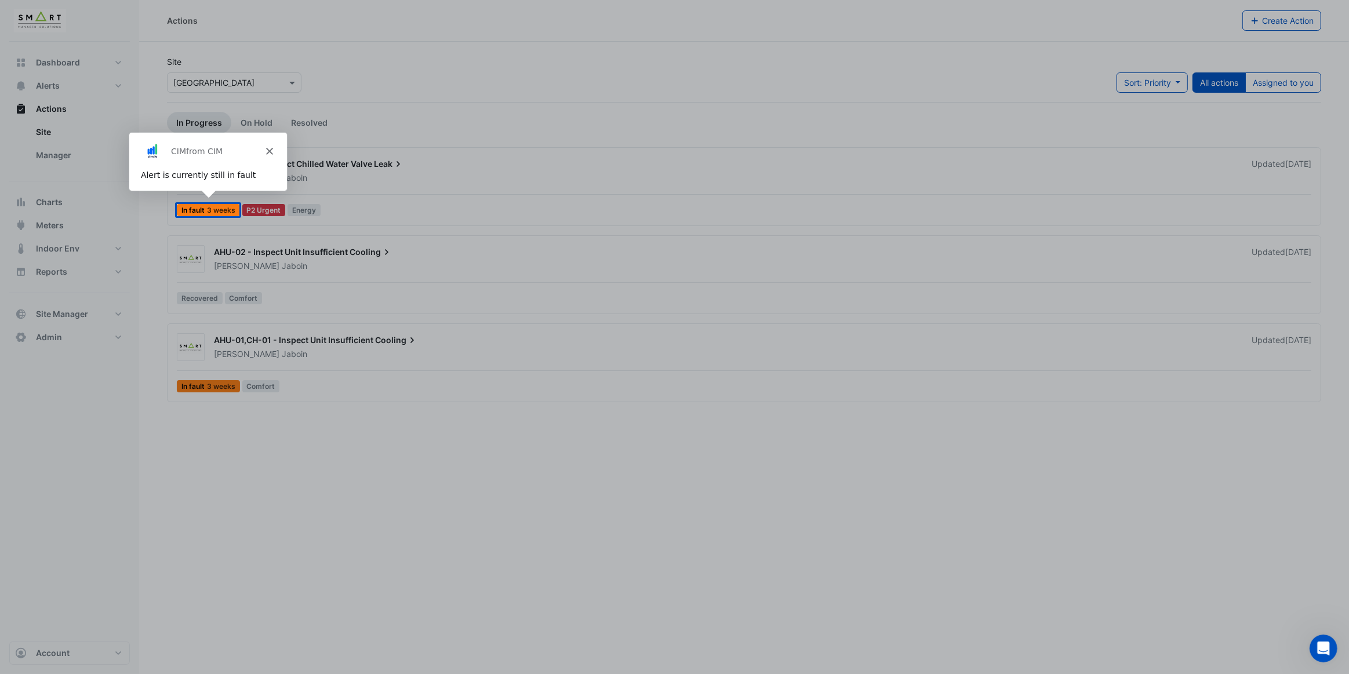
click at [268, 150] on polygon "Close" at bounding box center [268, 150] width 7 height 7
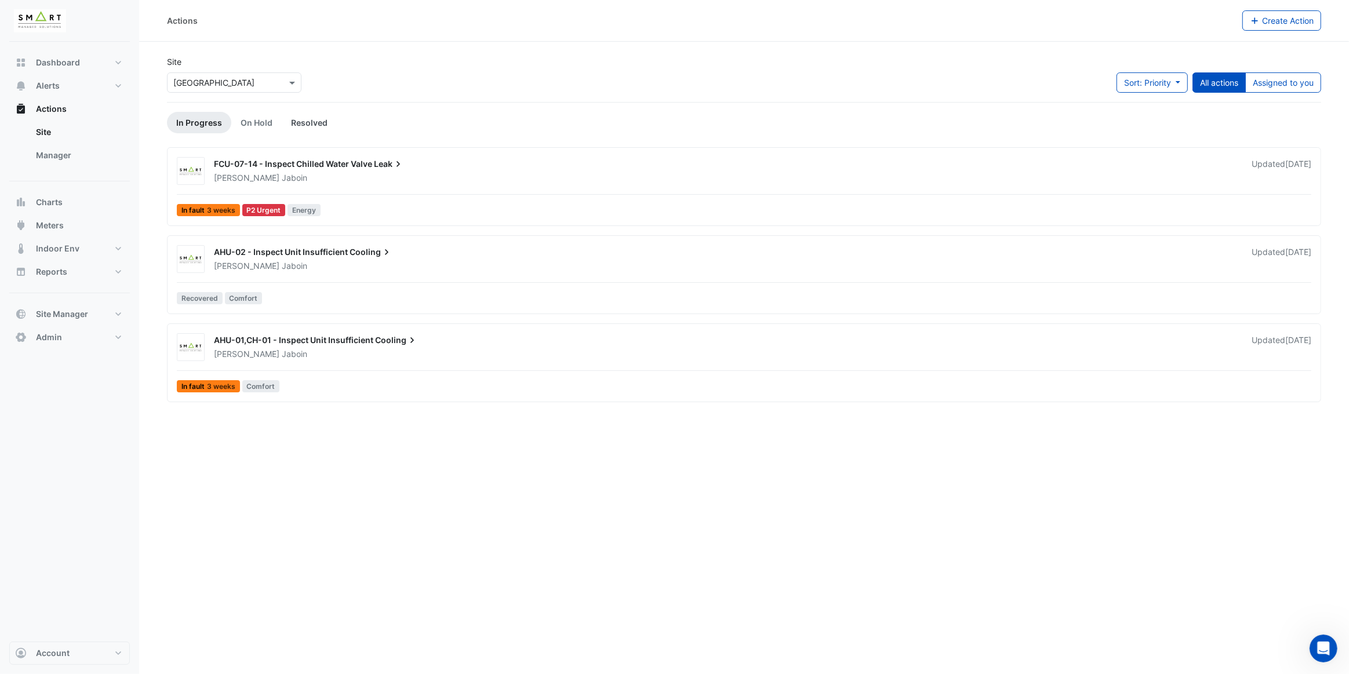
click at [299, 124] on link "Resolved" at bounding box center [309, 122] width 55 height 21
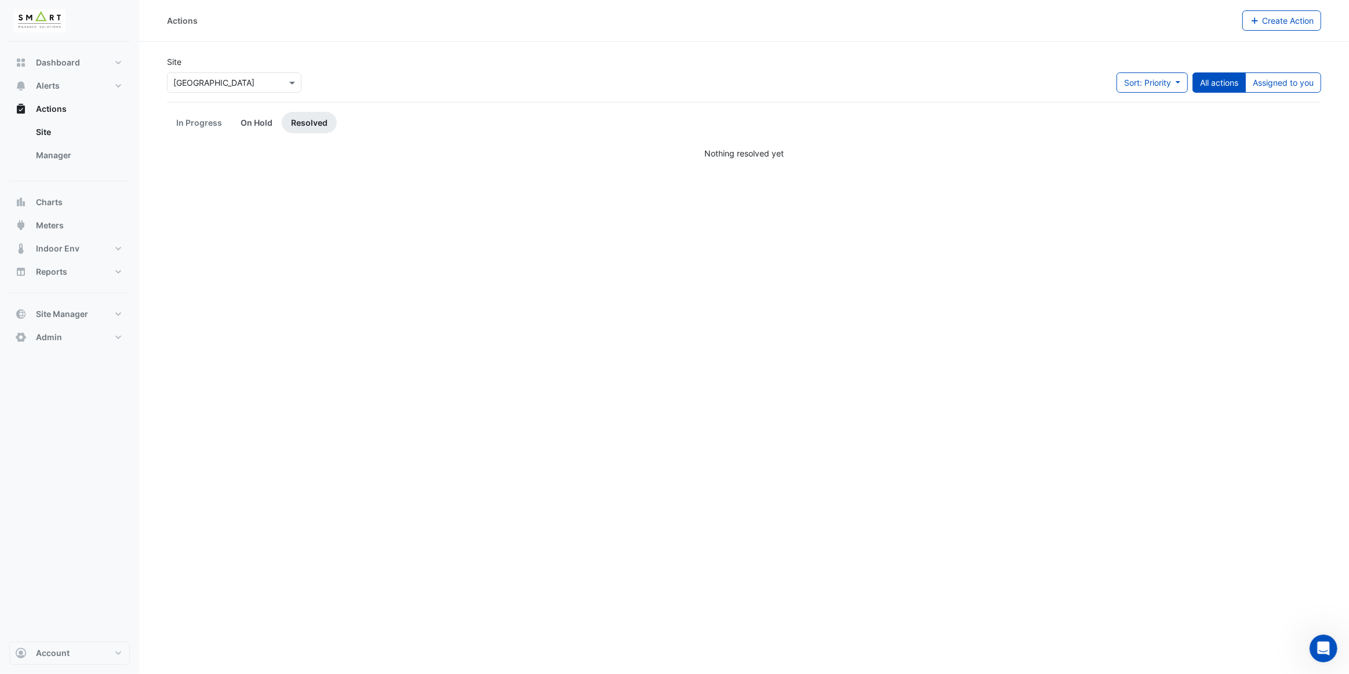
click at [244, 124] on link "On Hold" at bounding box center [256, 122] width 50 height 21
click at [216, 125] on link "In Progress" at bounding box center [199, 122] width 64 height 21
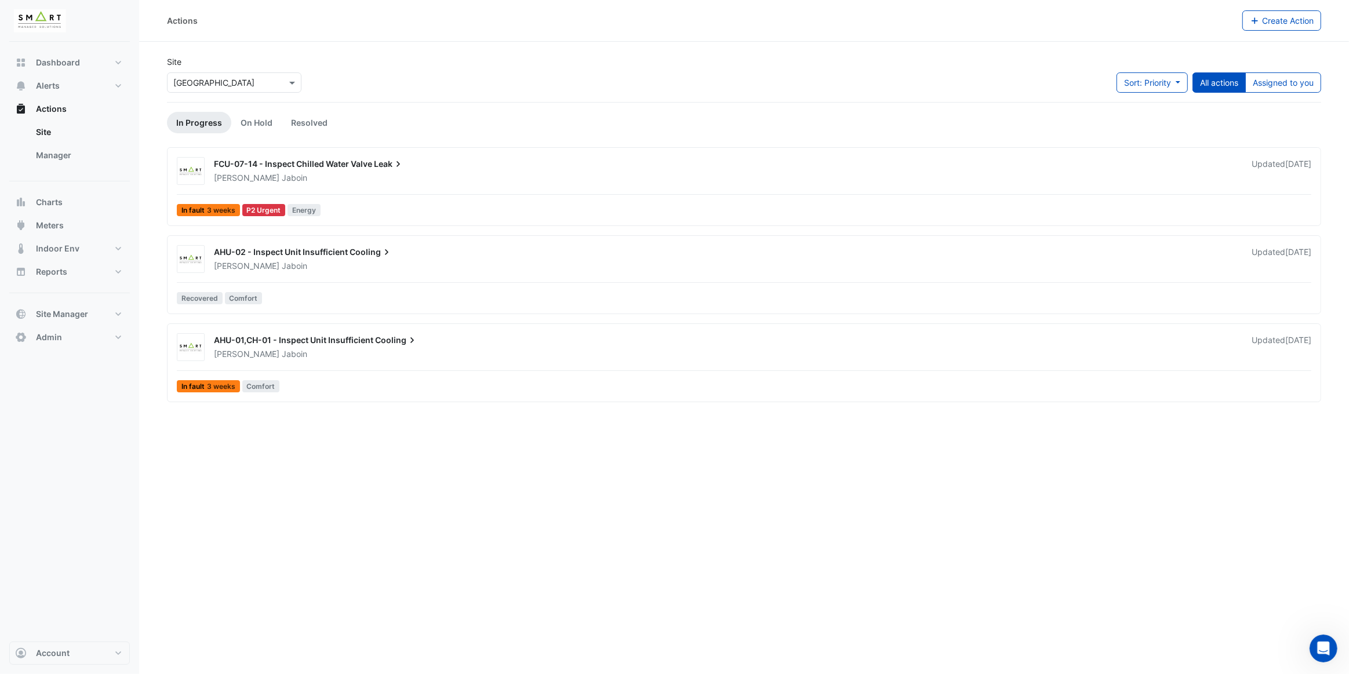
click at [310, 284] on div "AHU-02 - Inspect Unit Insufficient Cooling Adrien Jaboin Updated 2 weeks ago Re…" at bounding box center [744, 277] width 1144 height 64
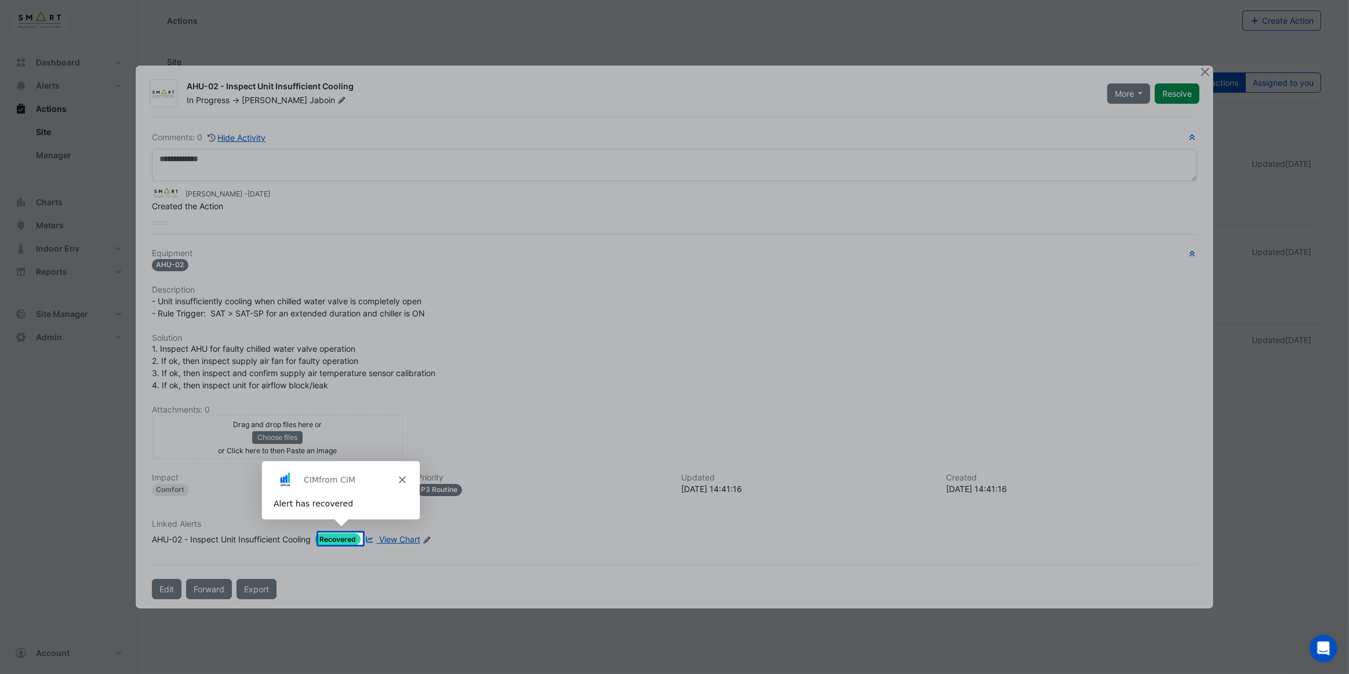
click at [402, 479] on icon "Close" at bounding box center [401, 479] width 7 height 7
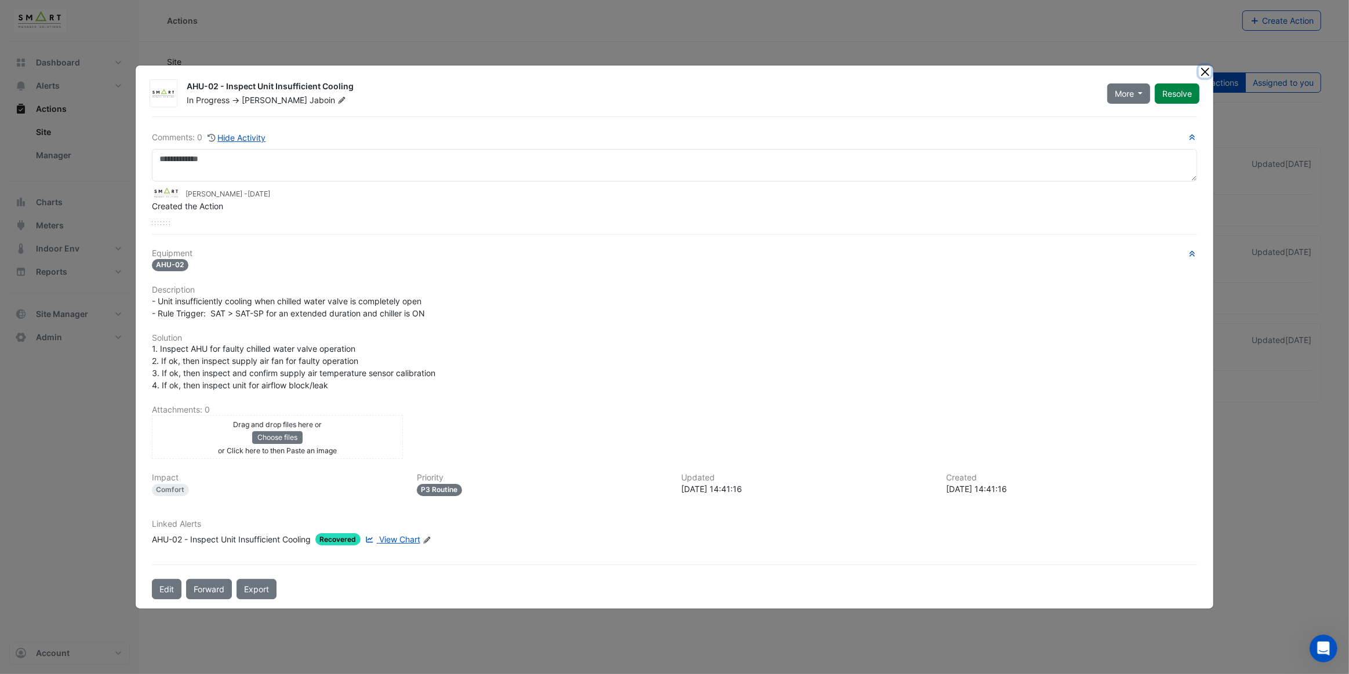
click at [1200, 74] on button "Close" at bounding box center [1205, 72] width 12 height 12
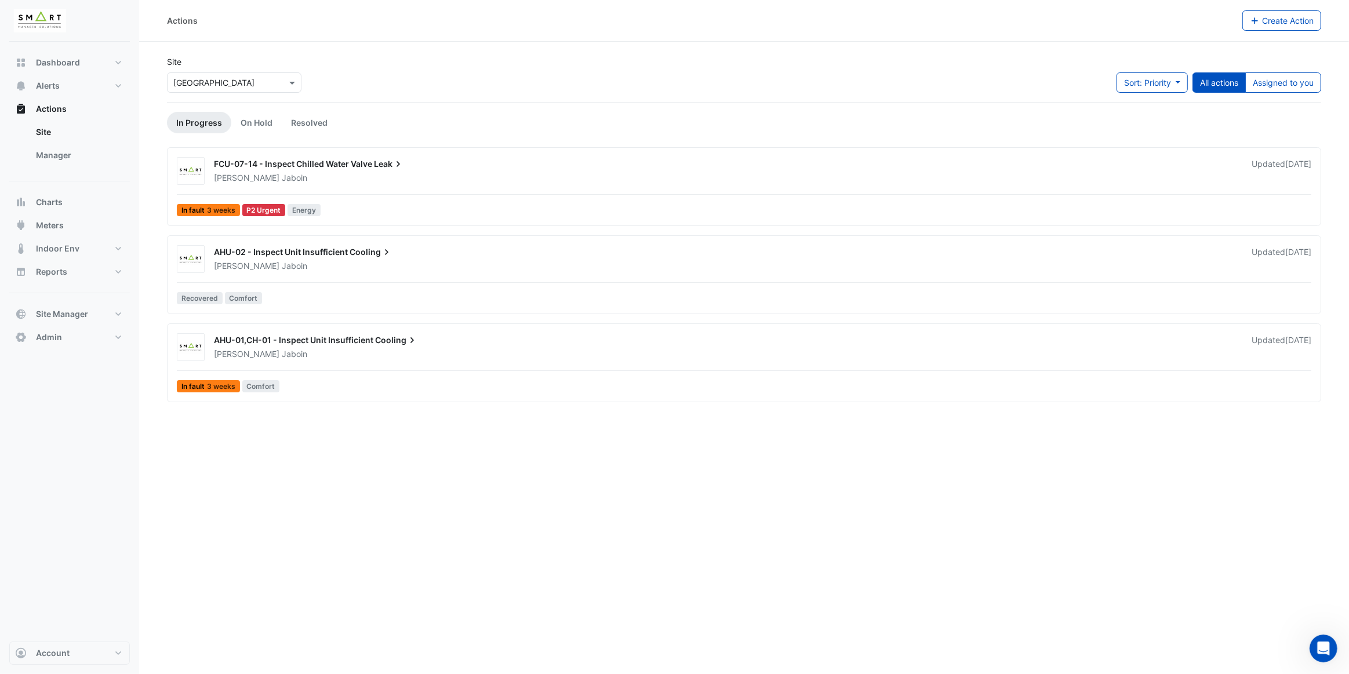
click at [343, 353] on div "Adrien Jaboin" at bounding box center [726, 355] width 1026 height 12
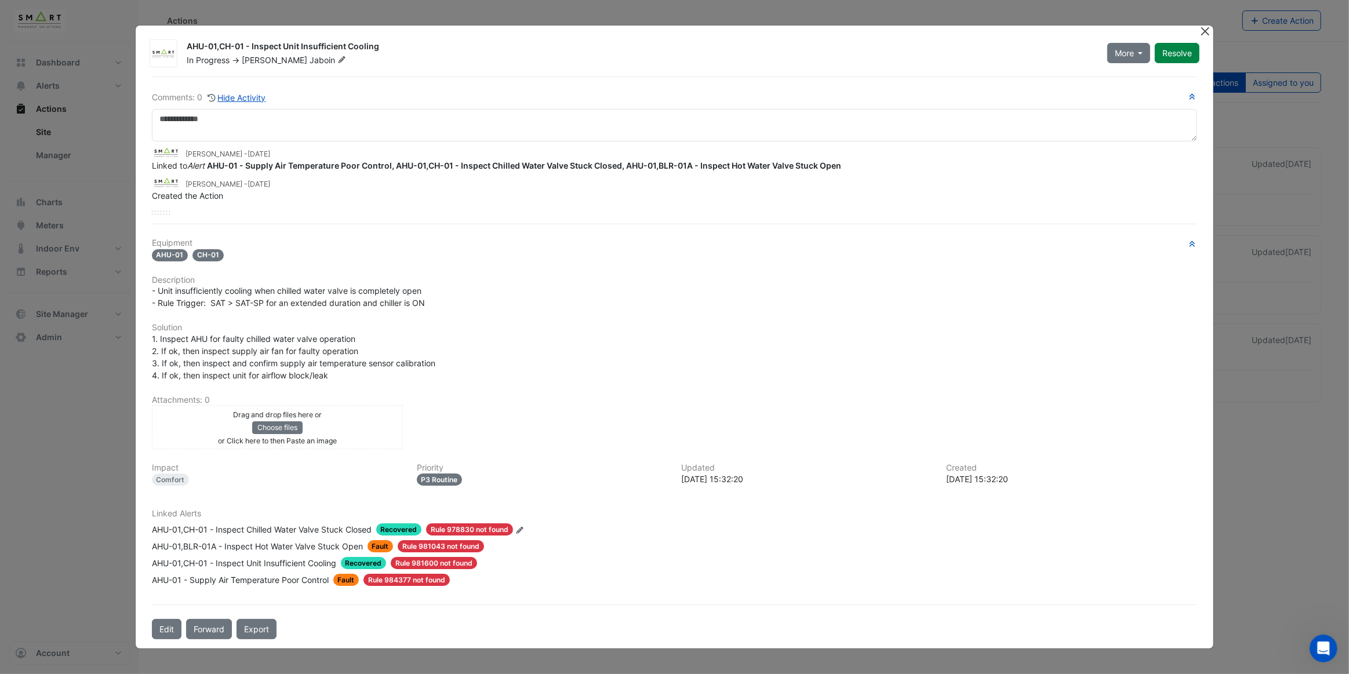
click at [1200, 34] on button "Close" at bounding box center [1205, 32] width 12 height 12
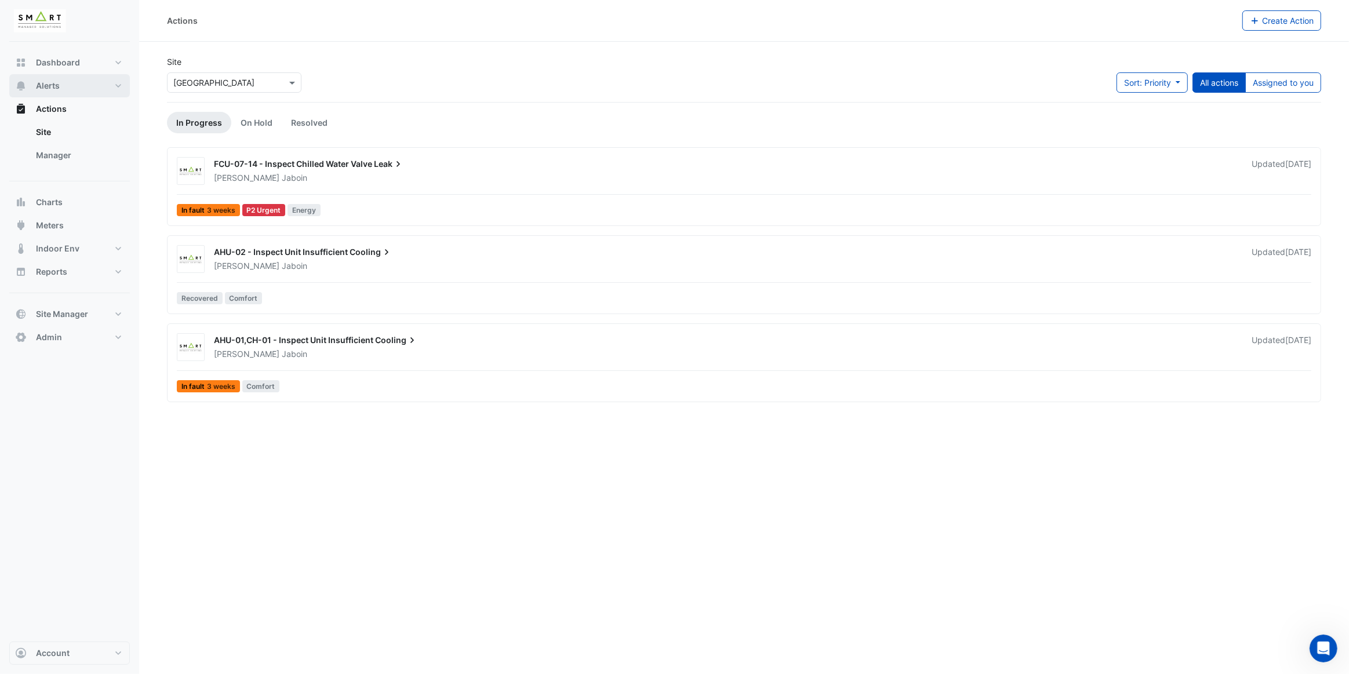
click at [86, 84] on button "Alerts" at bounding box center [69, 85] width 121 height 23
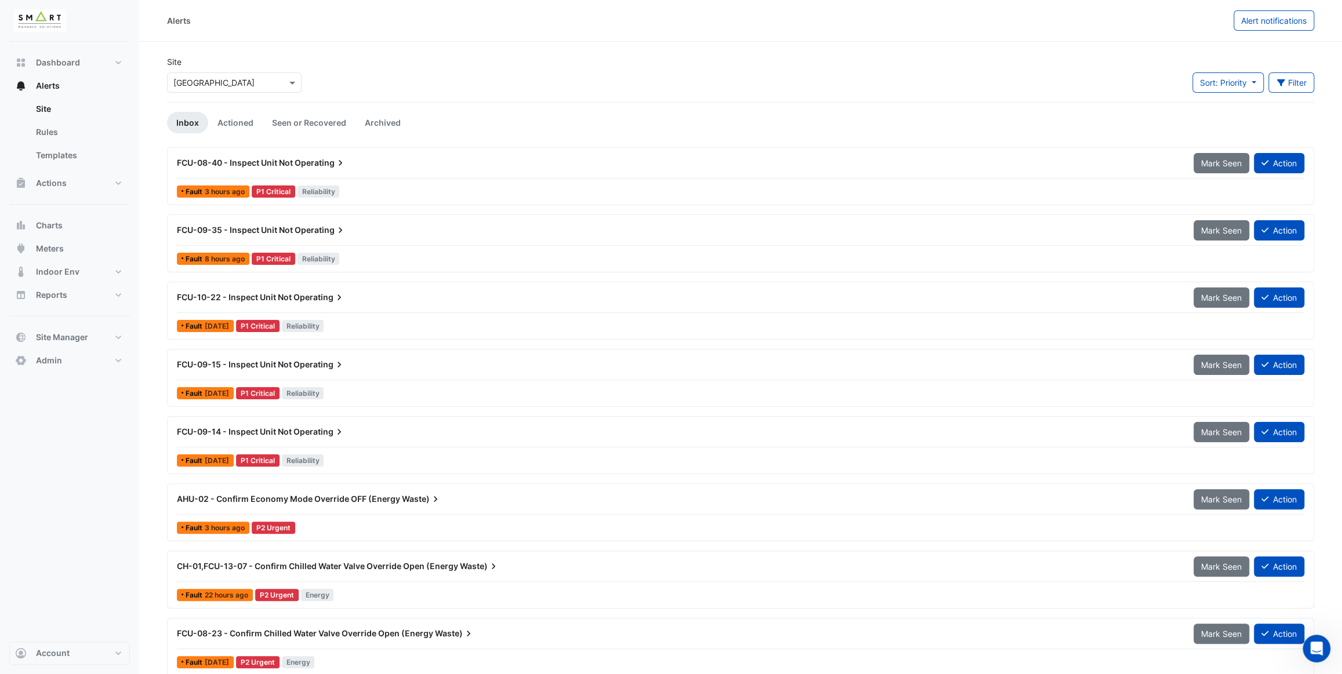
click at [239, 74] on div "Select a Site × Thames Tower" at bounding box center [234, 82] width 135 height 20
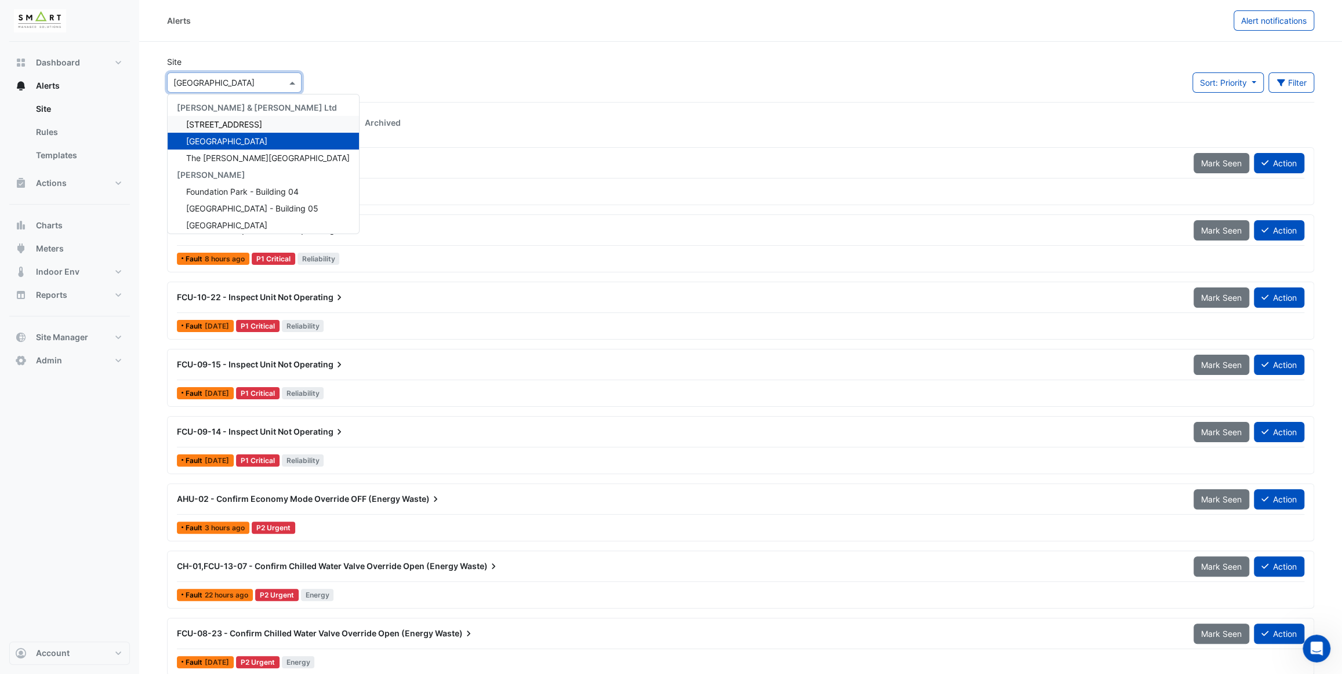
click at [238, 121] on span "[STREET_ADDRESS]" at bounding box center [224, 124] width 76 height 10
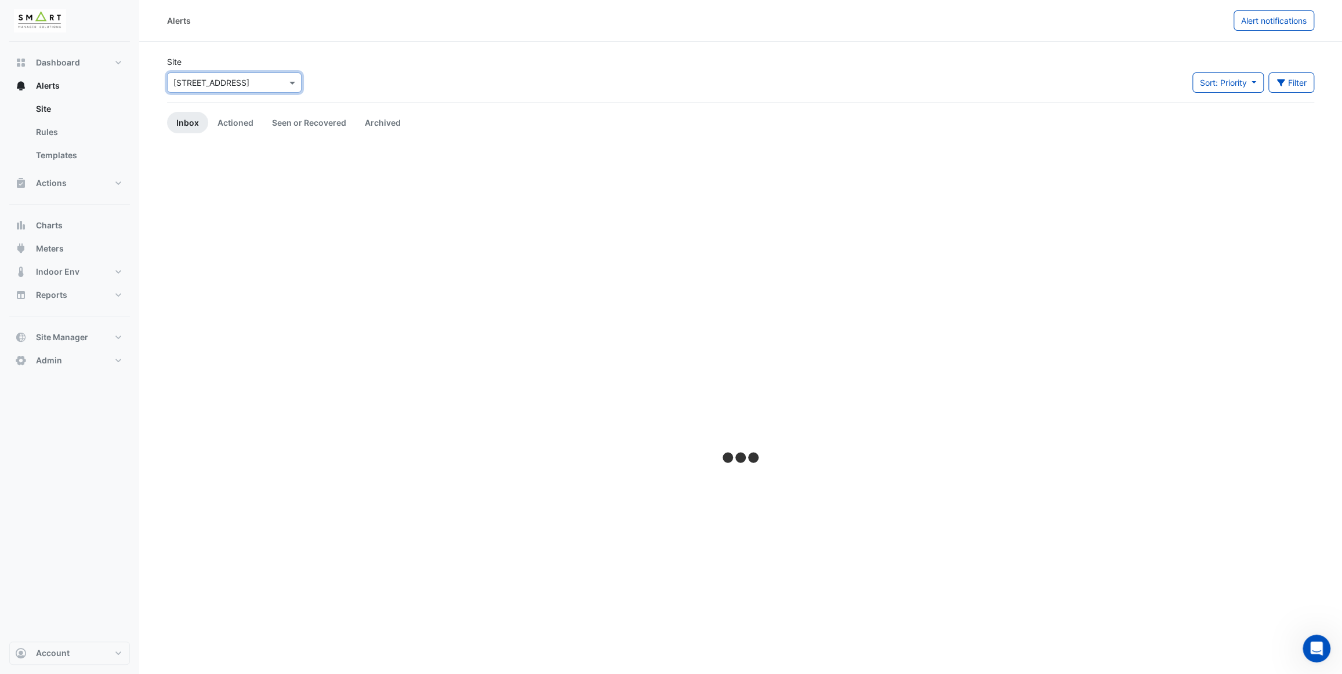
click at [368, 77] on div "Site Select a Site × 12 Hammersmith Grove Sort: Priority Priority Updated Filte…" at bounding box center [740, 79] width 1161 height 46
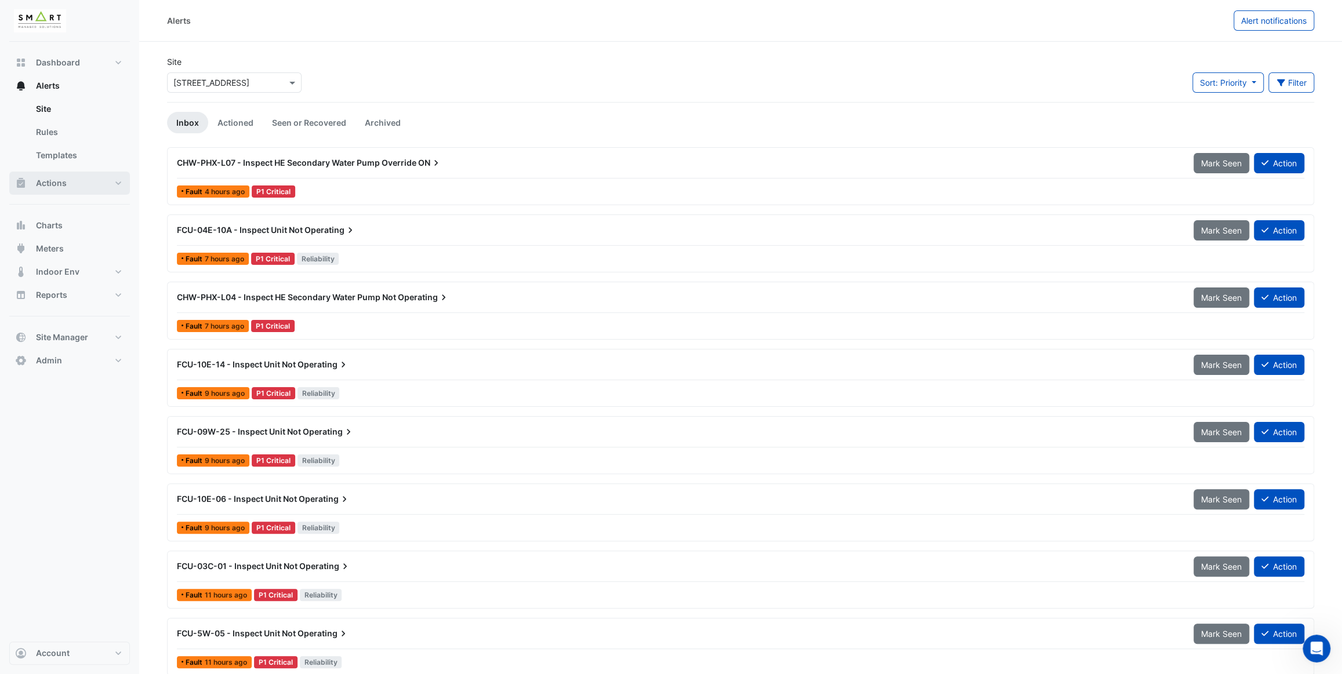
click at [85, 188] on button "Actions" at bounding box center [69, 183] width 121 height 23
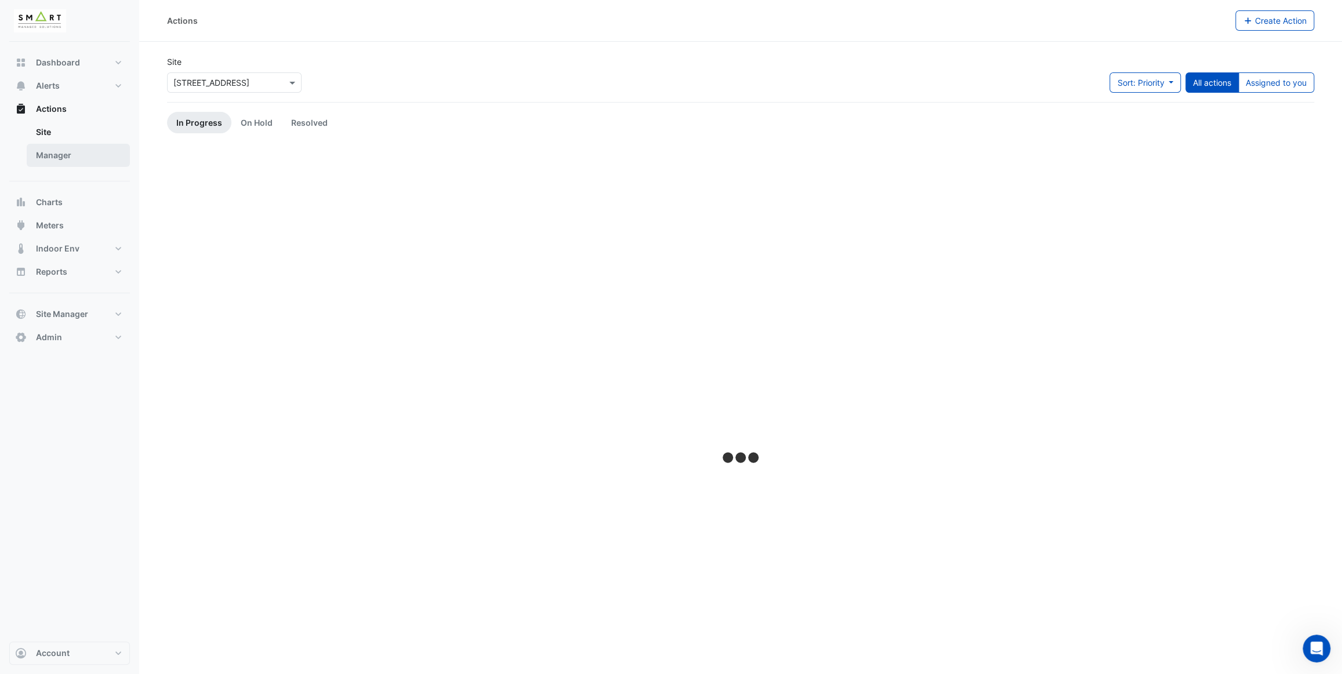
click at [85, 161] on link "Manager" at bounding box center [78, 155] width 103 height 23
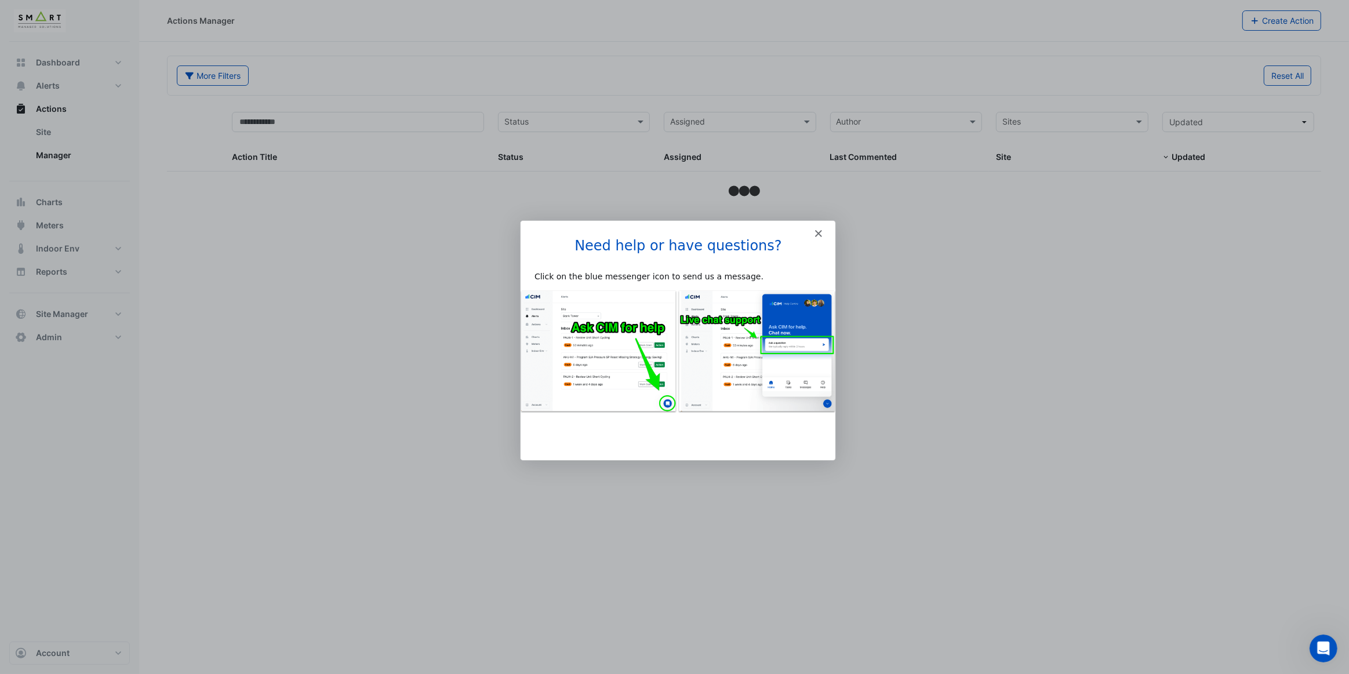
select select "***"
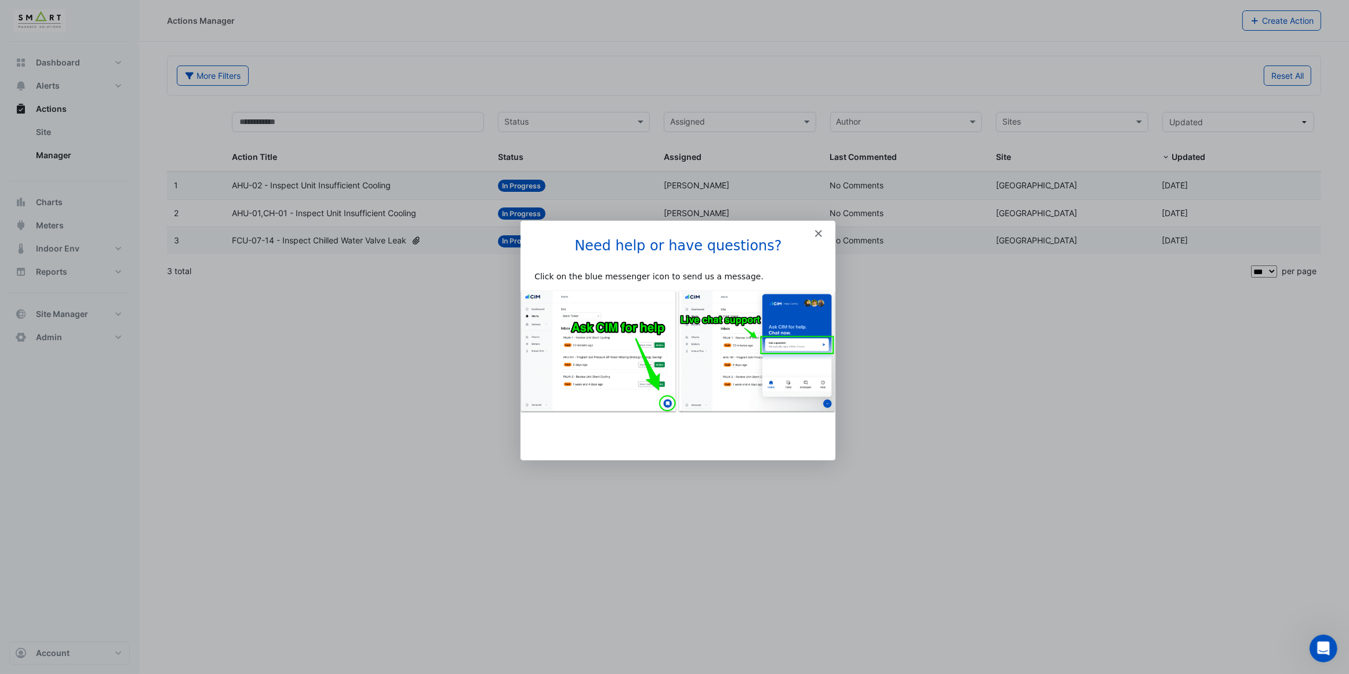
click at [818, 235] on icon "Close" at bounding box center [817, 233] width 7 height 7
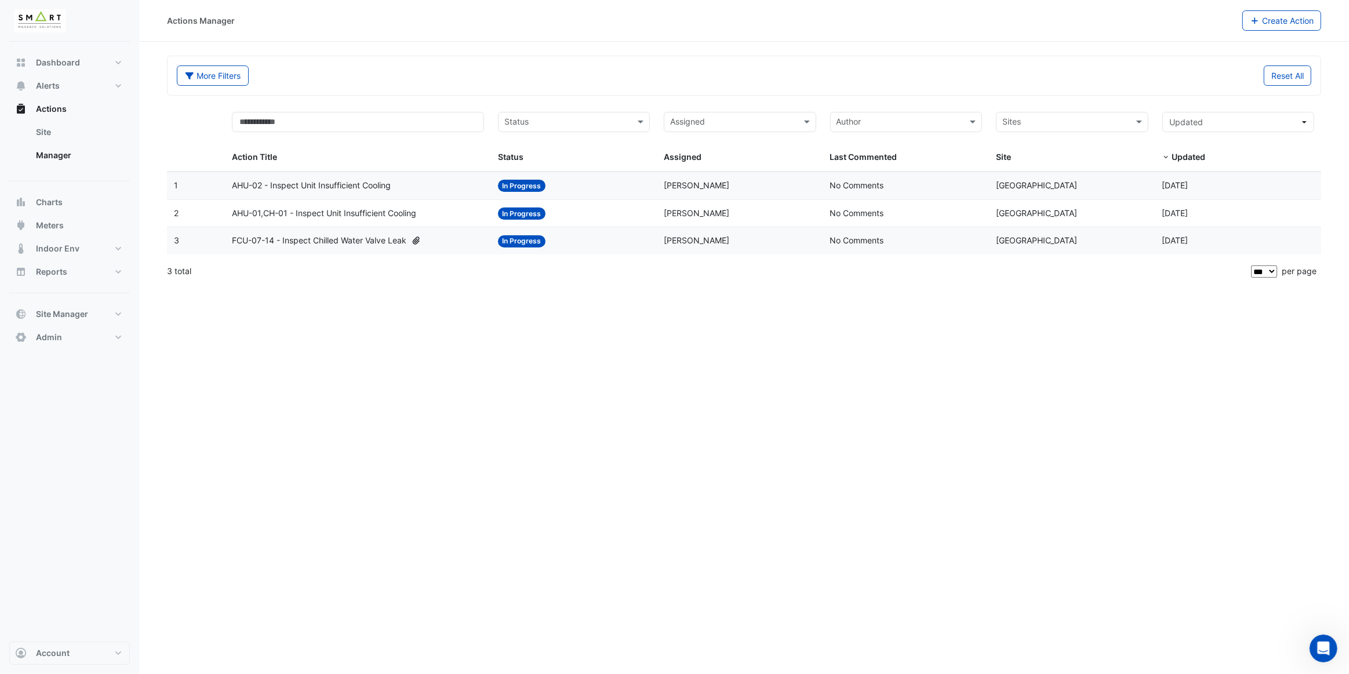
click at [438, 180] on div "AHU-02 - Inspect Unit Insufficient Cooling" at bounding box center [358, 185] width 252 height 13
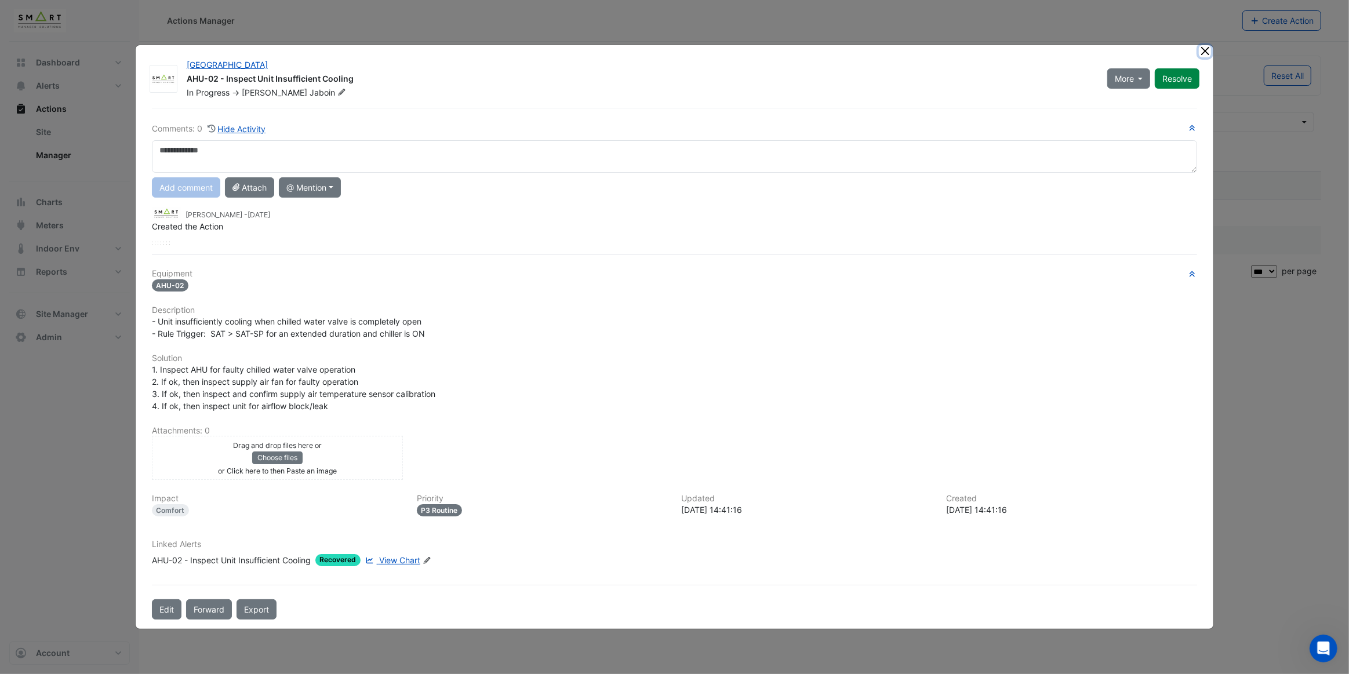
click at [1208, 54] on button "Close" at bounding box center [1205, 51] width 12 height 12
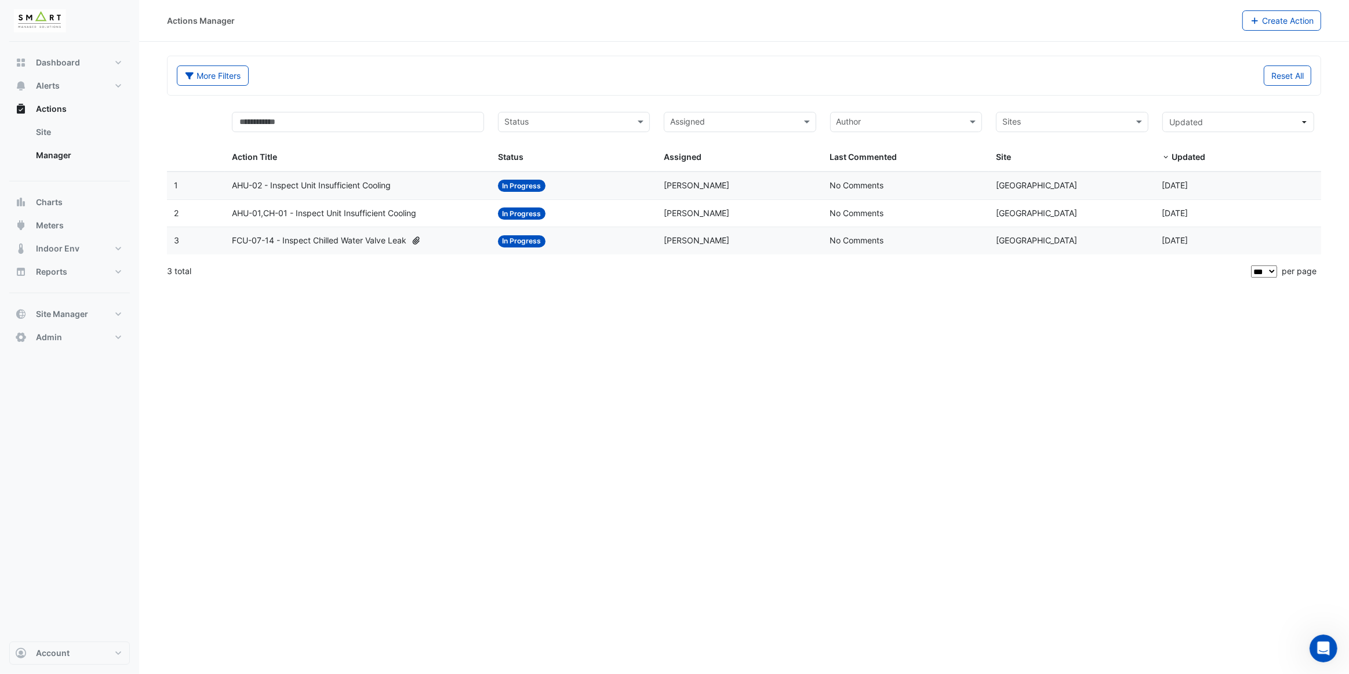
click at [408, 219] on span "AHU-01,CH-01 - Inspect Unit Insufficient Cooling" at bounding box center [324, 213] width 184 height 13
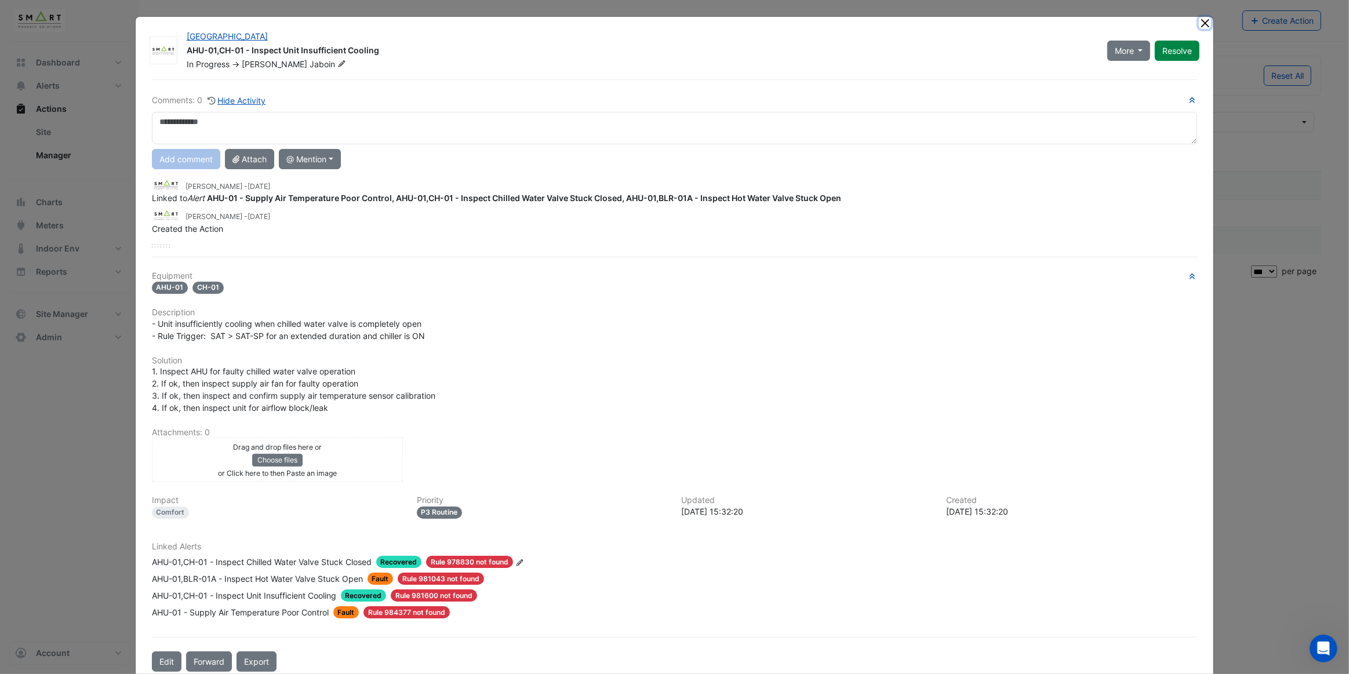
click at [1204, 27] on button "Close" at bounding box center [1205, 23] width 12 height 12
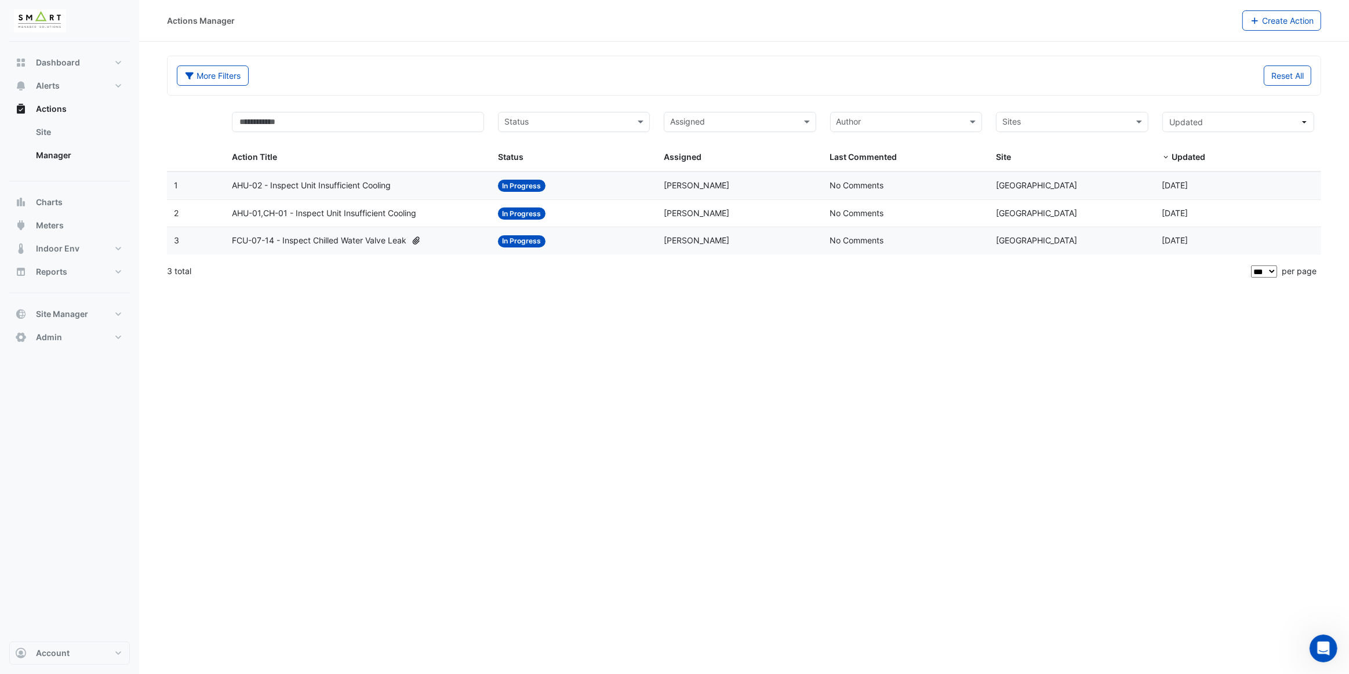
click at [383, 242] on span "FCU-07-14 - Inspect Chilled Water Valve Leak" at bounding box center [319, 240] width 175 height 13
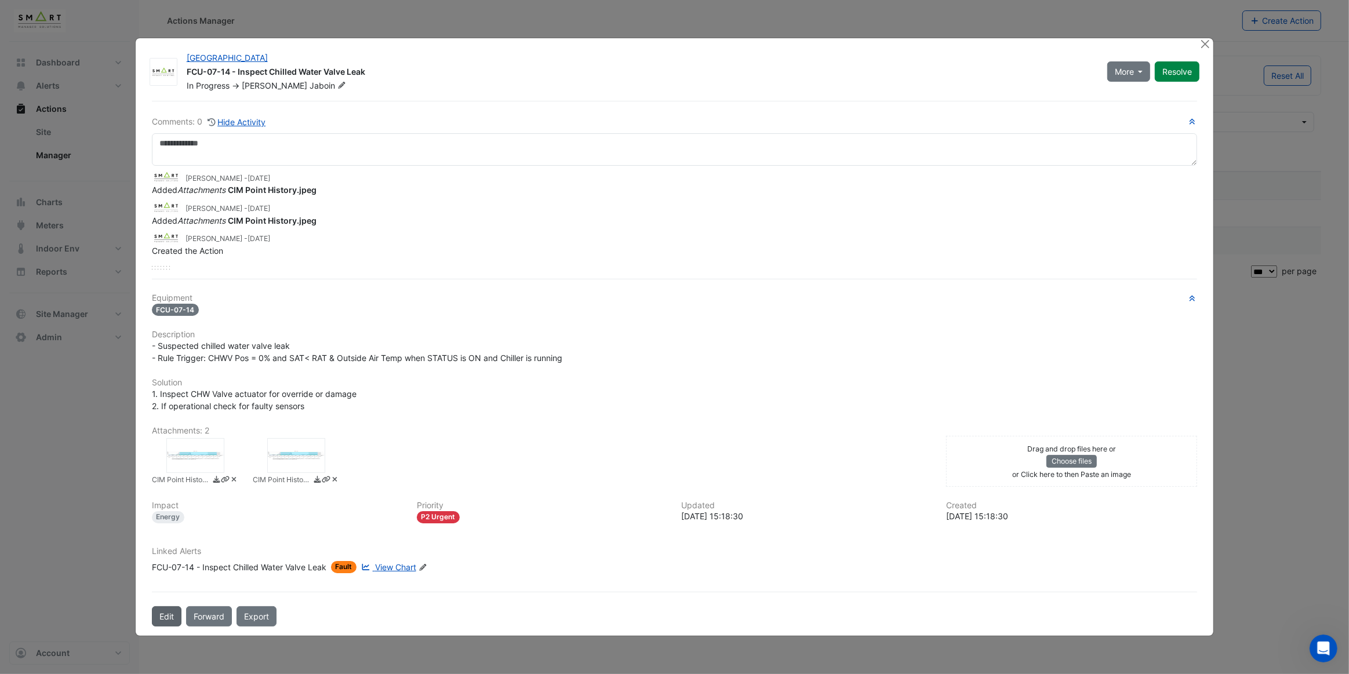
click at [168, 612] on button "Edit" at bounding box center [167, 617] width 30 height 20
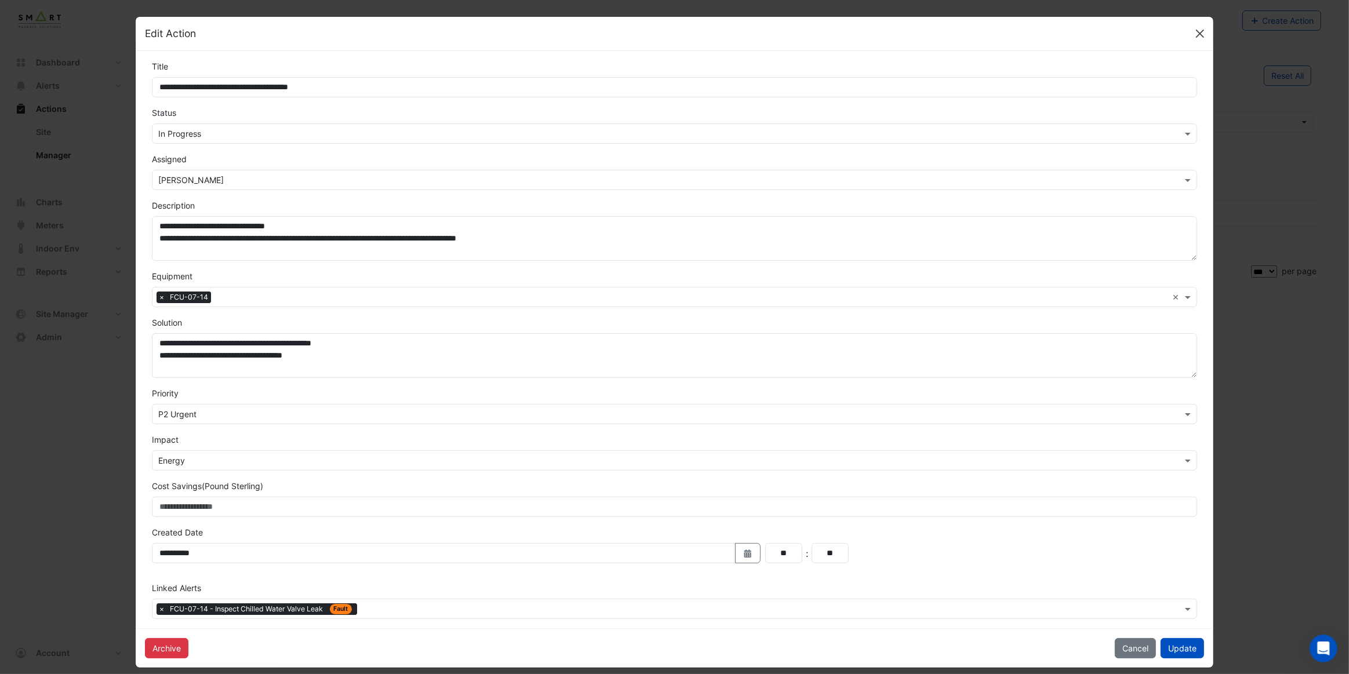
click at [1195, 31] on button "Close" at bounding box center [1200, 33] width 17 height 17
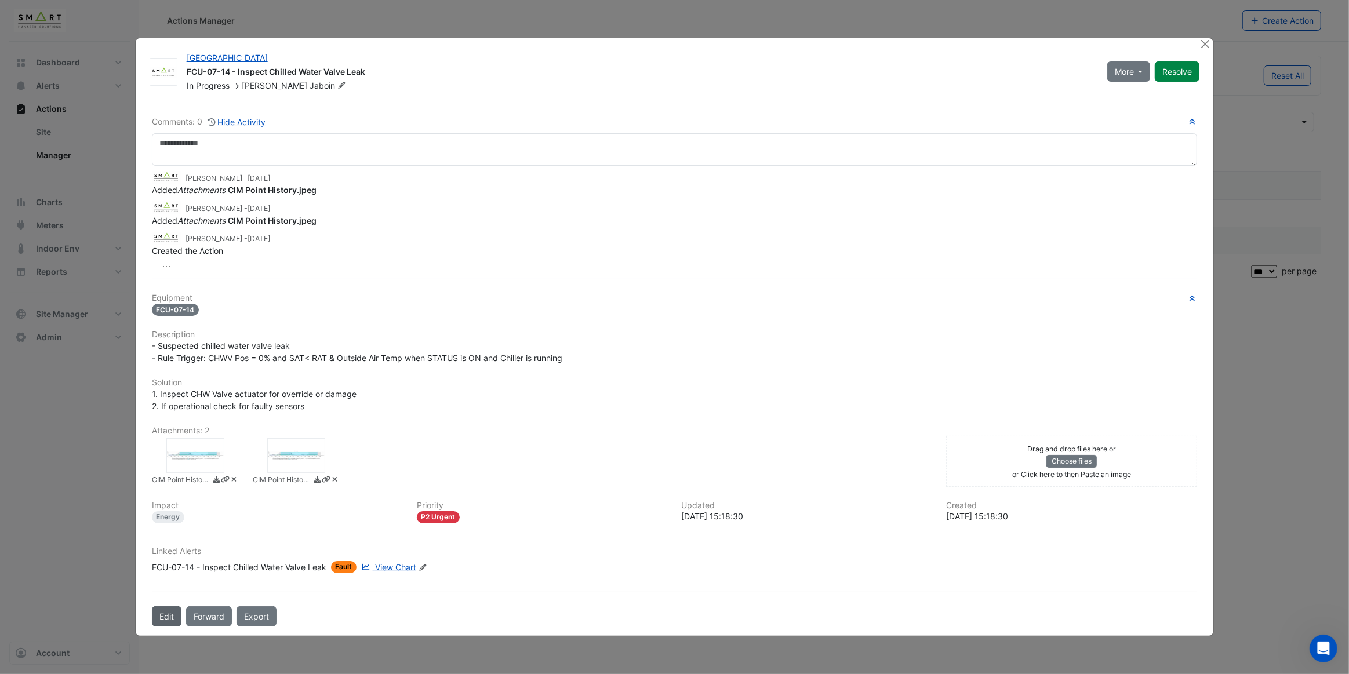
click at [166, 616] on button "Edit" at bounding box center [167, 617] width 30 height 20
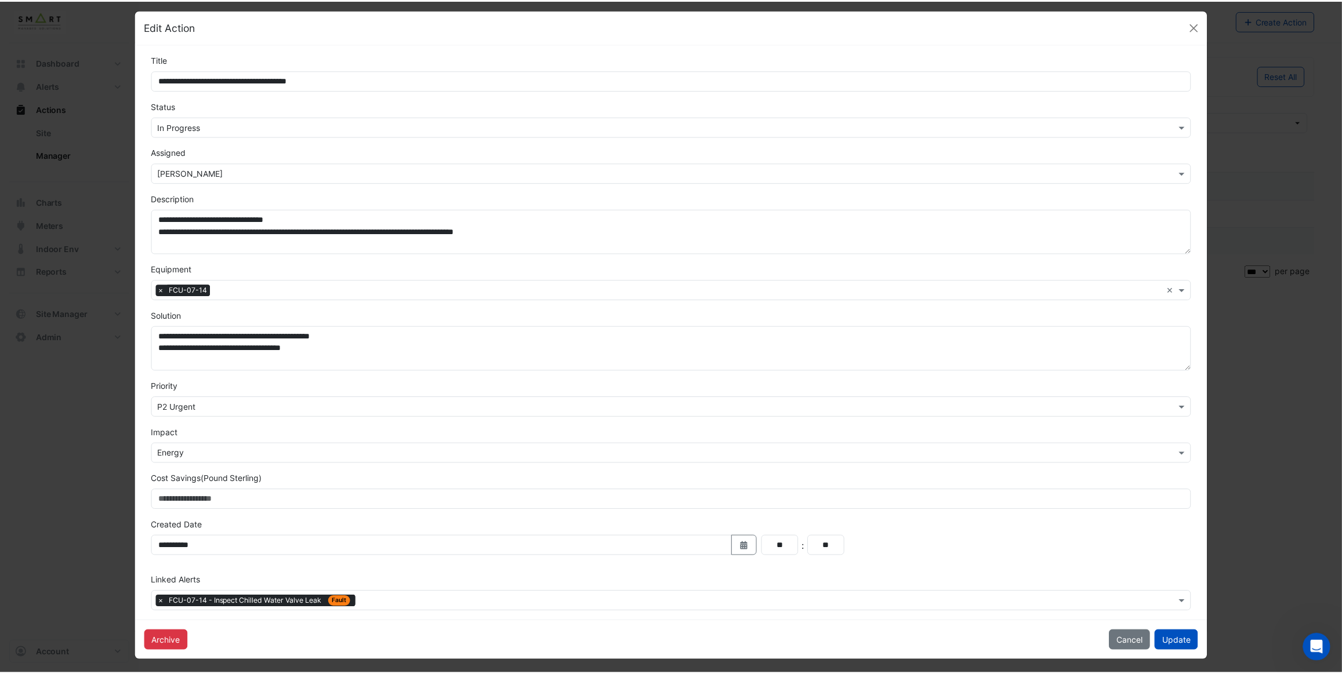
scroll to position [9, 0]
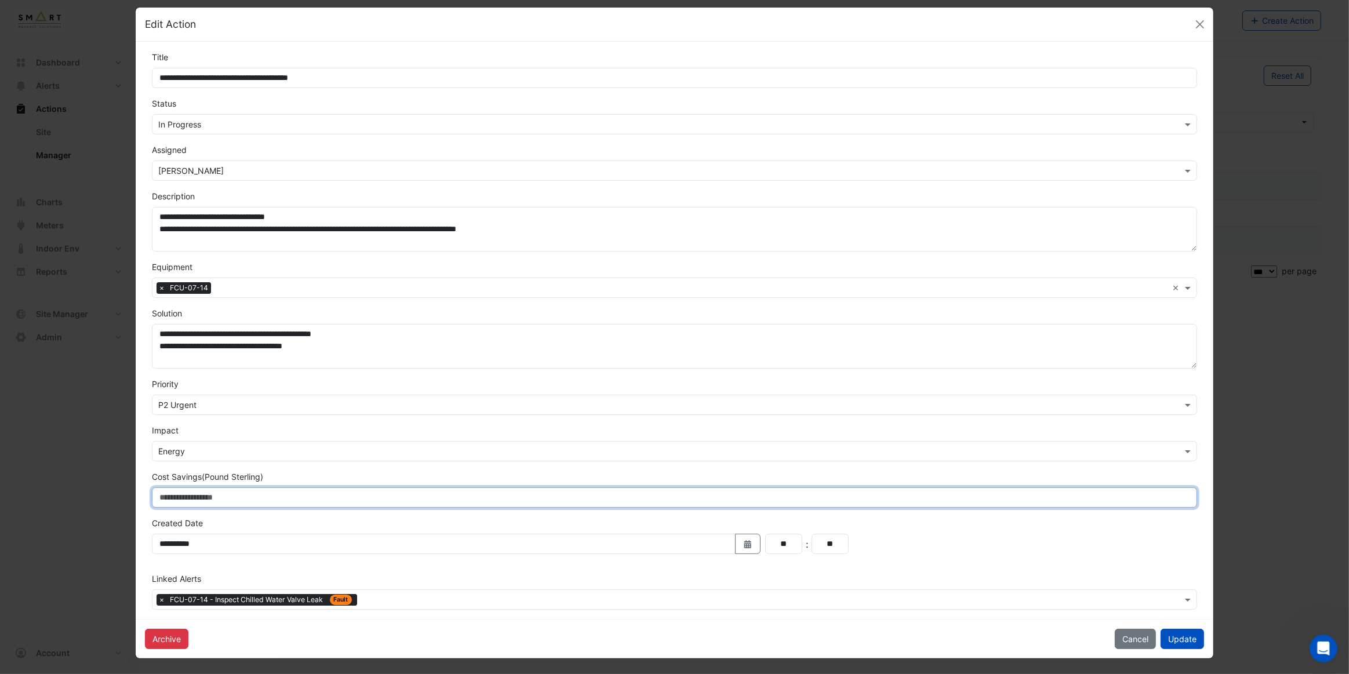
click at [246, 497] on input "Cost Savings (Pound Sterling)" at bounding box center [675, 498] width 1046 height 20
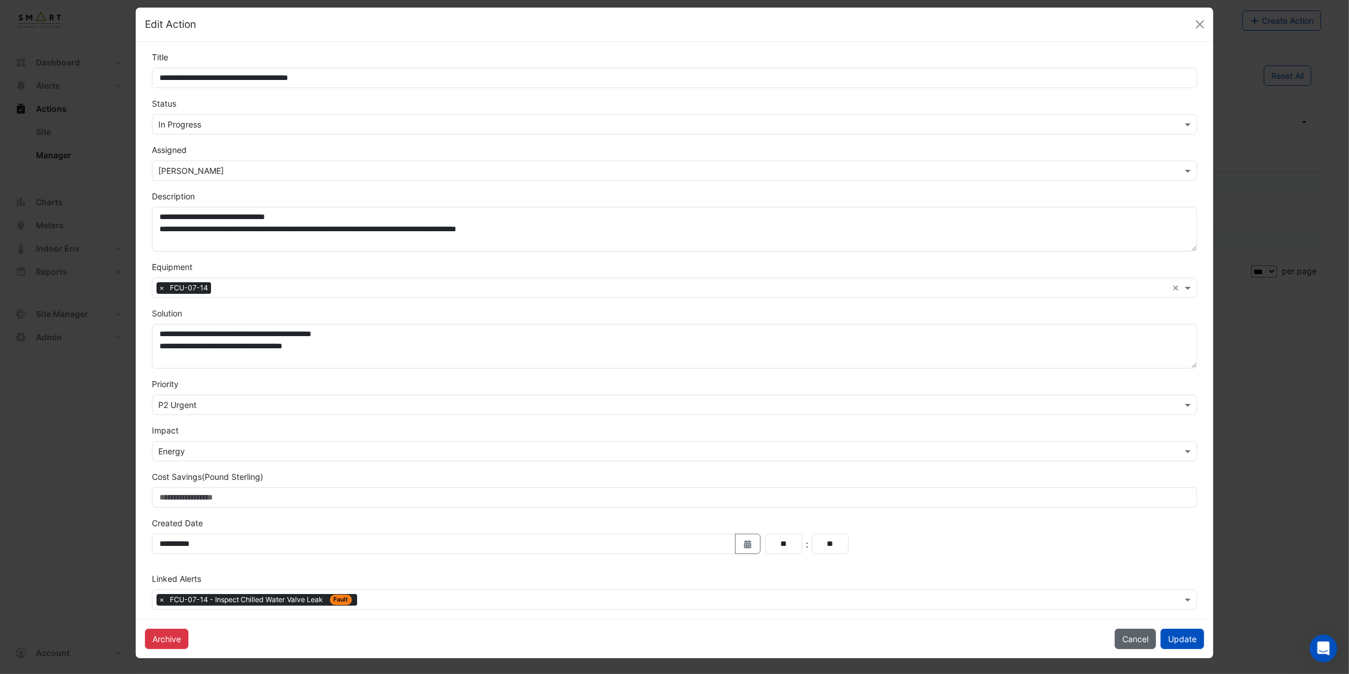
click at [1122, 638] on button "Cancel" at bounding box center [1135, 639] width 41 height 20
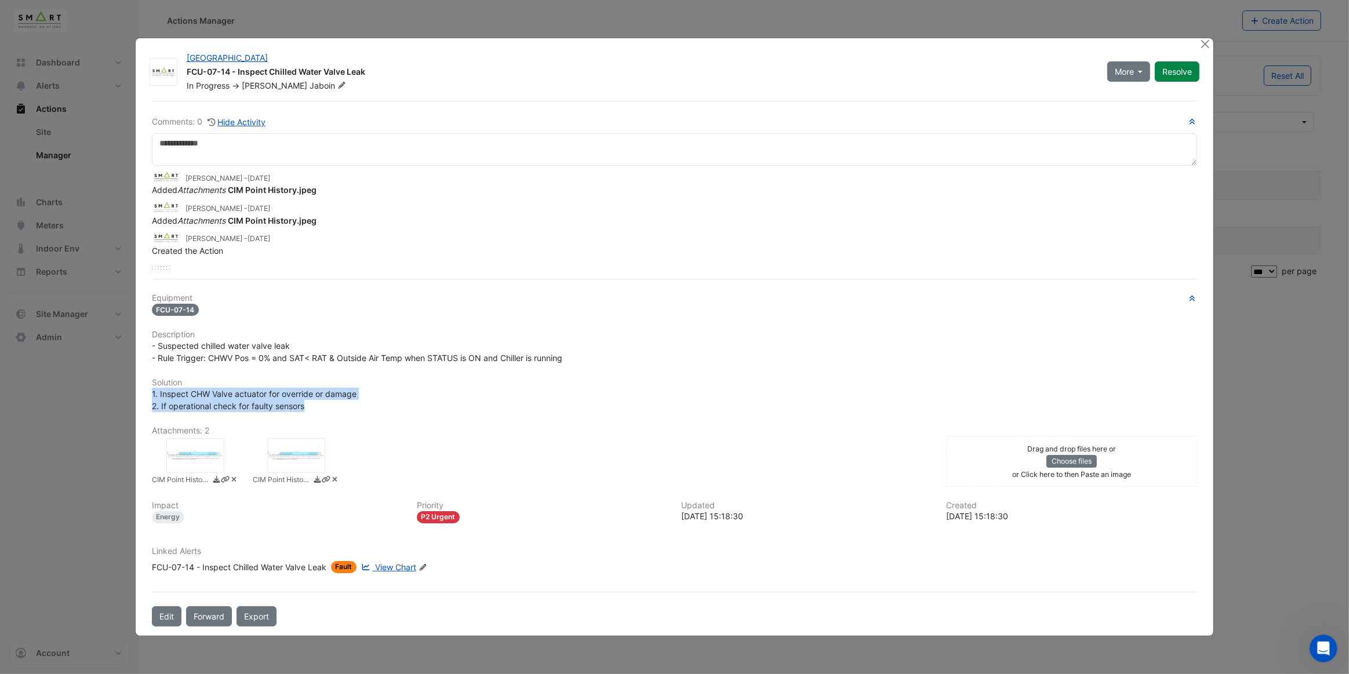
drag, startPoint x: 308, startPoint y: 406, endPoint x: 147, endPoint y: 390, distance: 162.0
click at [147, 390] on div "1. Inspect CHW Valve actuator for override or damage 2. If operational check fo…" at bounding box center [675, 400] width 1060 height 24
click at [172, 371] on div "Equipment FCU-07-14 Description - Suspected chilled water valve leak - Rule Tri…" at bounding box center [675, 437] width 1046 height 289
click at [1204, 46] on button "Close" at bounding box center [1205, 44] width 12 height 12
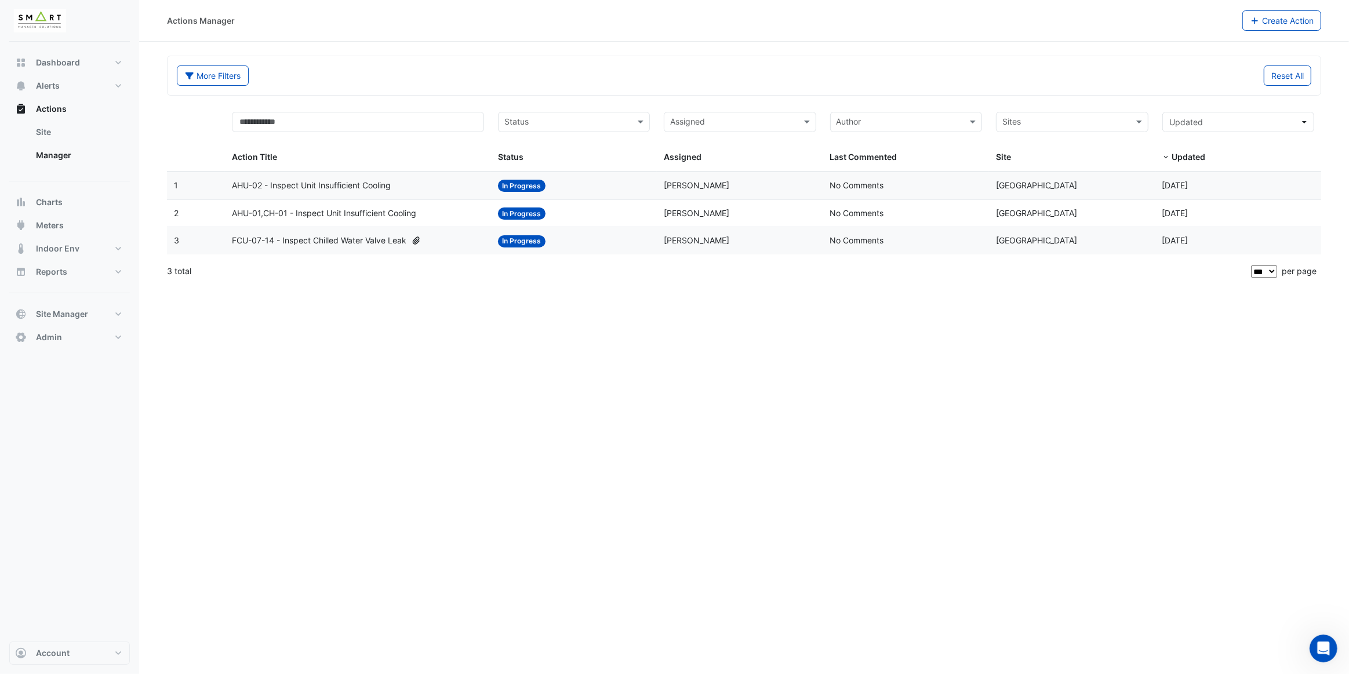
click at [475, 46] on section "More Filters Reset All Status Assigned Sites Action Title Status Status Assigne…" at bounding box center [744, 164] width 1210 height 244
click at [94, 316] on button "Site Manager" at bounding box center [69, 314] width 121 height 23
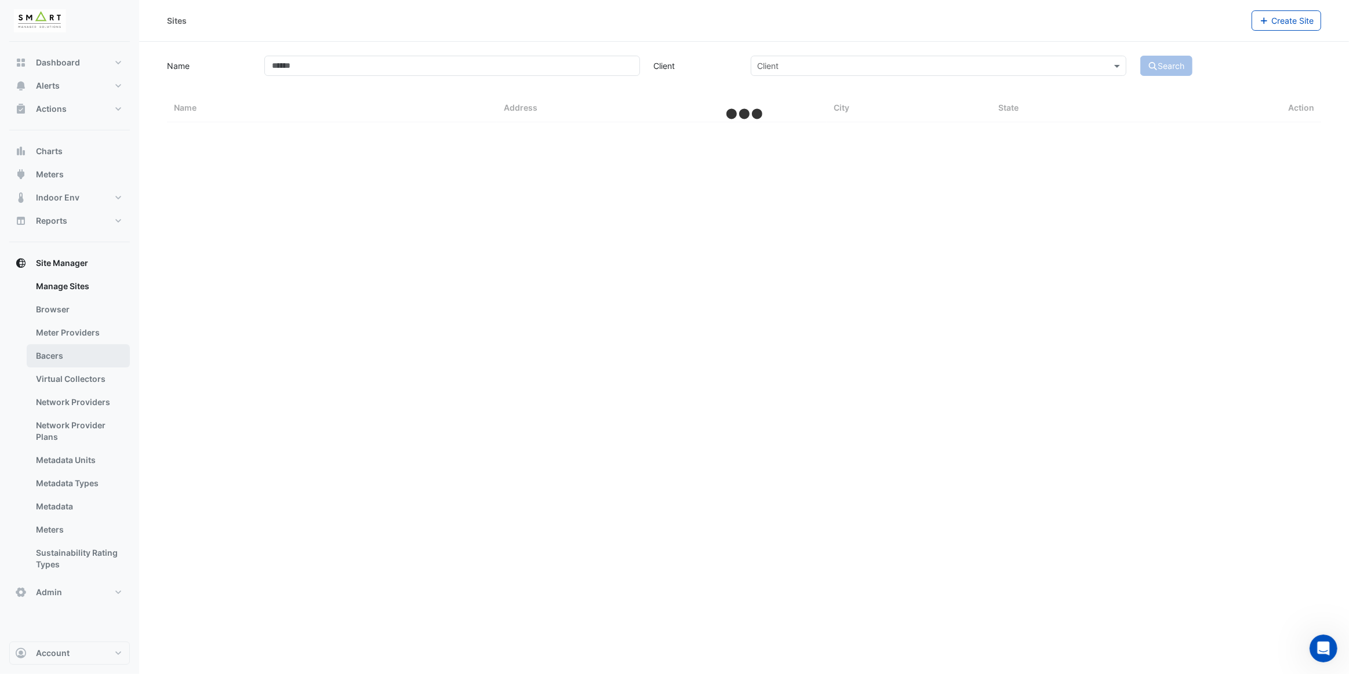
click at [77, 354] on link "Bacers" at bounding box center [78, 355] width 103 height 23
click at [502, 74] on input "text" at bounding box center [733, 76] width 542 height 12
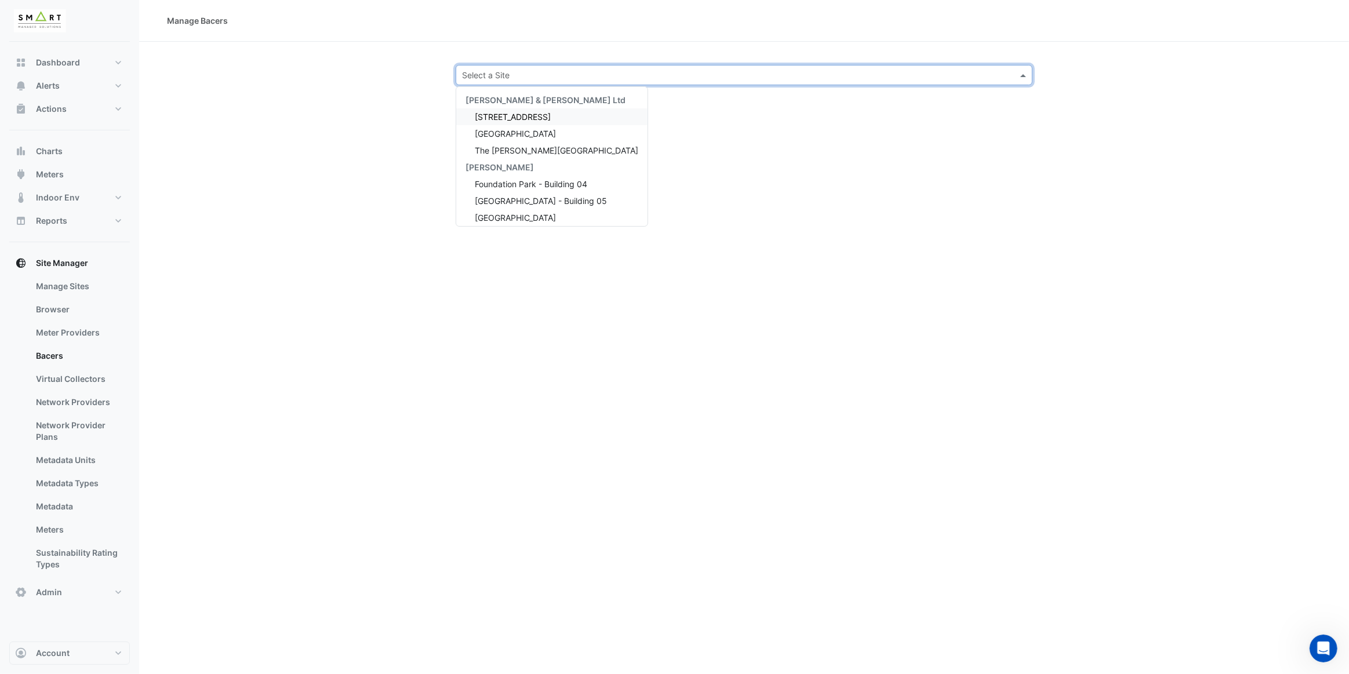
click at [547, 112] on span "[STREET_ADDRESS]" at bounding box center [513, 117] width 76 height 10
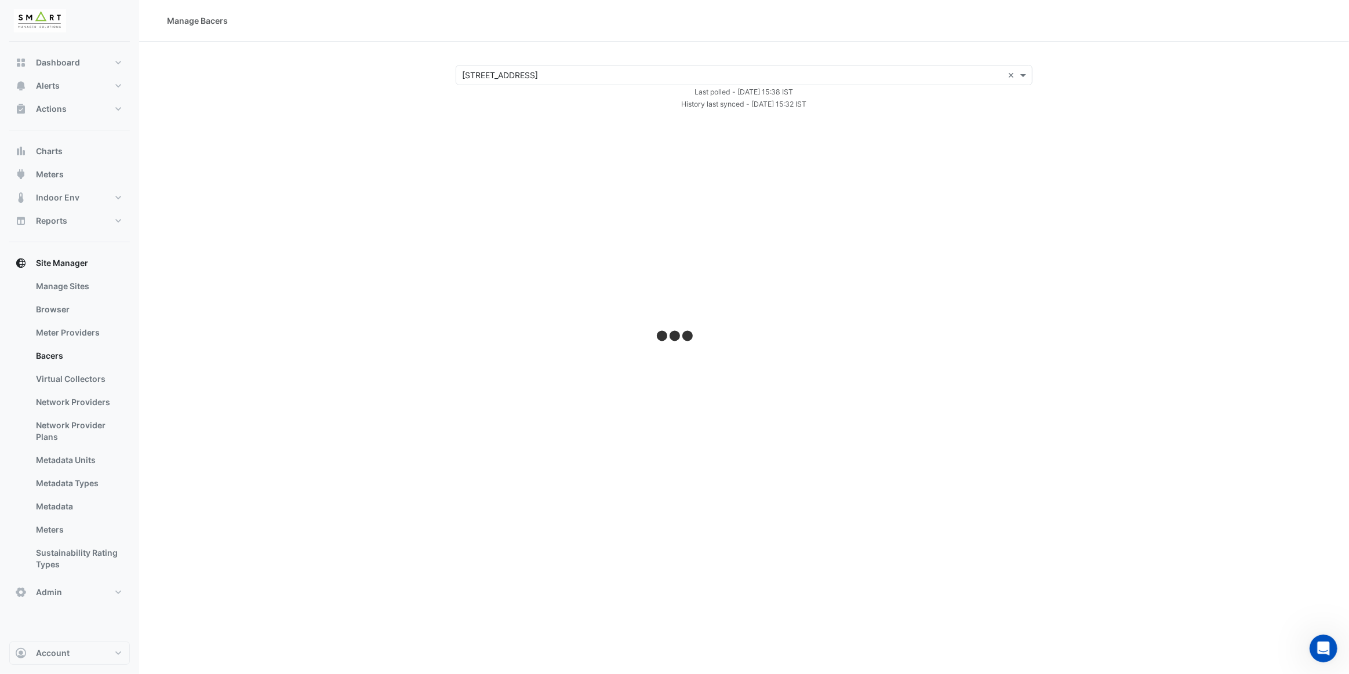
select select "***"
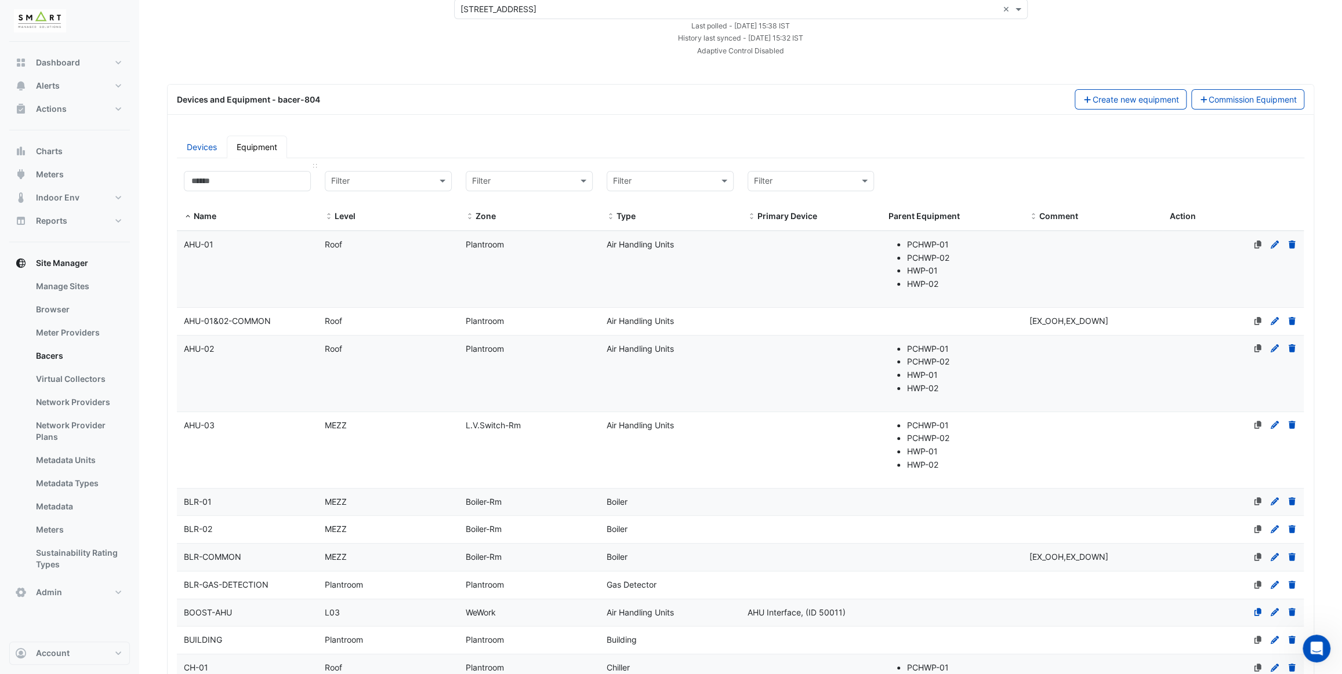
scroll to position [52, 0]
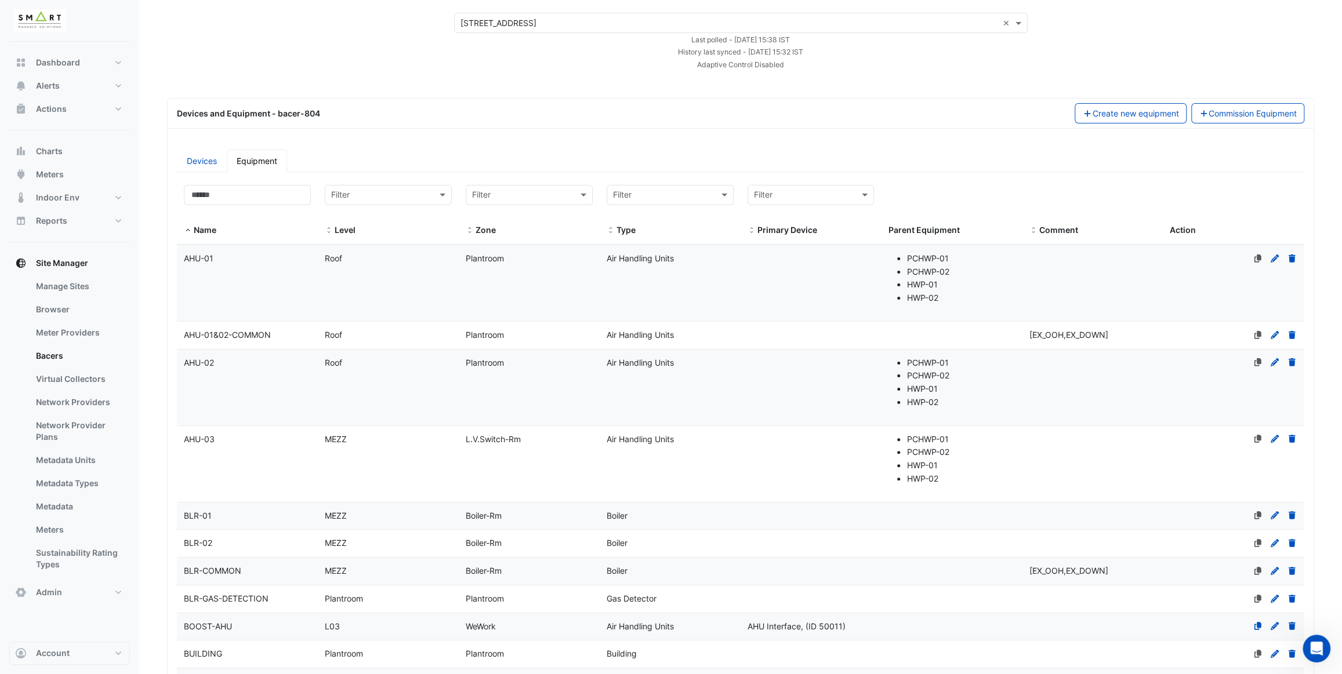
click at [205, 164] on link "Devices" at bounding box center [202, 161] width 50 height 23
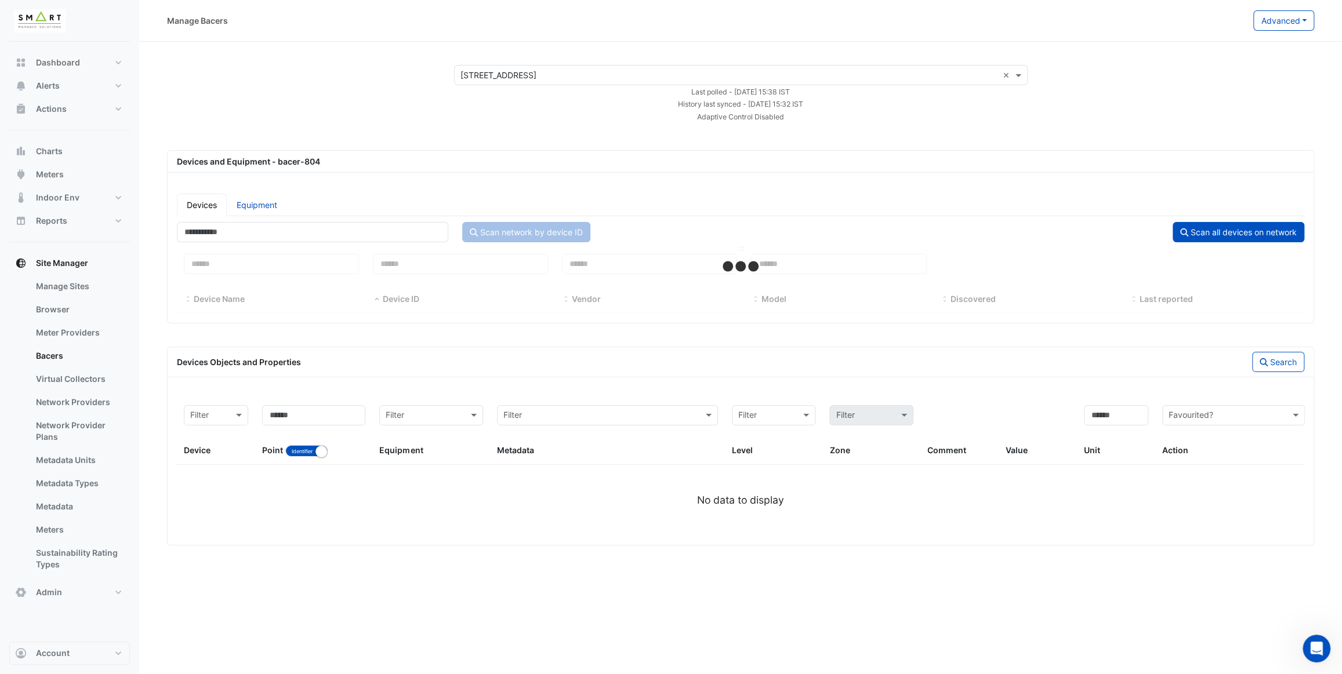
select select "***"
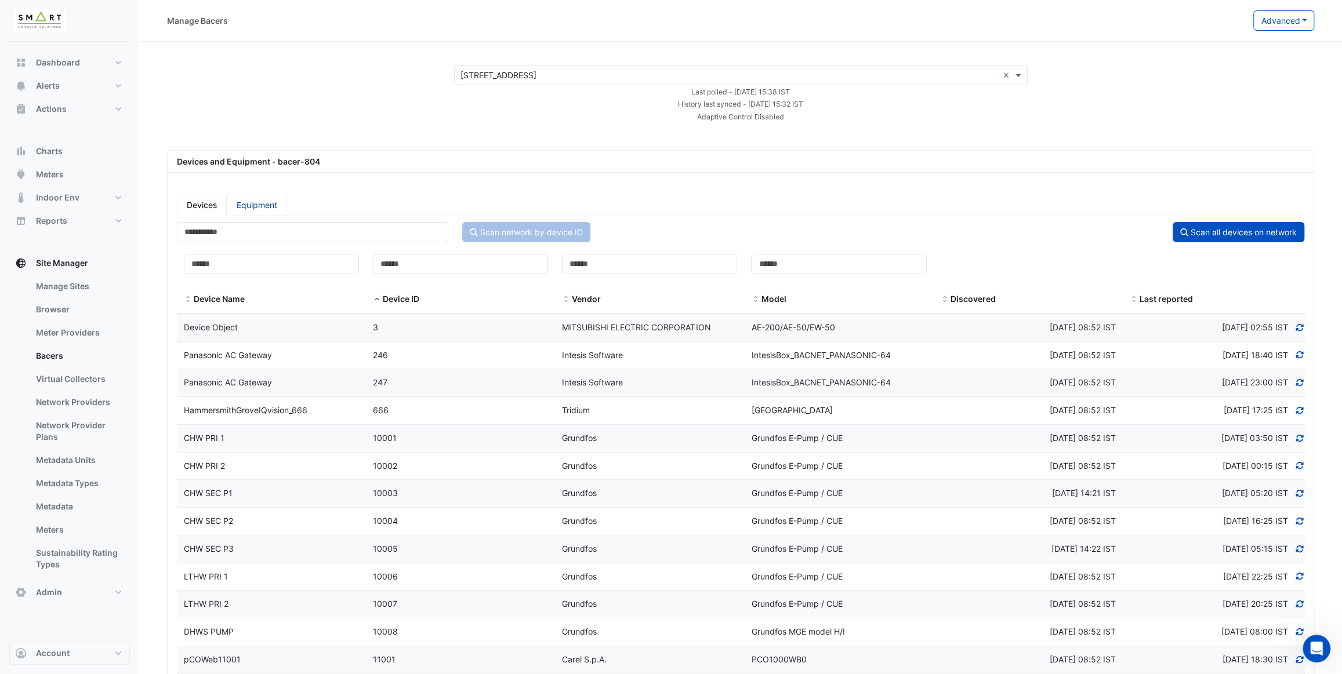
click at [255, 206] on link "Equipment" at bounding box center [257, 205] width 60 height 23
select select "***"
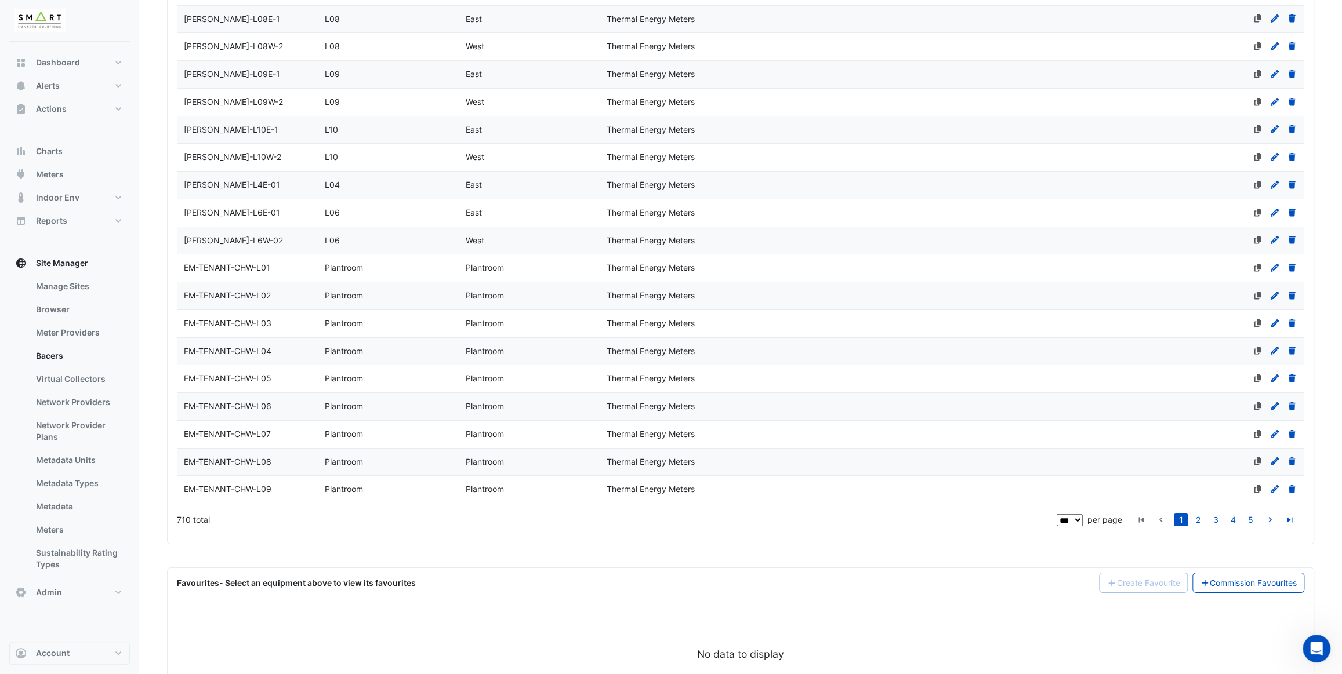
scroll to position [3428, 0]
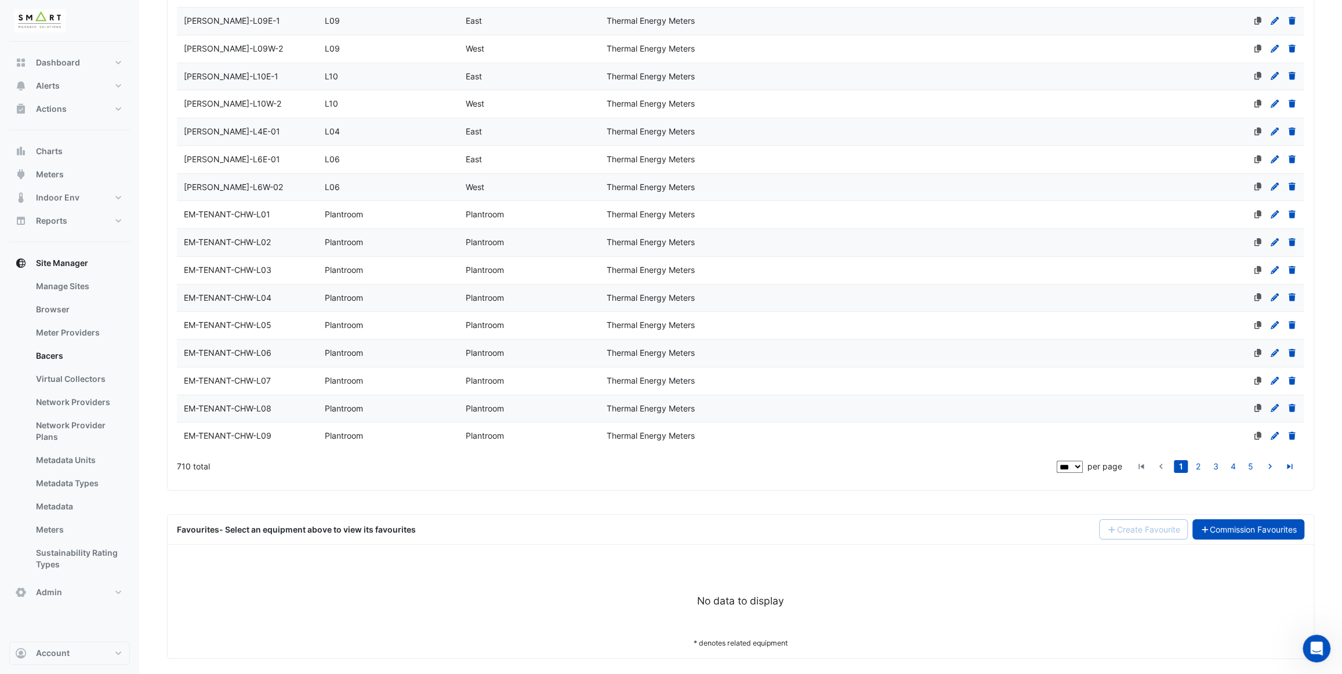
click at [1221, 520] on link "Commission Favourites" at bounding box center [1248, 530] width 112 height 20
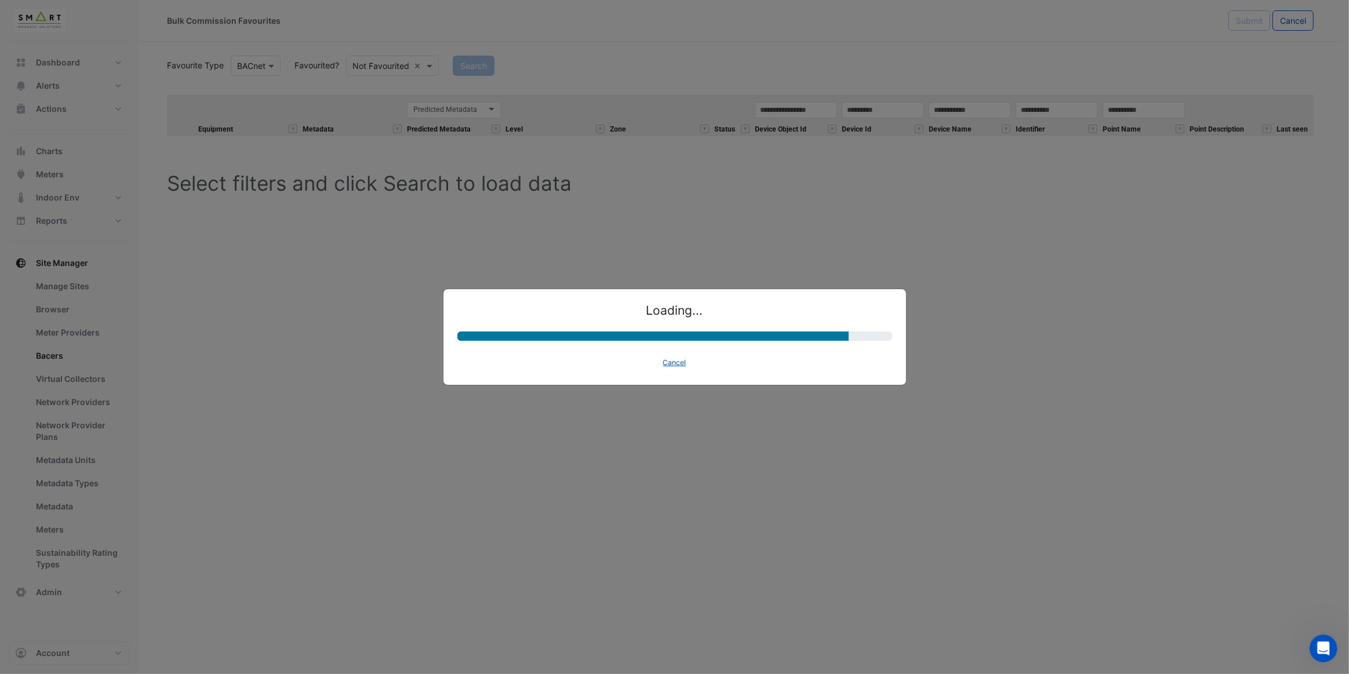
select select "********"
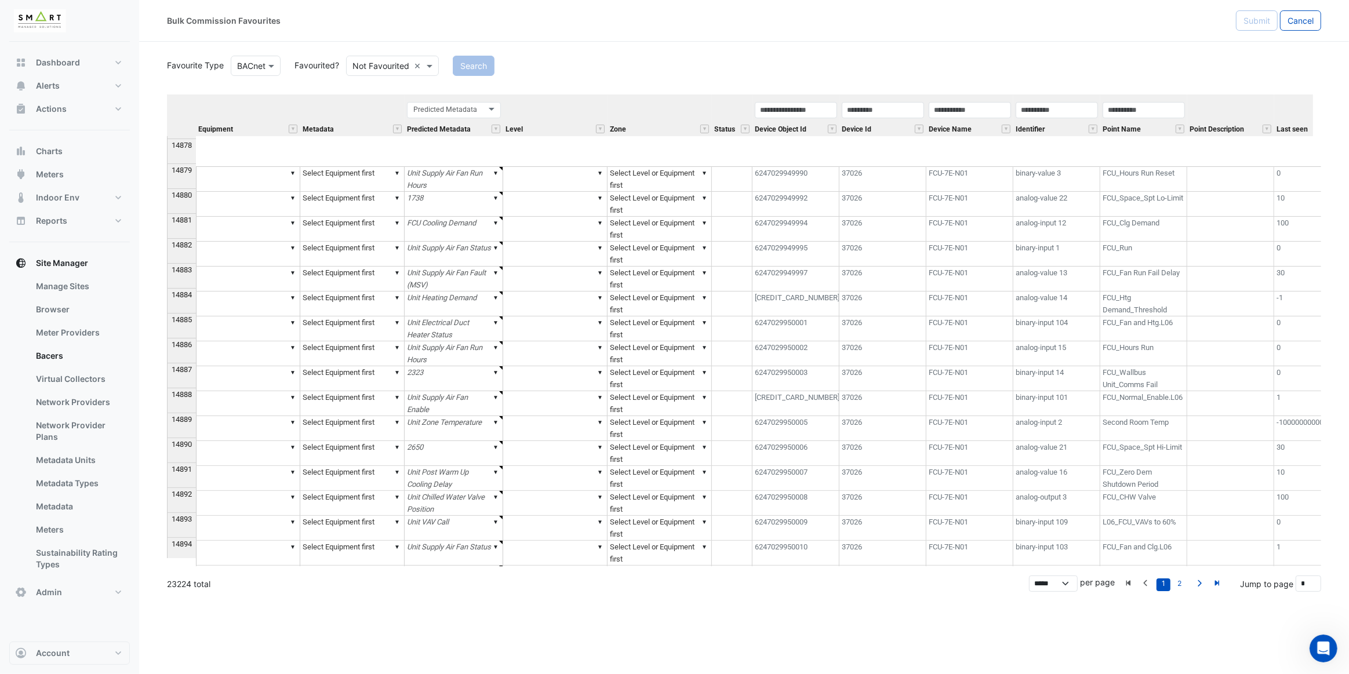
scroll to position [208337, 0]
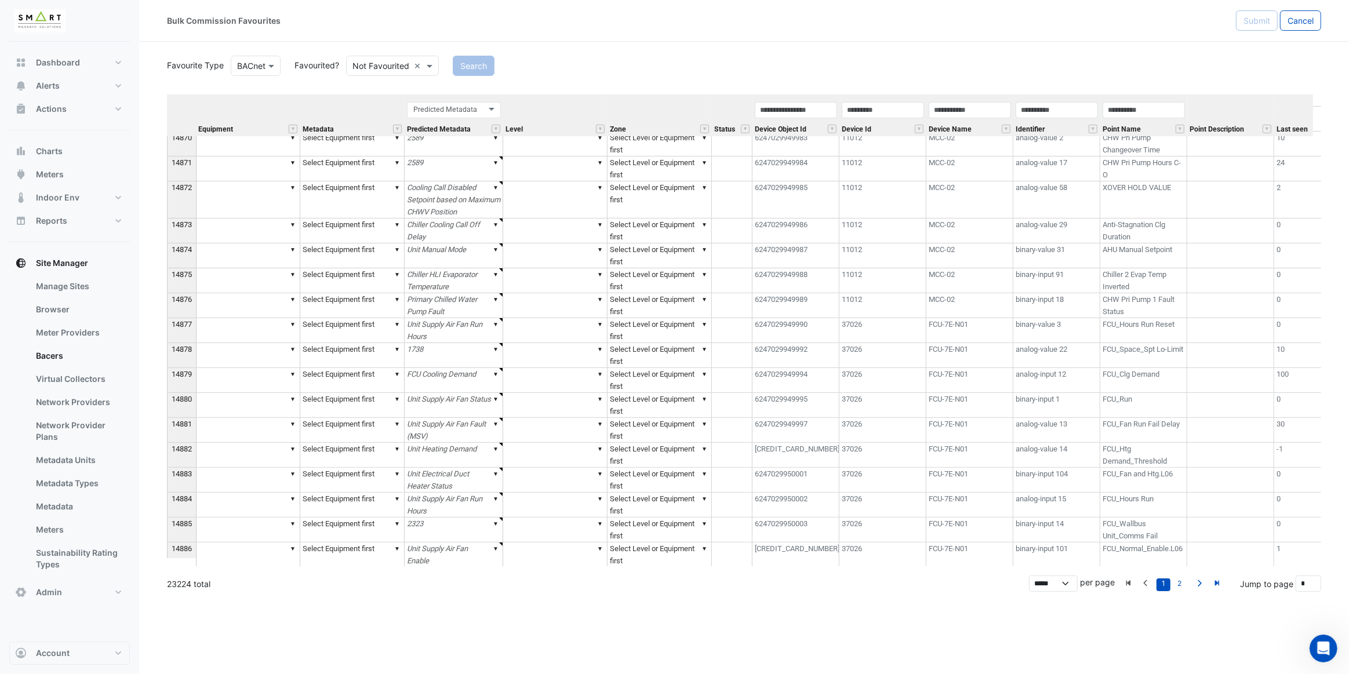
click at [1148, 377] on td "FCU_Clg Demand" at bounding box center [1144, 380] width 87 height 25
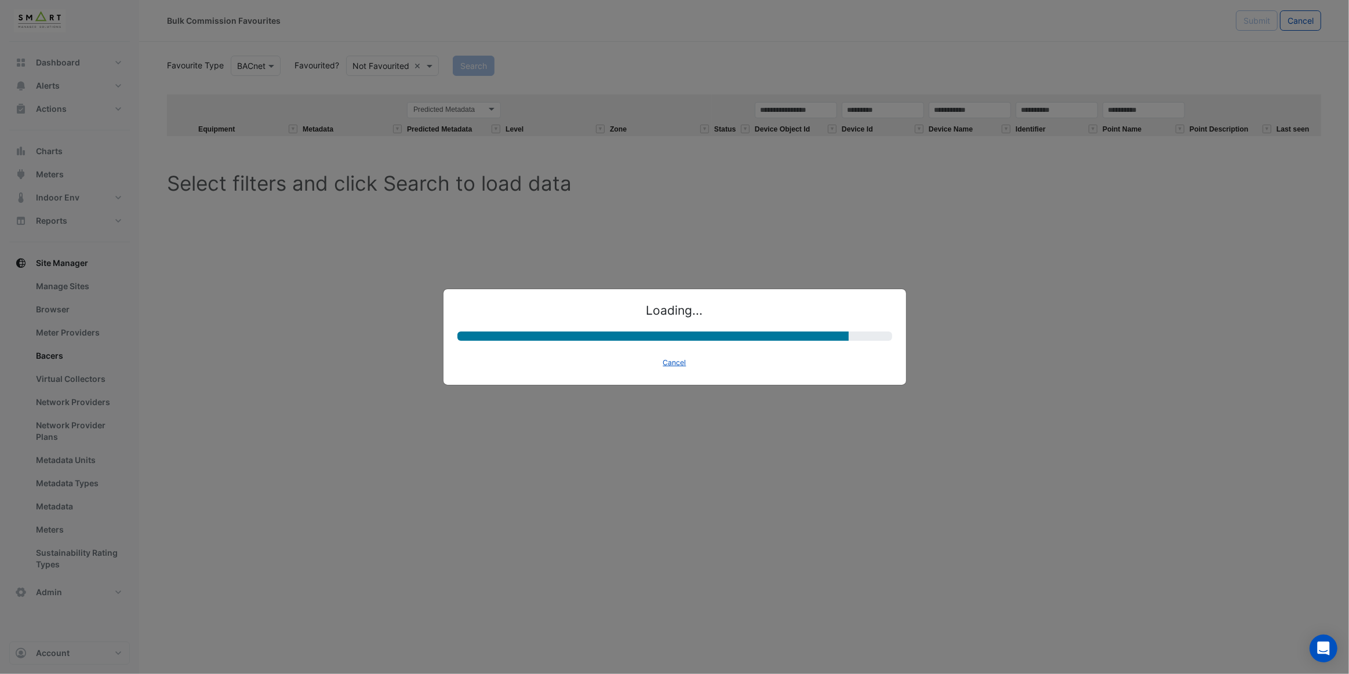
select select "********"
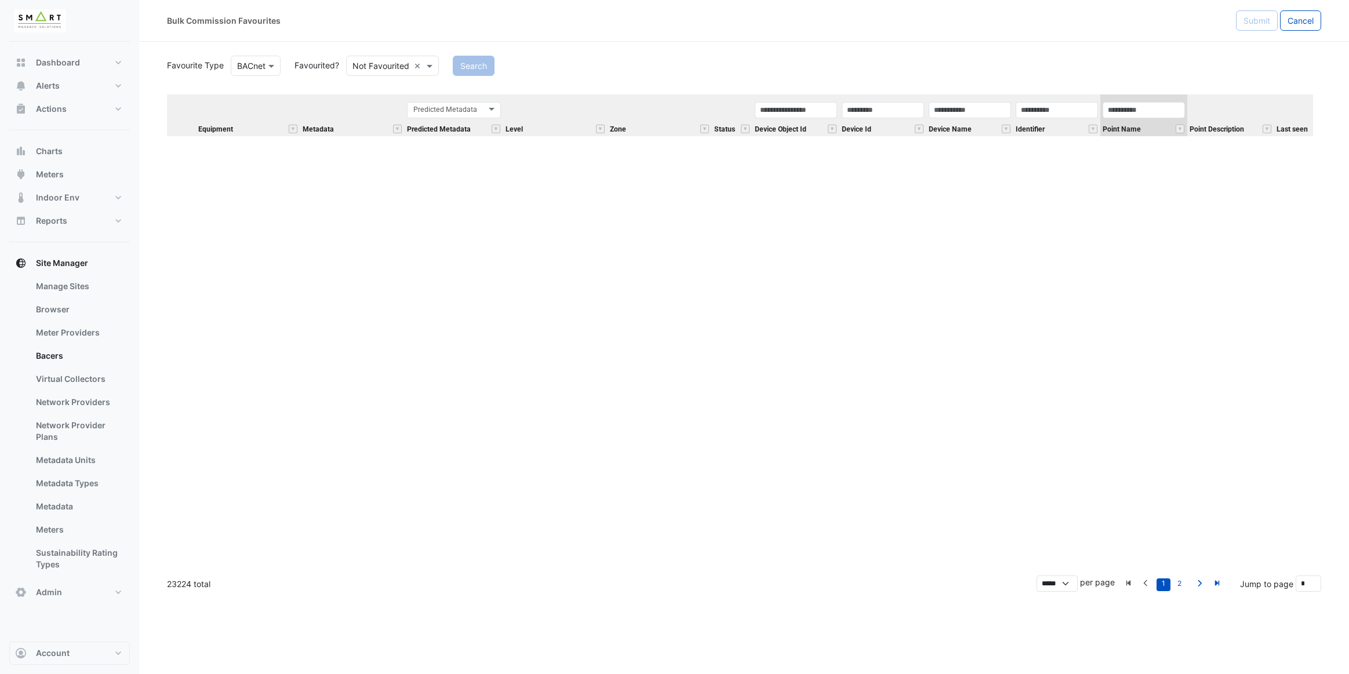
select select "********"
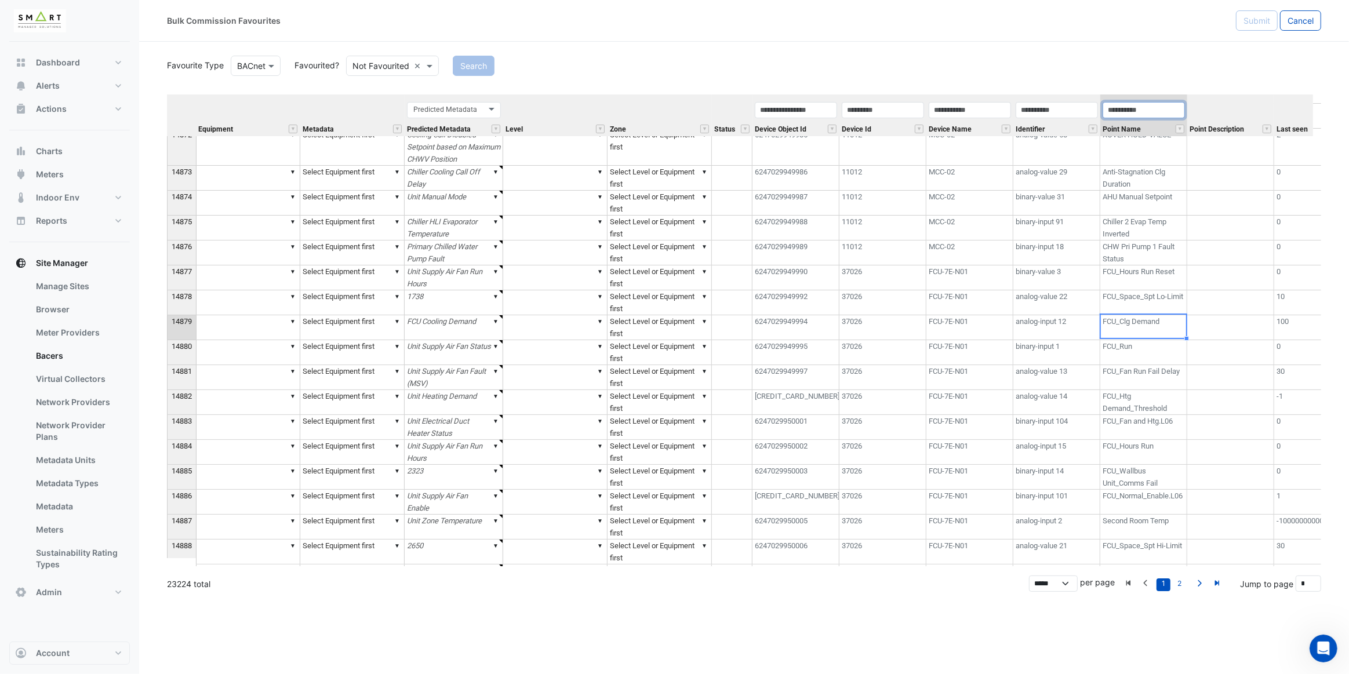
click at [1157, 106] on input "text" at bounding box center [1144, 110] width 82 height 16
paste input "**********"
type input "*"
click at [1181, 127] on button "" at bounding box center [1180, 129] width 9 height 9
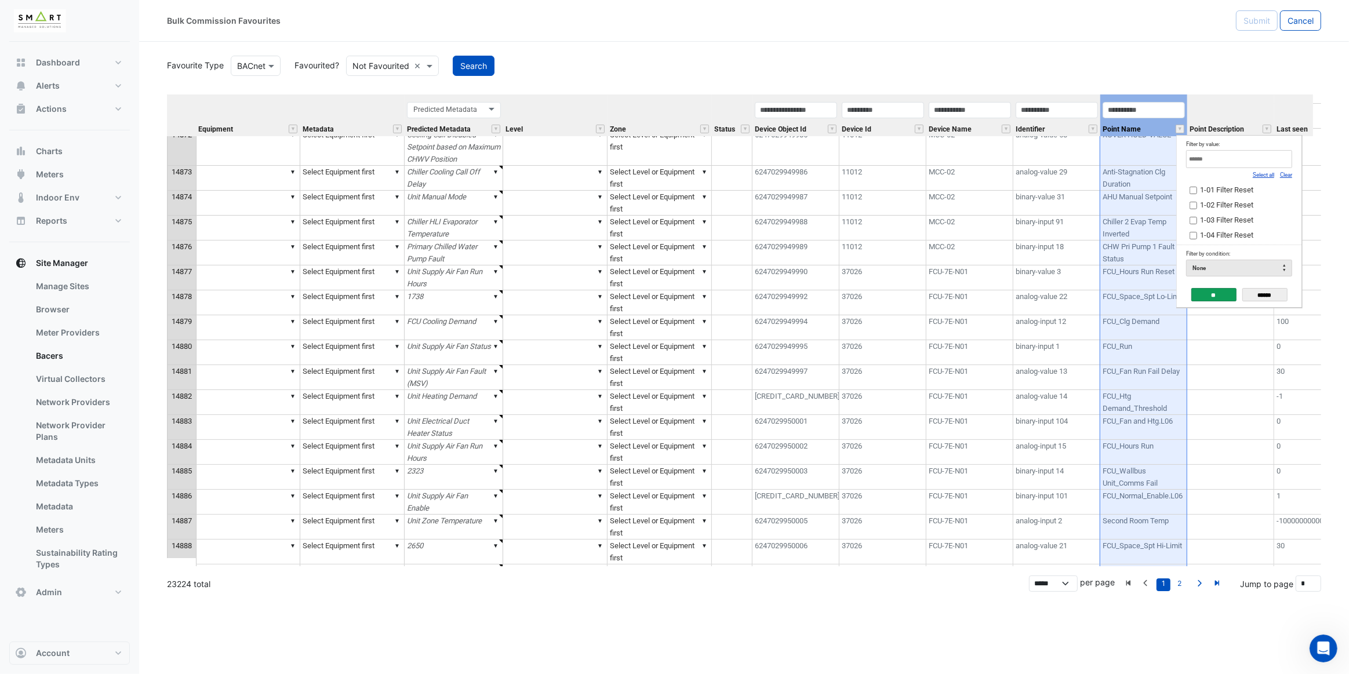
click at [1284, 174] on link "Clear" at bounding box center [1286, 175] width 12 height 6
click at [1218, 162] on input "Filter by value:" at bounding box center [1239, 159] width 106 height 18
paste input "**********"
type input "**********"
click at [1204, 291] on input "**" at bounding box center [1214, 294] width 45 height 13
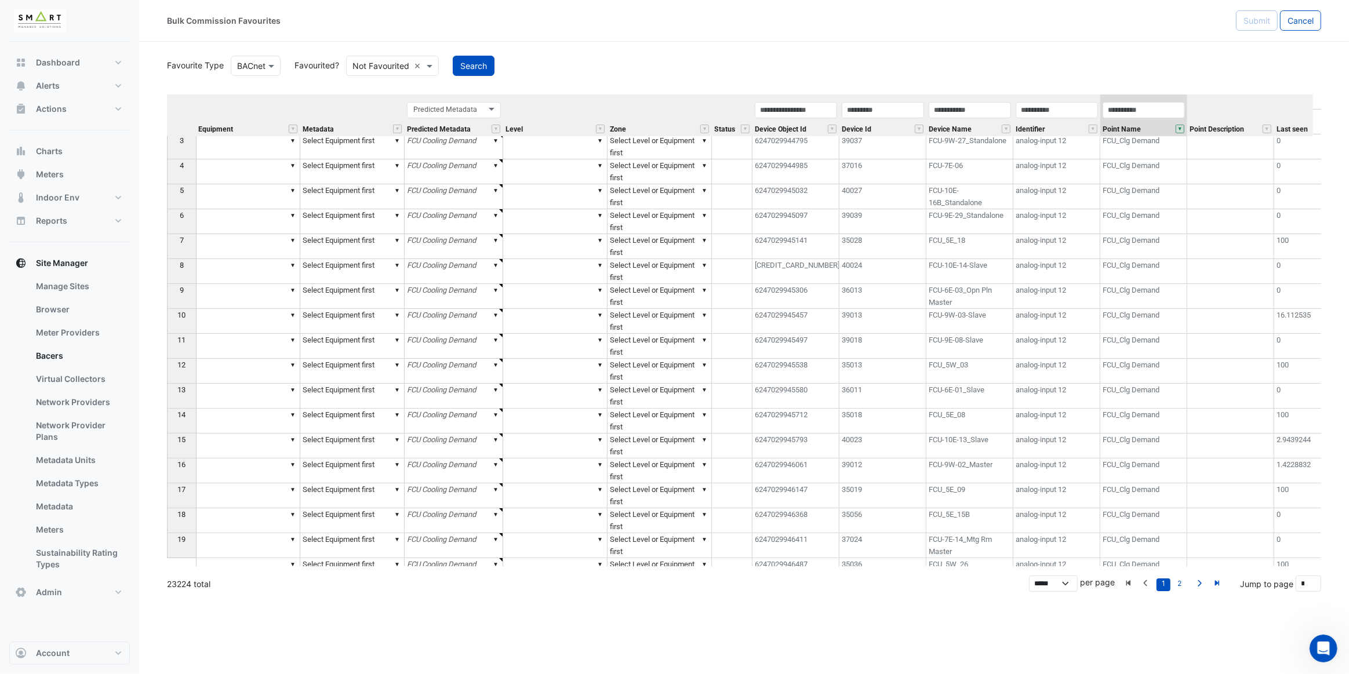
scroll to position [0, 0]
click at [950, 130] on span "Device Name" at bounding box center [950, 130] width 43 height 8
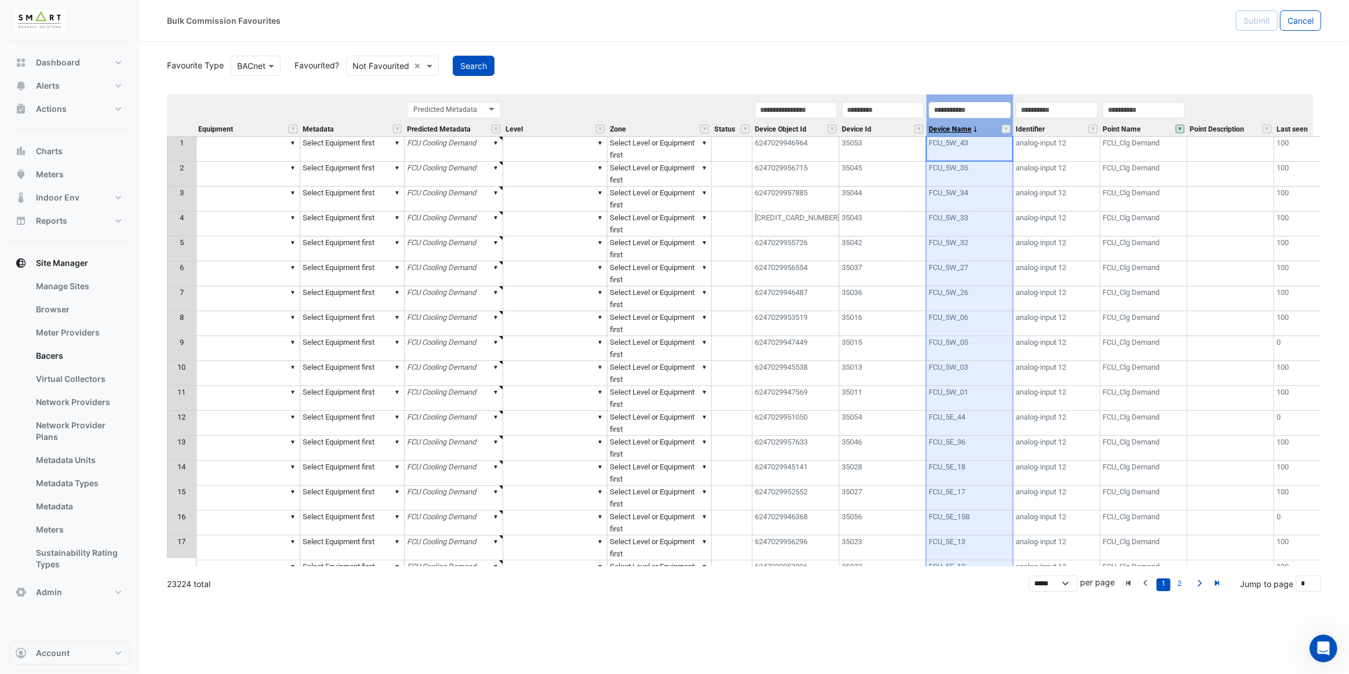
click at [950, 130] on span "Device Name" at bounding box center [950, 130] width 43 height 8
click at [1009, 58] on div "Search" at bounding box center [887, 66] width 883 height 20
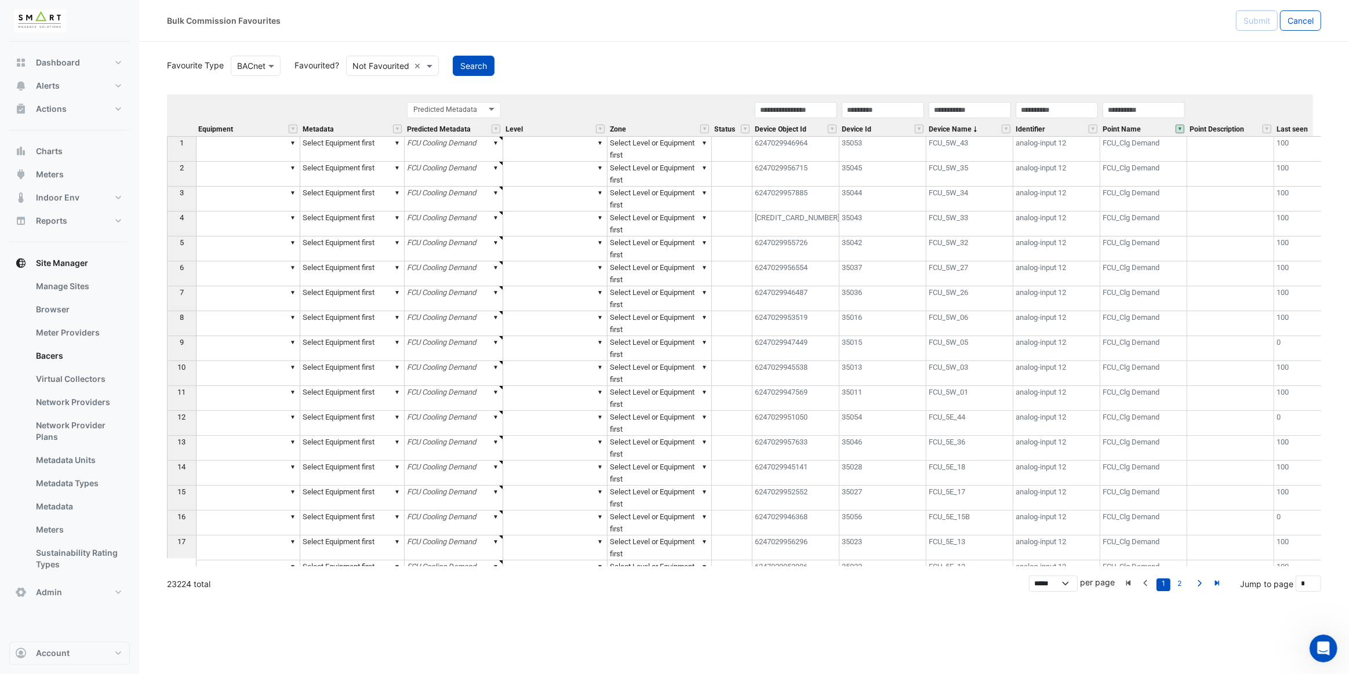
click at [223, 138] on td "▼" at bounding box center [248, 149] width 104 height 26
click at [224, 146] on td "▼" at bounding box center [248, 149] width 104 height 26
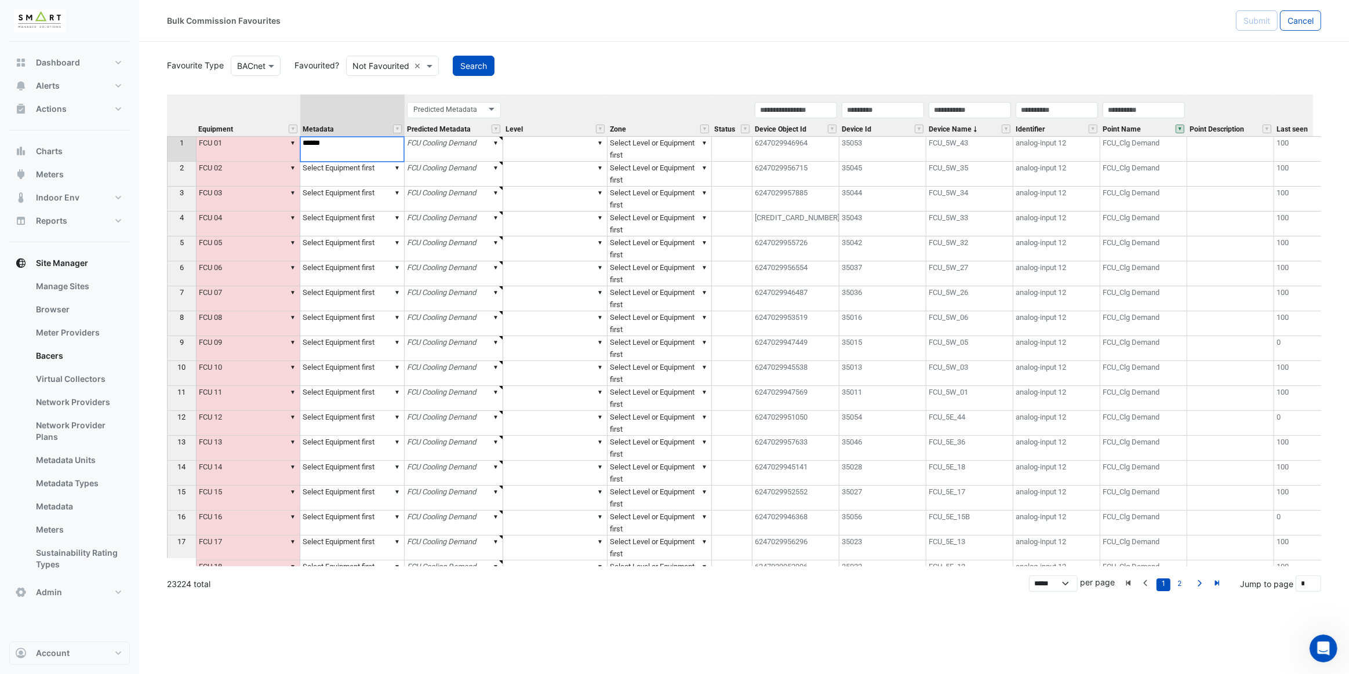
type textarea "**********"
click at [397, 140] on div "Equipment Metadata Predicted Metadata Level Zone Status Device Object Id Device…" at bounding box center [744, 331] width 1155 height 472
drag, startPoint x: 347, startPoint y: 139, endPoint x: 302, endPoint y: 139, distance: 44.7
click at [302, 139] on textarea "**********" at bounding box center [352, 149] width 105 height 26
click at [290, 141] on div "Equipment Metadata Predicted Metadata Level Zone Status Device Object Id Device…" at bounding box center [744, 331] width 1155 height 472
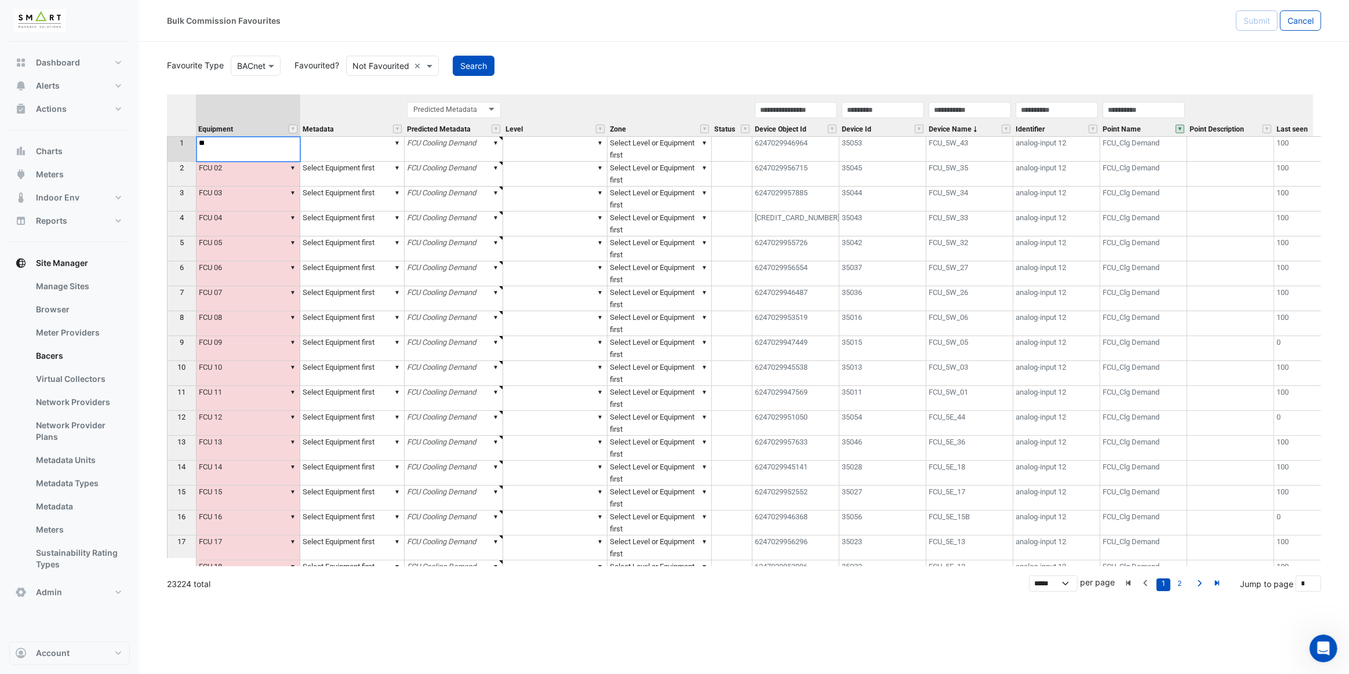
type textarea "*"
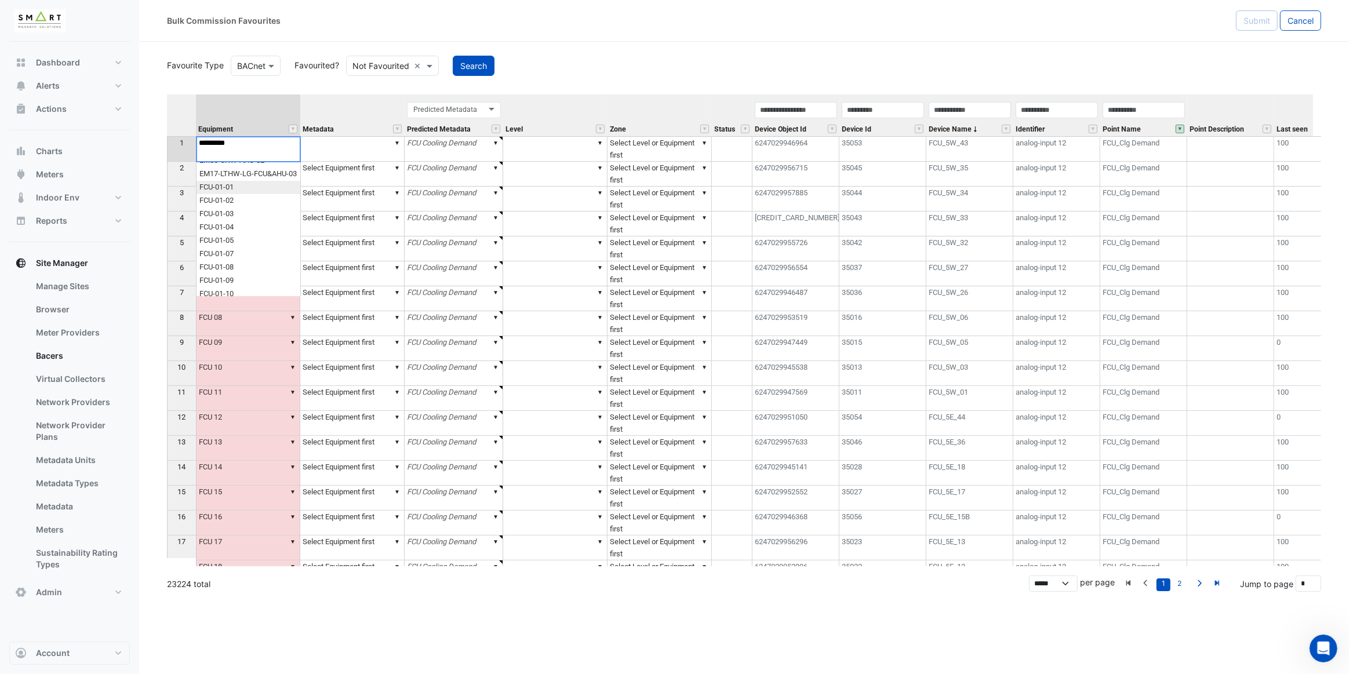
click at [241, 190] on div "Equipment Metadata Predicted Metadata Level Zone Status Device Object Id Device…" at bounding box center [744, 331] width 1155 height 472
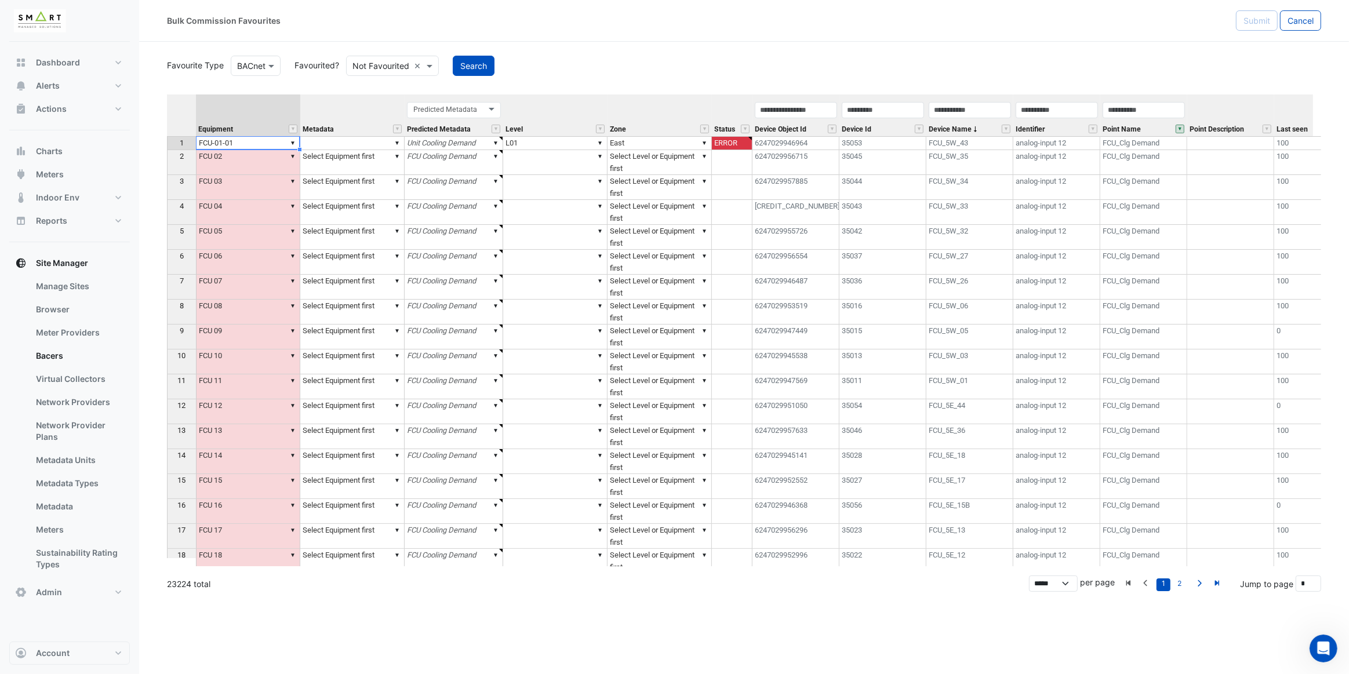
type textarea "*********"
click at [343, 167] on td "▼ Select Equipment first" at bounding box center [352, 162] width 104 height 25
click at [398, 142] on div "Equipment Metadata Predicted Metadata Level Zone Status Device Object Id Device…" at bounding box center [744, 331] width 1155 height 472
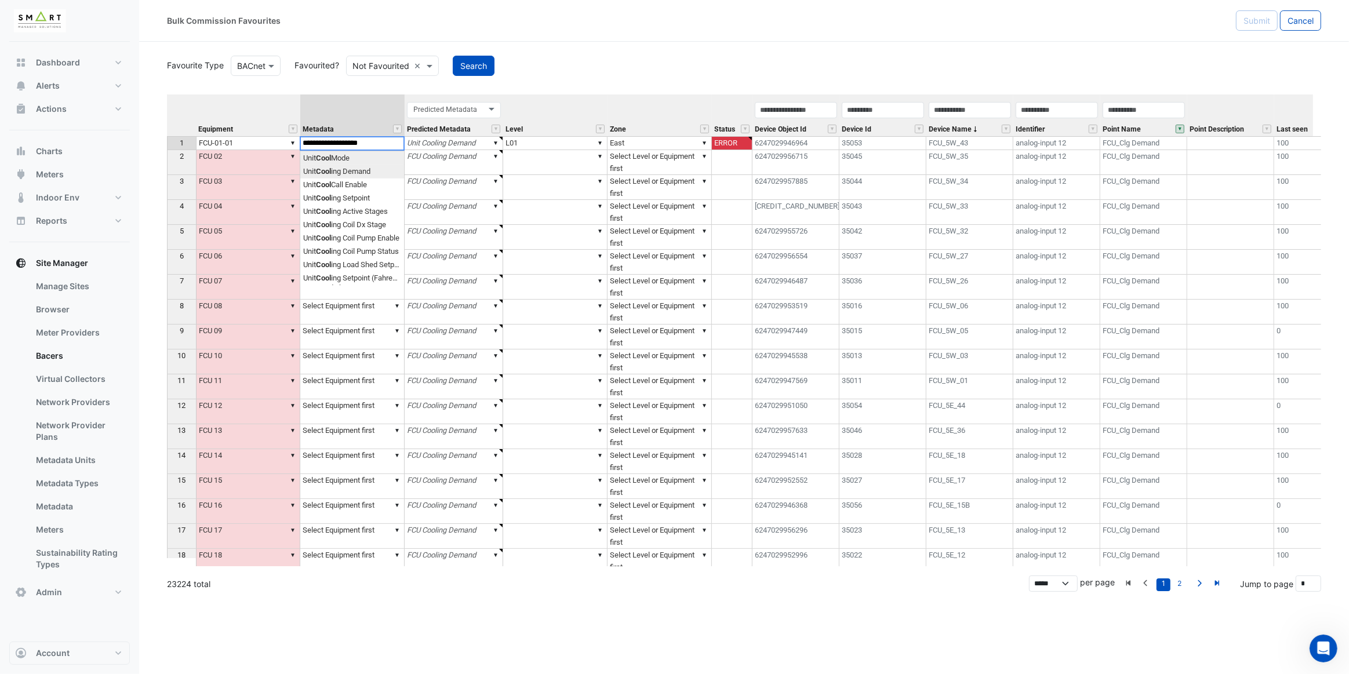
click at [366, 168] on div "Equipment Metadata Predicted Metadata Level Zone Status Device Object Id Device…" at bounding box center [744, 331] width 1155 height 472
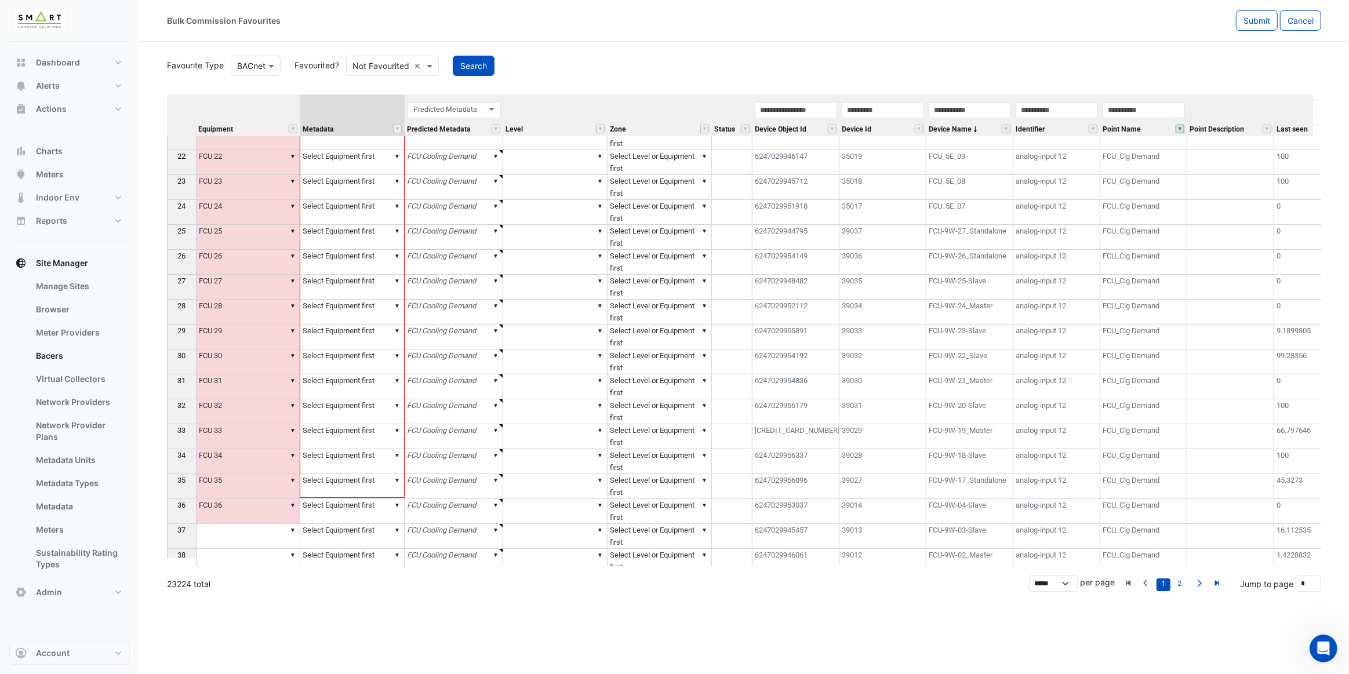
scroll to position [0, 0]
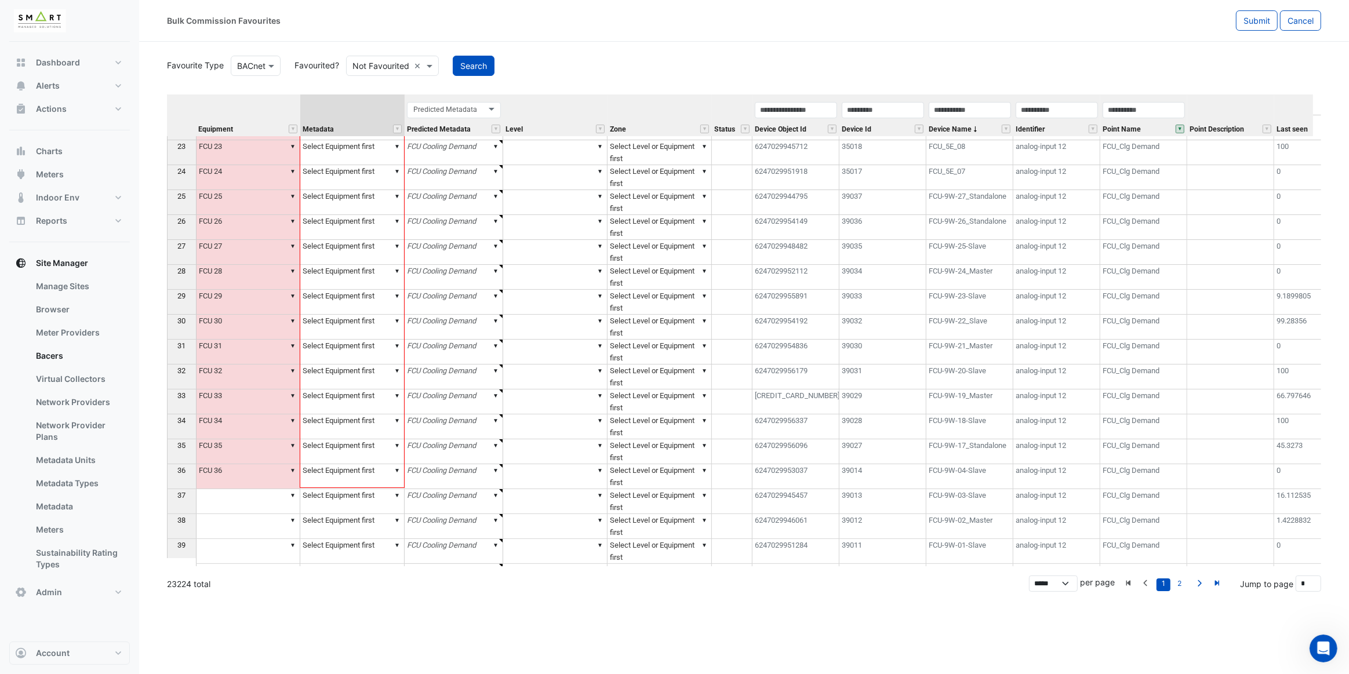
drag, startPoint x: 405, startPoint y: 149, endPoint x: 376, endPoint y: 481, distance: 333.0
click at [167, 481] on div "Equipment Metadata Predicted Metadata Level Zone Status Device Object Id Device…" at bounding box center [167, 244] width 0 height 691
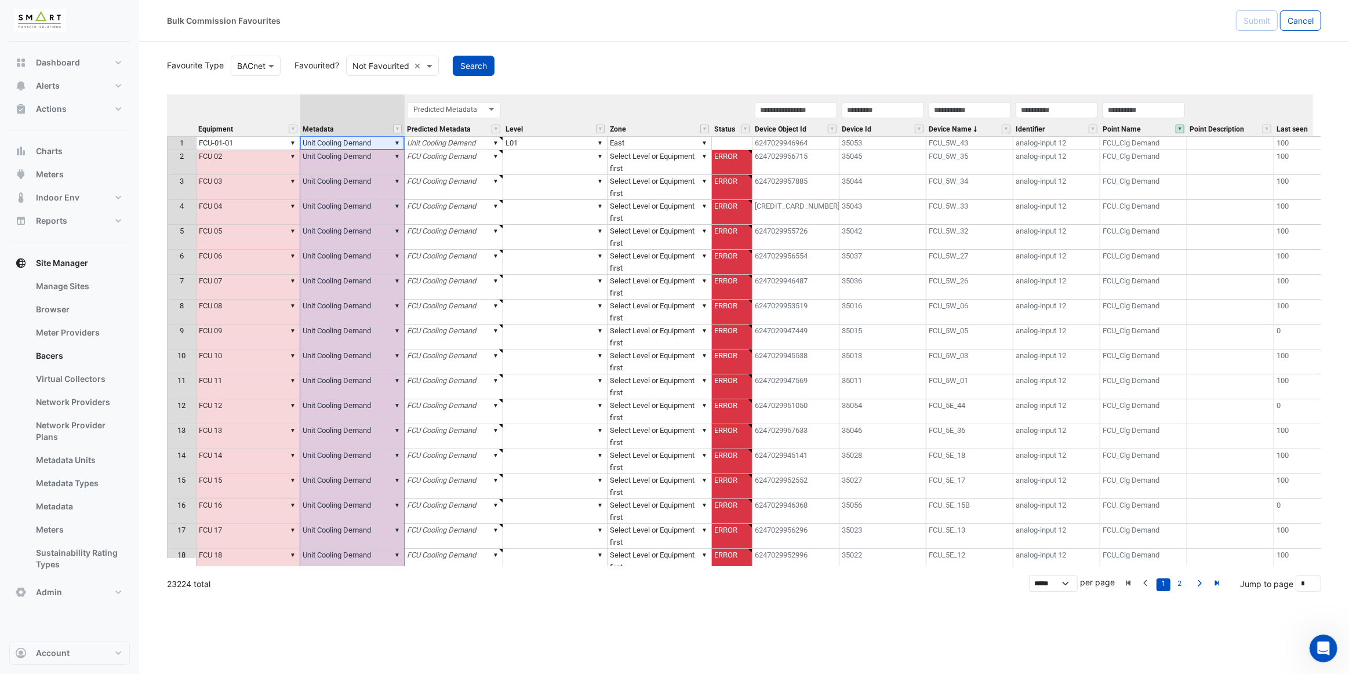
type textarea "**********"
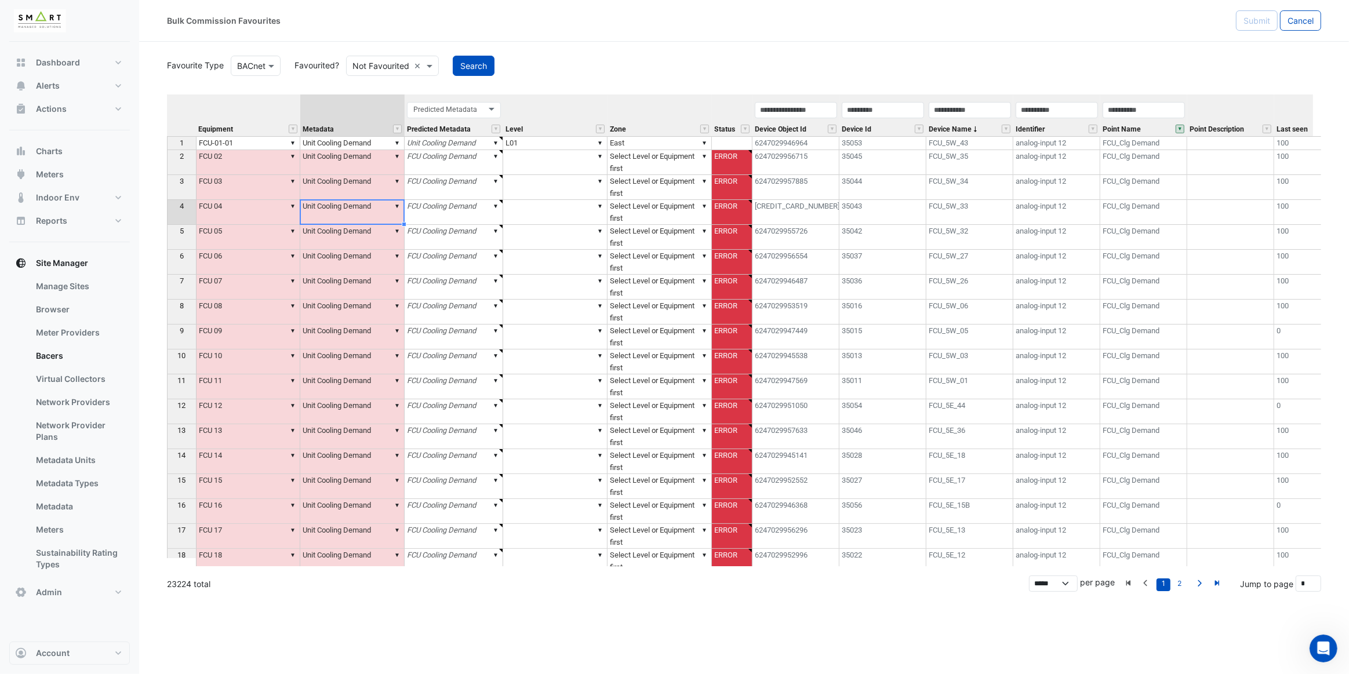
click at [398, 213] on td "▼ Unit Cooling Demand" at bounding box center [352, 212] width 104 height 25
click at [212, 159] on td "▼ FCU 02" at bounding box center [248, 162] width 104 height 25
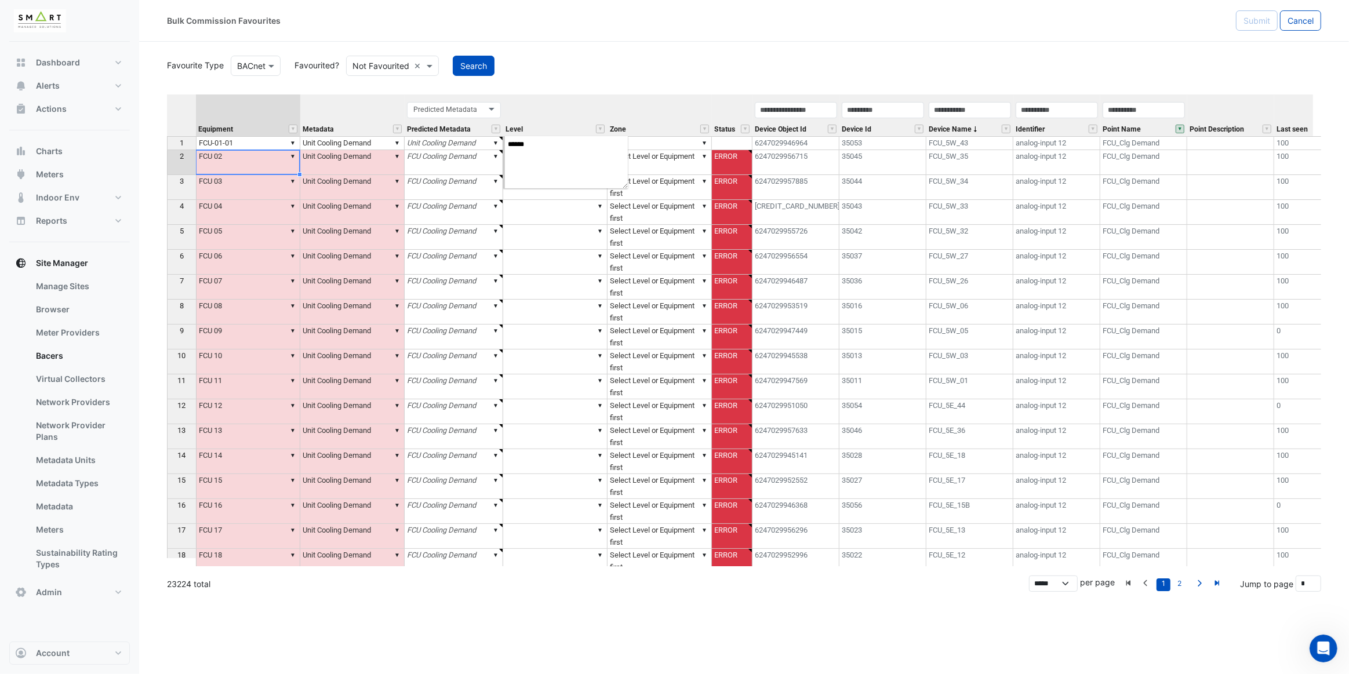
type textarea "******"
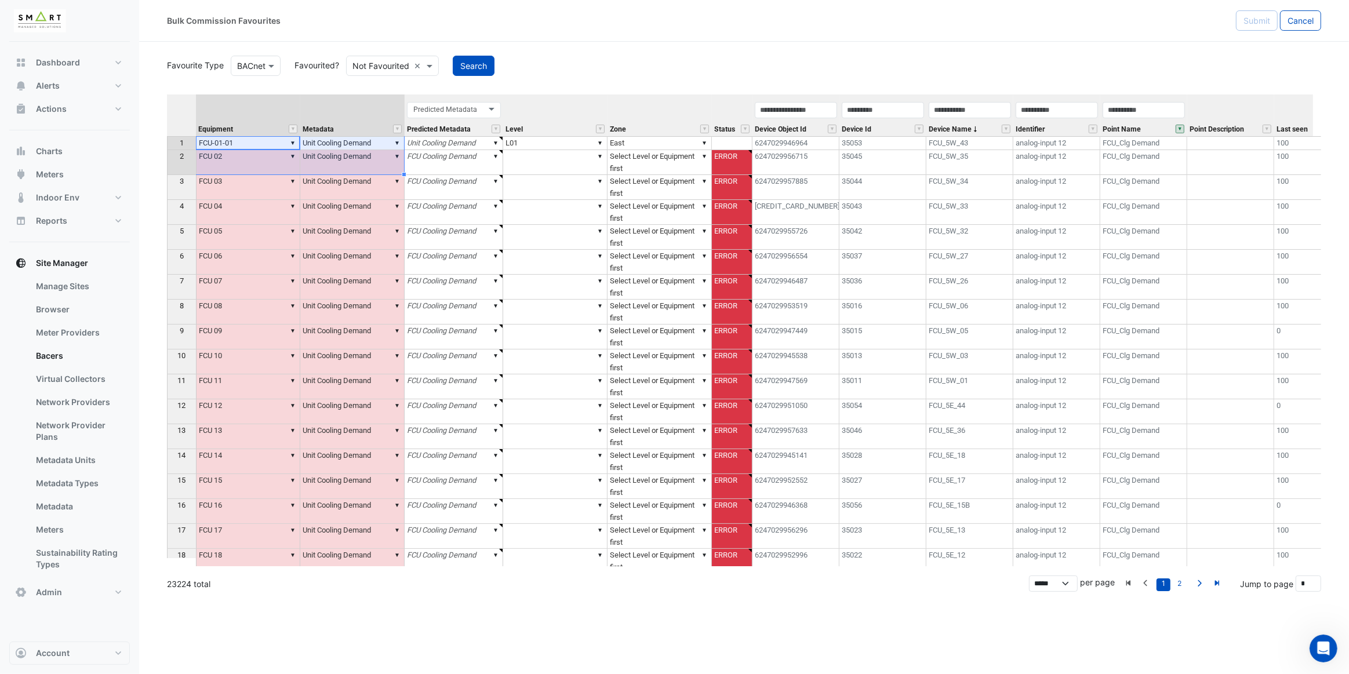
drag, startPoint x: 247, startPoint y: 141, endPoint x: 311, endPoint y: 162, distance: 67.7
click at [312, 168] on tbody "1 ▼ FCU-01-01 ▼ Unit Cooling Demand ▼ Unit Cooling Demand ▼ L01 ▼ East 62470299…" at bounding box center [808, 380] width 1282 height 488
click at [383, 250] on td "▼ Unit Cooling Demand" at bounding box center [352, 262] width 104 height 25
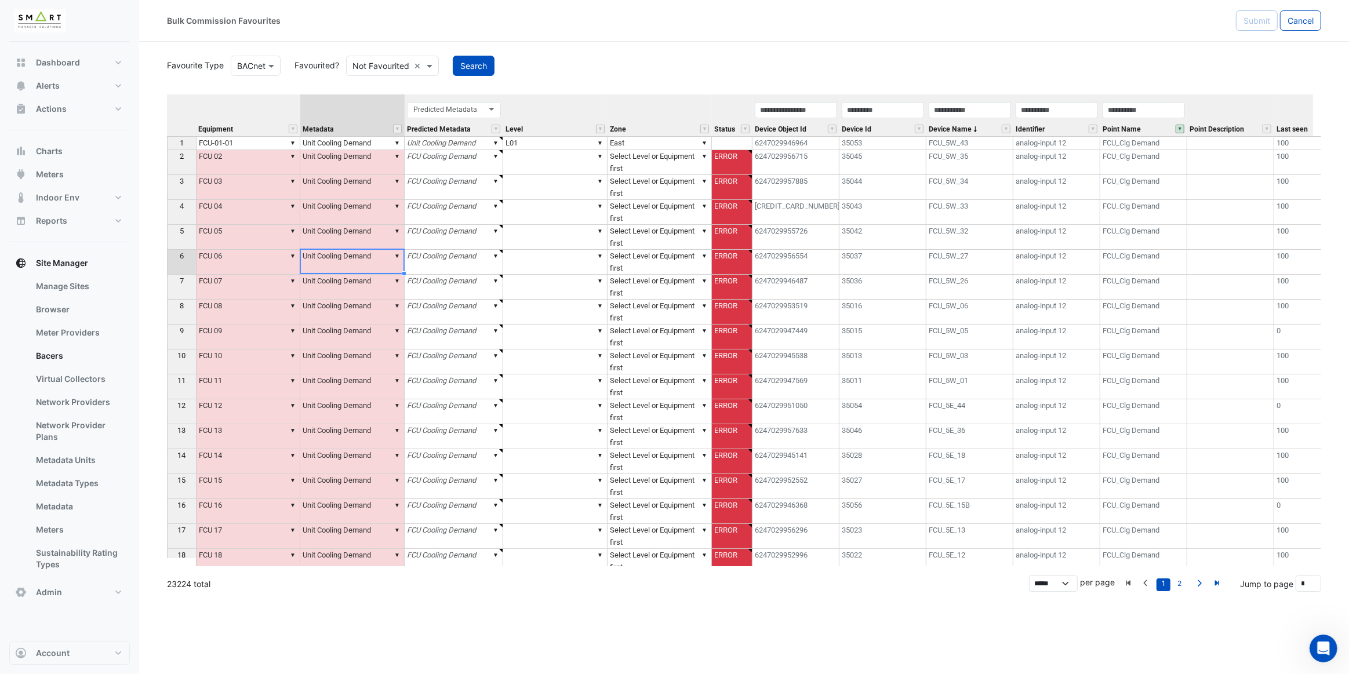
click at [1179, 129] on button "" at bounding box center [1180, 129] width 9 height 9
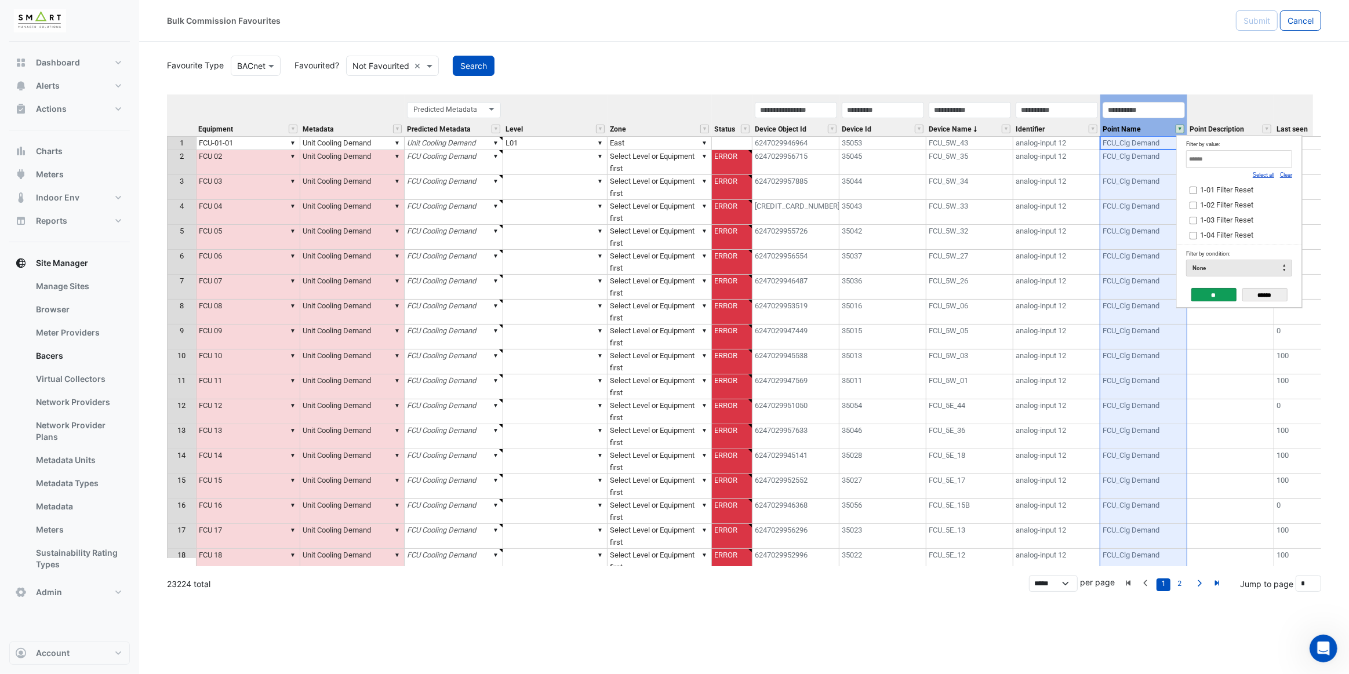
click at [1289, 176] on link "Clear" at bounding box center [1286, 175] width 12 height 6
click at [1267, 162] on input "Filter by value:" at bounding box center [1239, 159] width 106 height 18
type input "*****"
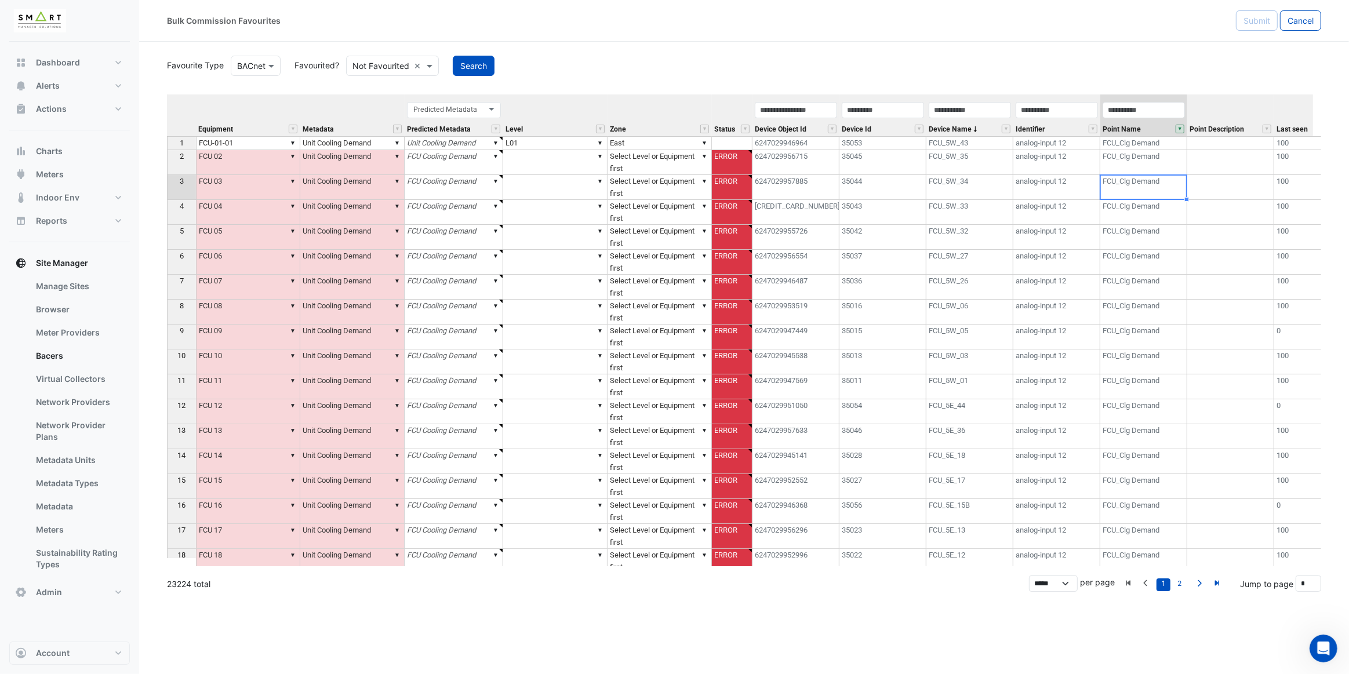
click at [1167, 186] on td "FCU_Clg Demand" at bounding box center [1144, 187] width 87 height 25
click at [226, 140] on td "▼ FCU-01-01" at bounding box center [248, 143] width 104 height 14
click at [384, 141] on td "▼ Unit Cooling Demand" at bounding box center [352, 143] width 104 height 14
click at [1135, 156] on td "FCU_Clg Demand" at bounding box center [1144, 162] width 87 height 25
click at [1164, 141] on td "FCU_Clg Demand" at bounding box center [1144, 143] width 87 height 14
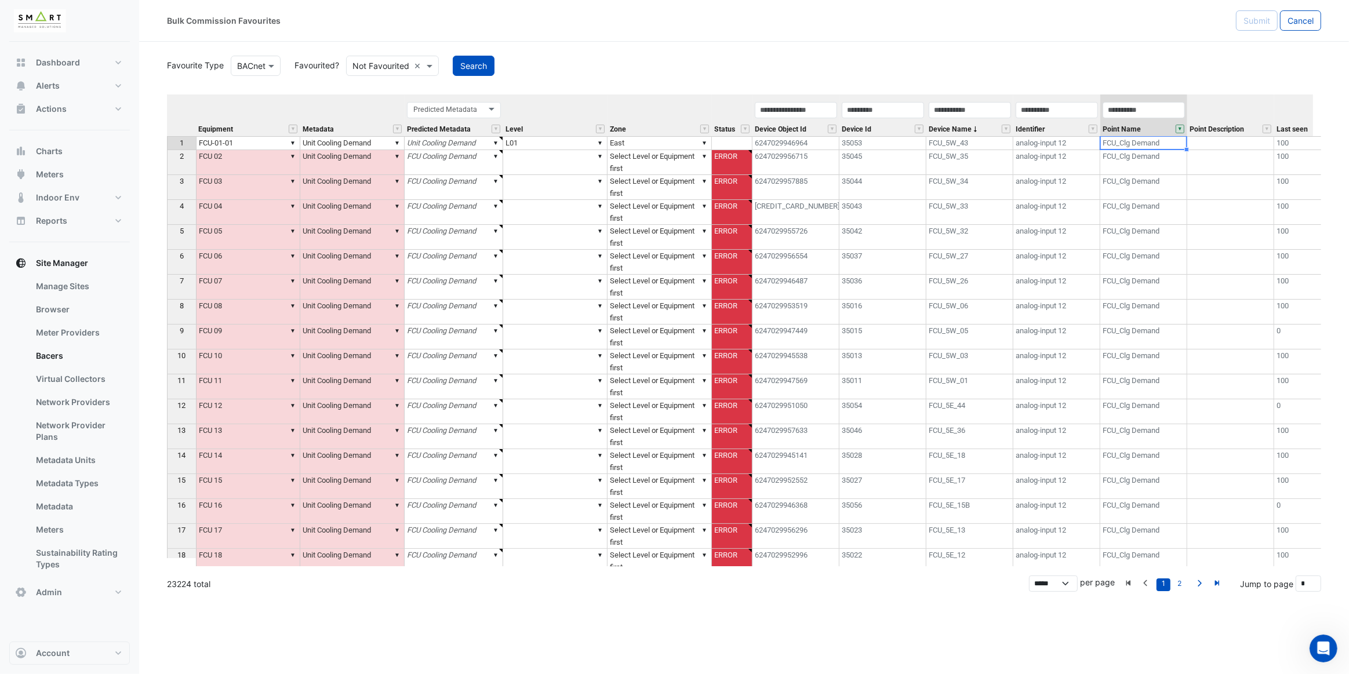
type textarea "******"
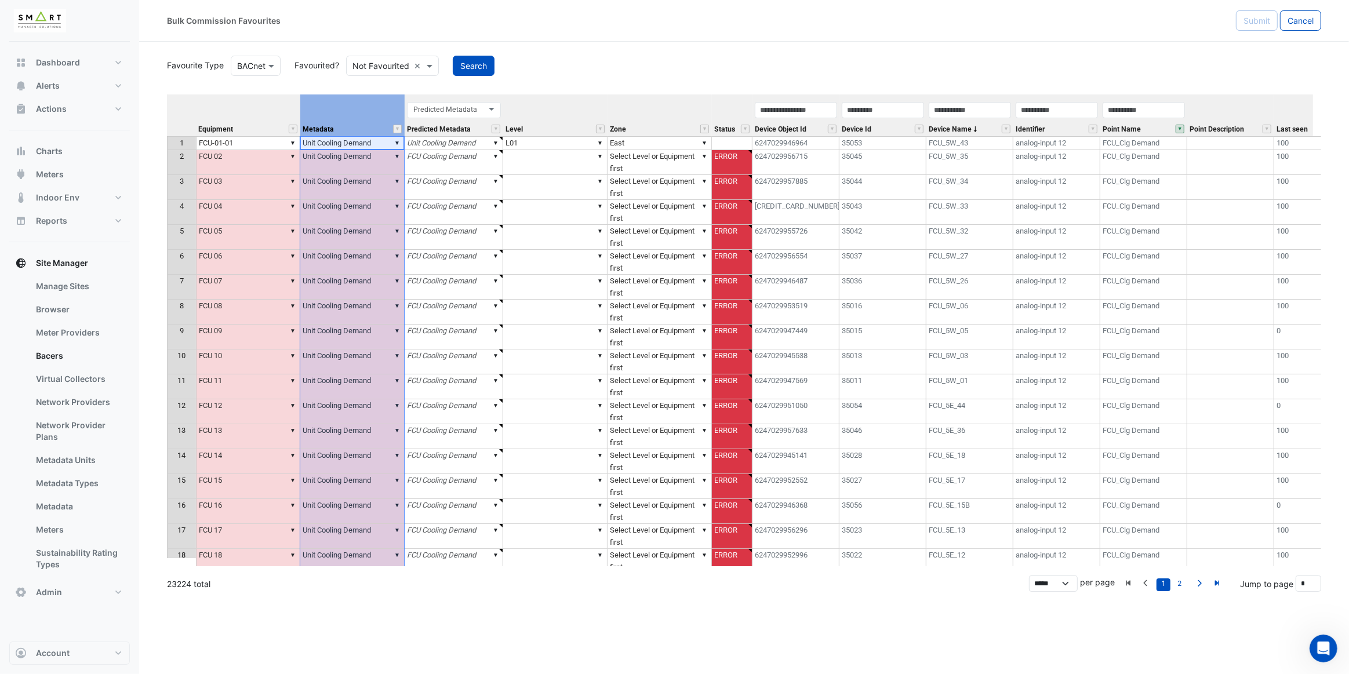
click at [361, 113] on th "Metadata" at bounding box center [352, 116] width 104 height 42
click at [565, 110] on th "Level" at bounding box center [555, 116] width 104 height 42
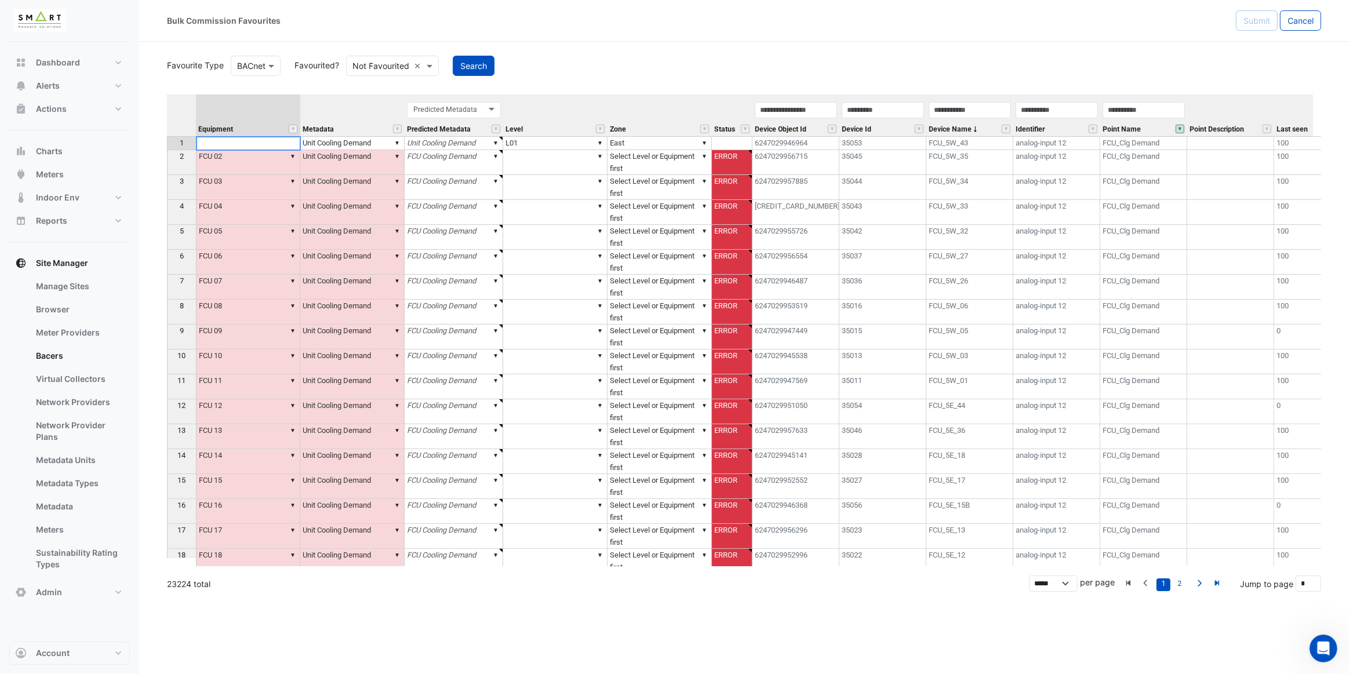
type textarea "*********"
click at [291, 142] on div "Equipment Metadata Predicted Metadata Level Zone Status Device Object Id Device…" at bounding box center [744, 331] width 1155 height 472
click at [281, 140] on textarea "*********" at bounding box center [248, 143] width 105 height 14
click at [248, 143] on textarea "*********" at bounding box center [248, 143] width 105 height 14
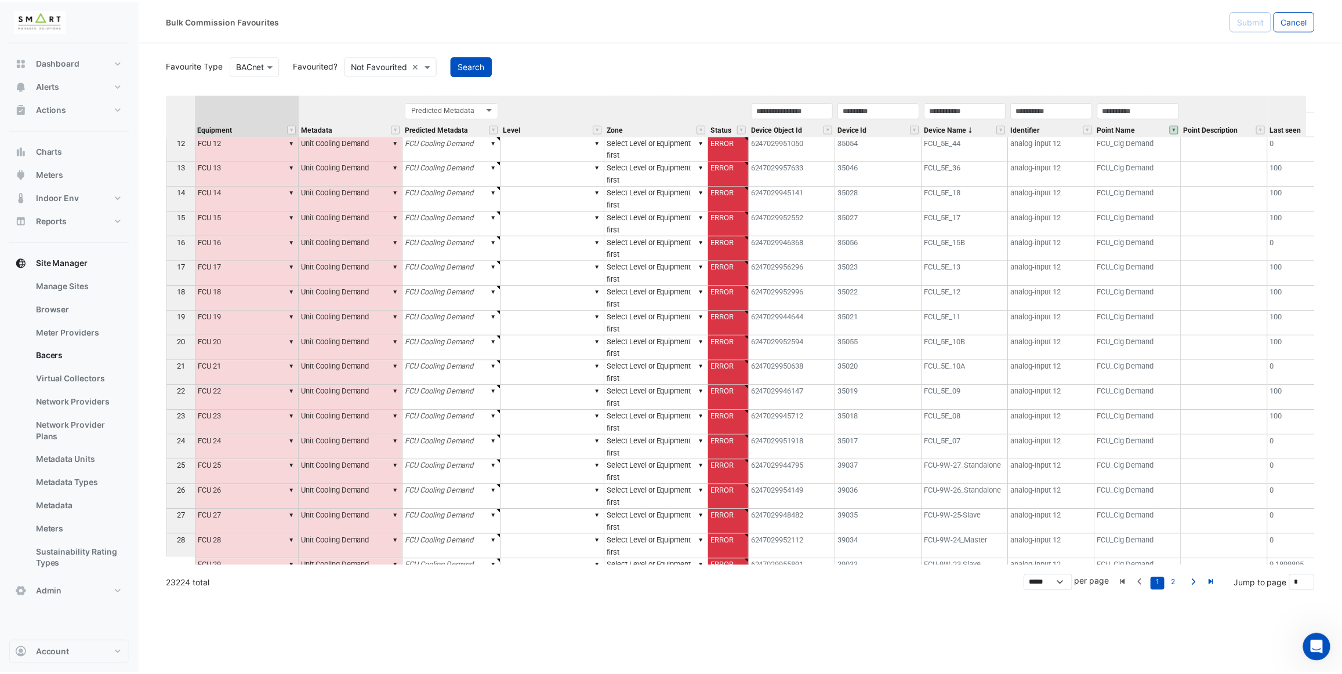
scroll to position [0, 0]
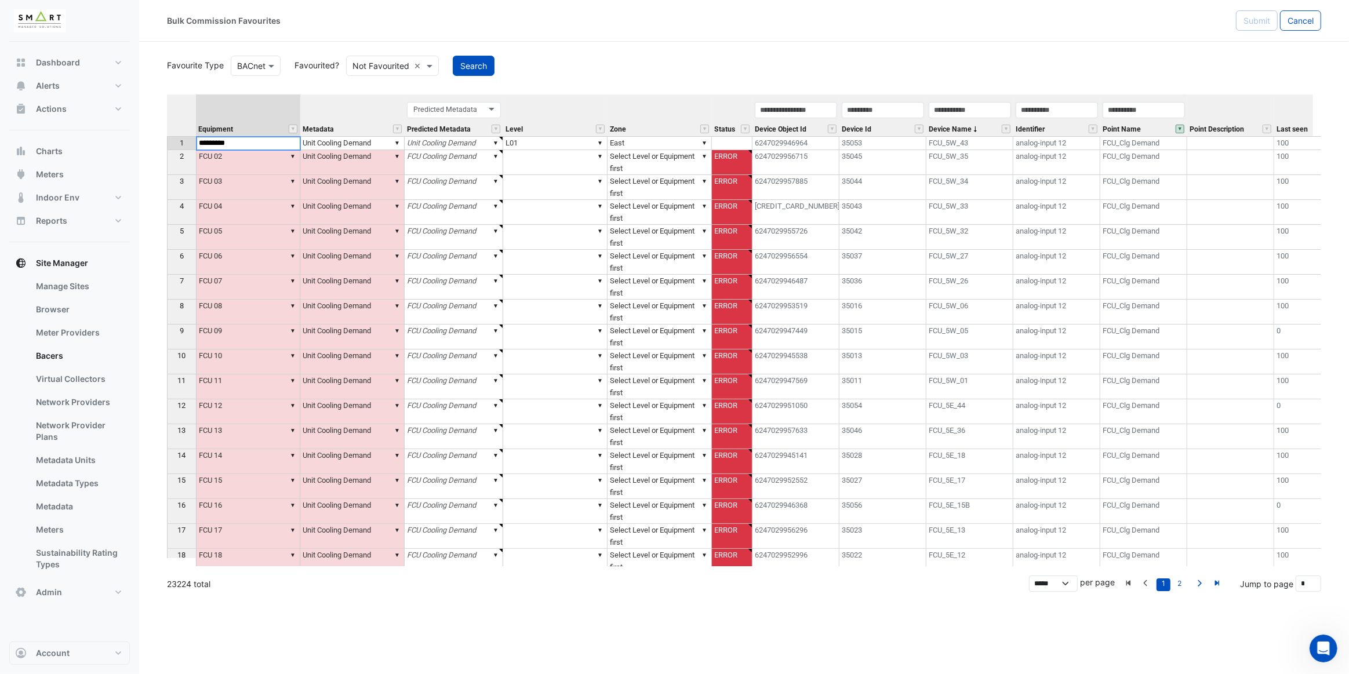
type textarea "******"
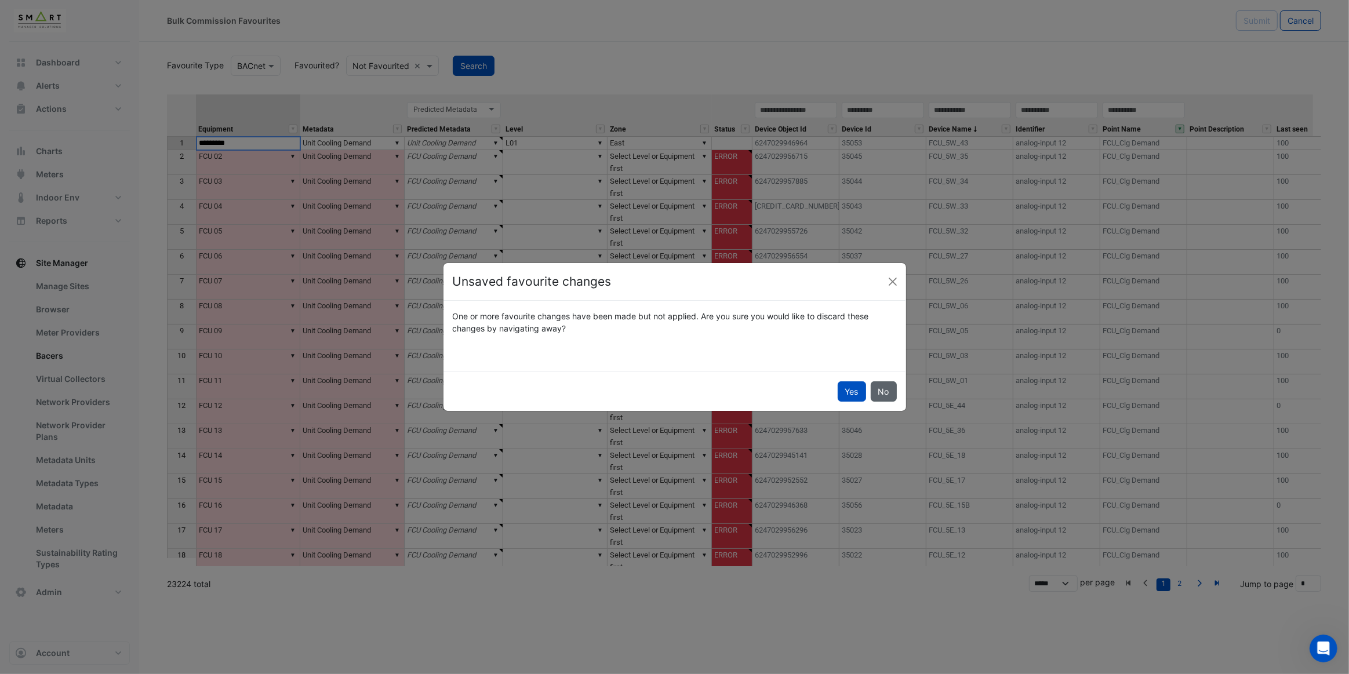
click at [873, 391] on button "No" at bounding box center [884, 392] width 26 height 20
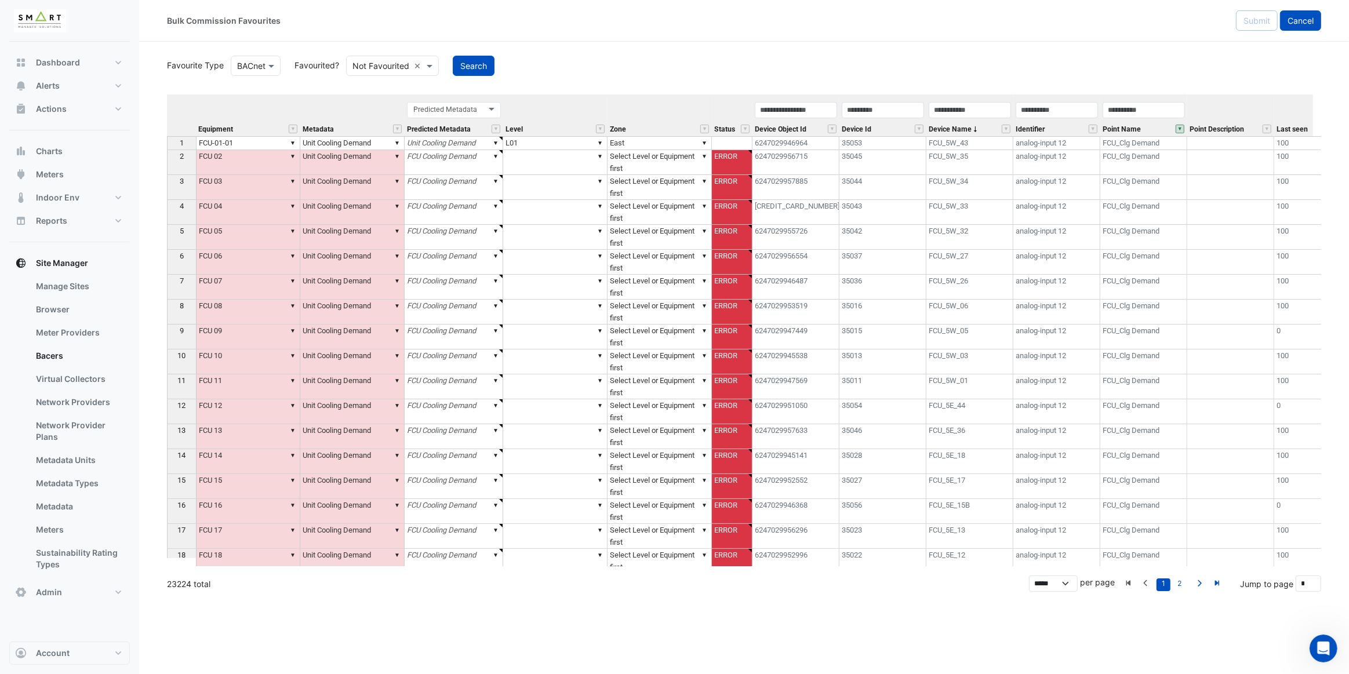
click at [1293, 28] on button "Cancel" at bounding box center [1300, 20] width 41 height 20
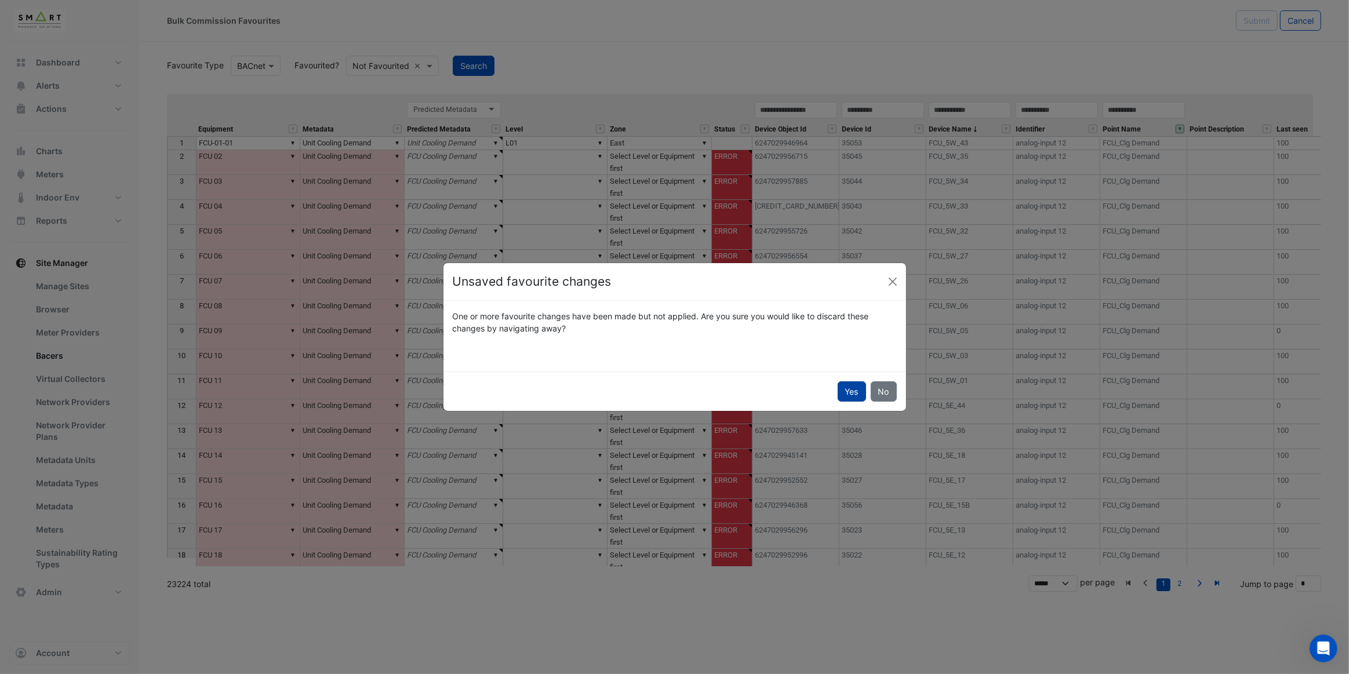
click at [854, 386] on button "Yes" at bounding box center [852, 392] width 28 height 20
select select "***"
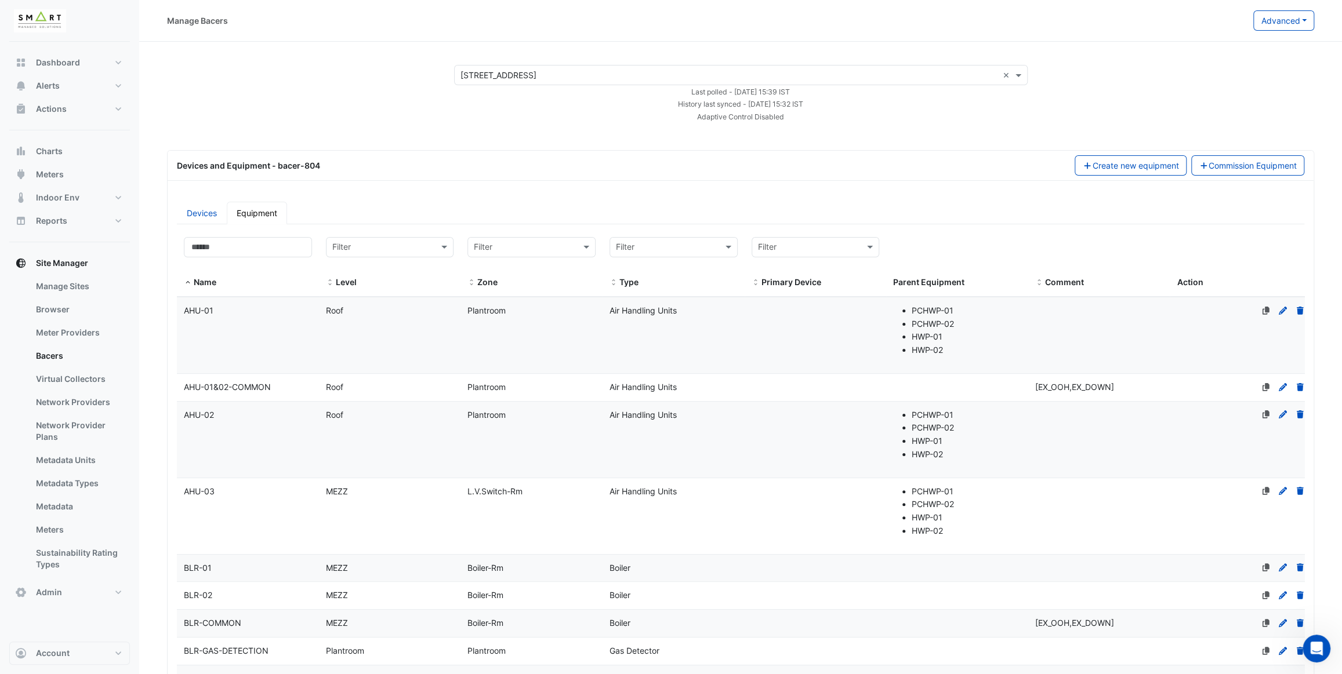
click at [255, 30] on div "Manage Bacers" at bounding box center [710, 20] width 1086 height 20
click at [296, 41] on div "Manage Bacers Advanced View Collector Notes View scan history View Metadata Pre…" at bounding box center [740, 21] width 1203 height 42
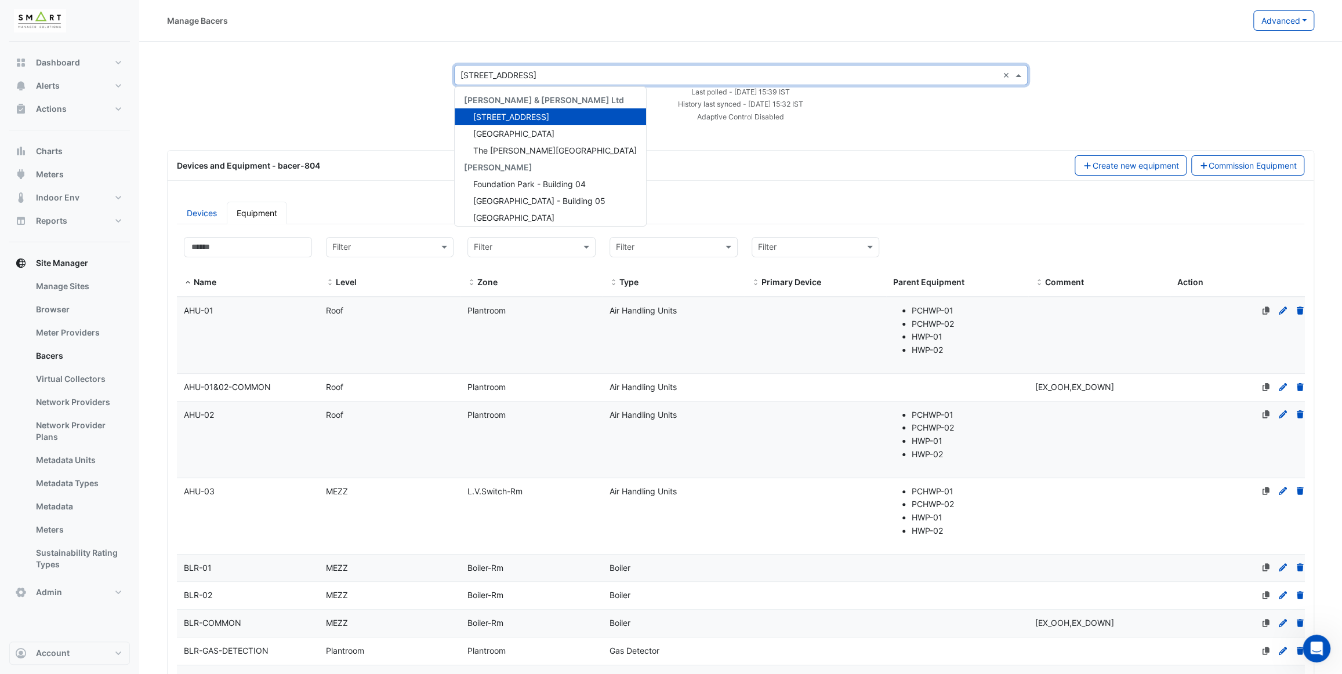
click at [513, 75] on input "text" at bounding box center [729, 76] width 538 height 12
click at [520, 130] on span "Thames Tower" at bounding box center [513, 134] width 81 height 10
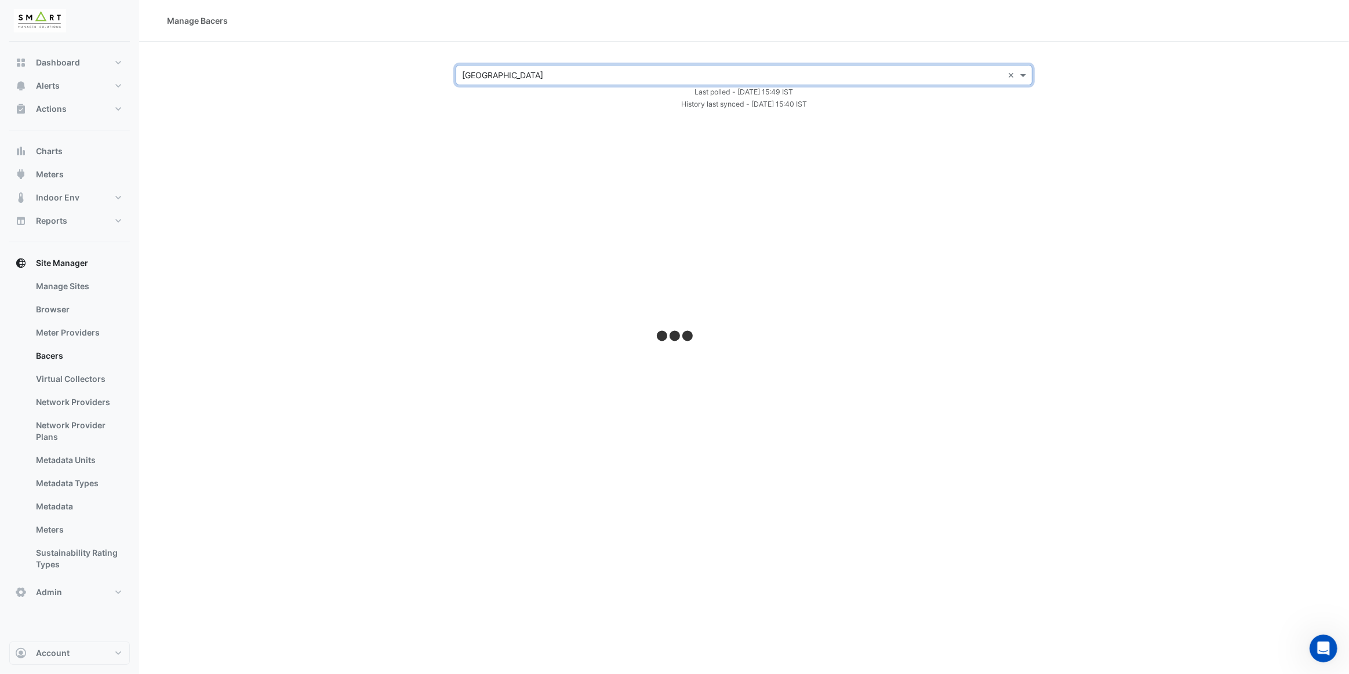
select select "***"
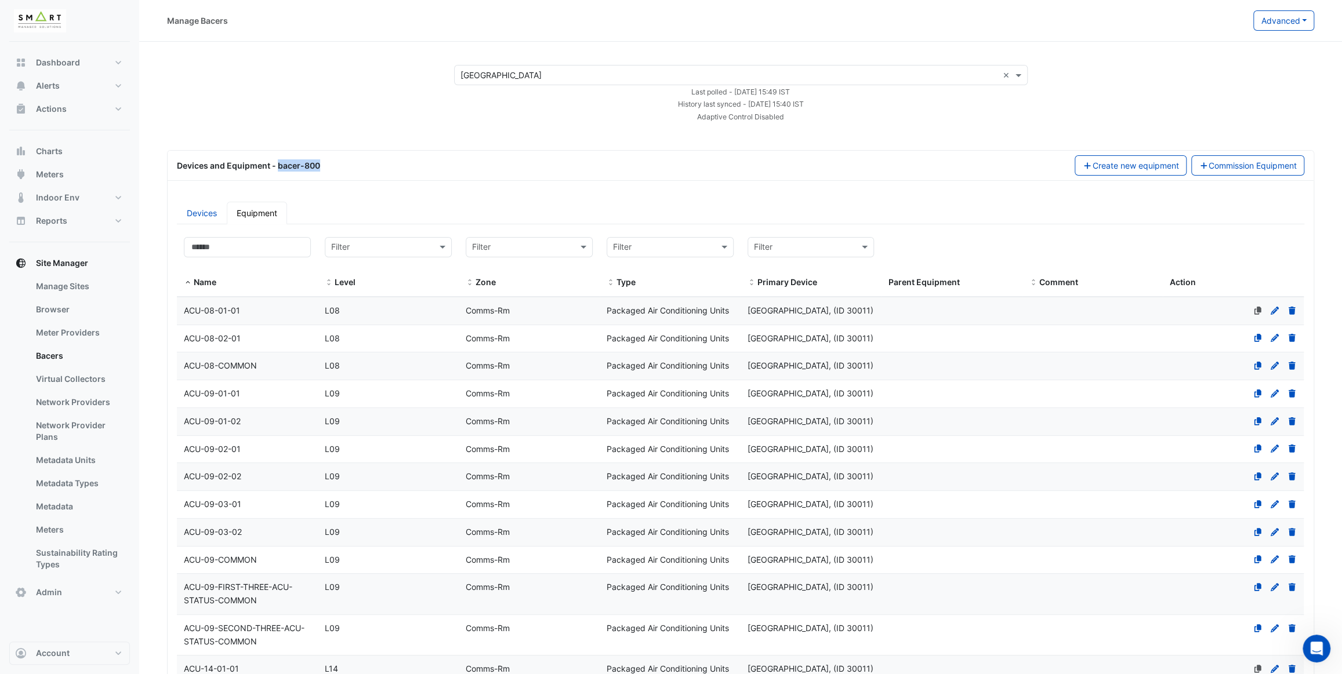
drag, startPoint x: 276, startPoint y: 166, endPoint x: 321, endPoint y: 169, distance: 45.3
click at [321, 169] on div "Devices and Equipment - bacer-800" at bounding box center [619, 165] width 898 height 12
click at [314, 168] on div "Devices and Equipment - bacer-800" at bounding box center [619, 165] width 898 height 12
drag, startPoint x: 276, startPoint y: 166, endPoint x: 322, endPoint y: 165, distance: 46.4
click at [322, 165] on div "Devices and Equipment - bacer-800" at bounding box center [619, 165] width 898 height 12
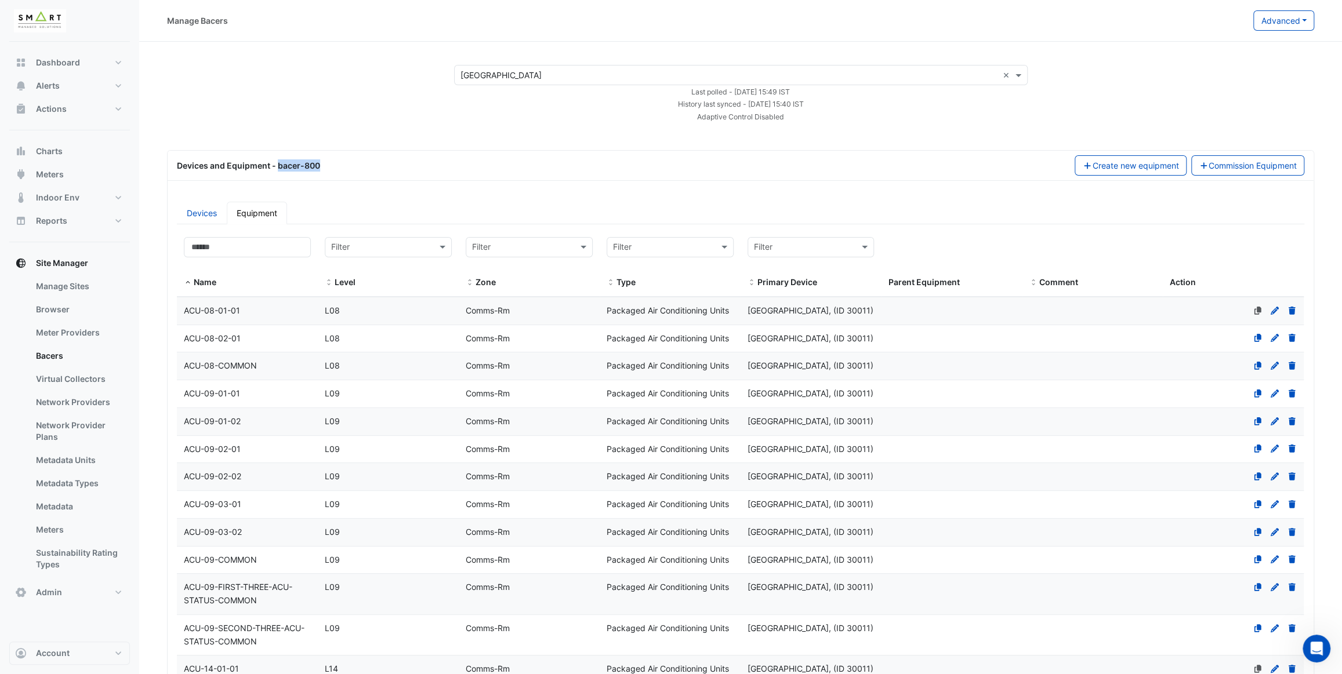
click at [321, 166] on div "Devices and Equipment - bacer-800" at bounding box center [619, 165] width 898 height 12
click at [320, 166] on div "Devices and Equipment - bacer-800" at bounding box center [619, 165] width 898 height 12
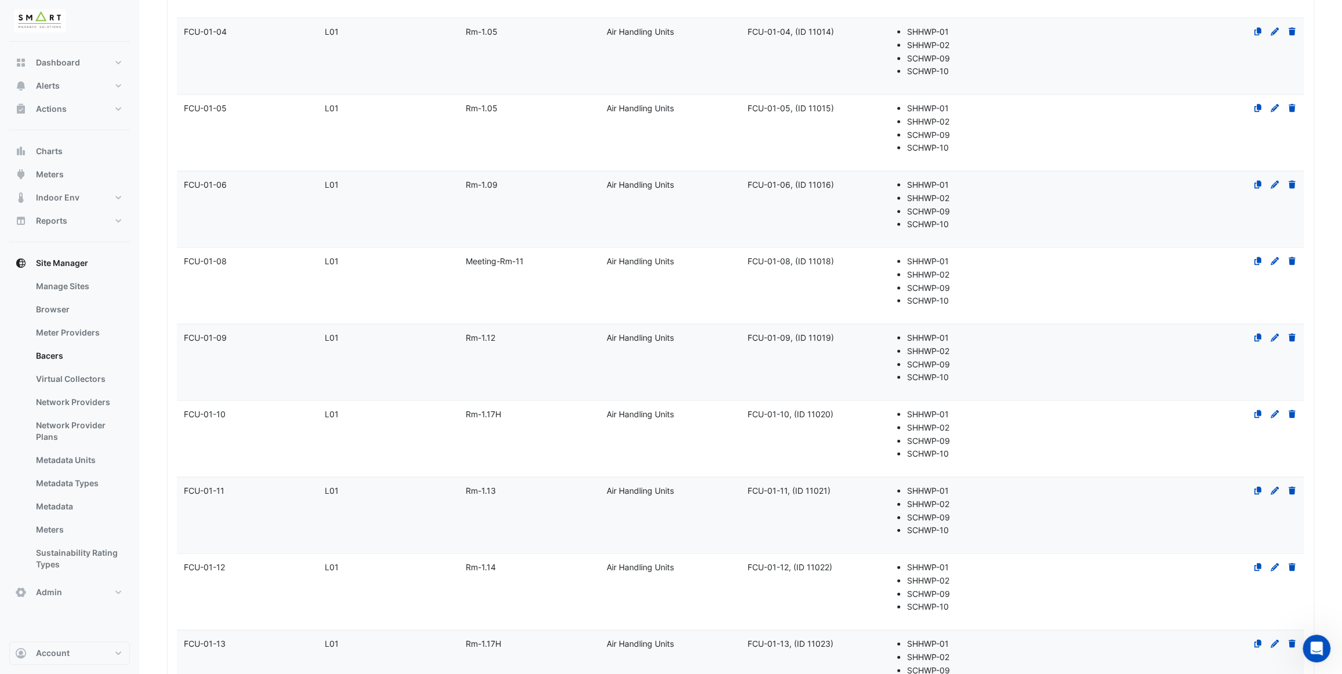
scroll to position [5743, 0]
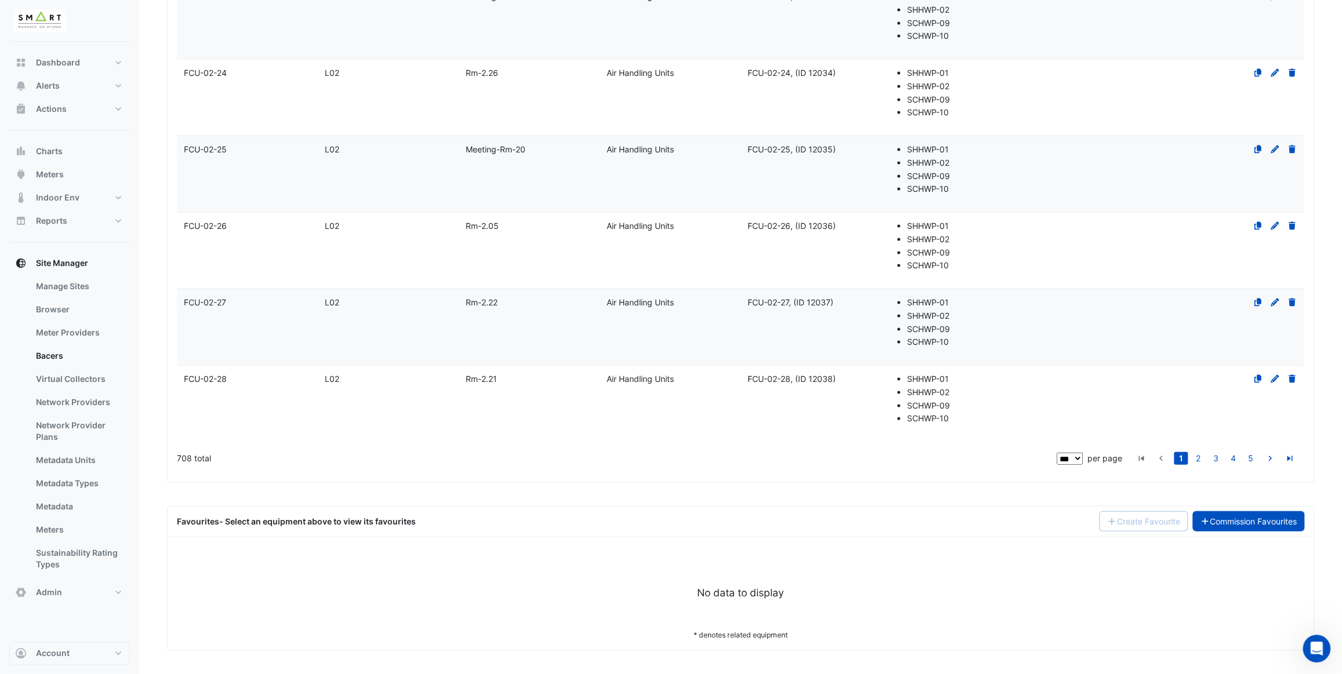
click at [1234, 523] on link "Commission Favourites" at bounding box center [1248, 521] width 112 height 20
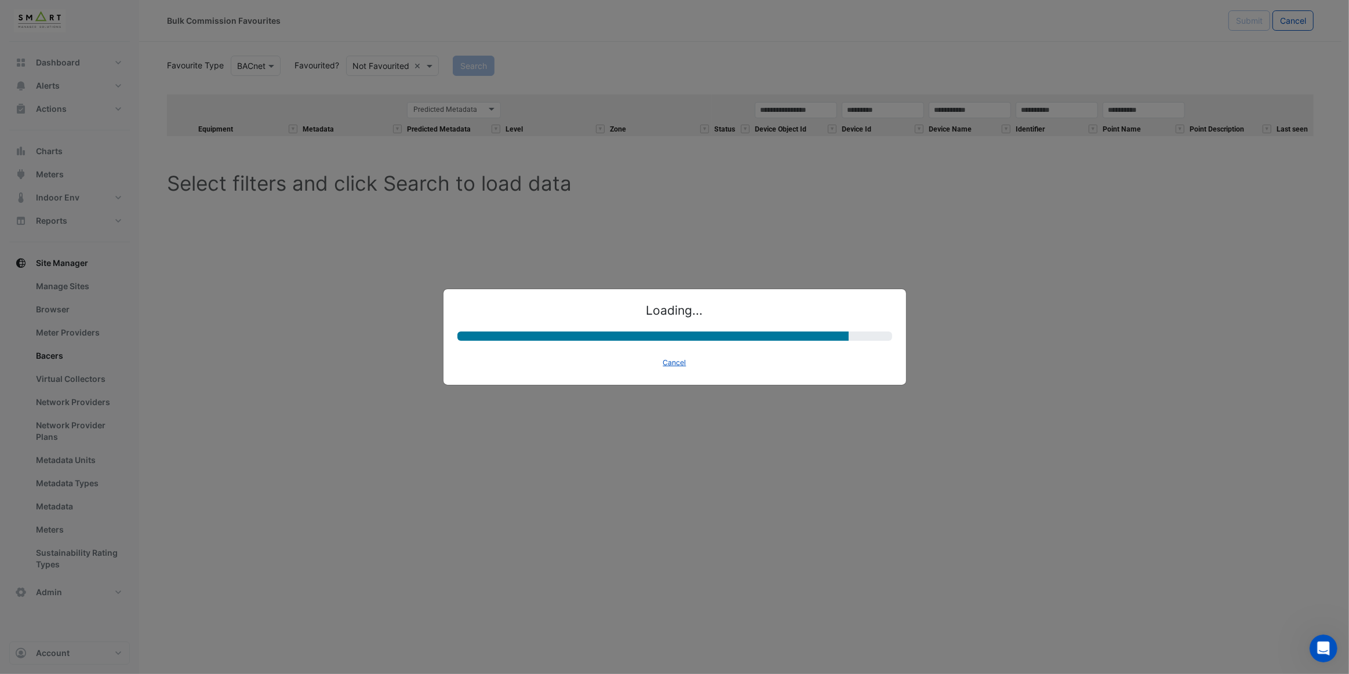
select select "********"
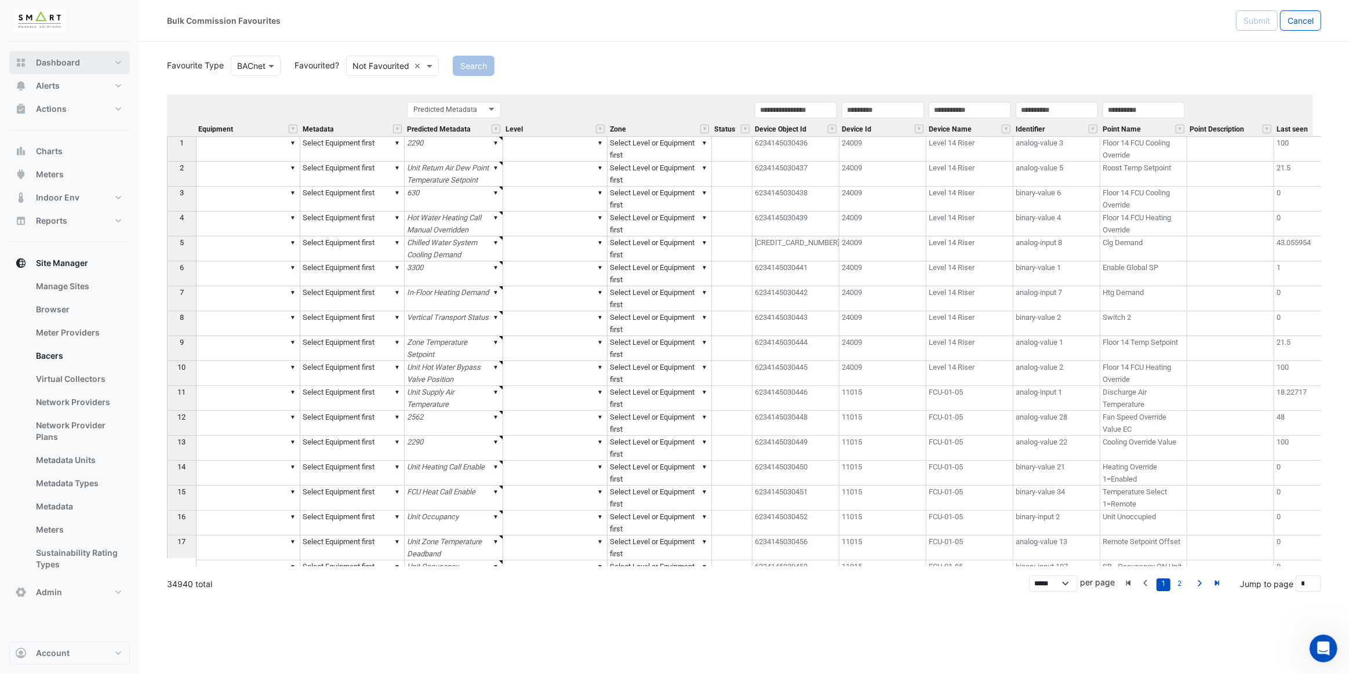
click at [85, 70] on button "Dashboard" at bounding box center [69, 62] width 121 height 23
select select "***"
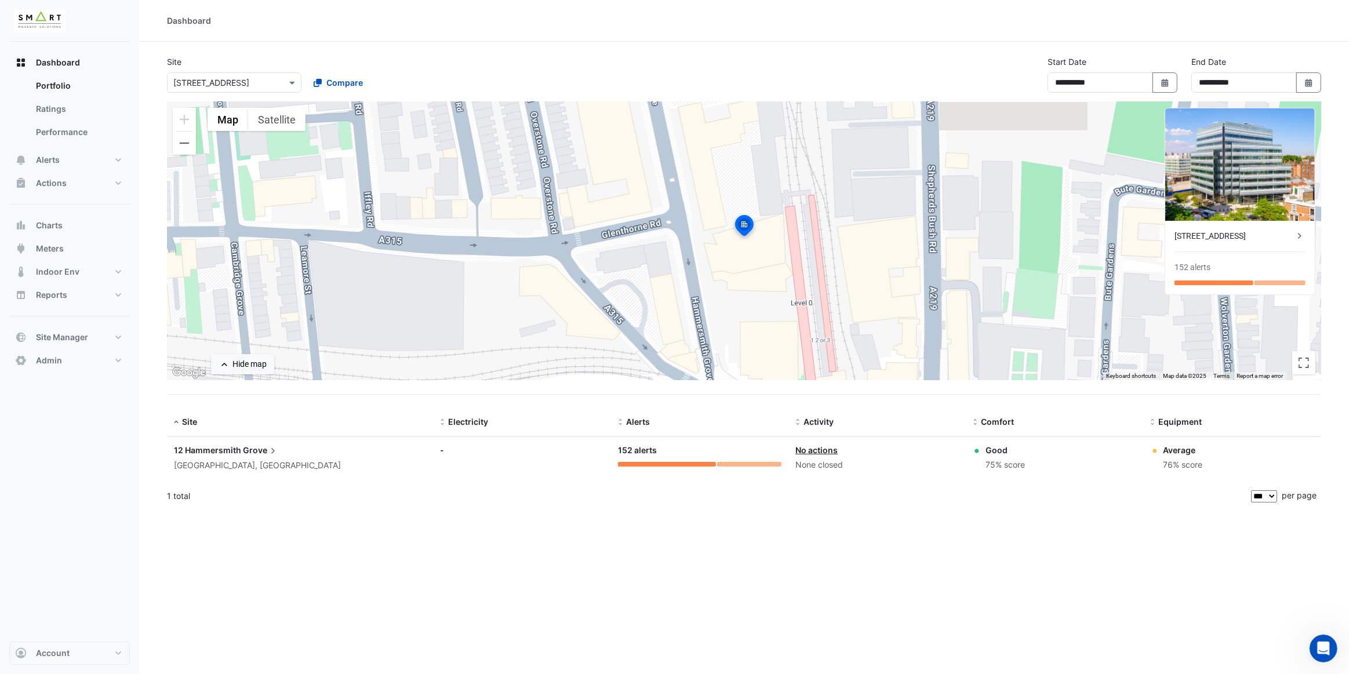
click at [251, 81] on input "text" at bounding box center [222, 83] width 99 height 12
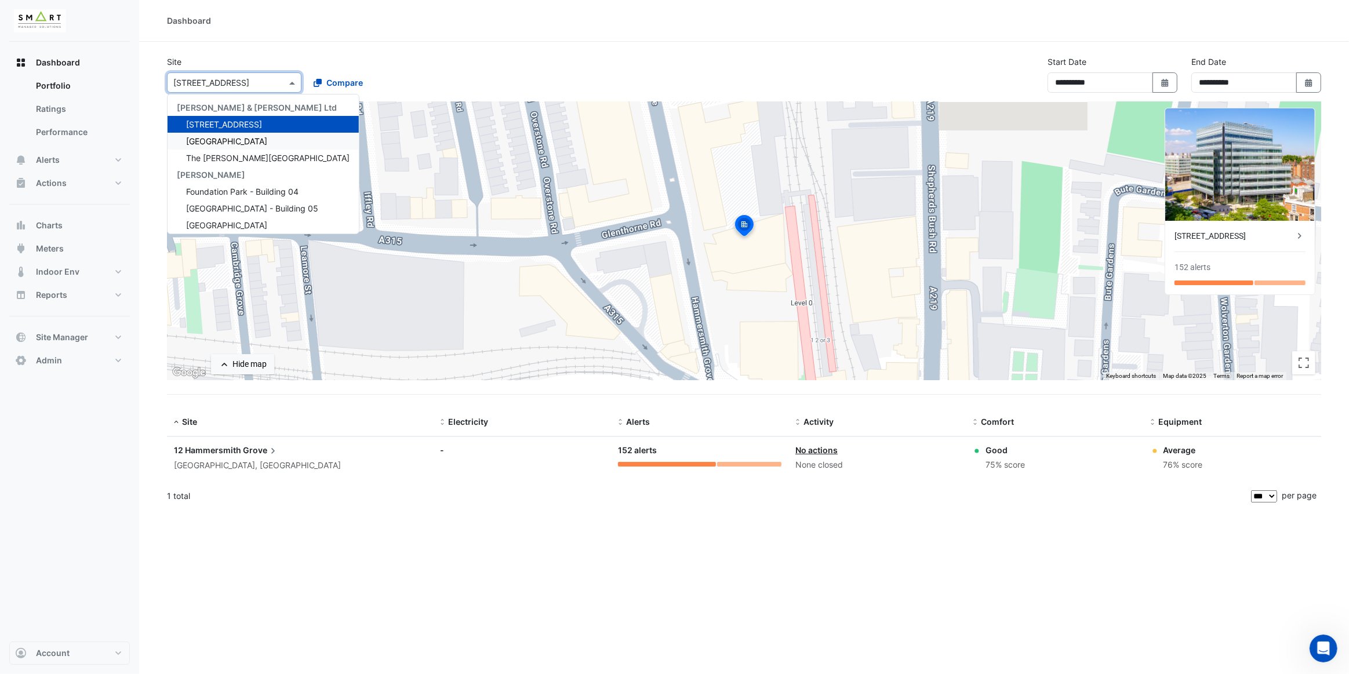
click at [248, 145] on div "Thames Tower" at bounding box center [263, 141] width 191 height 17
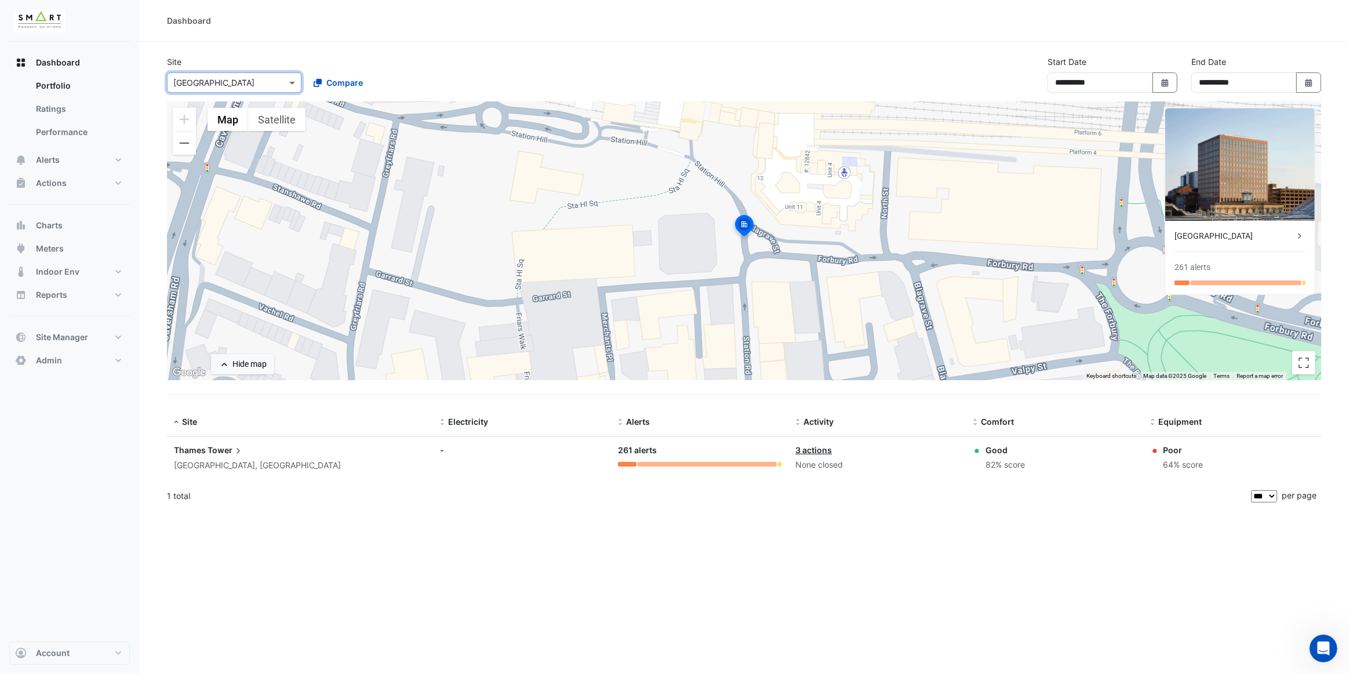
click at [212, 448] on span "Tower" at bounding box center [226, 450] width 37 height 13
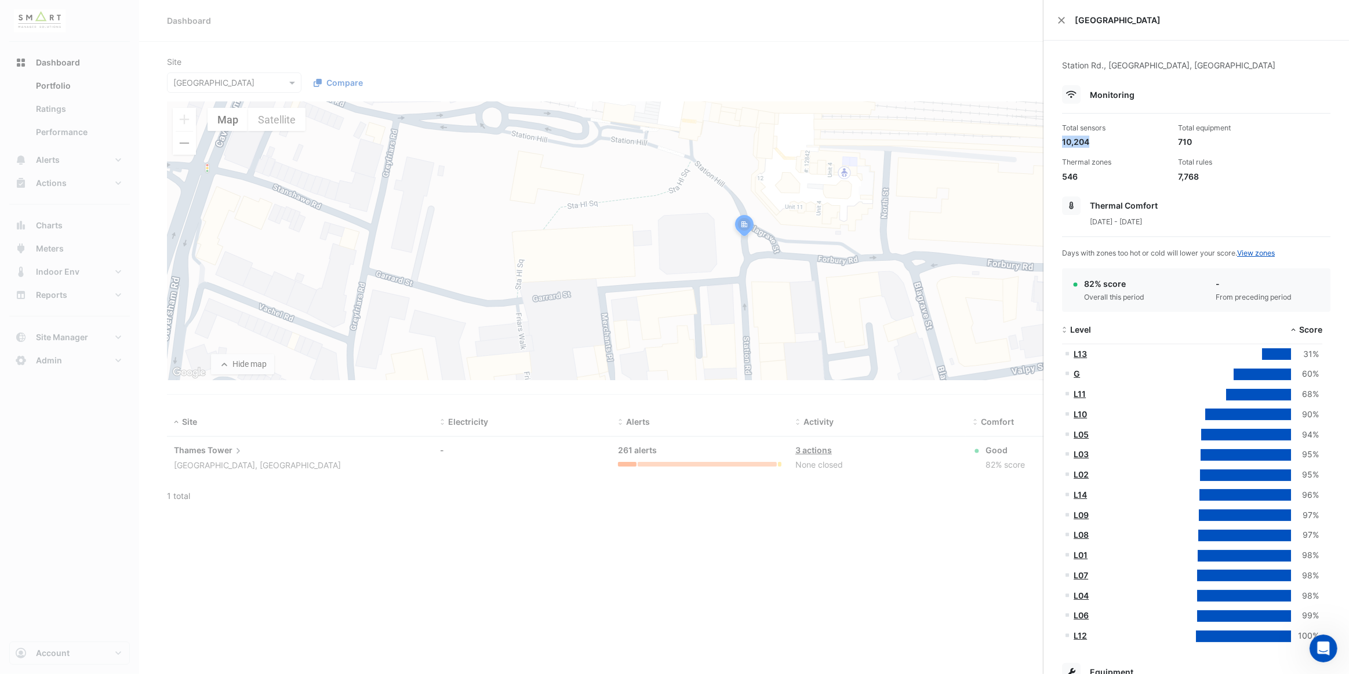
drag, startPoint x: 1093, startPoint y: 144, endPoint x: 1061, endPoint y: 143, distance: 31.9
click at [1061, 143] on div "Total sensors 10,204" at bounding box center [1116, 135] width 116 height 25
click at [1099, 144] on div "10,204" at bounding box center [1115, 142] width 107 height 12
click at [1063, 21] on button "Close" at bounding box center [1062, 20] width 8 height 8
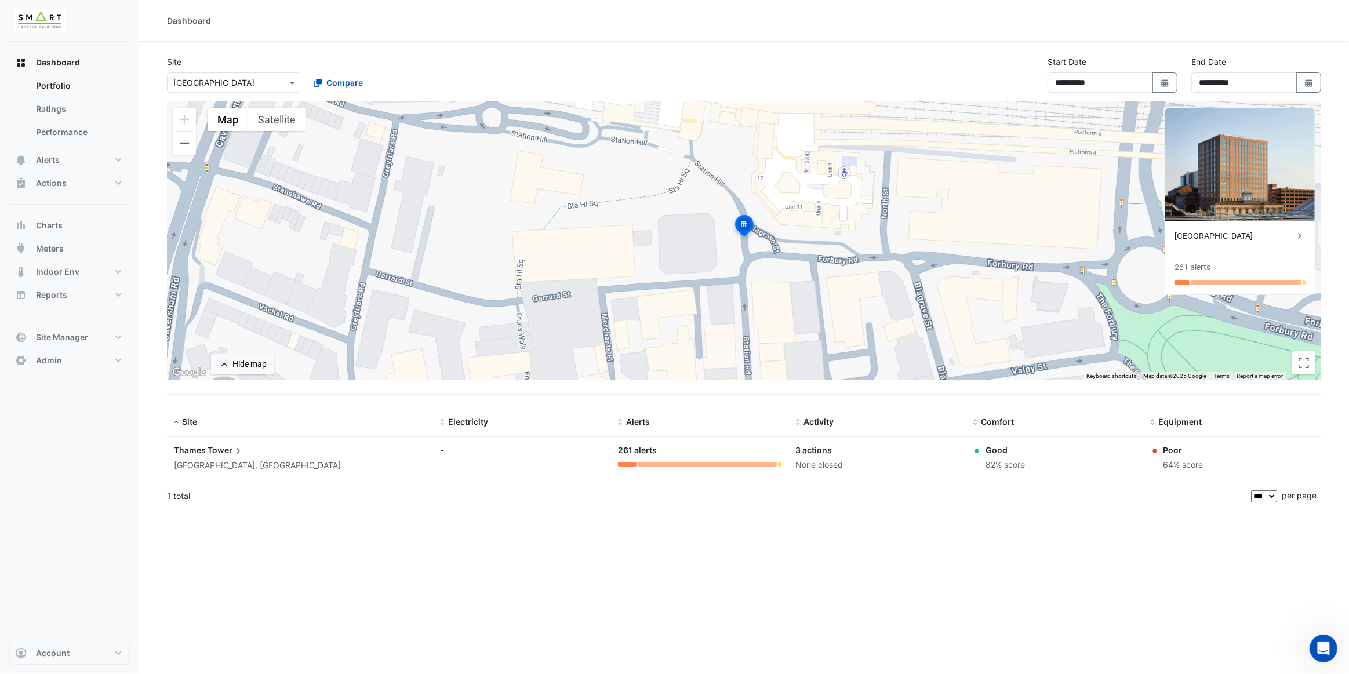
click at [852, 38] on div "Dashboard" at bounding box center [744, 21] width 1210 height 42
click at [230, 23] on div "Dashboard" at bounding box center [744, 20] width 1155 height 12
click at [92, 159] on button "Alerts" at bounding box center [69, 159] width 121 height 23
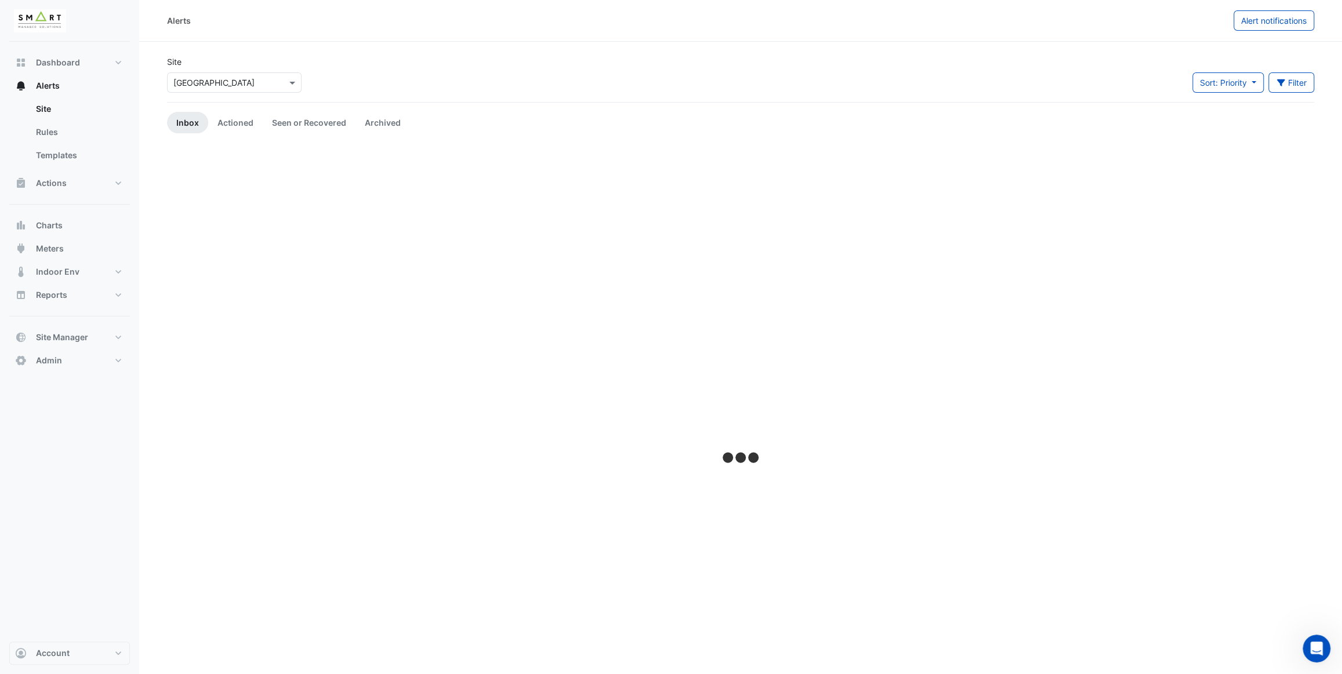
click at [190, 84] on input "text" at bounding box center [222, 83] width 99 height 12
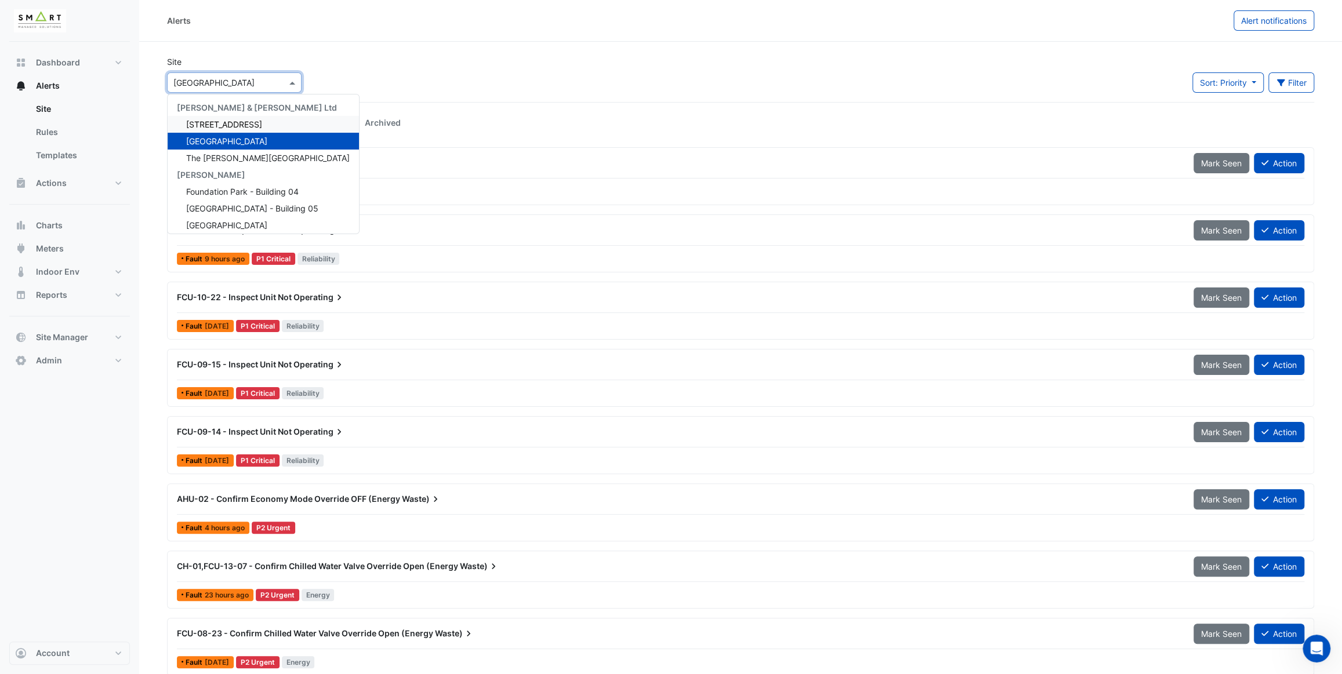
click at [237, 121] on span "[STREET_ADDRESS]" at bounding box center [224, 124] width 76 height 10
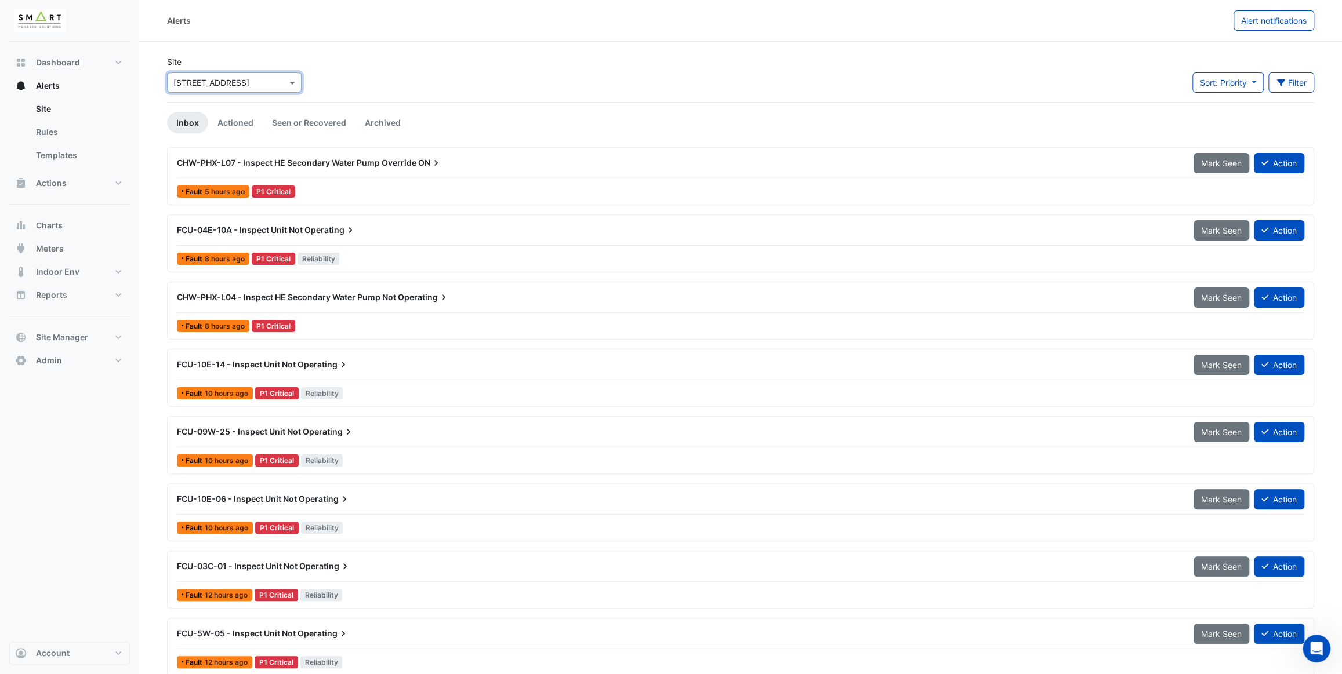
click at [325, 176] on div "CHW-PHX-L07 - Inspect HE Secondary Water Pump Override ON Mark Seen Action" at bounding box center [740, 166] width 1127 height 26
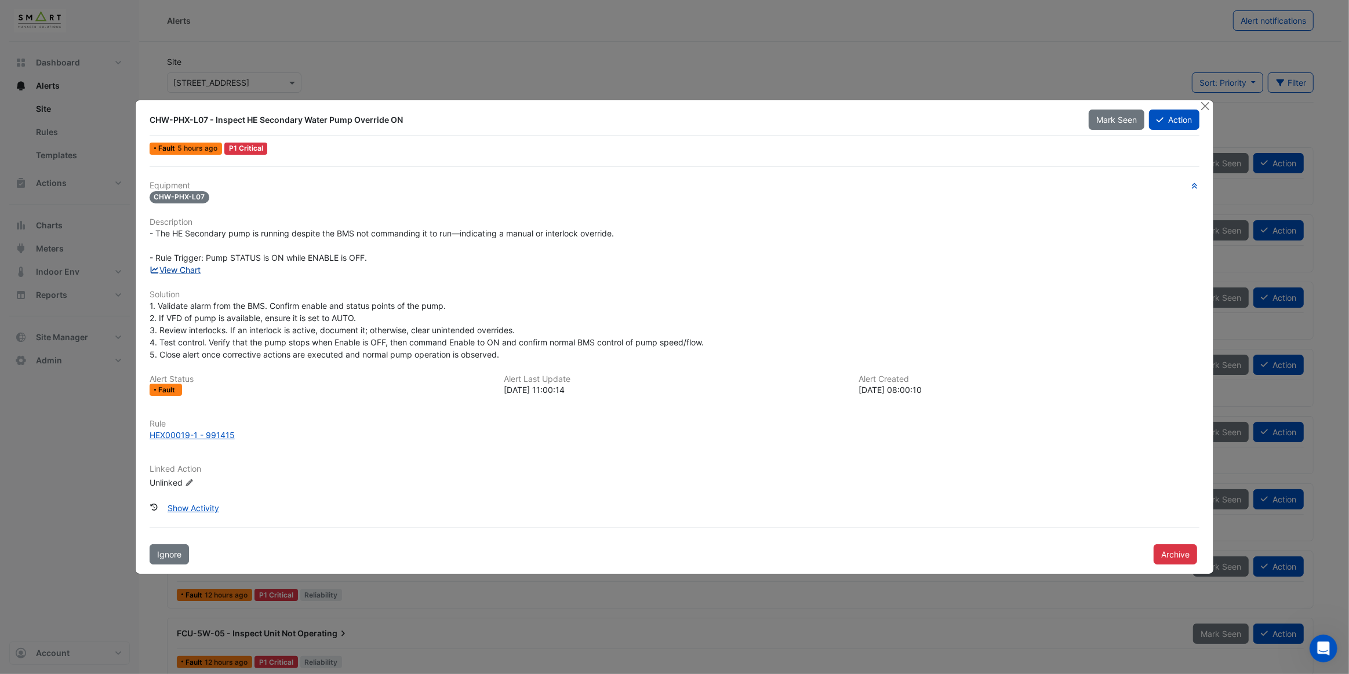
click at [187, 271] on link "View Chart" at bounding box center [176, 270] width 52 height 10
click at [1207, 106] on button "Close" at bounding box center [1205, 106] width 12 height 12
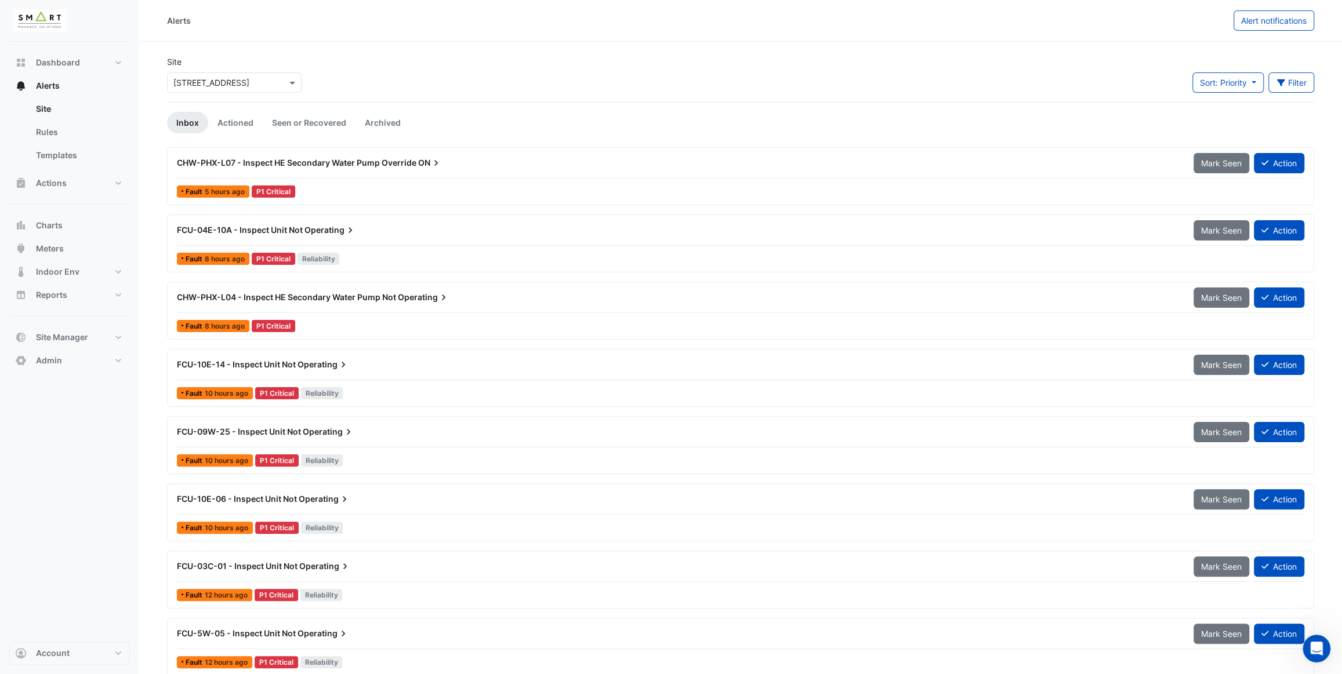
click at [209, 83] on input "text" at bounding box center [222, 83] width 99 height 12
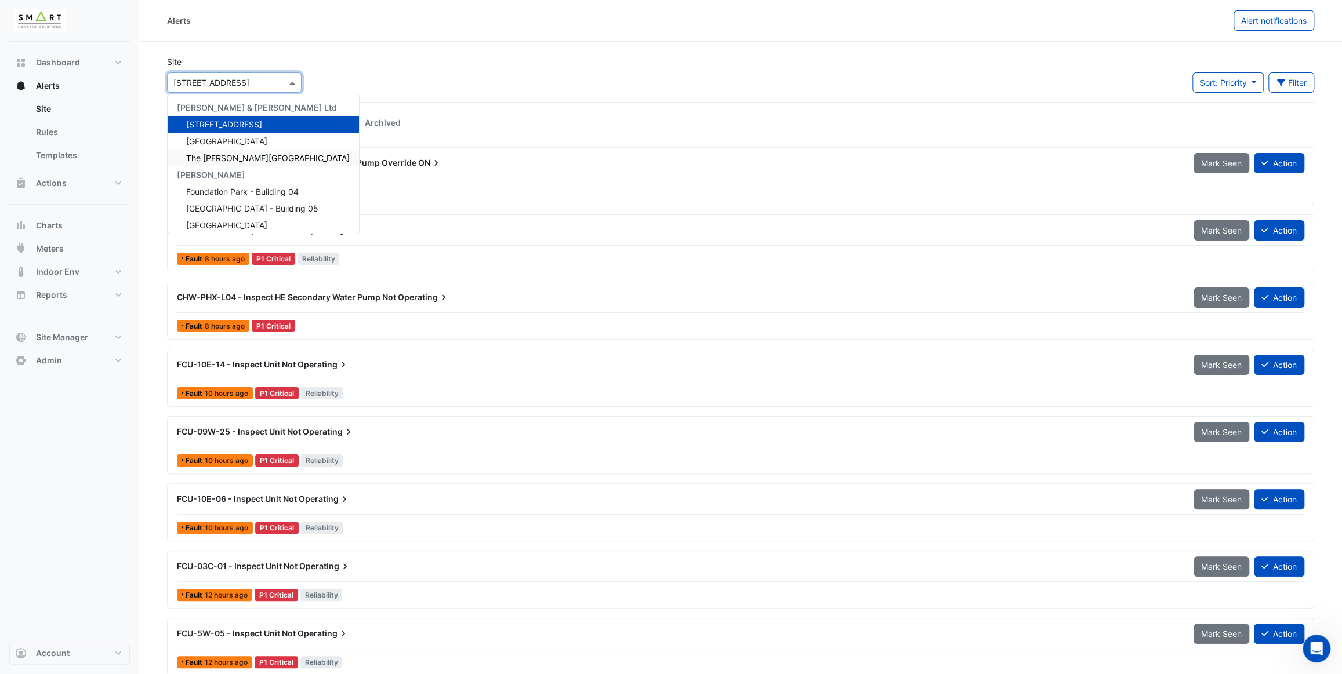
click at [255, 158] on span "The [PERSON_NAME][GEOGRAPHIC_DATA]" at bounding box center [268, 158] width 164 height 10
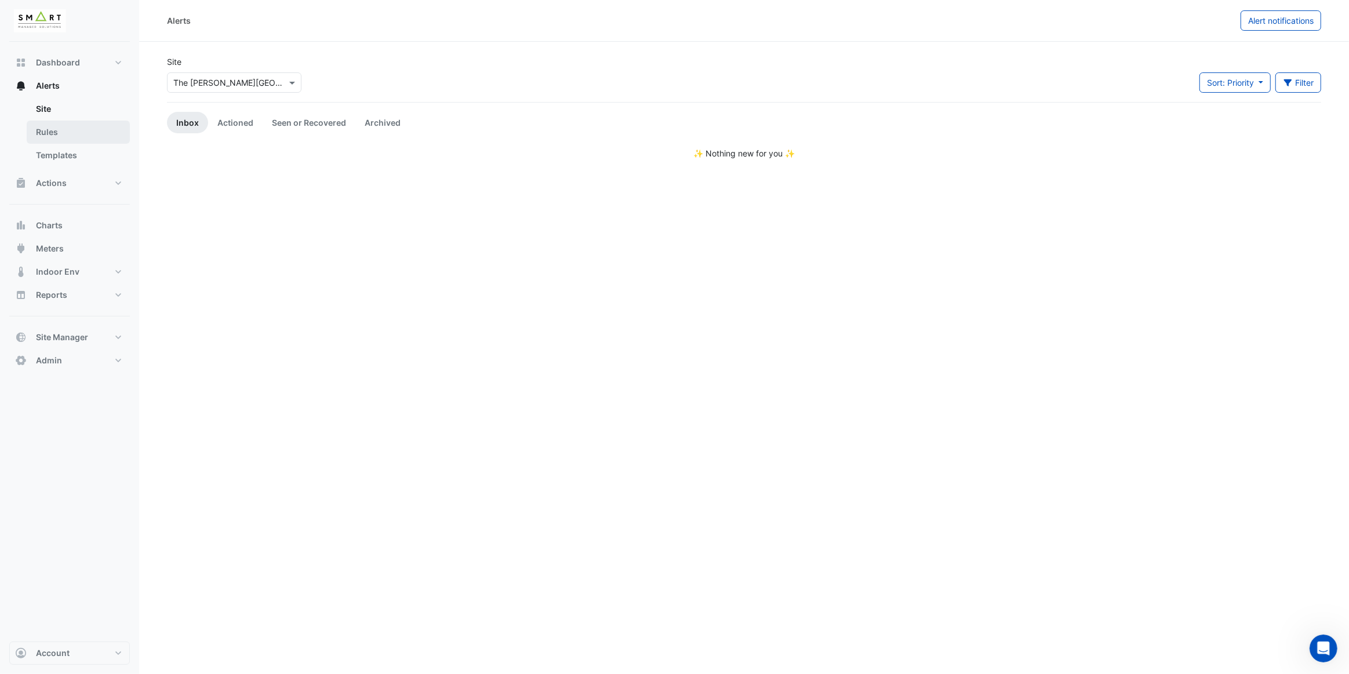
click at [73, 135] on link "Rules" at bounding box center [78, 132] width 103 height 23
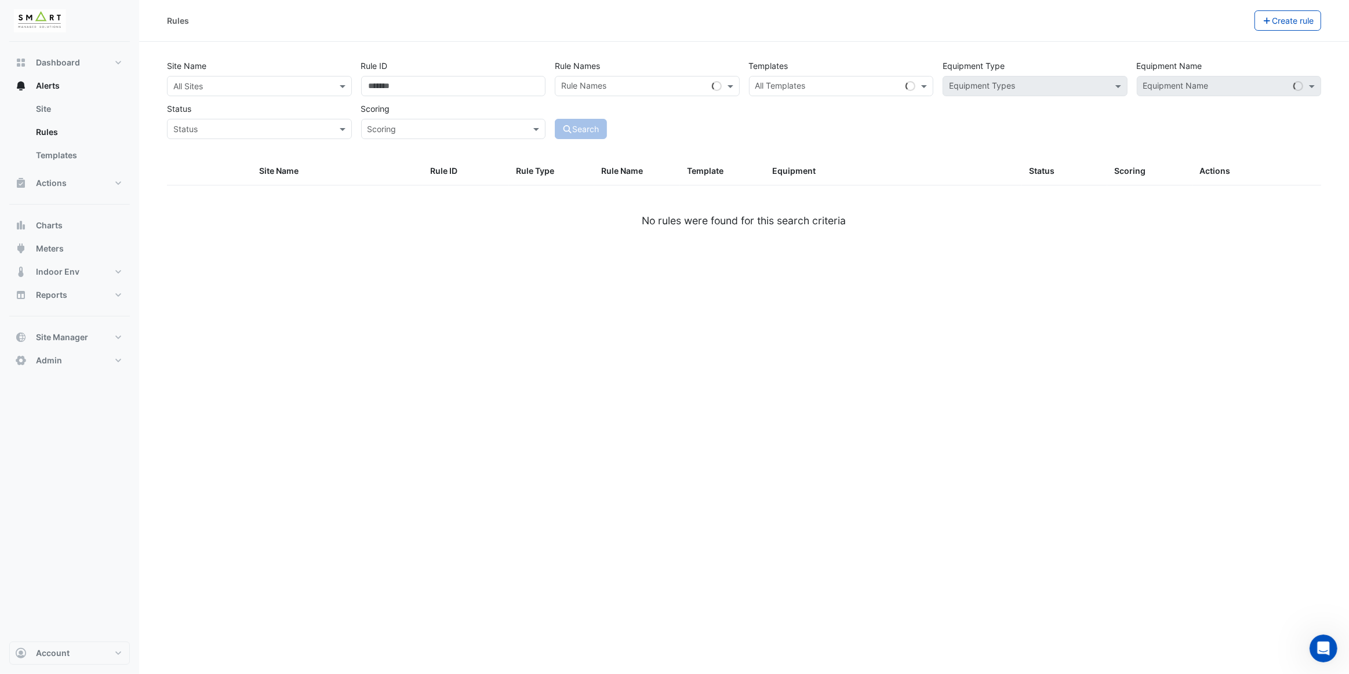
click at [293, 57] on div "Site Name All Sites" at bounding box center [259, 76] width 194 height 41
click at [89, 112] on link "Site" at bounding box center [78, 108] width 103 height 23
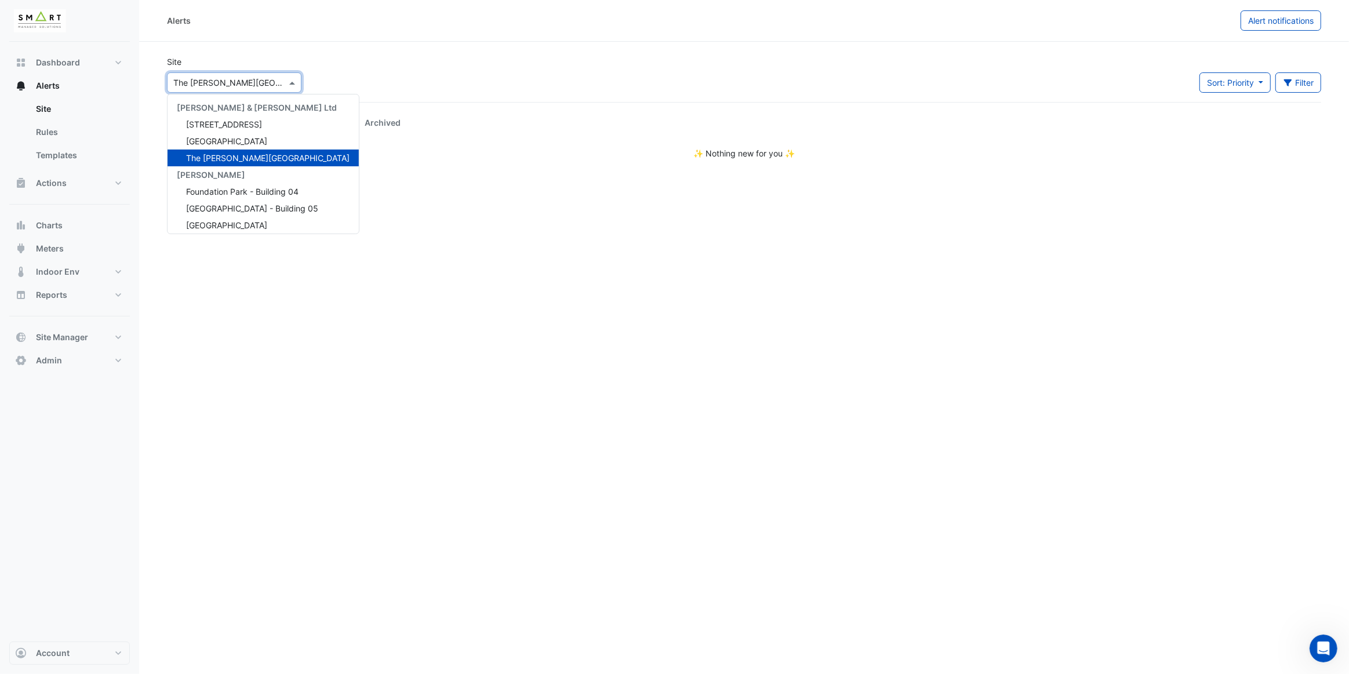
click at [237, 77] on input "text" at bounding box center [222, 83] width 99 height 12
click at [247, 129] on span "[STREET_ADDRESS]" at bounding box center [224, 124] width 76 height 10
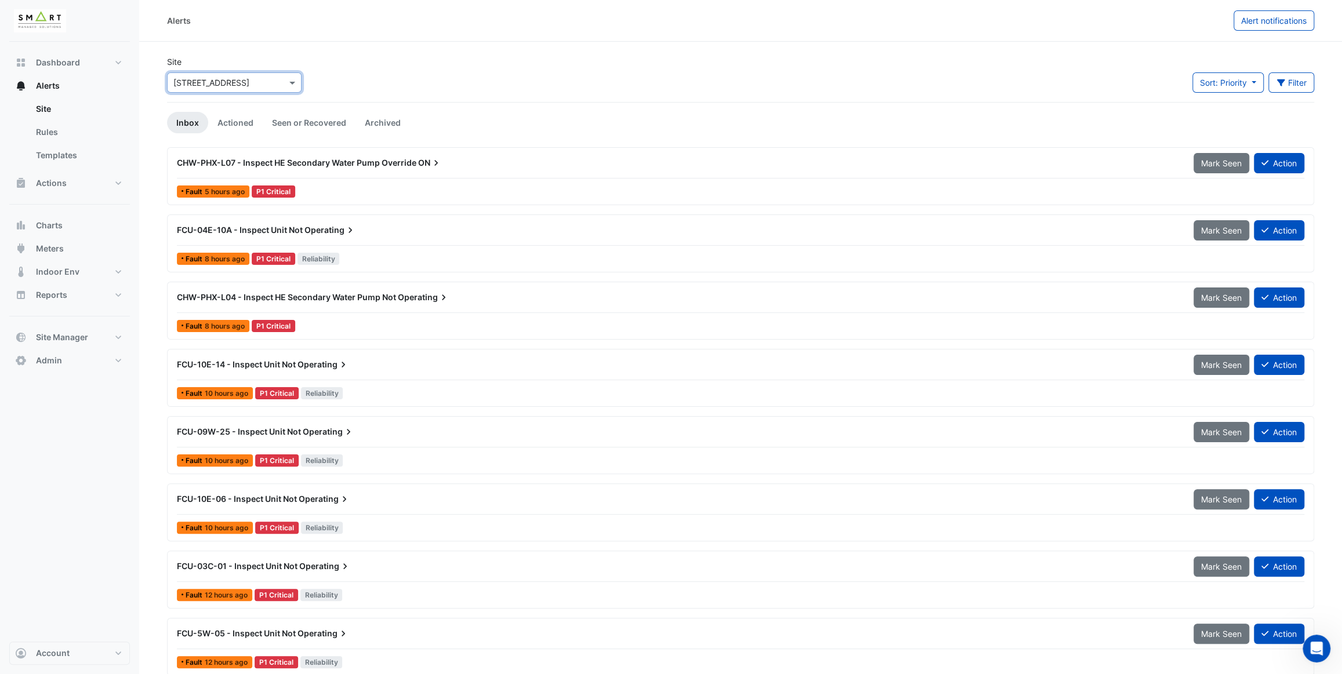
click at [252, 86] on input "text" at bounding box center [222, 83] width 99 height 12
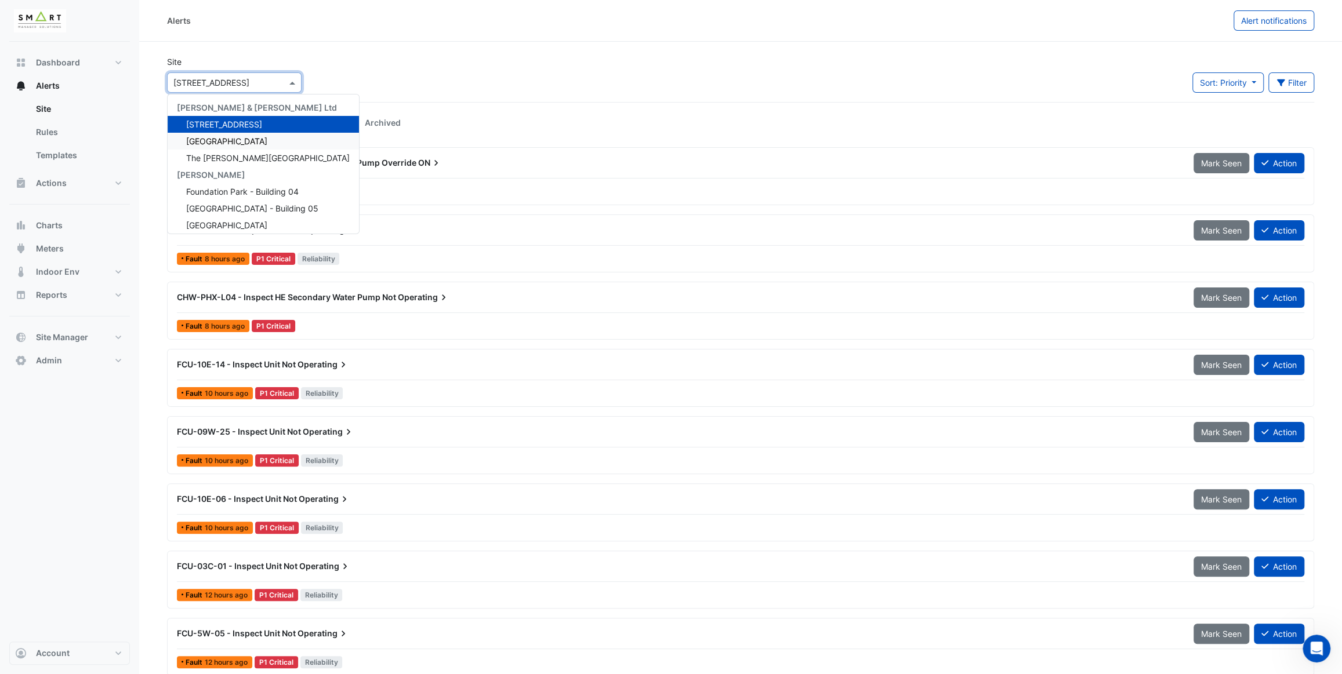
click at [239, 140] on span "[GEOGRAPHIC_DATA]" at bounding box center [226, 141] width 81 height 10
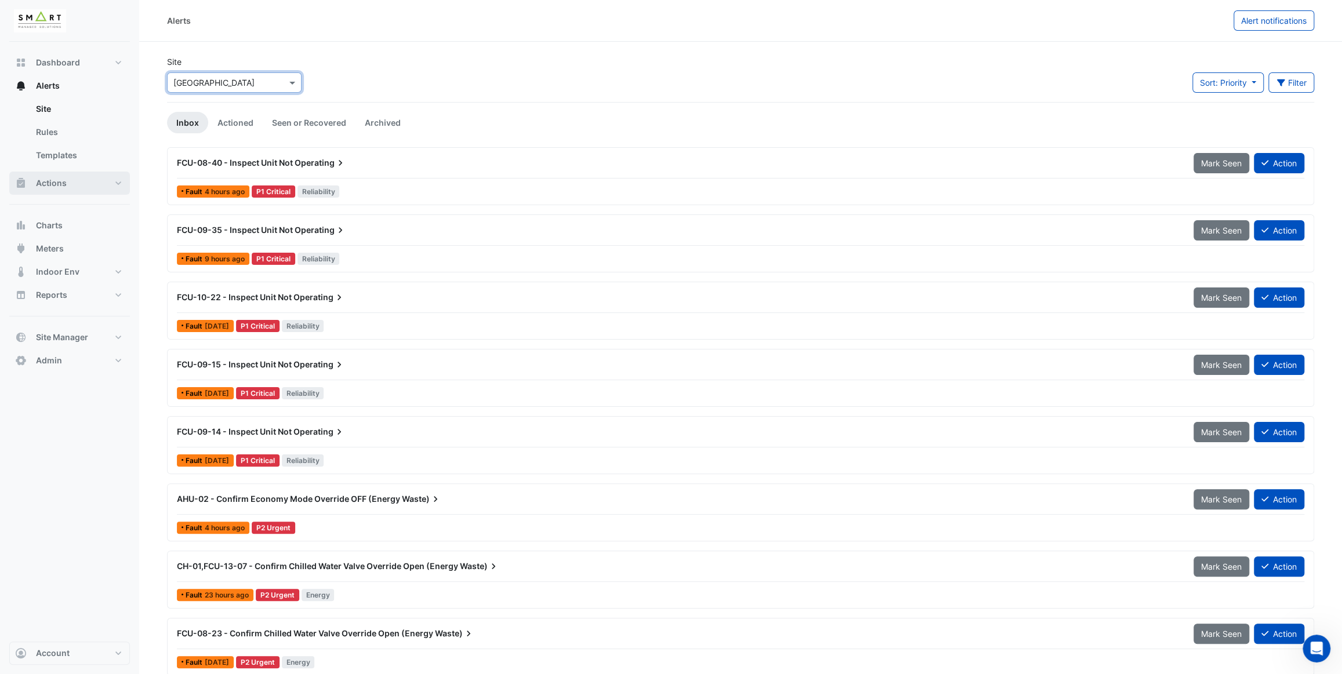
click at [87, 183] on button "Actions" at bounding box center [69, 183] width 121 height 23
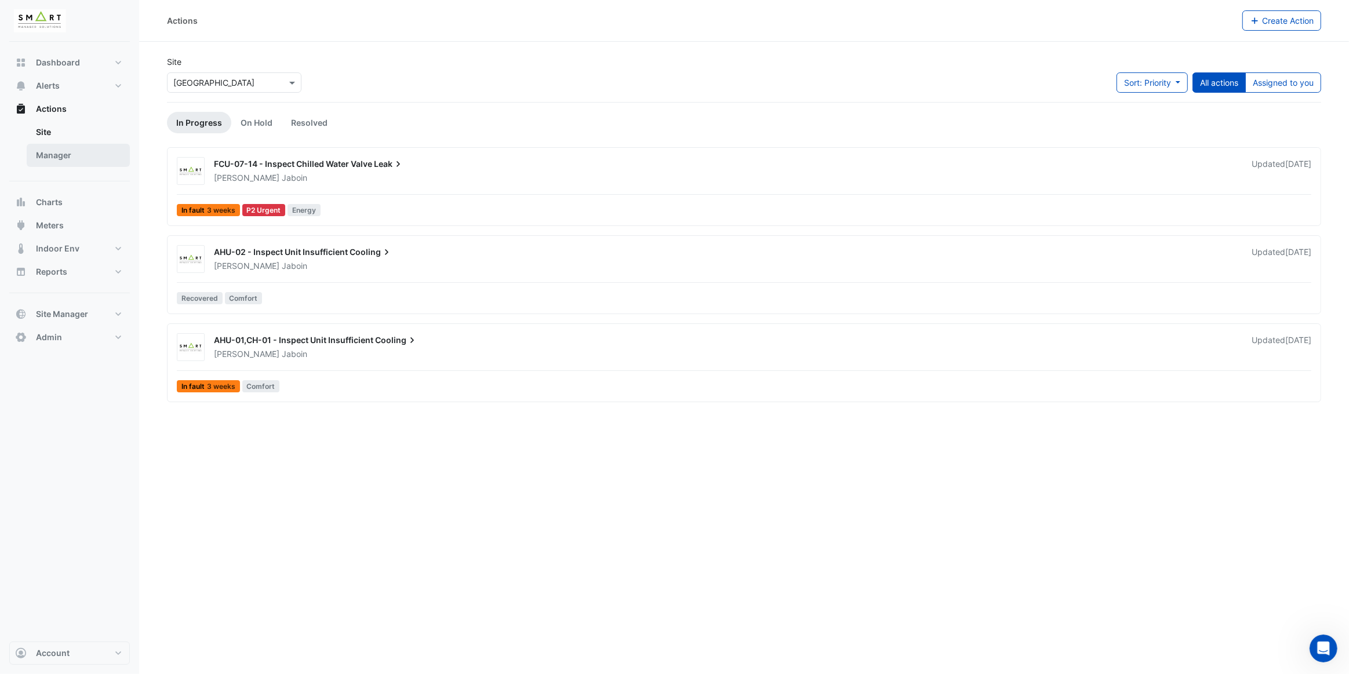
click at [67, 155] on link "Manager" at bounding box center [78, 155] width 103 height 23
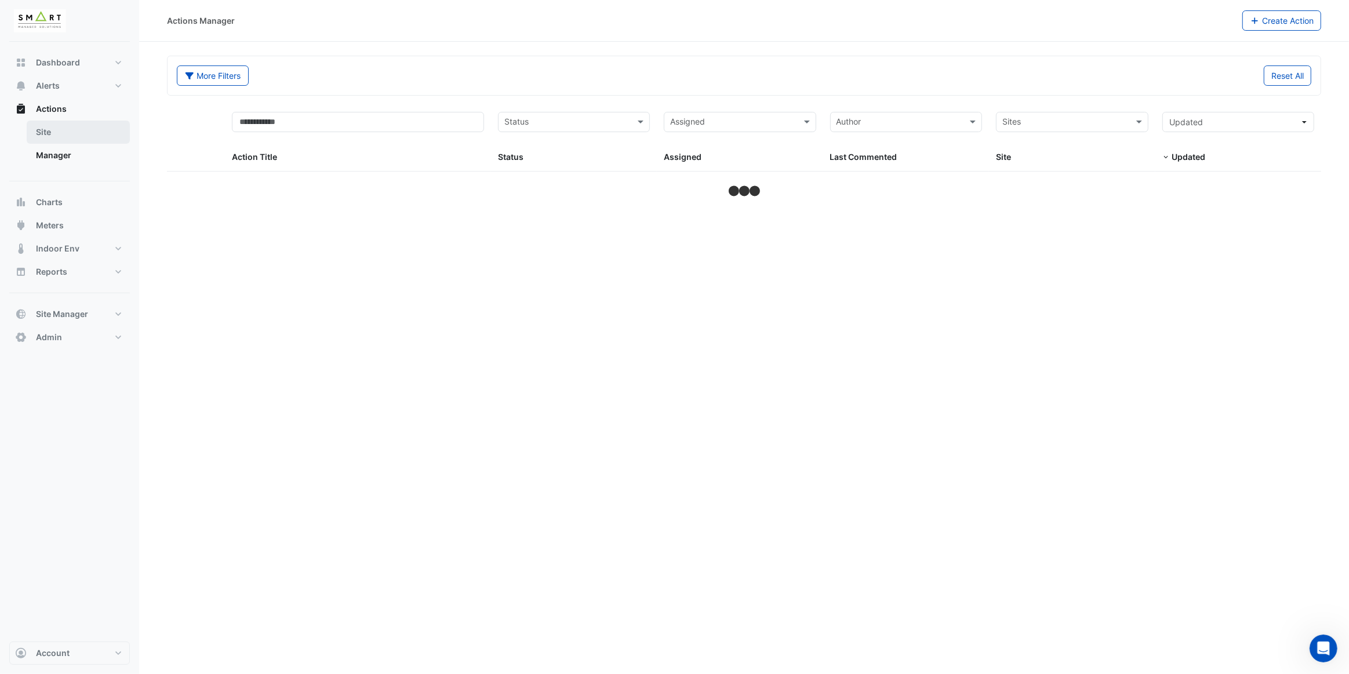
select select "***"
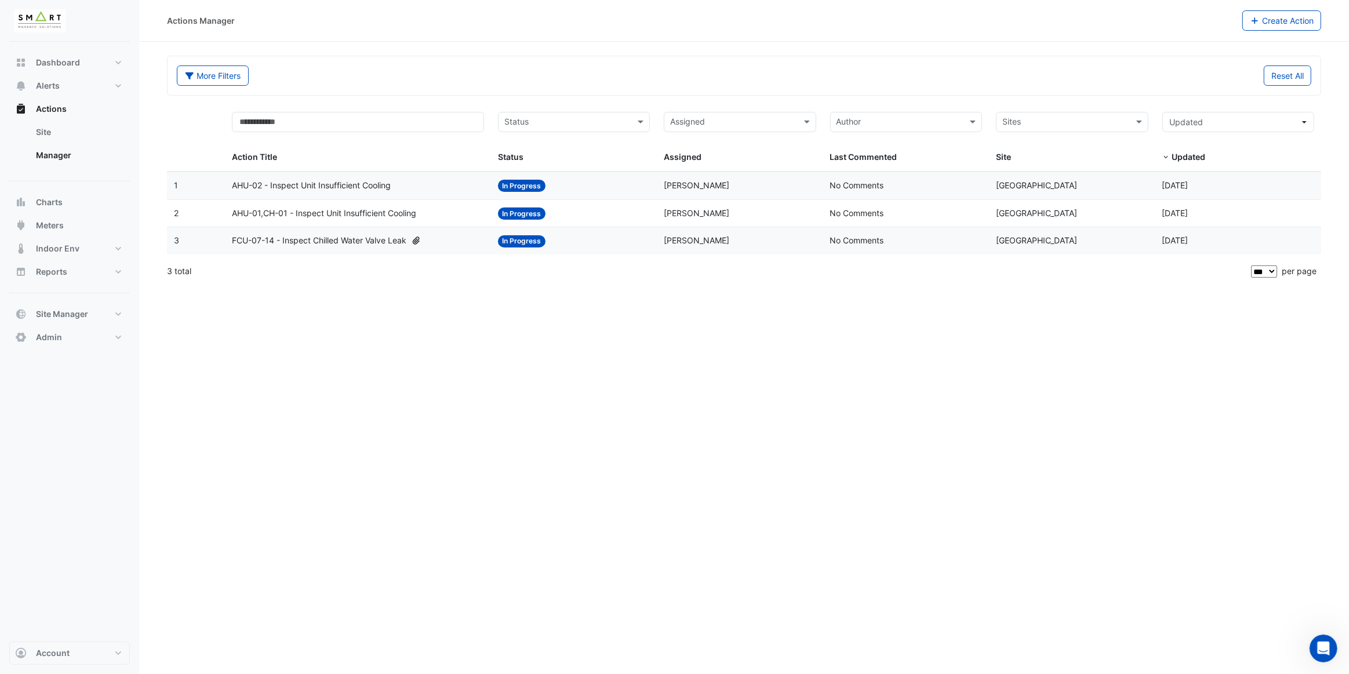
click at [296, 186] on span "AHU-02 - Inspect Unit Insufficient Cooling" at bounding box center [311, 185] width 159 height 13
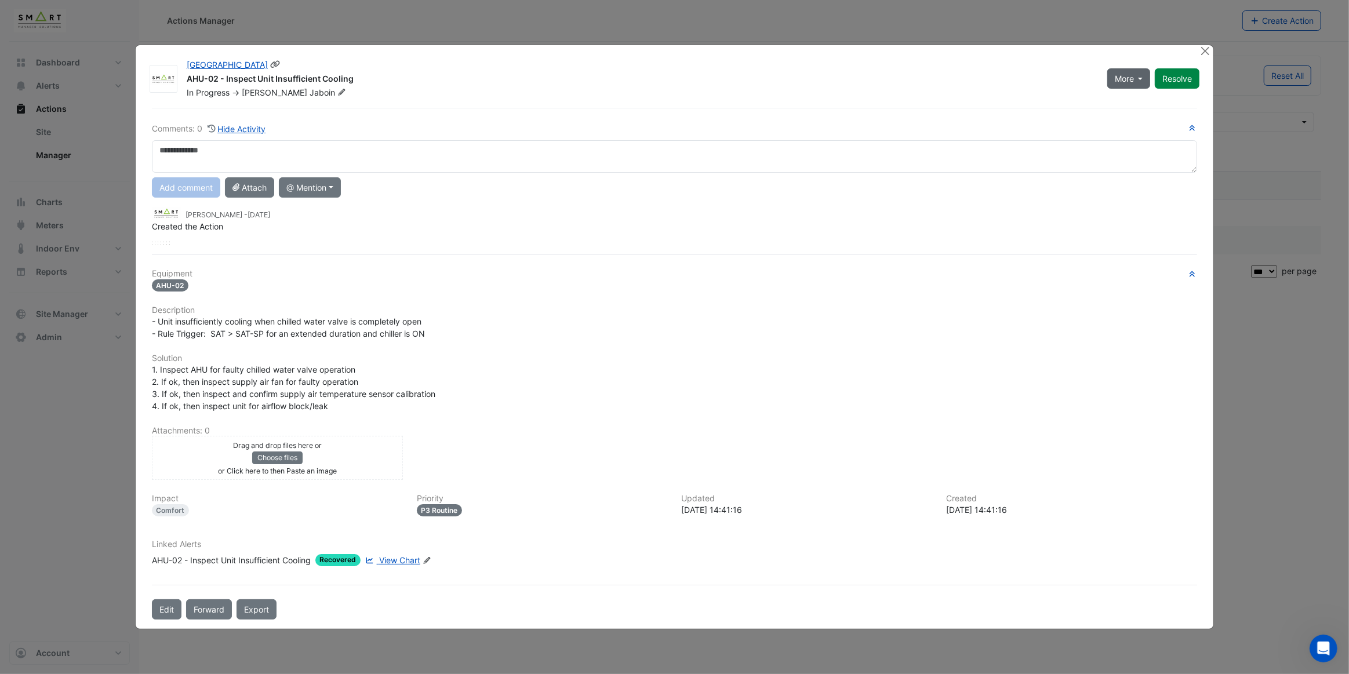
click at [1131, 75] on span "More" at bounding box center [1124, 78] width 19 height 12
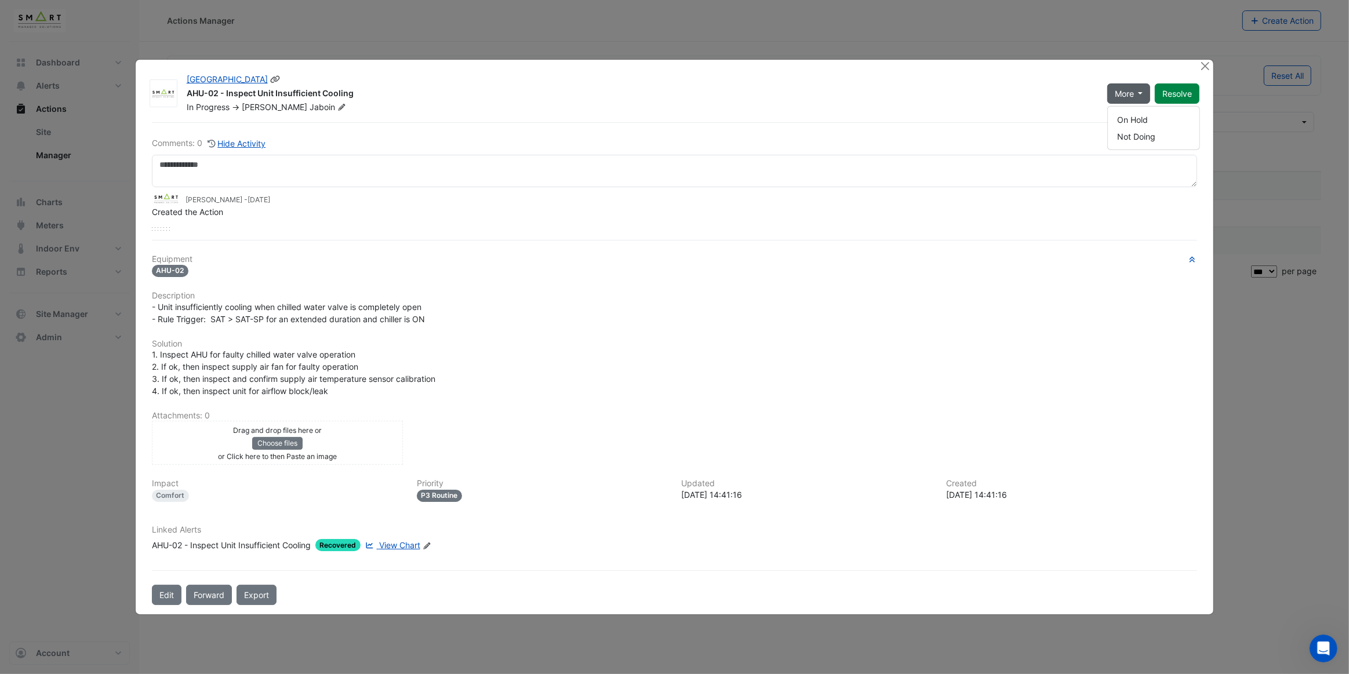
click at [1049, 92] on div "AHU-02 - Inspect Unit Insufficient Cooling" at bounding box center [640, 95] width 907 height 14
click at [1206, 67] on button "Close" at bounding box center [1205, 66] width 12 height 12
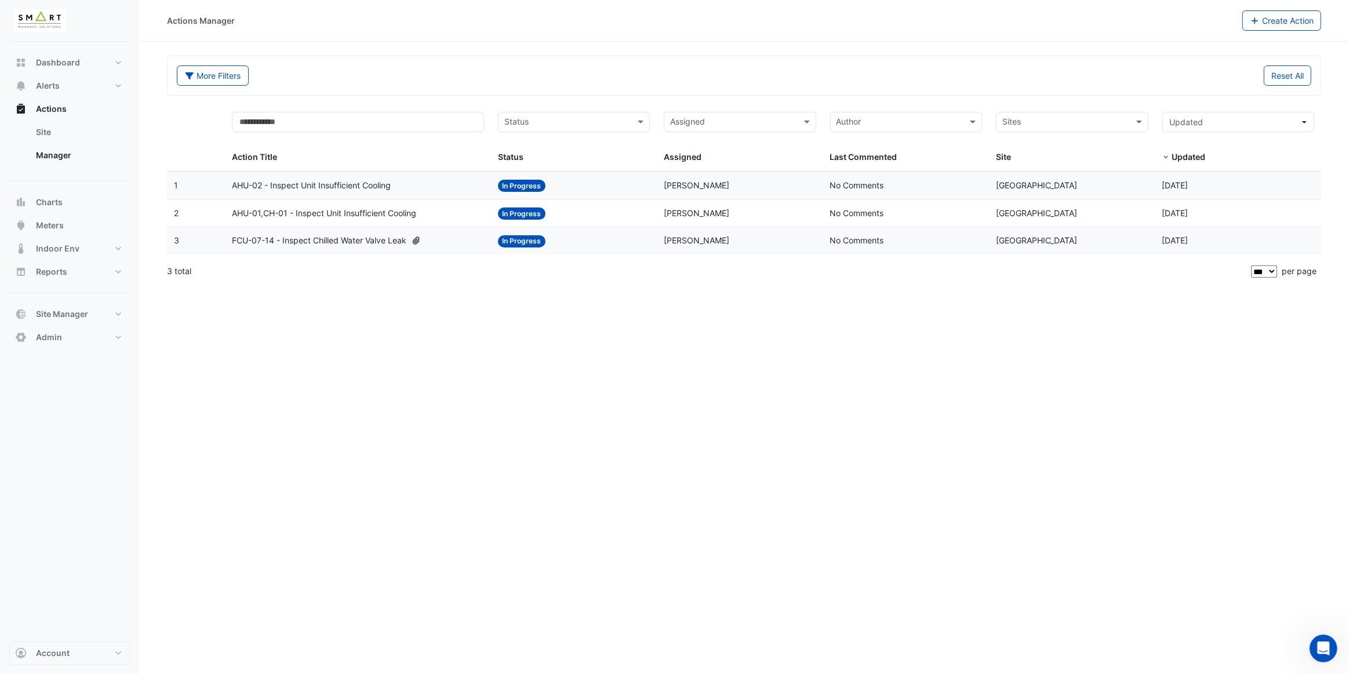
click at [376, 241] on span "FCU-07-14 - Inspect Chilled Water Valve Leak" at bounding box center [319, 240] width 175 height 13
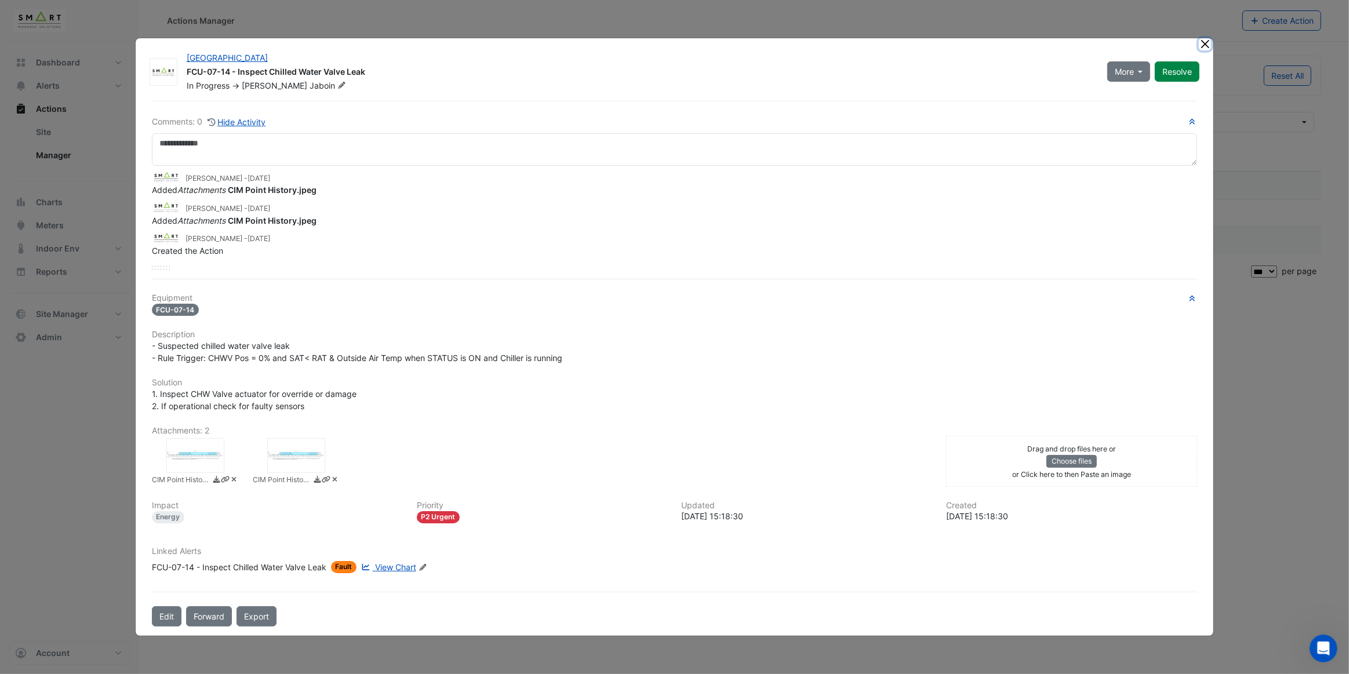
drag, startPoint x: 1206, startPoint y: 44, endPoint x: 1194, endPoint y: 46, distance: 12.3
click at [1206, 44] on button "Close" at bounding box center [1205, 44] width 12 height 12
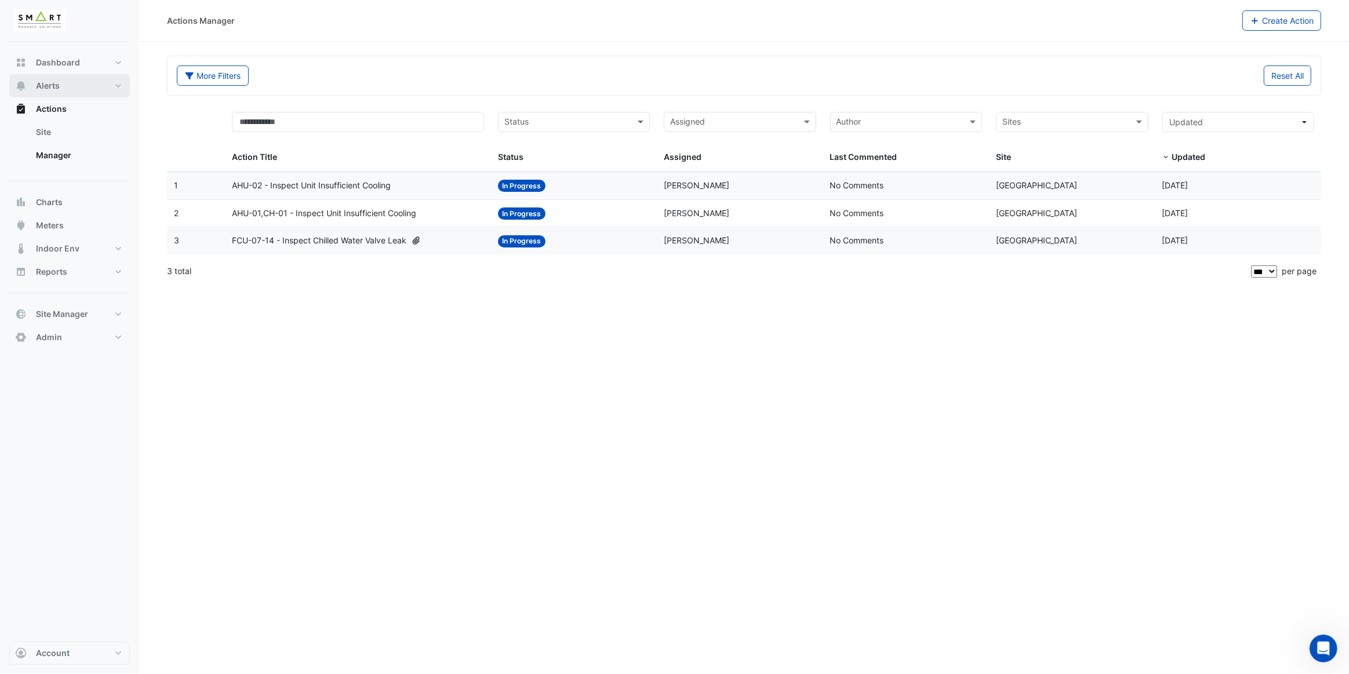
click at [93, 86] on button "Alerts" at bounding box center [69, 85] width 121 height 23
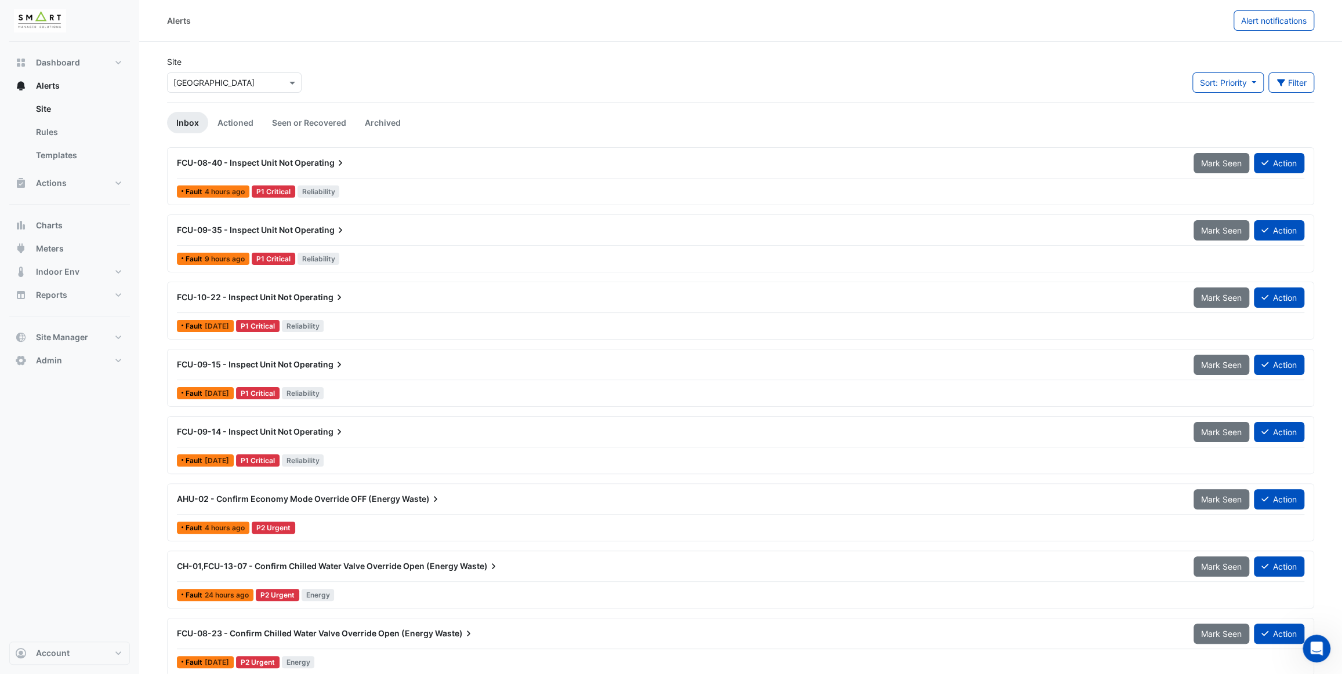
click at [362, 165] on div "FCU-08-40 - Inspect Unit Not Operating" at bounding box center [678, 163] width 1003 height 12
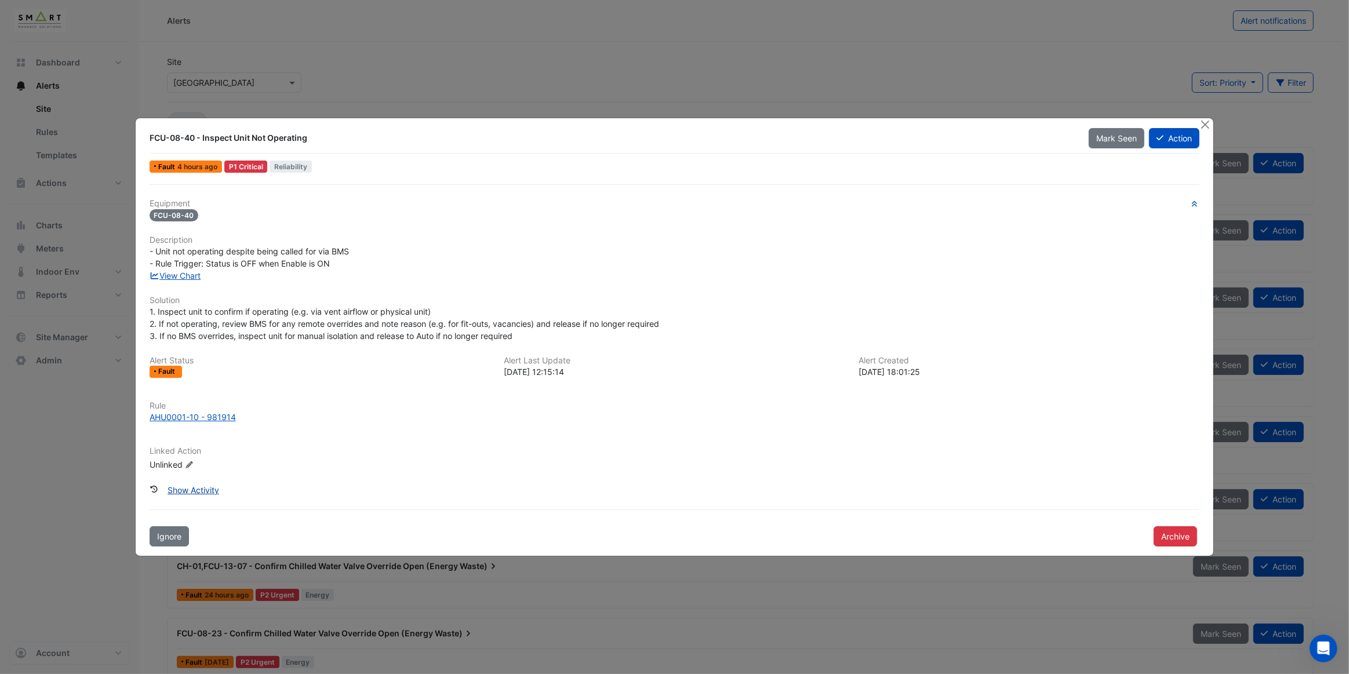
click at [197, 491] on button "Show Activity" at bounding box center [193, 490] width 67 height 20
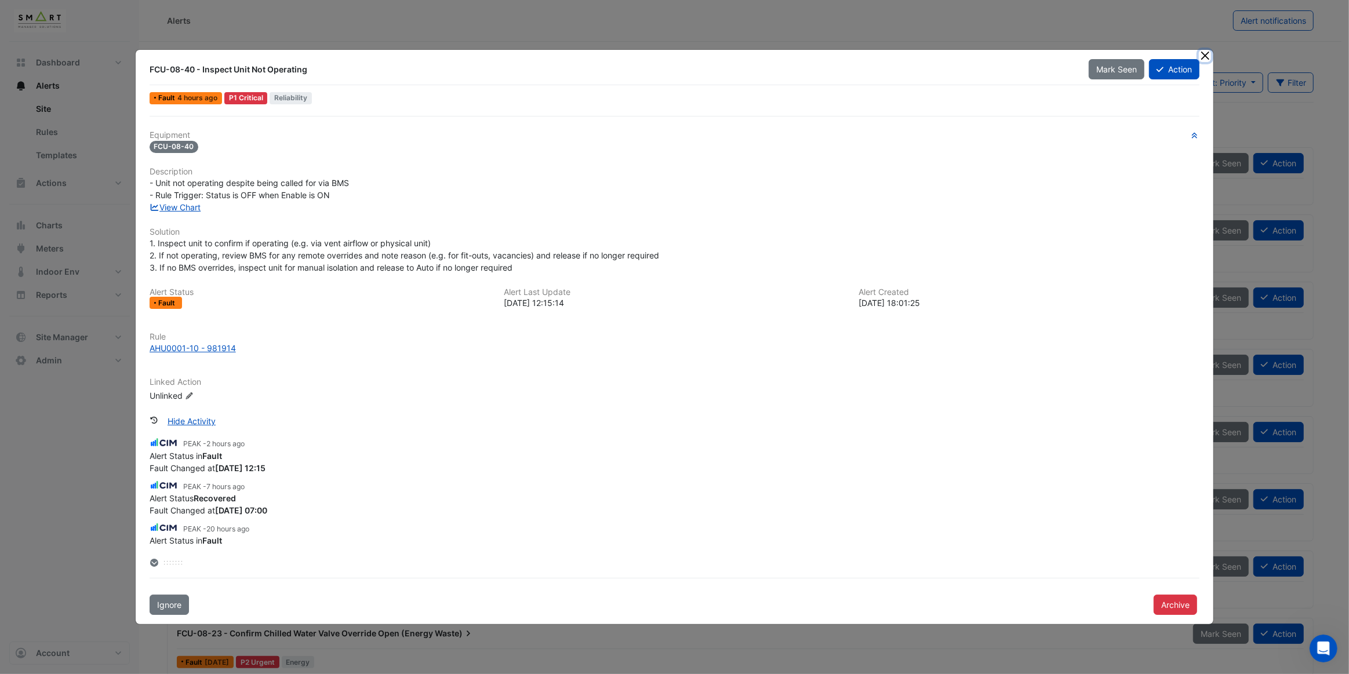
click at [1203, 55] on button "Close" at bounding box center [1205, 56] width 12 height 12
